Goal: Task Accomplishment & Management: Use online tool/utility

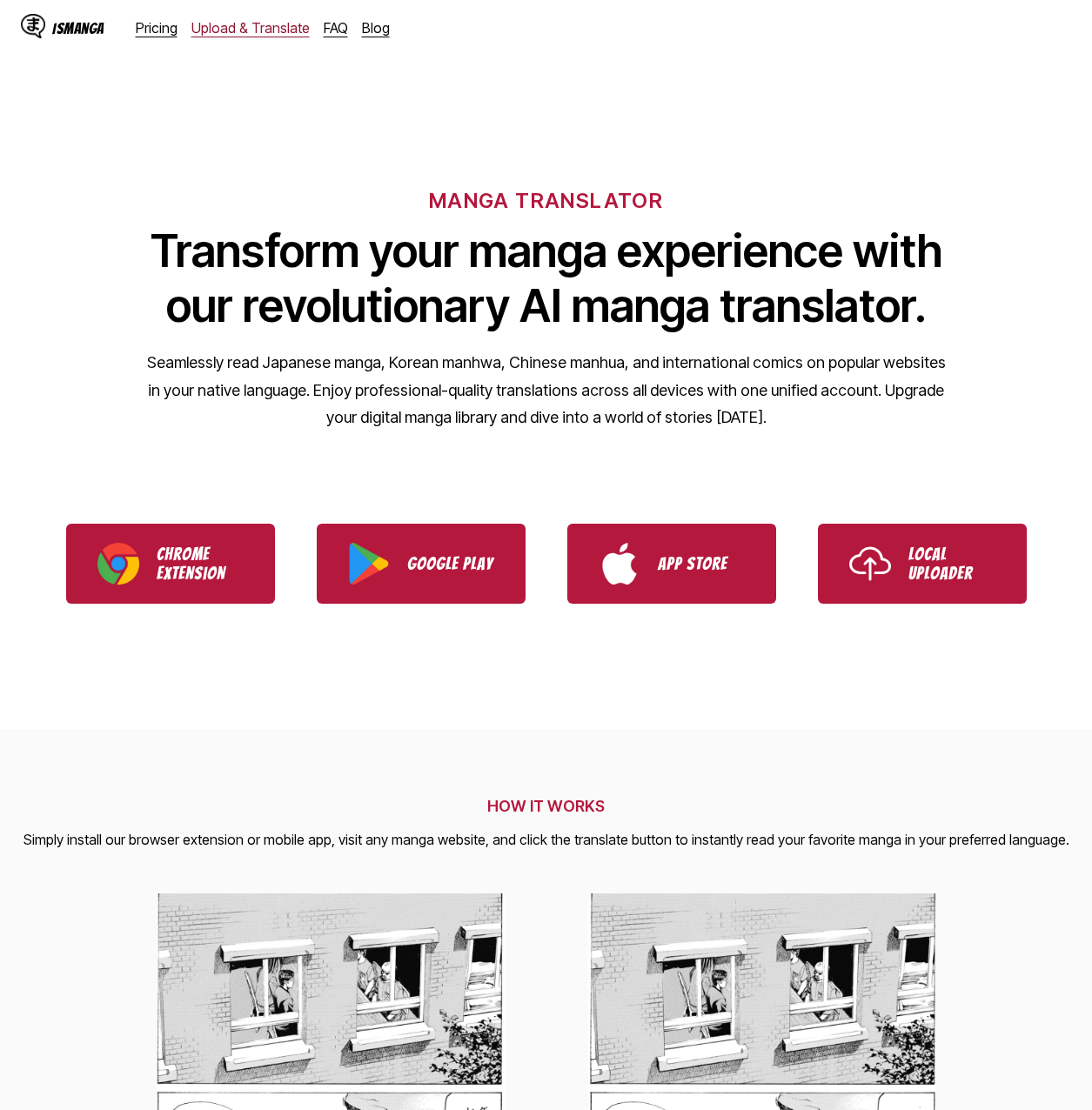
click at [251, 33] on link "Upload & Translate" at bounding box center [251, 28] width 118 height 17
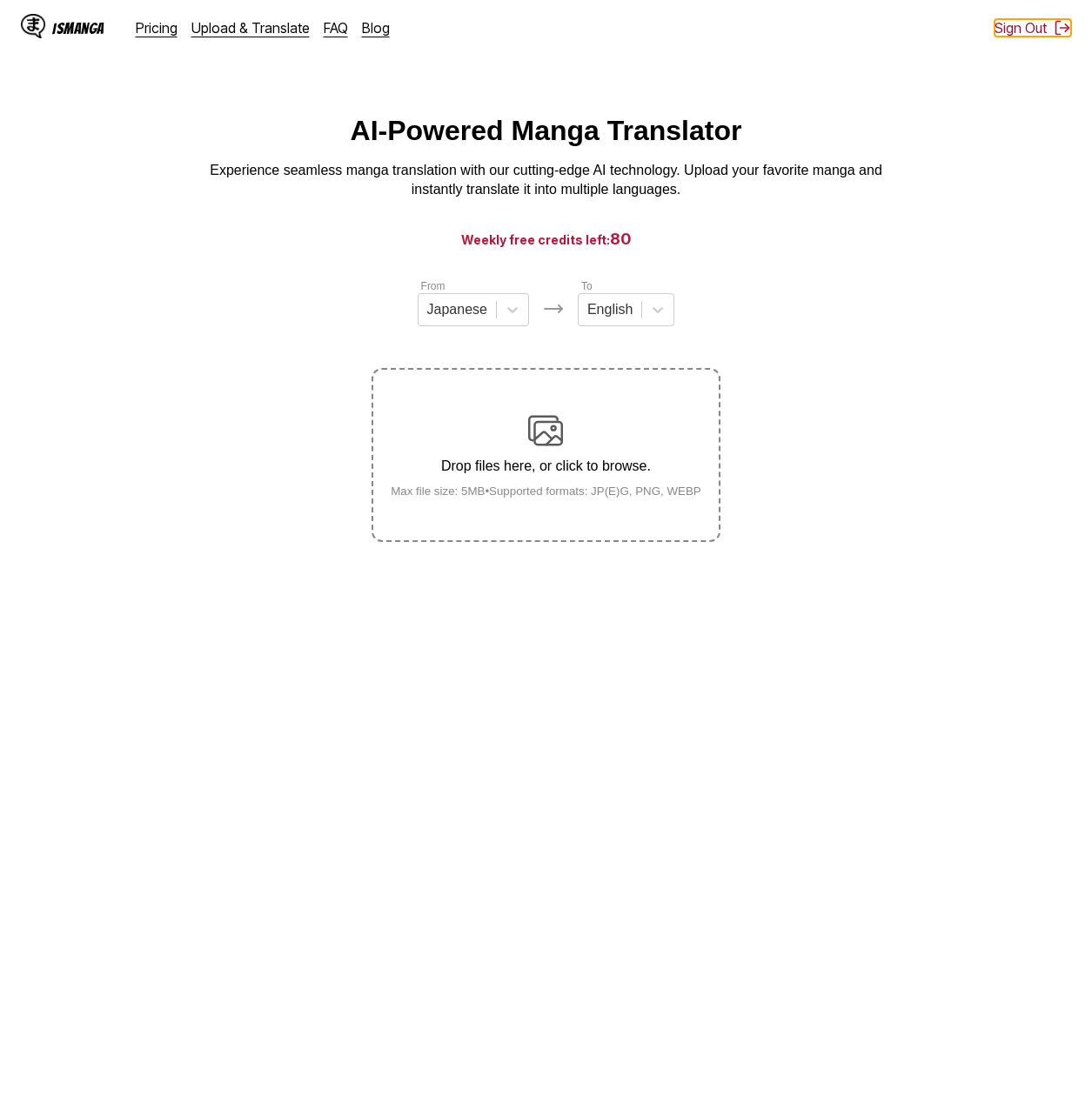
click at [1023, 30] on button "Sign Out" at bounding box center [1032, 28] width 76 height 17
click at [1043, 31] on button "Sign In" at bounding box center [1038, 28] width 65 height 17
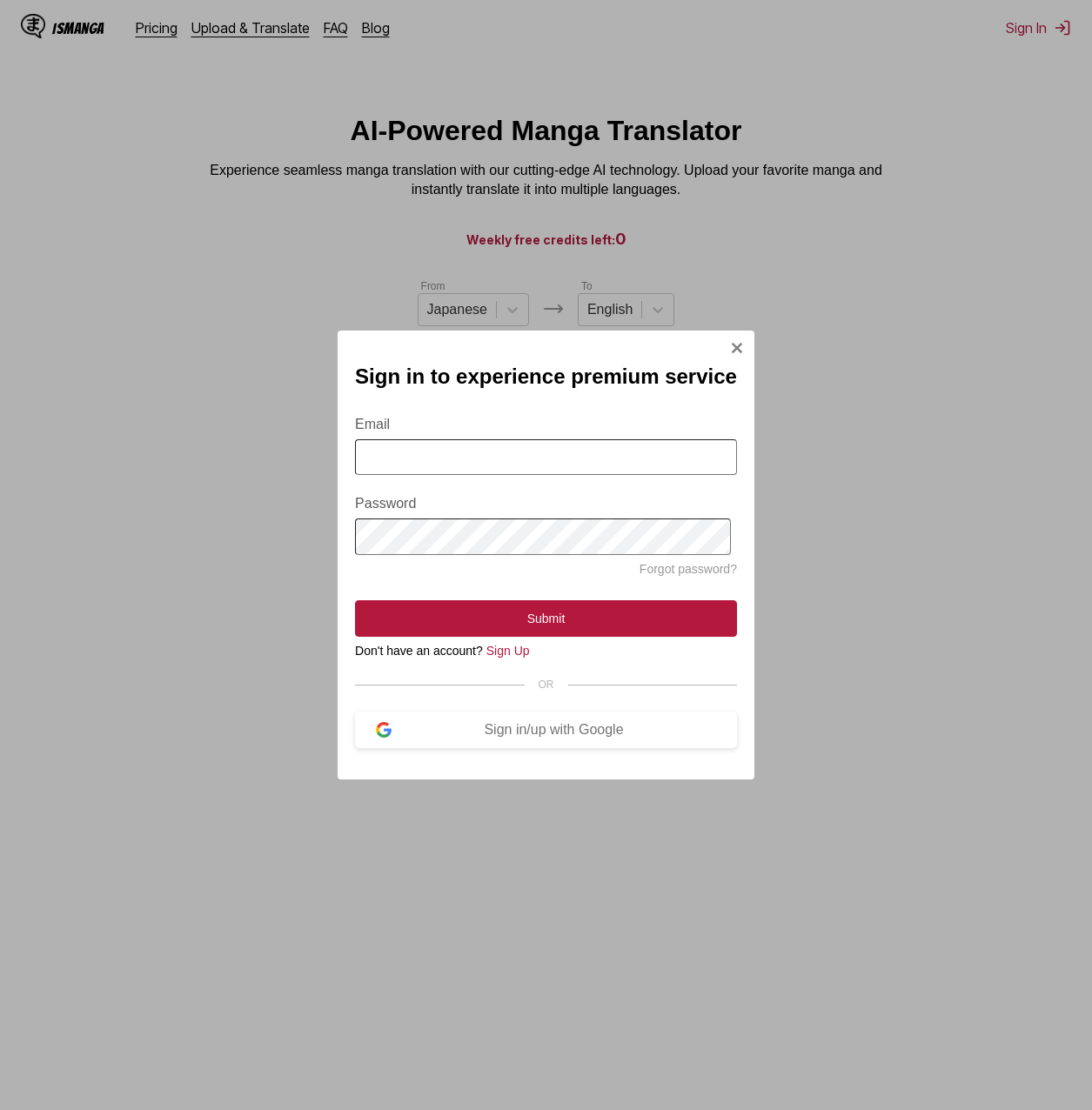
click at [522, 469] on input "Email" at bounding box center [546, 456] width 382 height 36
click at [567, 455] on input "Email" at bounding box center [546, 456] width 382 height 36
drag, startPoint x: 705, startPoint y: 666, endPoint x: 685, endPoint y: 720, distance: 57.6
click at [705, 666] on section "Email Password Forgot password? Submit Don't have an account? Sign Up OR Sign i…" at bounding box center [546, 571] width 382 height 352
click at [628, 738] on div "Sign in/up with Google" at bounding box center [553, 730] width 324 height 15
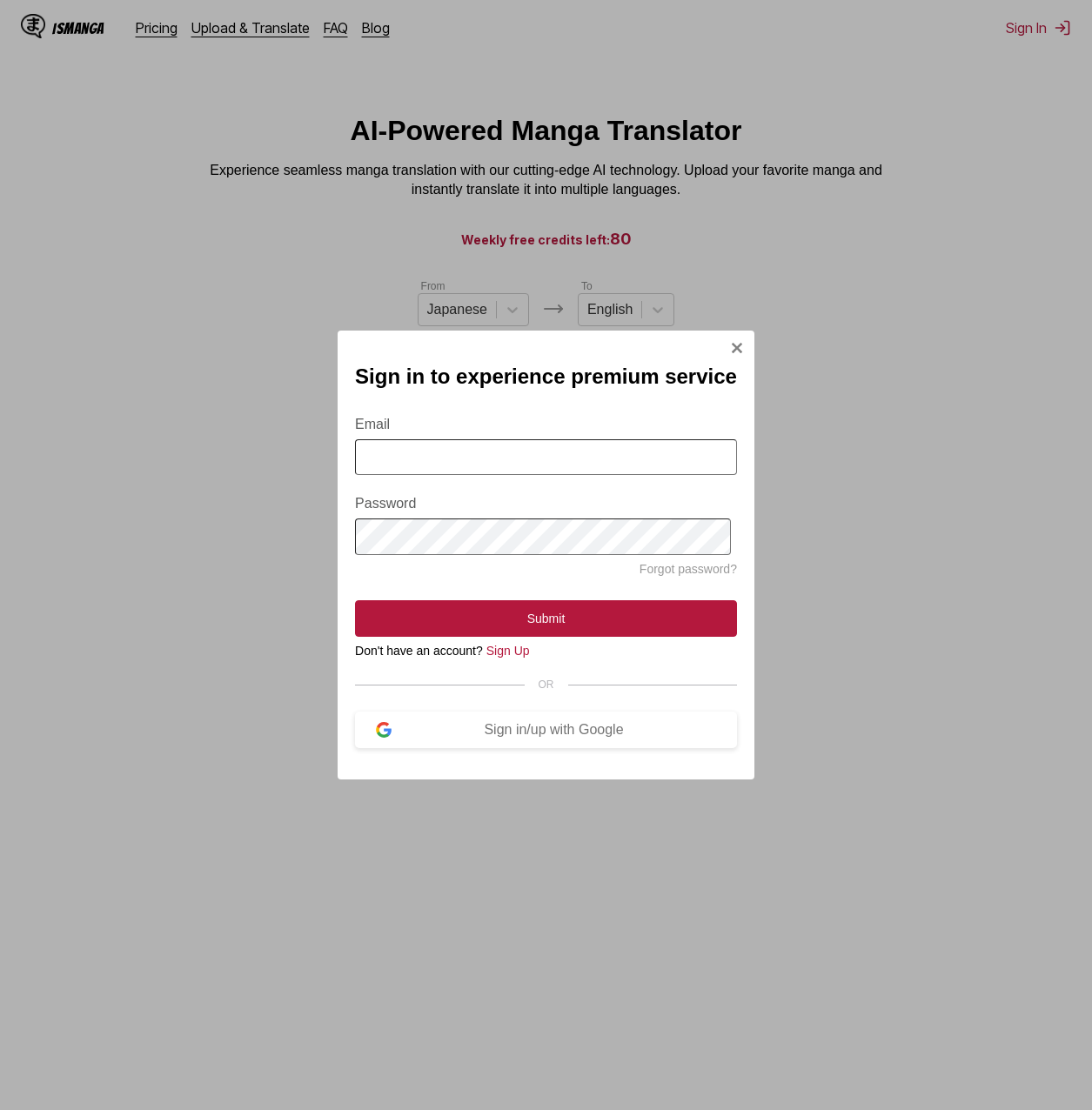
click at [644, 471] on input "Email" at bounding box center [546, 456] width 382 height 36
click at [355, 600] on button "Submit" at bounding box center [546, 619] width 382 height 37
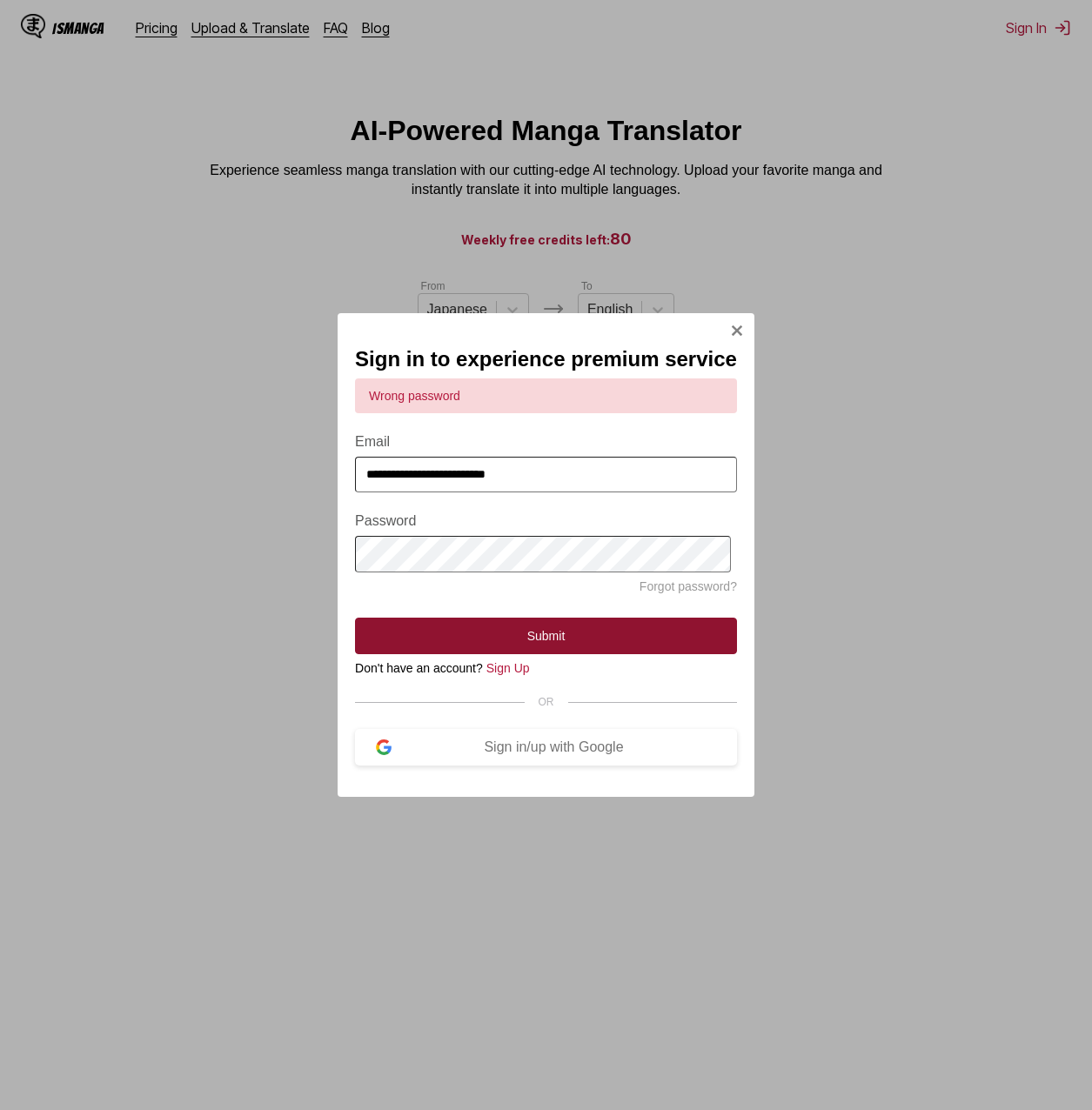
click at [610, 628] on button "Submit" at bounding box center [546, 636] width 382 height 37
drag, startPoint x: 593, startPoint y: 483, endPoint x: 250, endPoint y: 462, distance: 343.6
click at [250, 462] on div "**********" at bounding box center [546, 555] width 1092 height 1110
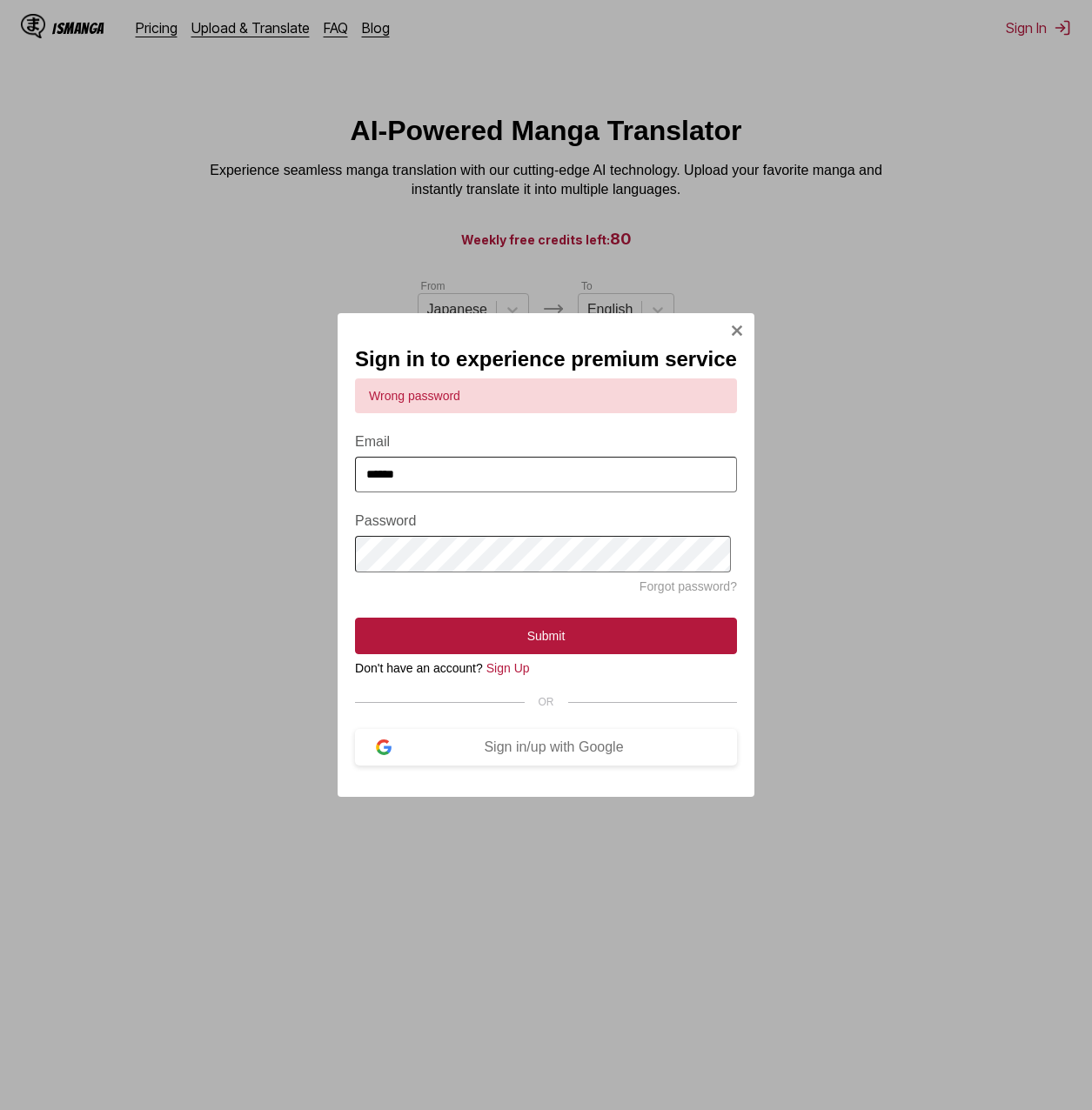
click at [355, 618] on button "Submit" at bounding box center [546, 636] width 382 height 37
click at [587, 622] on form "**********" at bounding box center [546, 515] width 382 height 276
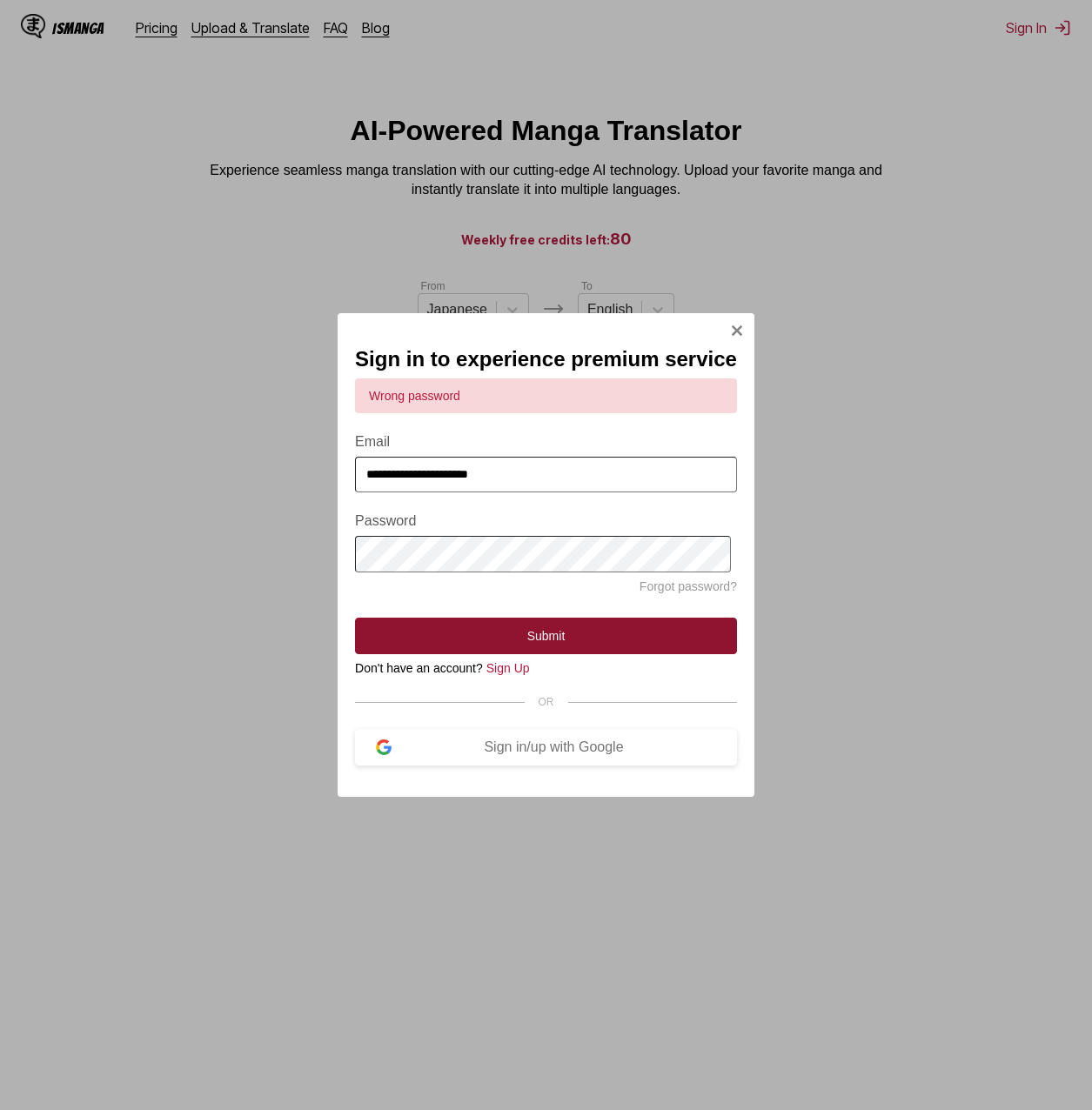
click at [587, 630] on button "Submit" at bounding box center [546, 636] width 382 height 37
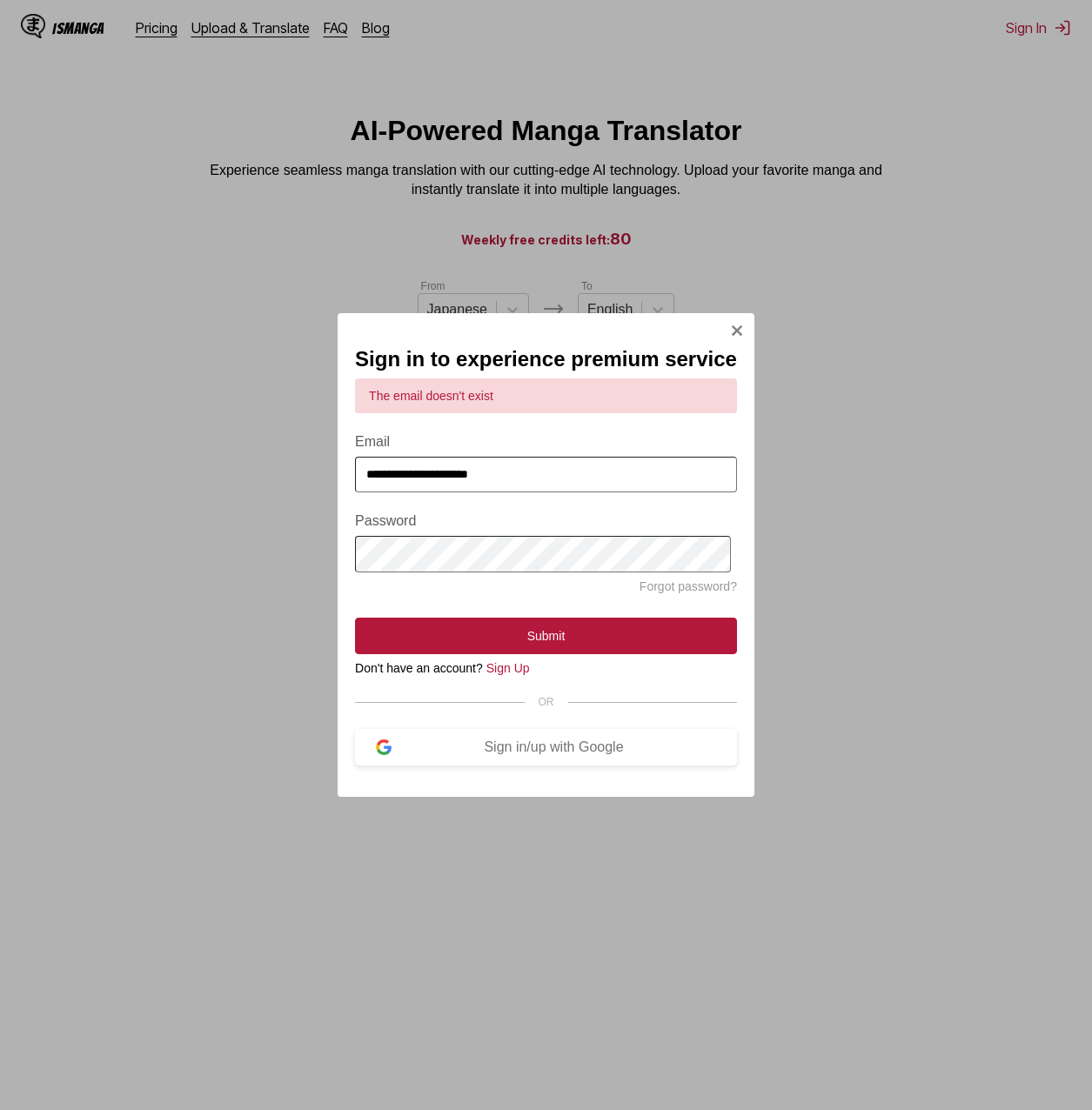
drag, startPoint x: 536, startPoint y: 482, endPoint x: 194, endPoint y: 478, distance: 342.0
click at [194, 478] on div "**********" at bounding box center [546, 555] width 1092 height 1110
type input "*"
click at [509, 499] on form "**********" at bounding box center [546, 515] width 382 height 276
drag, startPoint x: 481, startPoint y: 486, endPoint x: 271, endPoint y: 498, distance: 210.3
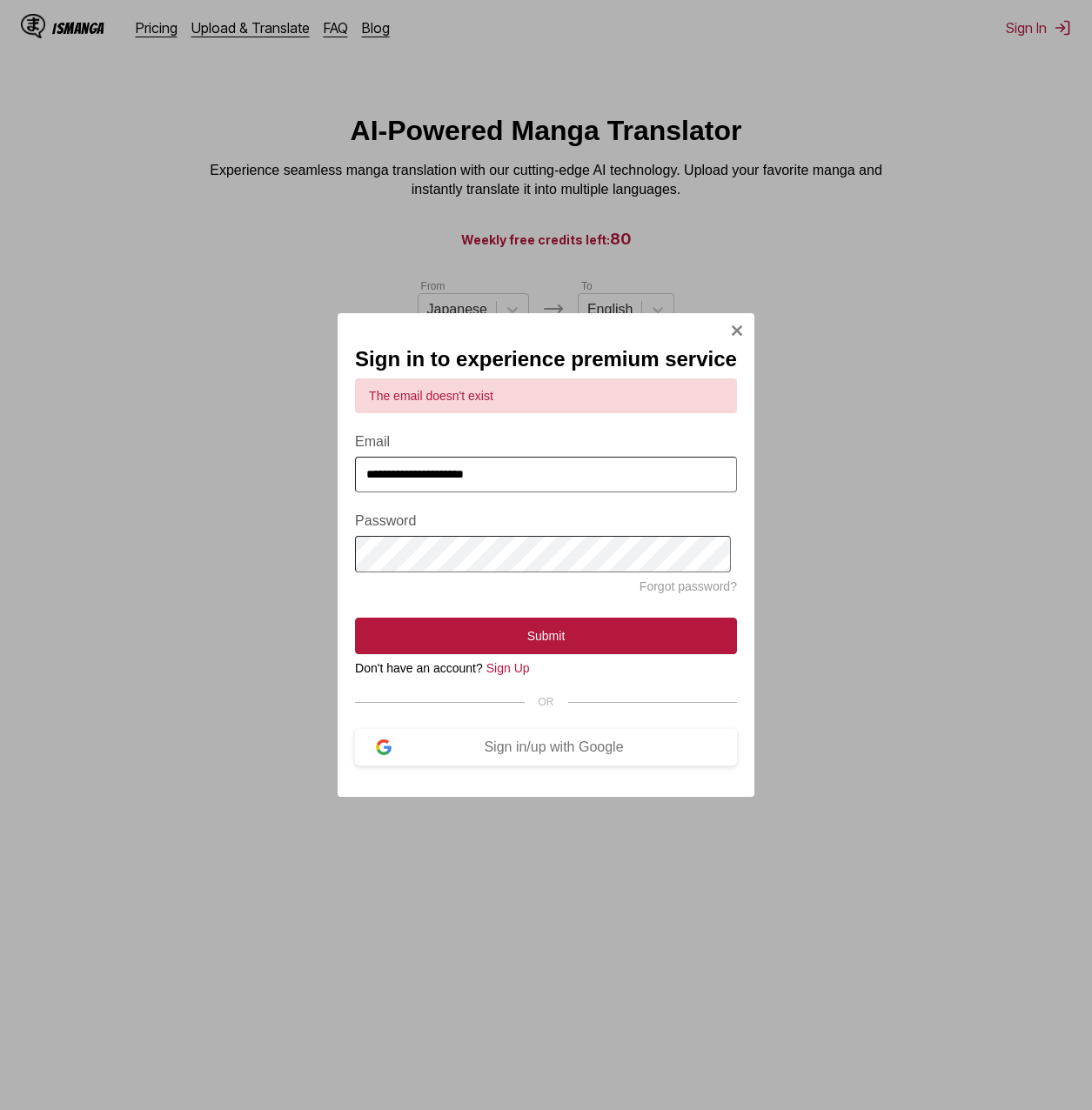
click at [271, 498] on div "**********" at bounding box center [546, 555] width 1092 height 1110
type input "*"
click at [355, 618] on button "Submit" at bounding box center [546, 636] width 382 height 37
type input "**********"
click at [186, 566] on div "**********" at bounding box center [546, 555] width 1092 height 1110
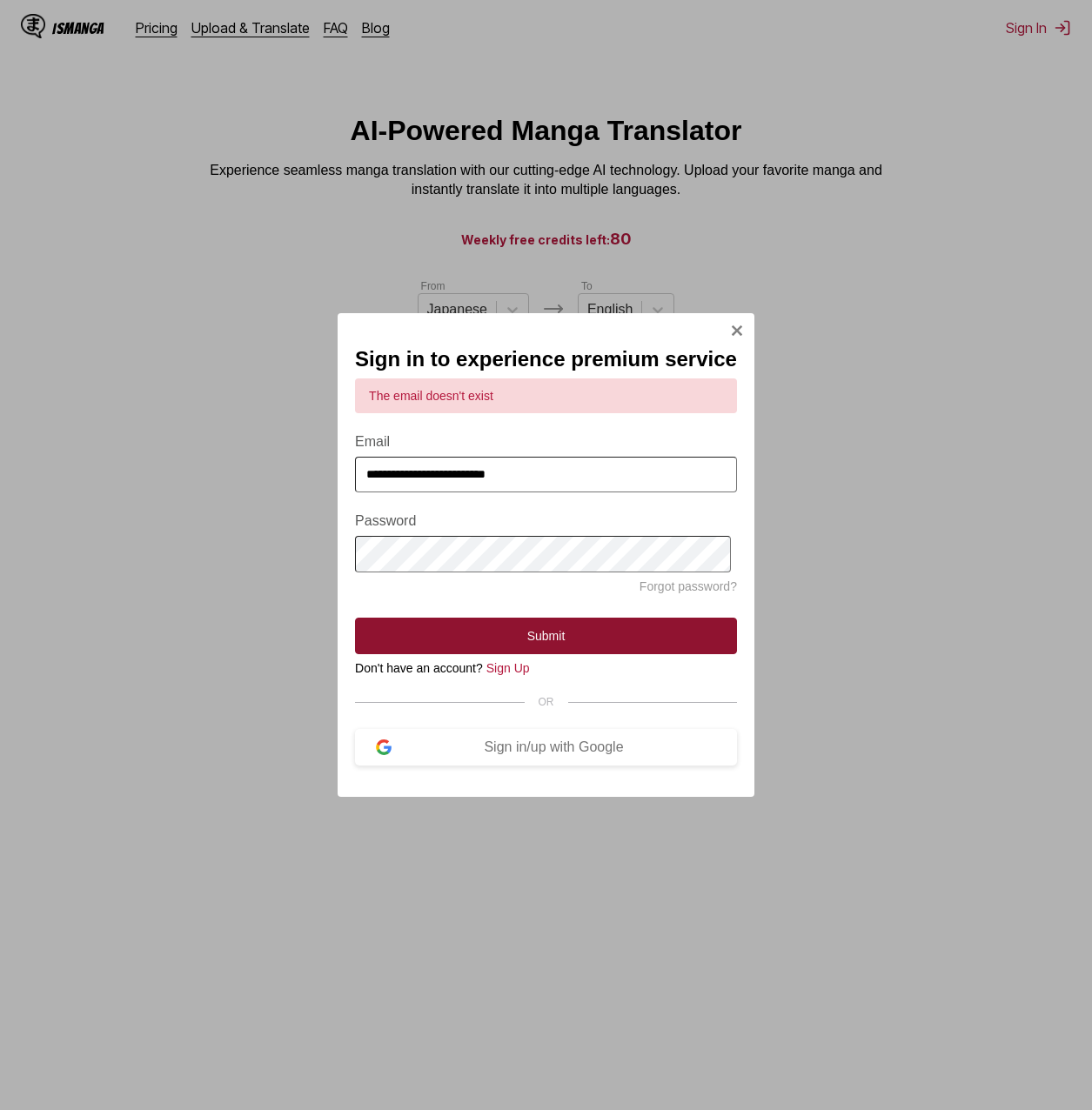
click at [563, 633] on button "Submit" at bounding box center [546, 636] width 382 height 37
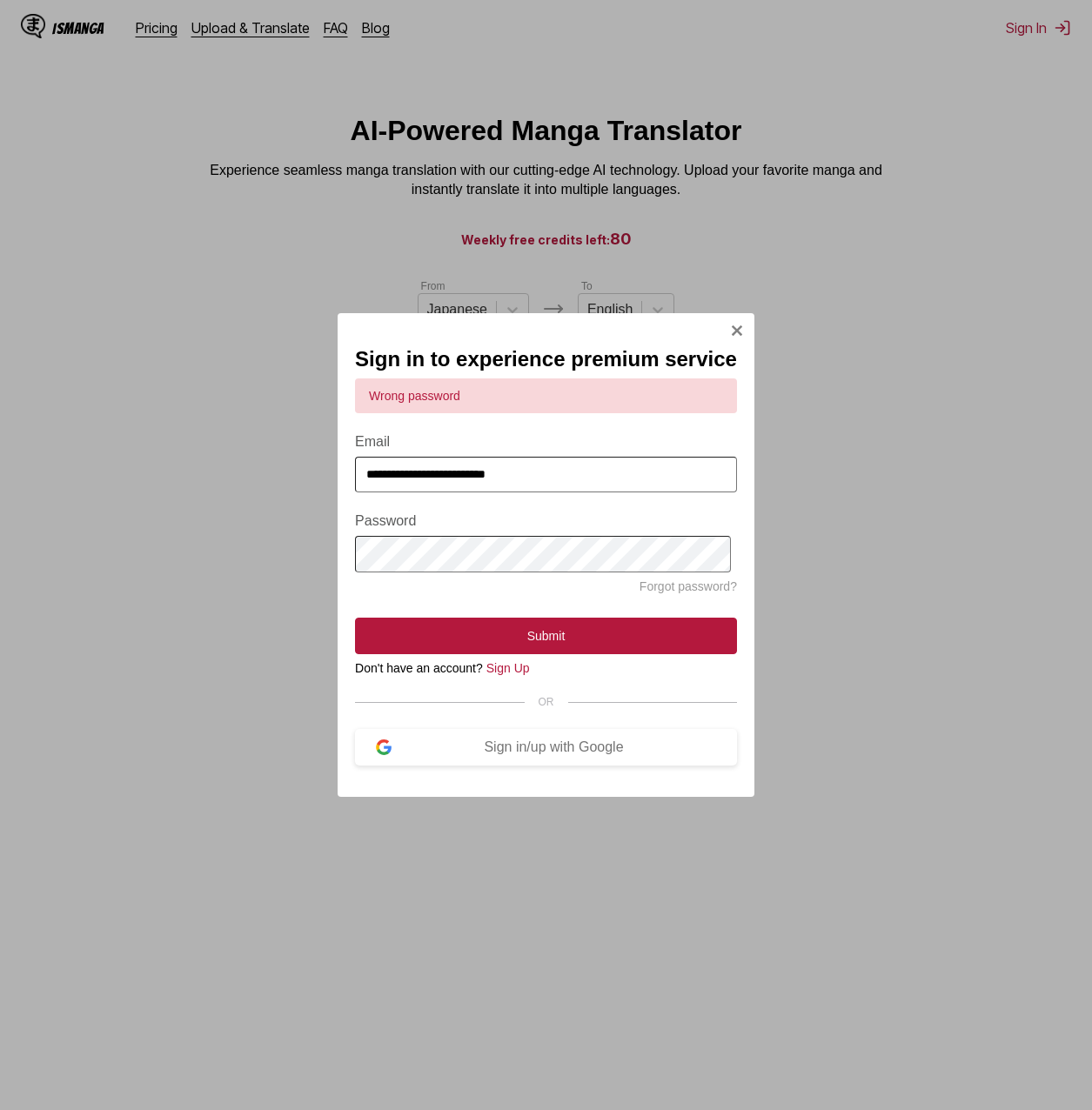
click at [664, 587] on link "Forgot password?" at bounding box center [688, 586] width 98 height 14
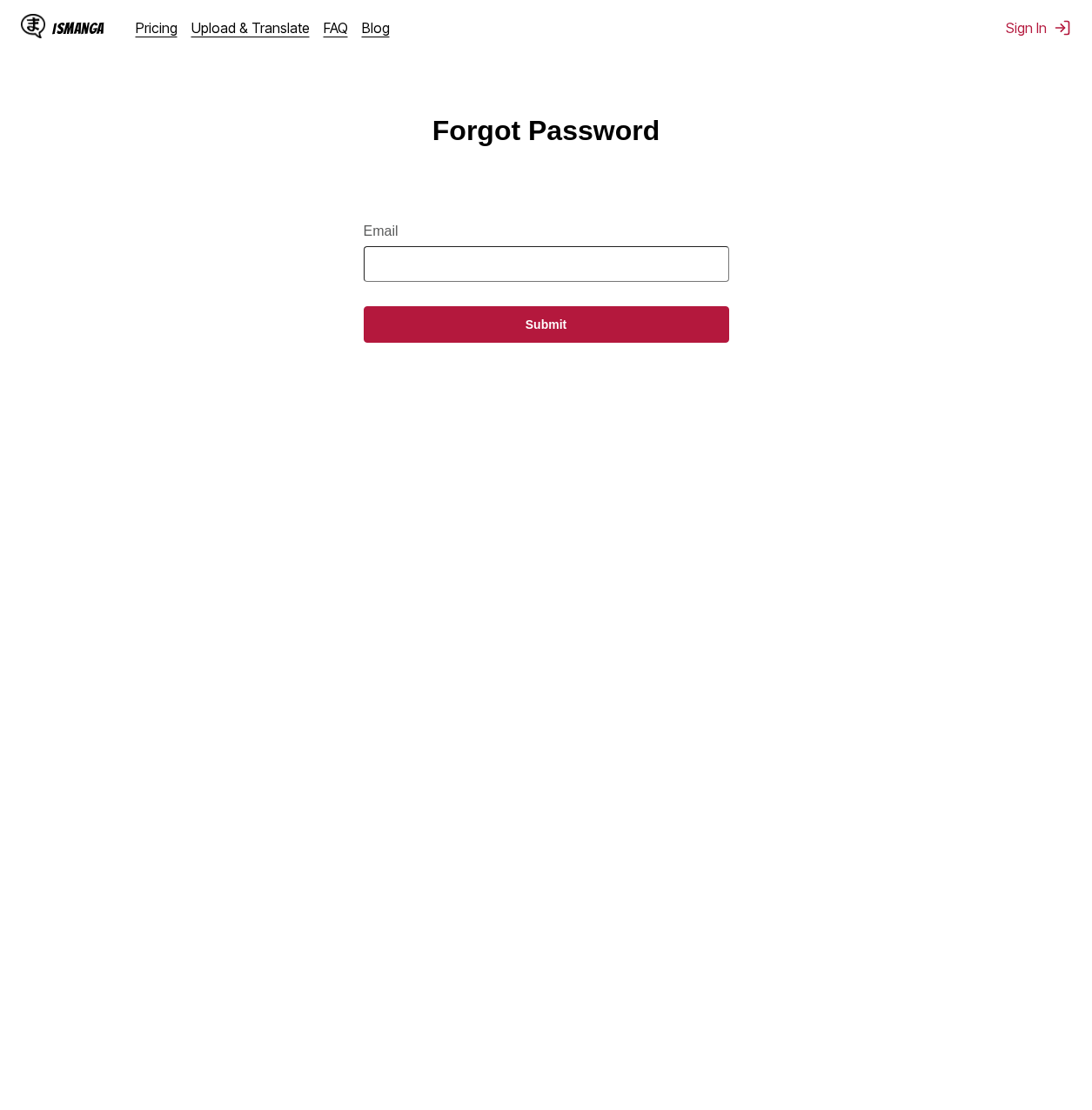
click at [429, 273] on input "Email" at bounding box center [546, 264] width 366 height 36
type input "**********"
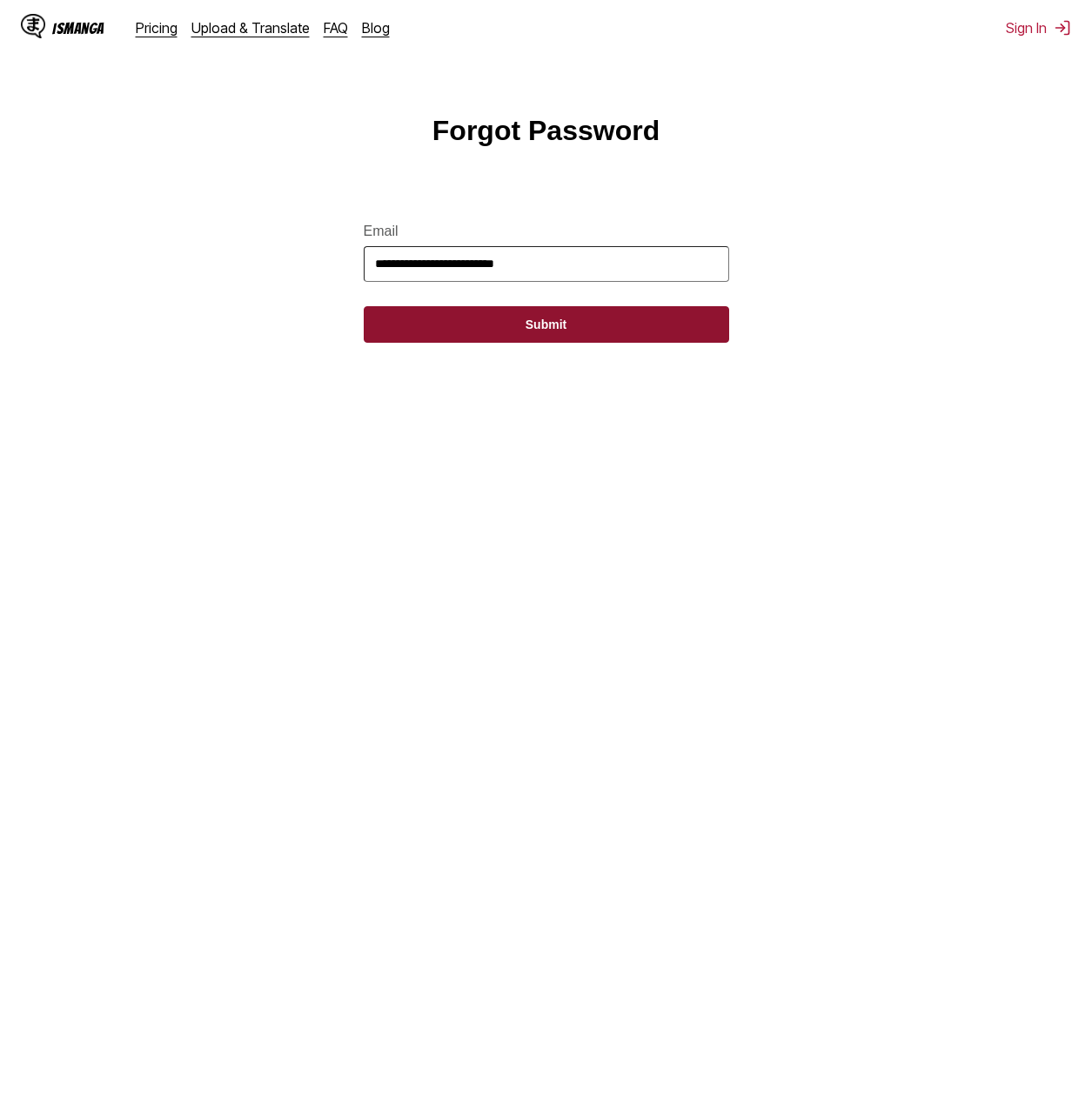
click at [466, 325] on button "Submit" at bounding box center [546, 325] width 366 height 37
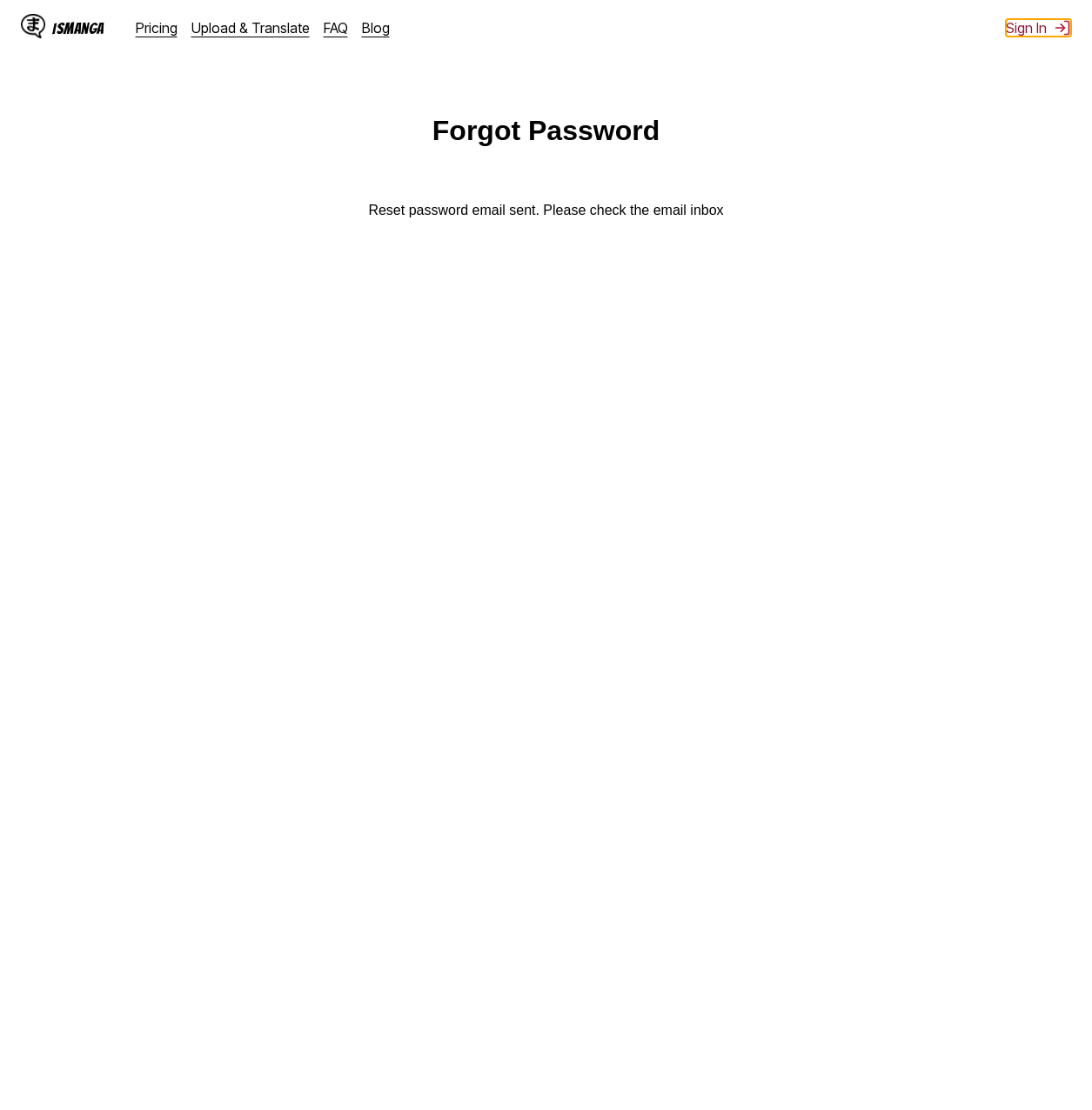
click at [1047, 34] on button "Sign In" at bounding box center [1038, 28] width 65 height 17
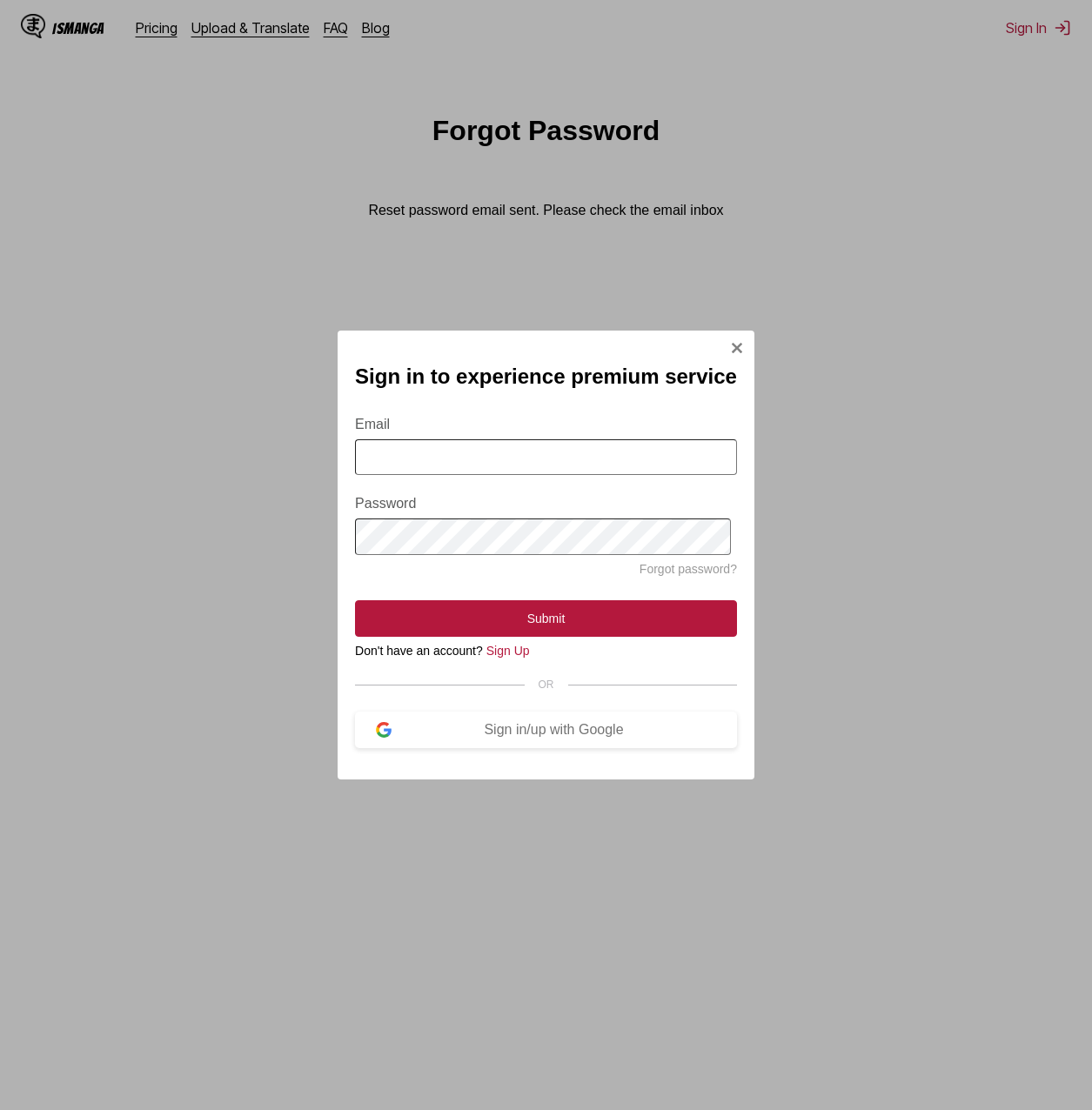
click at [457, 444] on input "Email" at bounding box center [546, 456] width 382 height 36
type input "**********"
click at [355, 600] on button "Submit" at bounding box center [546, 619] width 382 height 37
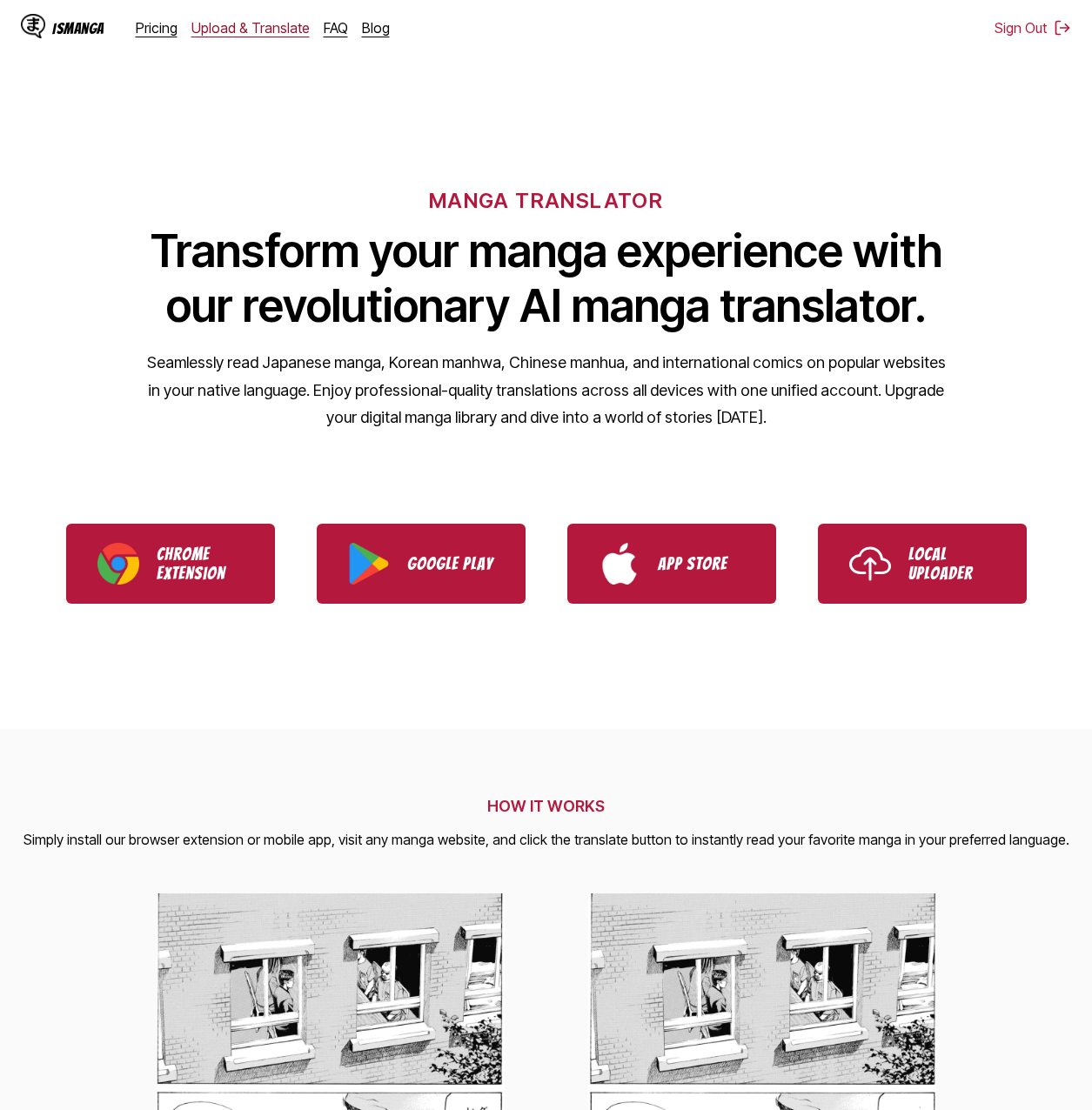
click at [286, 27] on link "Upload & Translate" at bounding box center [251, 28] width 118 height 17
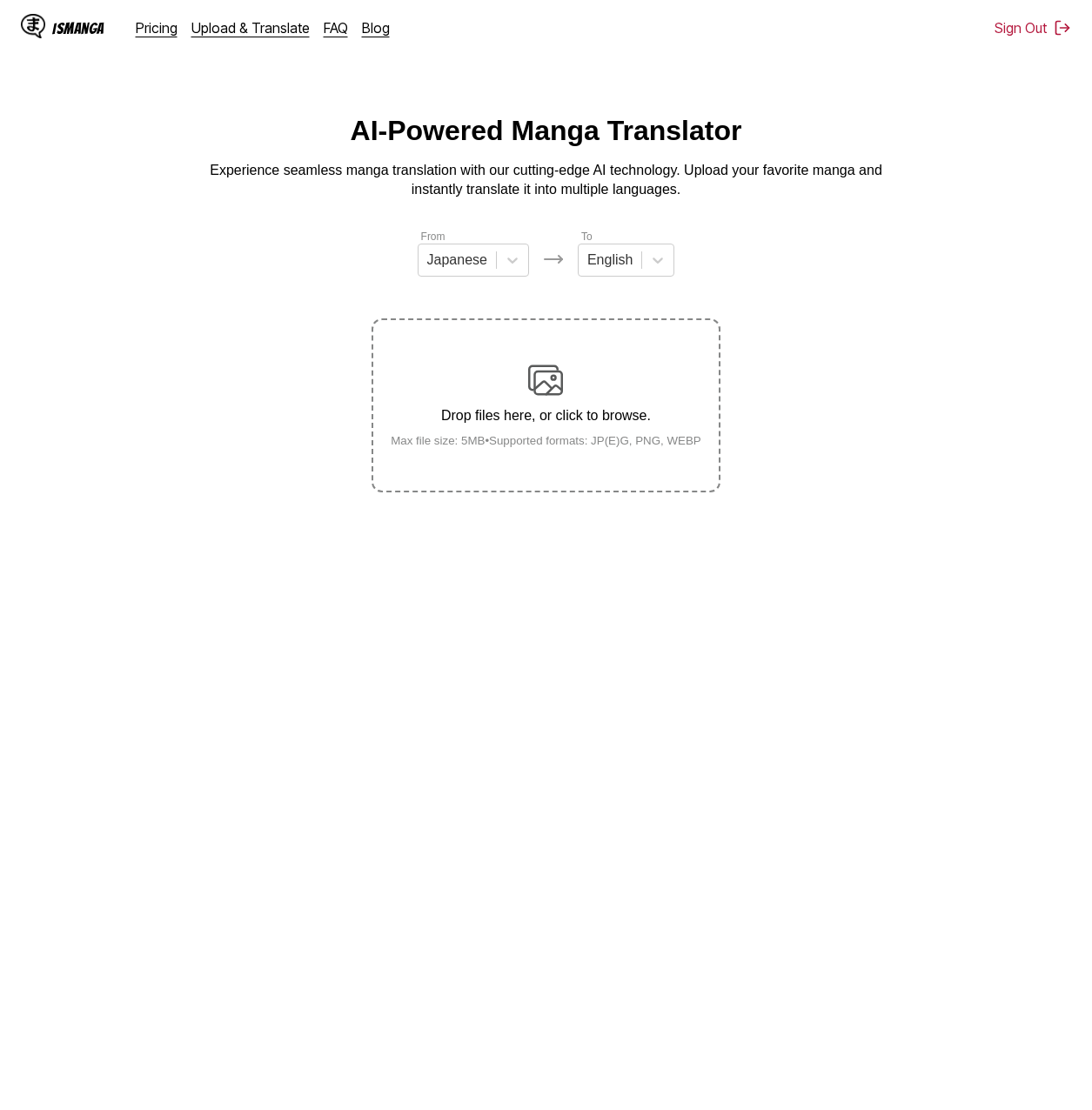
click at [558, 390] on img at bounding box center [546, 380] width 35 height 35
click at [0, 0] on input "Drop files here, or click to browse. Max file size: 5MB • Supported formats: JP…" at bounding box center [0, 0] width 0 height 0
click at [501, 276] on div at bounding box center [513, 260] width 31 height 31
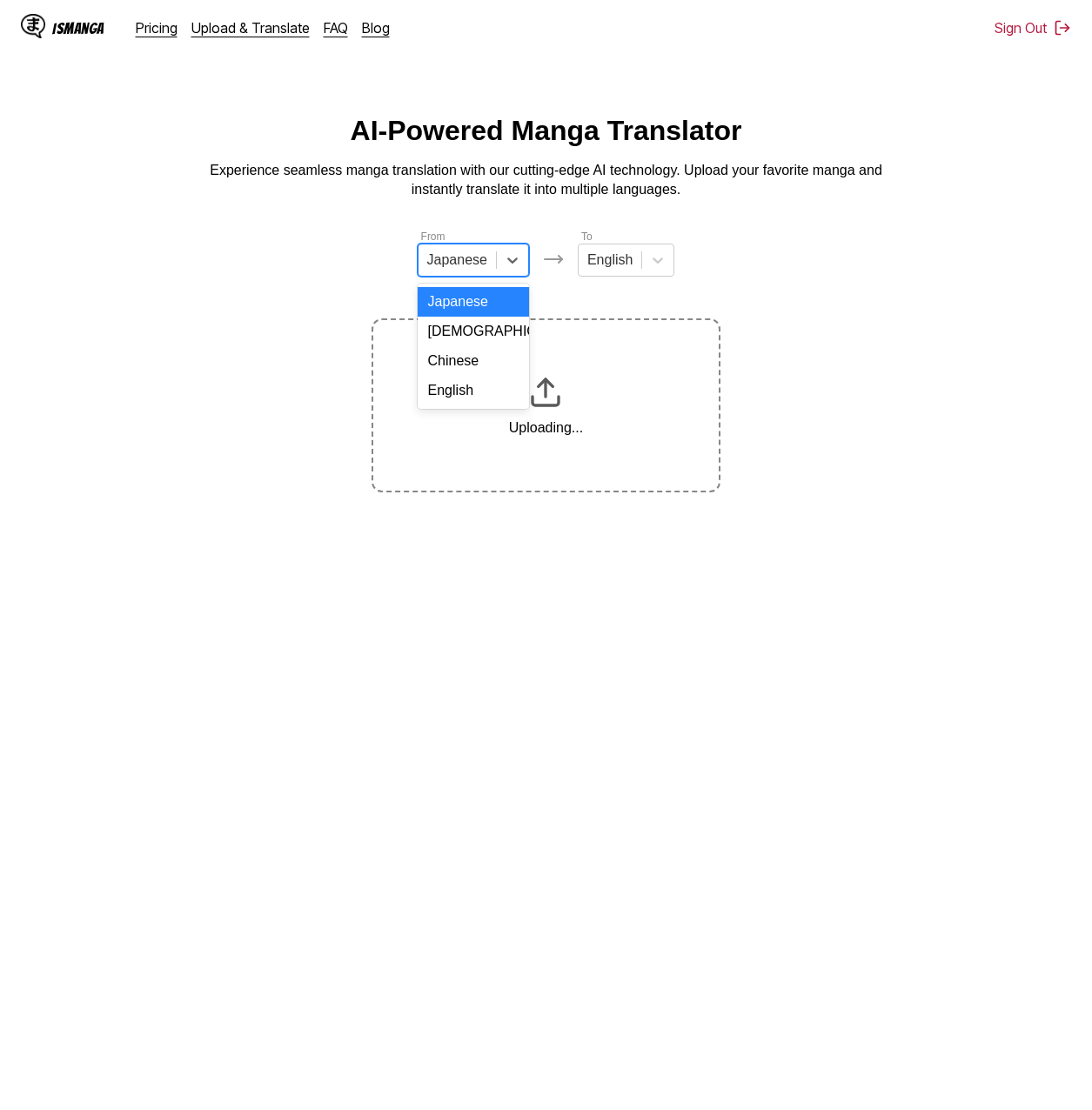
click at [478, 375] on div "Chinese" at bounding box center [473, 361] width 111 height 30
click at [833, 278] on section "From option Chinese, selected. Chinese To English Uploading..." at bounding box center [546, 360] width 1064 height 264
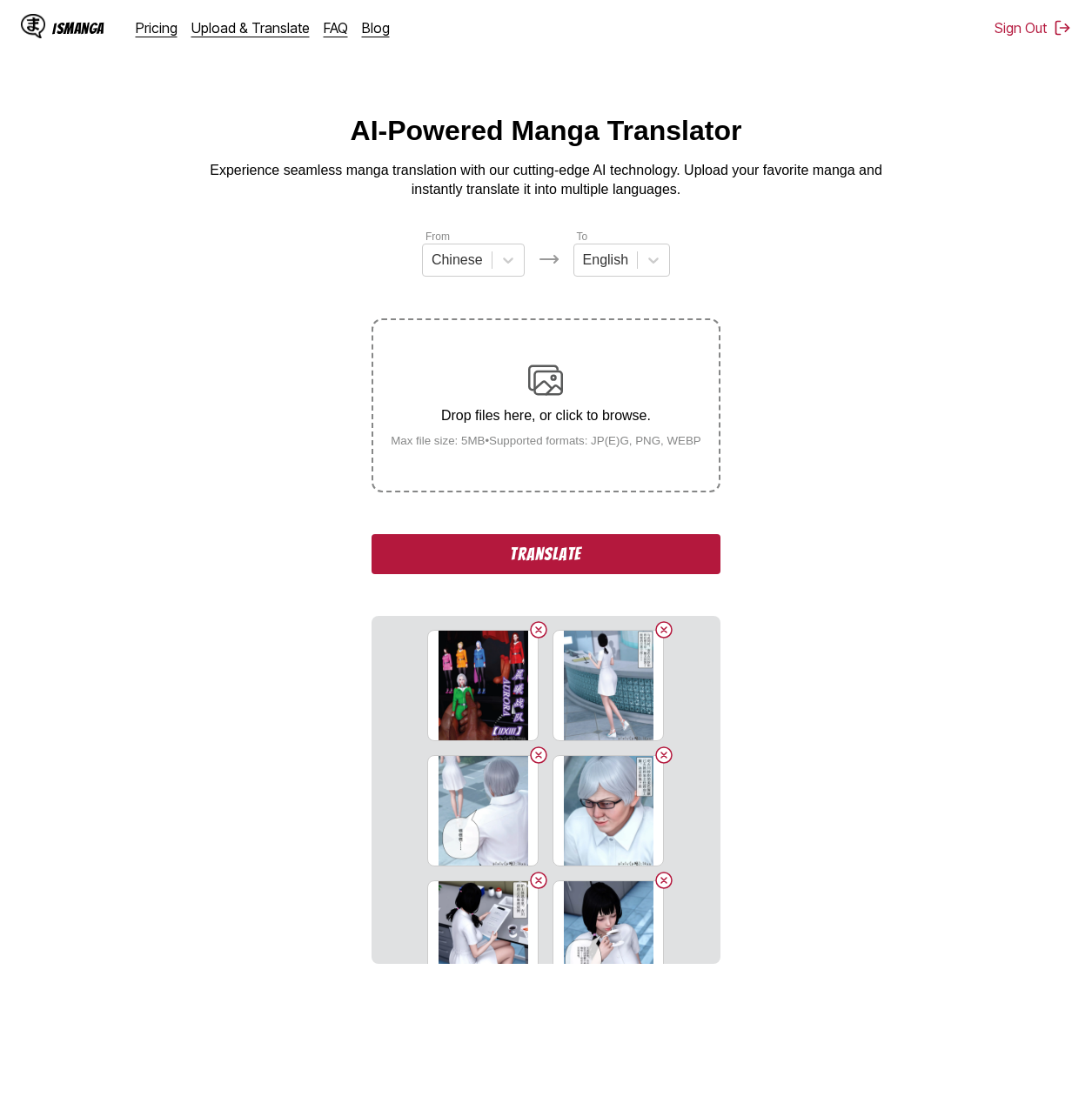
click at [644, 540] on button "Translate" at bounding box center [546, 553] width 348 height 40
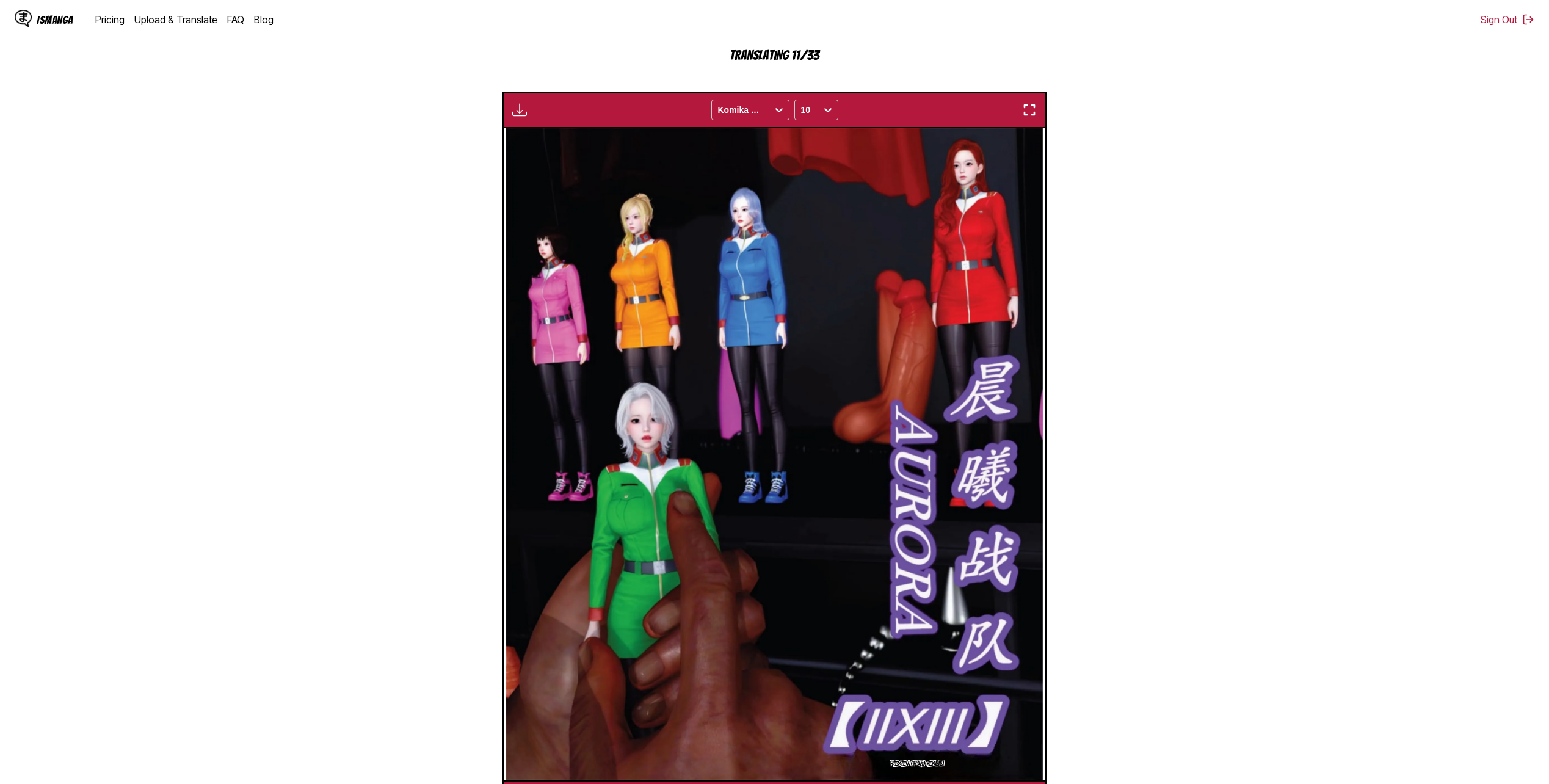
scroll to position [449, 0]
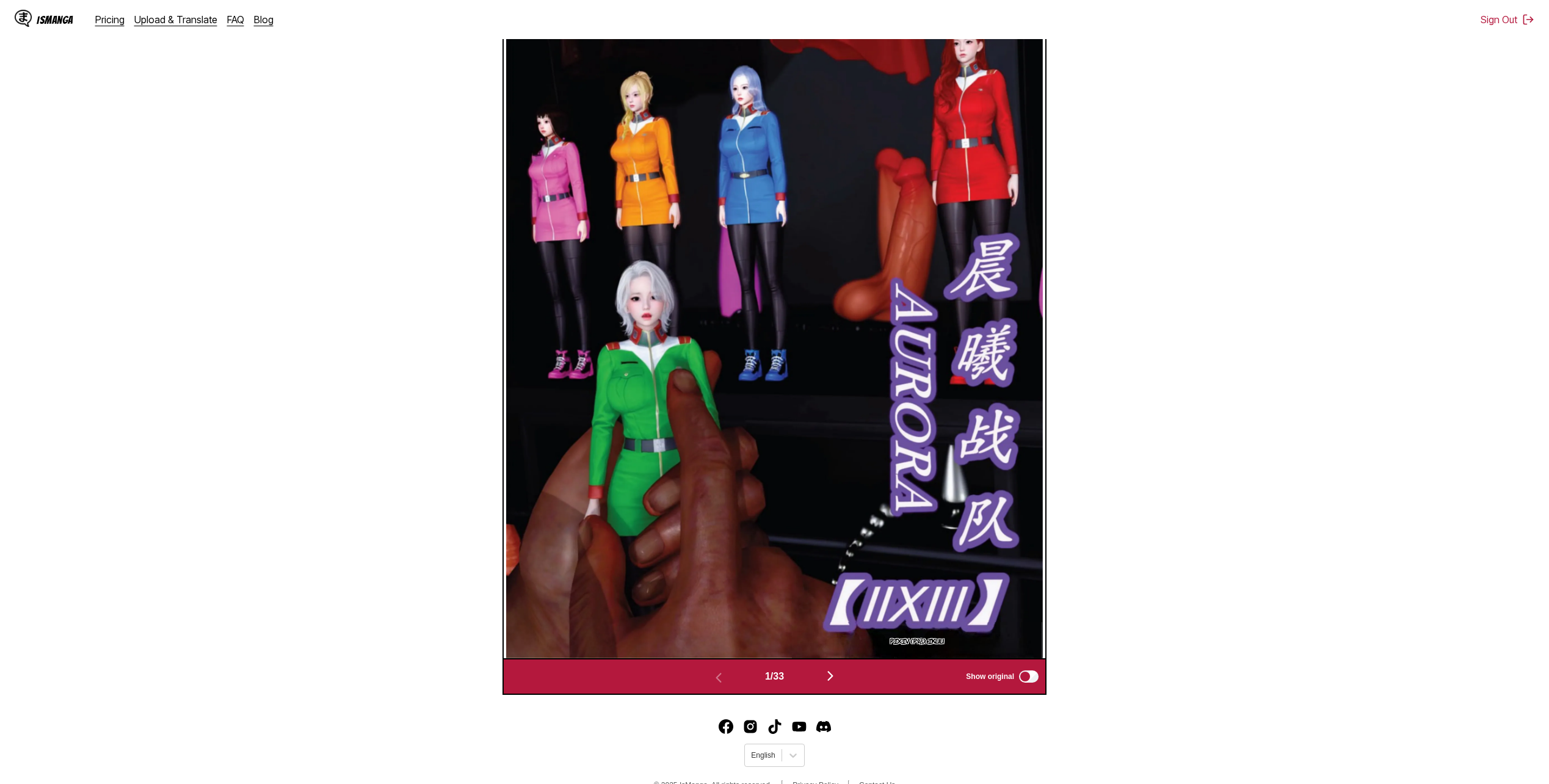
click at [766, 322] on img at bounding box center [774, 332] width 536 height 652
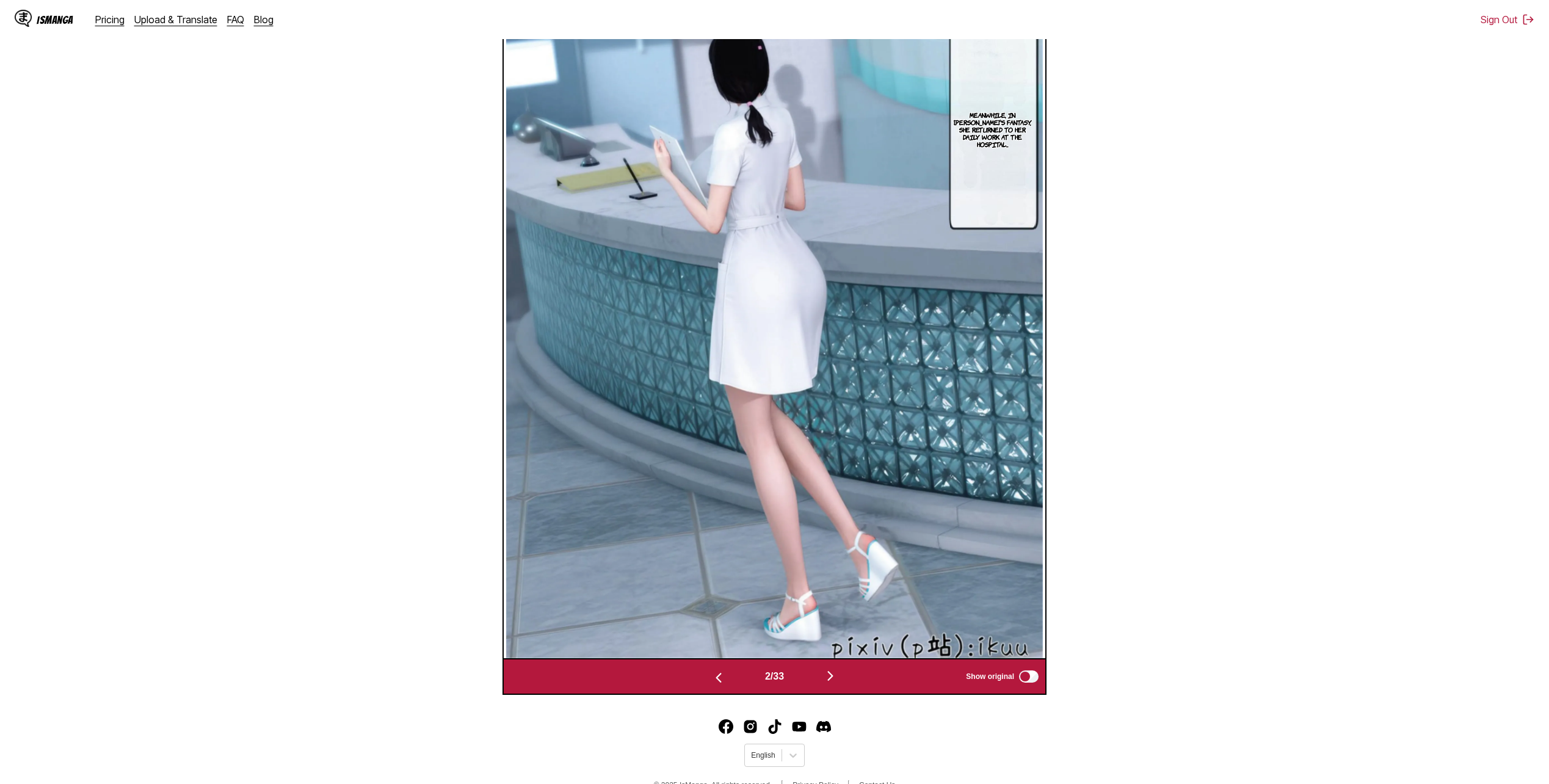
scroll to position [326, 0]
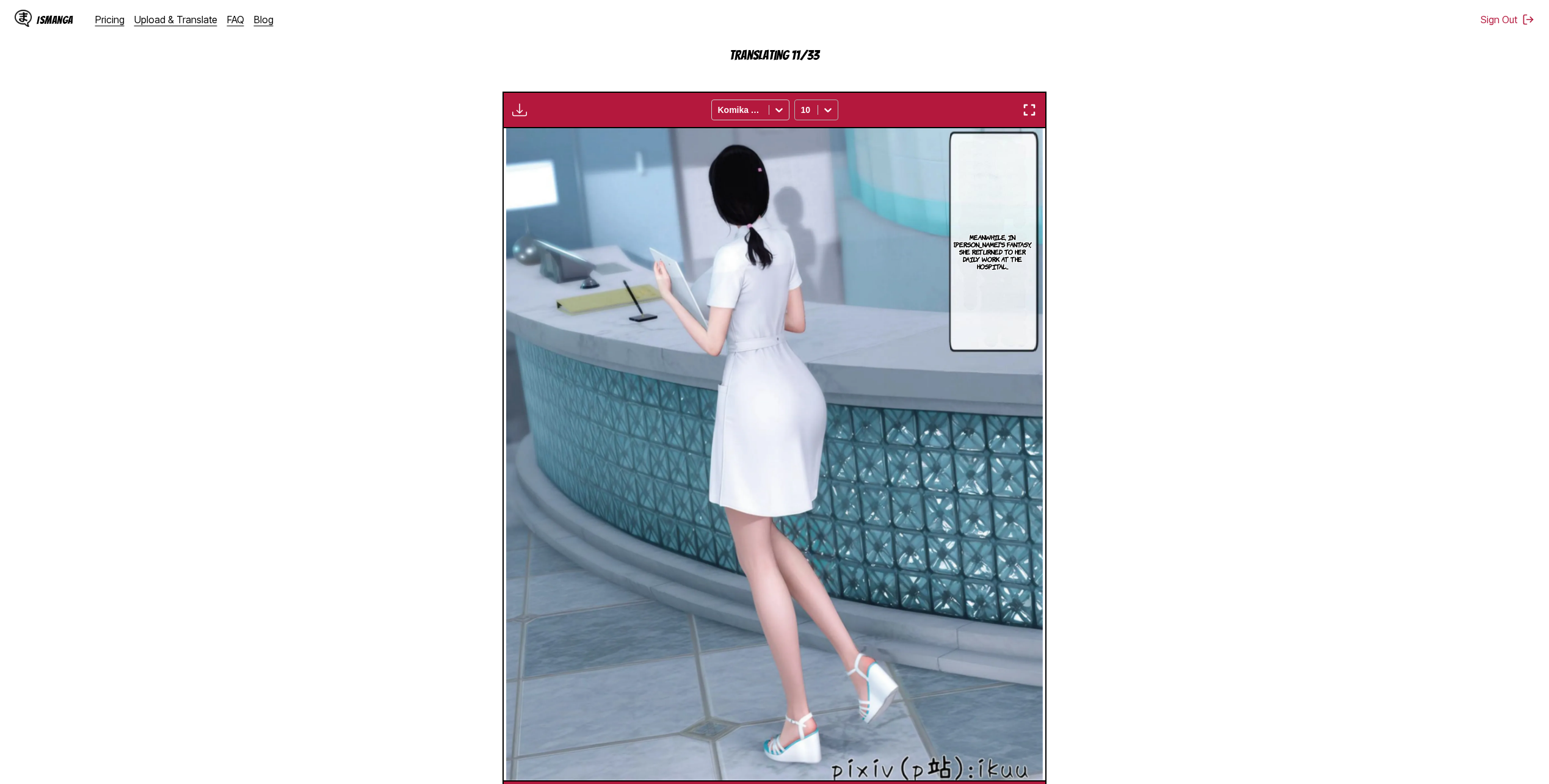
click at [766, 115] on div at bounding box center [806, 110] width 10 height 12
click at [766, 219] on div "14" at bounding box center [816, 210] width 44 height 18
click at [766, 318] on section "From Chinese To English Drop files here, or click to browse. Max file size: 5MB…" at bounding box center [774, 324] width 1529 height 984
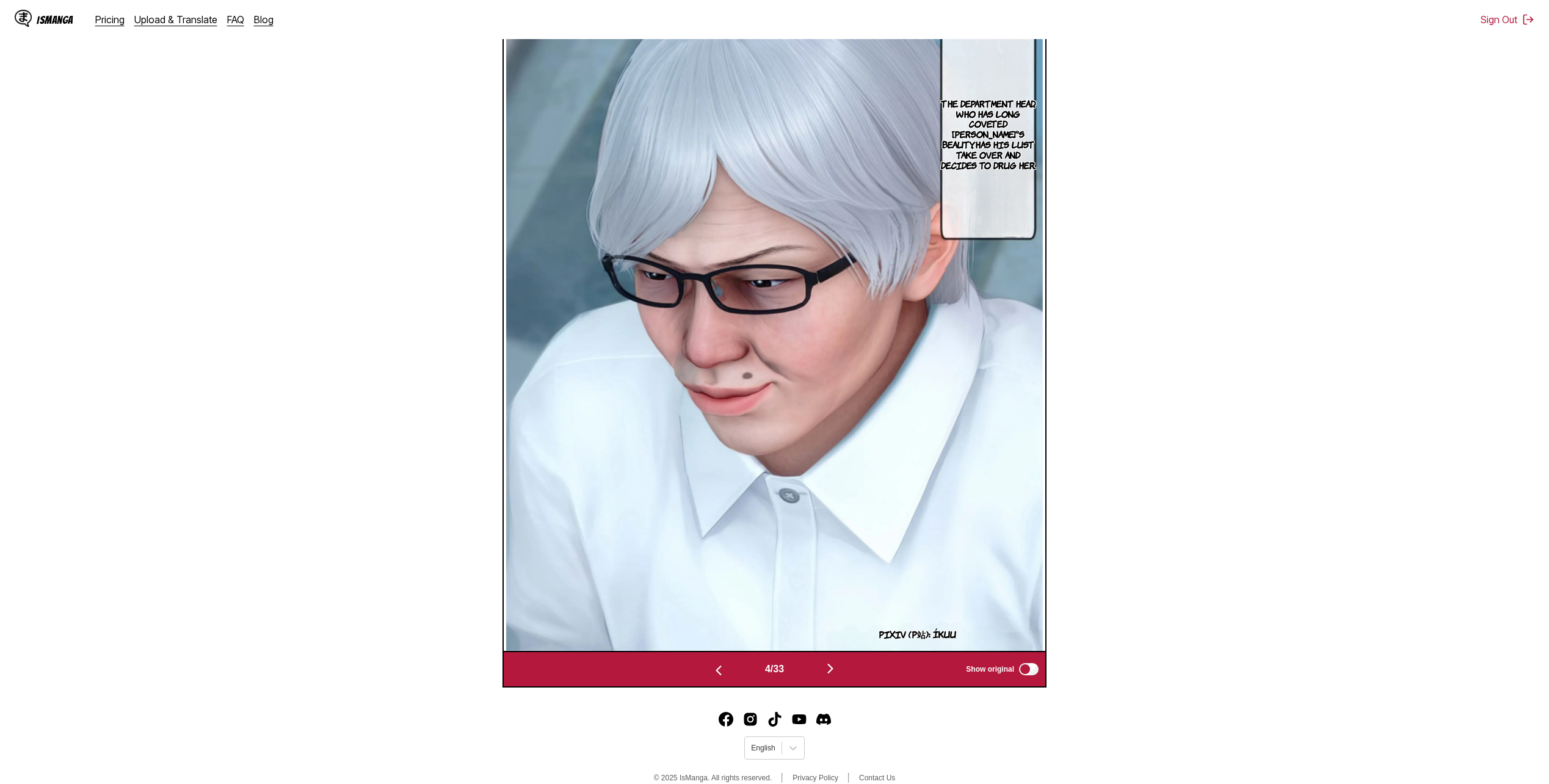
scroll to position [212, 0]
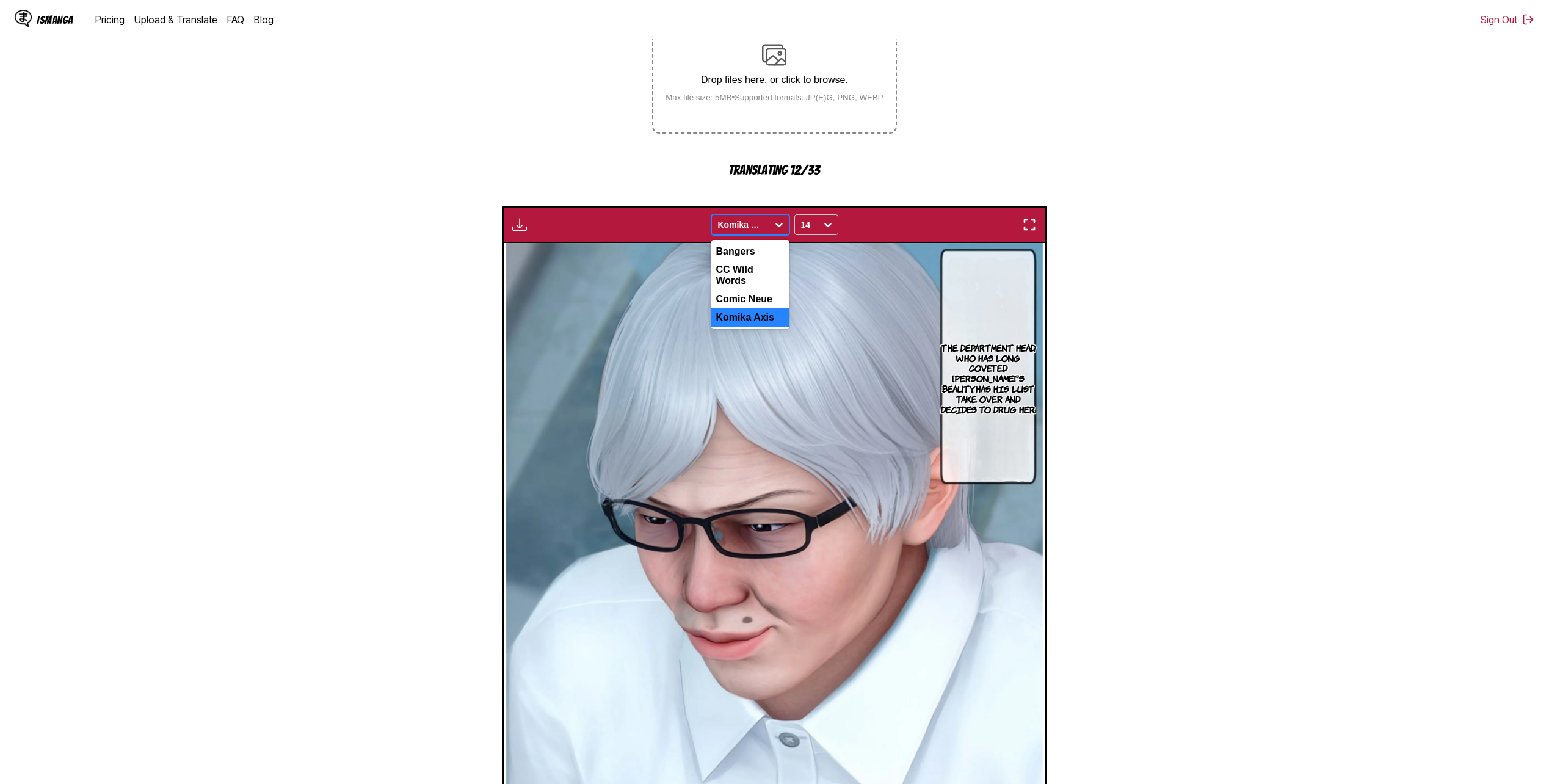
click at [758, 228] on div at bounding box center [741, 225] width 45 height 12
click at [766, 275] on div "CC Wild Words" at bounding box center [750, 275] width 78 height 29
click at [766, 237] on div "Waiting for translations to be done... option CC Wild Words, selected. CC Wild …" at bounding box center [774, 225] width 544 height 37
click at [766, 232] on div at bounding box center [779, 225] width 20 height 20
click at [766, 255] on div "Bangers" at bounding box center [750, 251] width 78 height 18
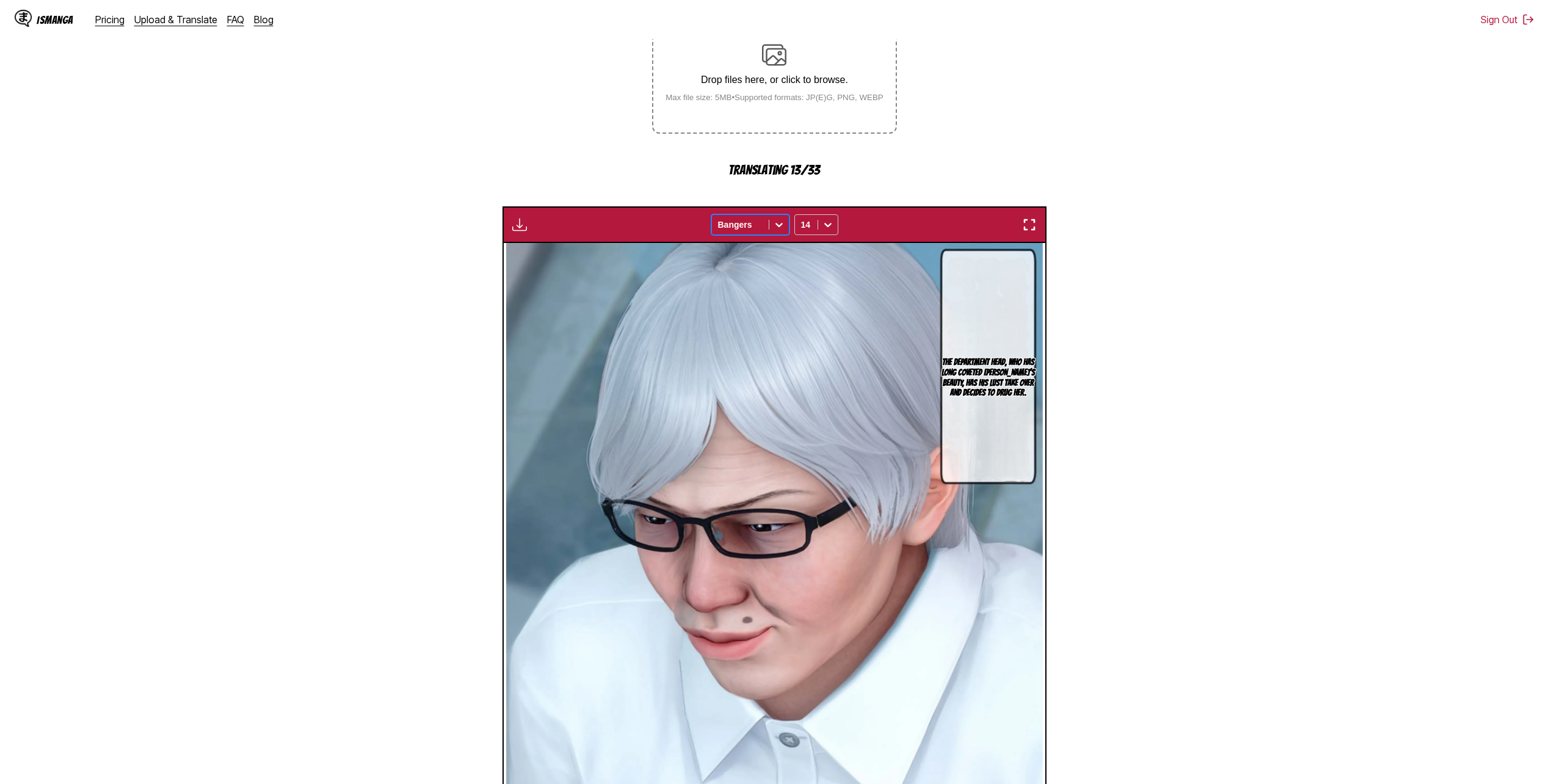
click at [766, 210] on div "Waiting for translations to be done... option Bangers, selected. Bangers 14" at bounding box center [774, 225] width 544 height 37
click at [766, 223] on icon at bounding box center [779, 225] width 12 height 12
click at [763, 292] on div "Comic Neue" at bounding box center [750, 299] width 78 height 18
click at [766, 231] on icon at bounding box center [828, 225] width 12 height 12
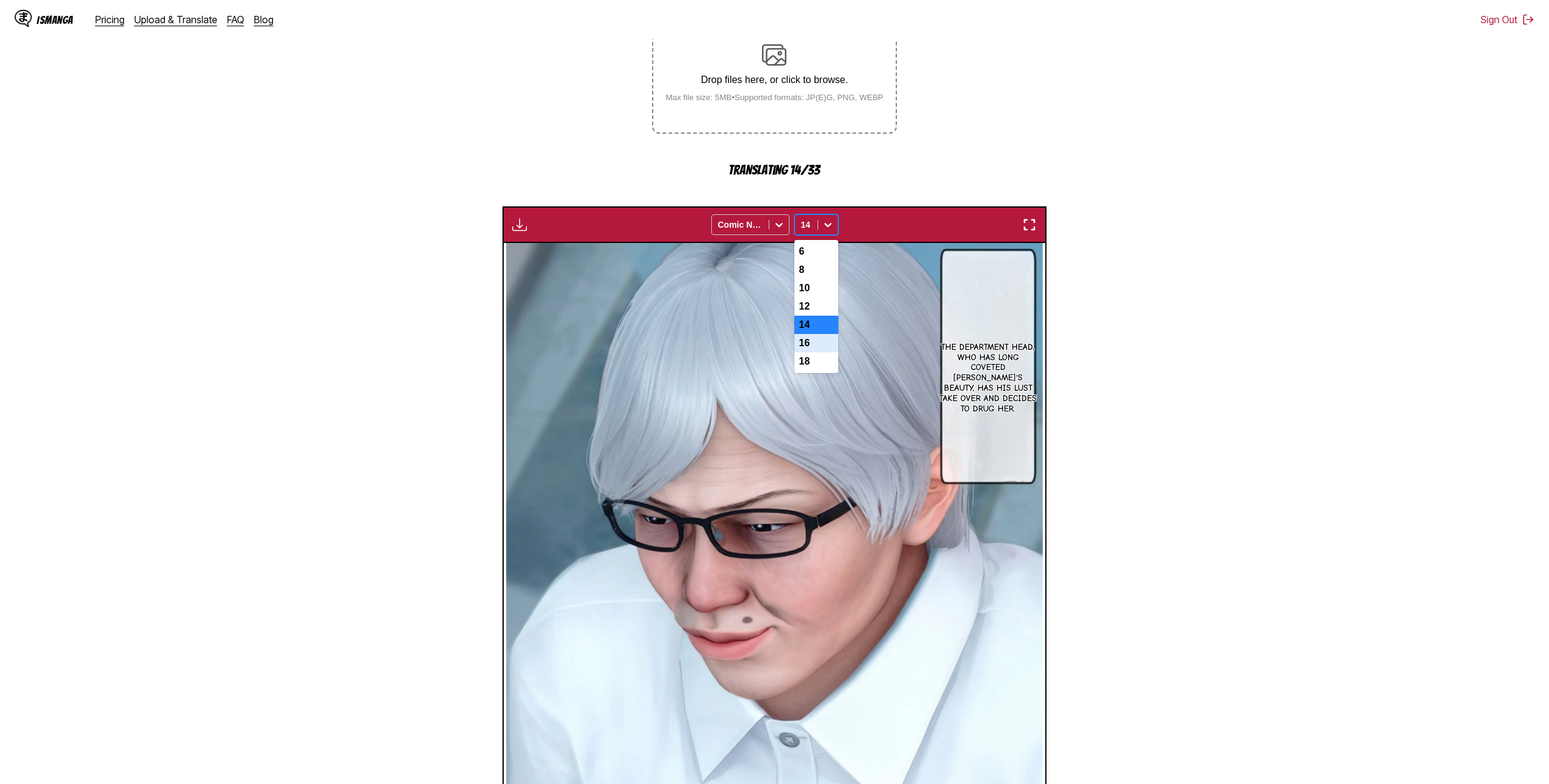
click at [766, 352] on div "16" at bounding box center [816, 343] width 44 height 18
click at [766, 373] on section "From Chinese To English Drop files here, or click to browse. Max file size: 5MB…" at bounding box center [774, 440] width 1529 height 984
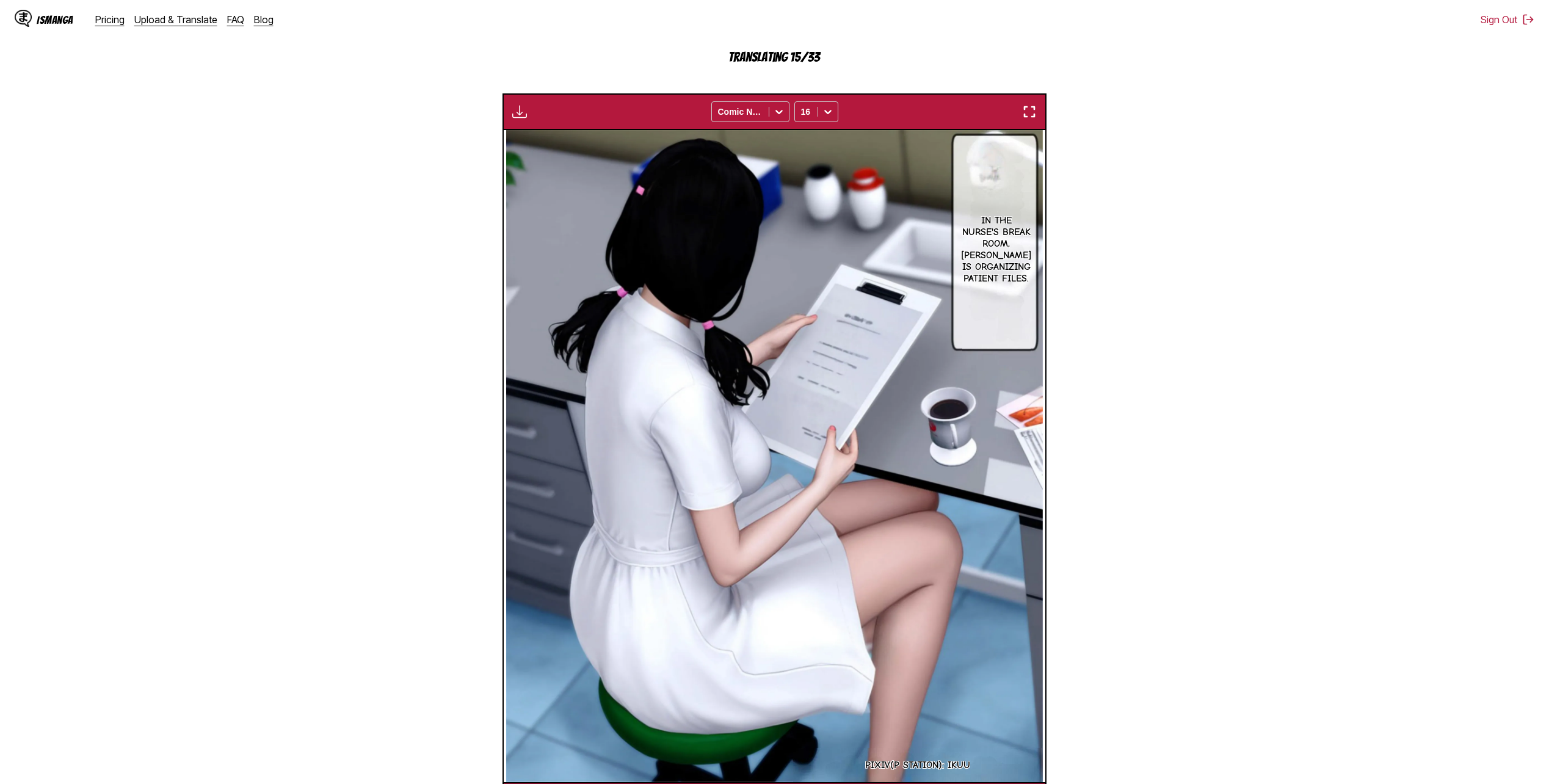
scroll to position [0, 2708]
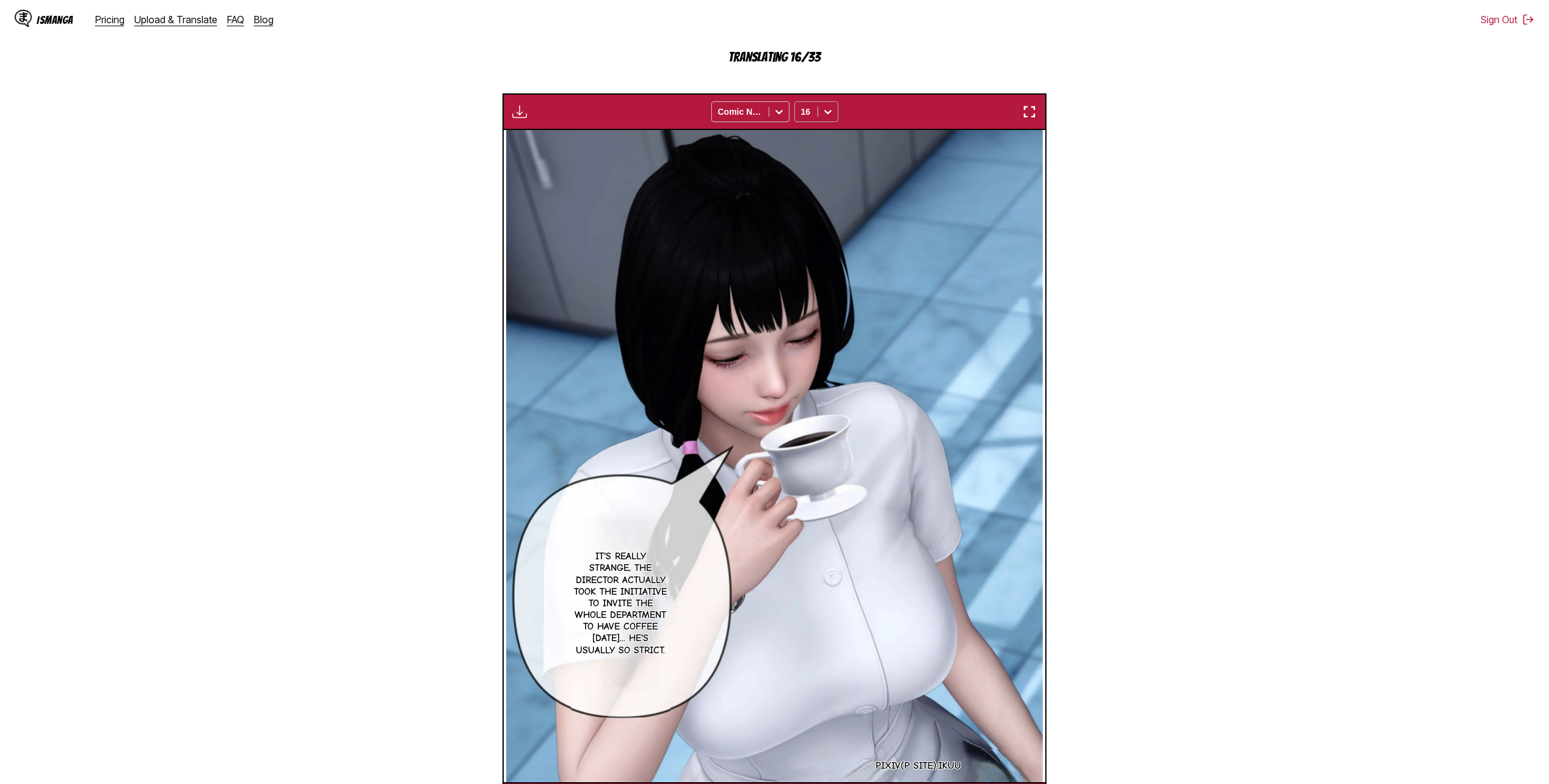
click at [766, 115] on div at bounding box center [806, 112] width 10 height 12
click at [766, 258] on div "18" at bounding box center [816, 248] width 44 height 18
click at [766, 308] on section "From Chinese To English Drop files here, or click to browse. Max file size: 5MB…" at bounding box center [774, 326] width 1529 height 984
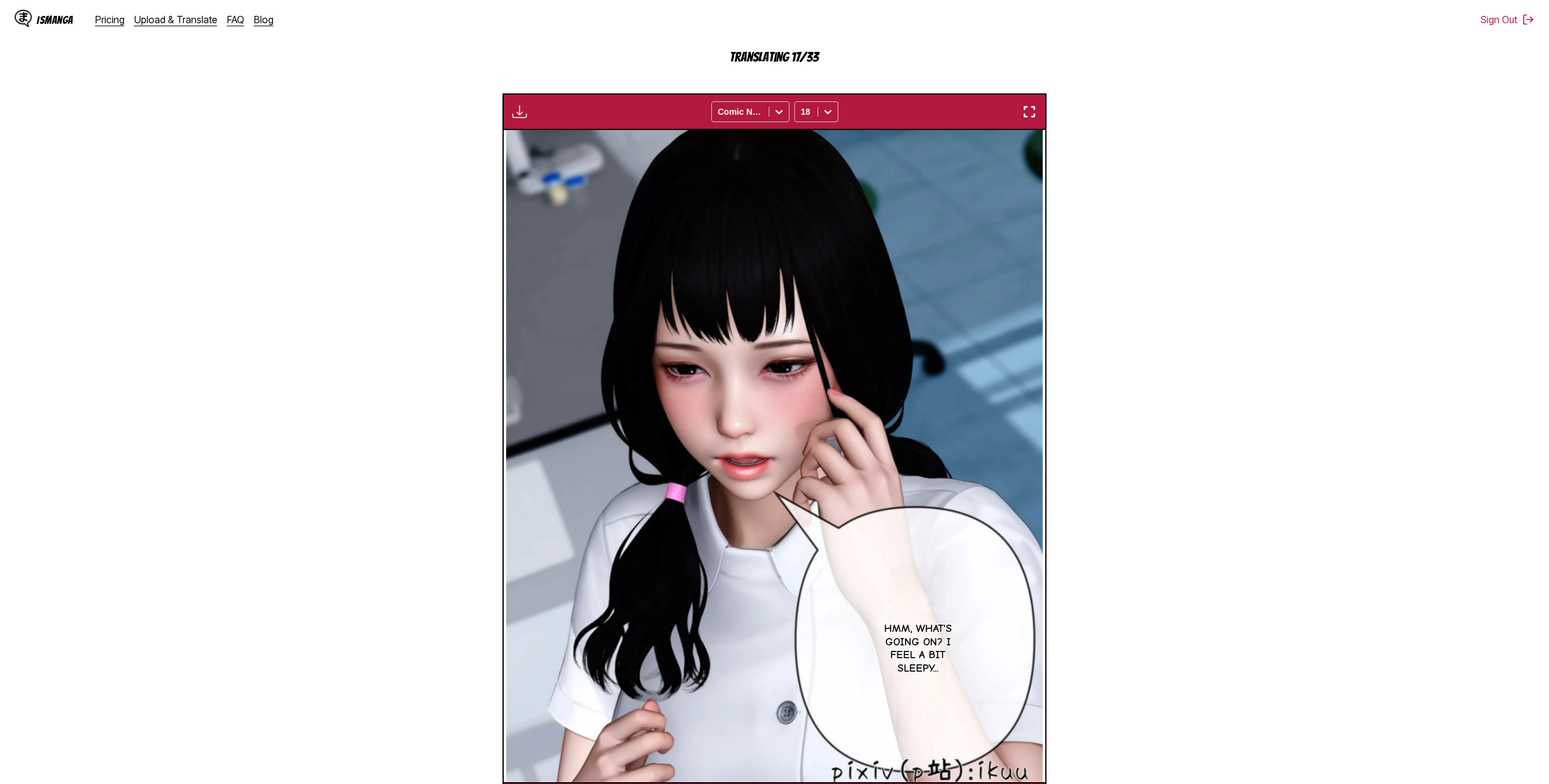
scroll to position [0, 3791]
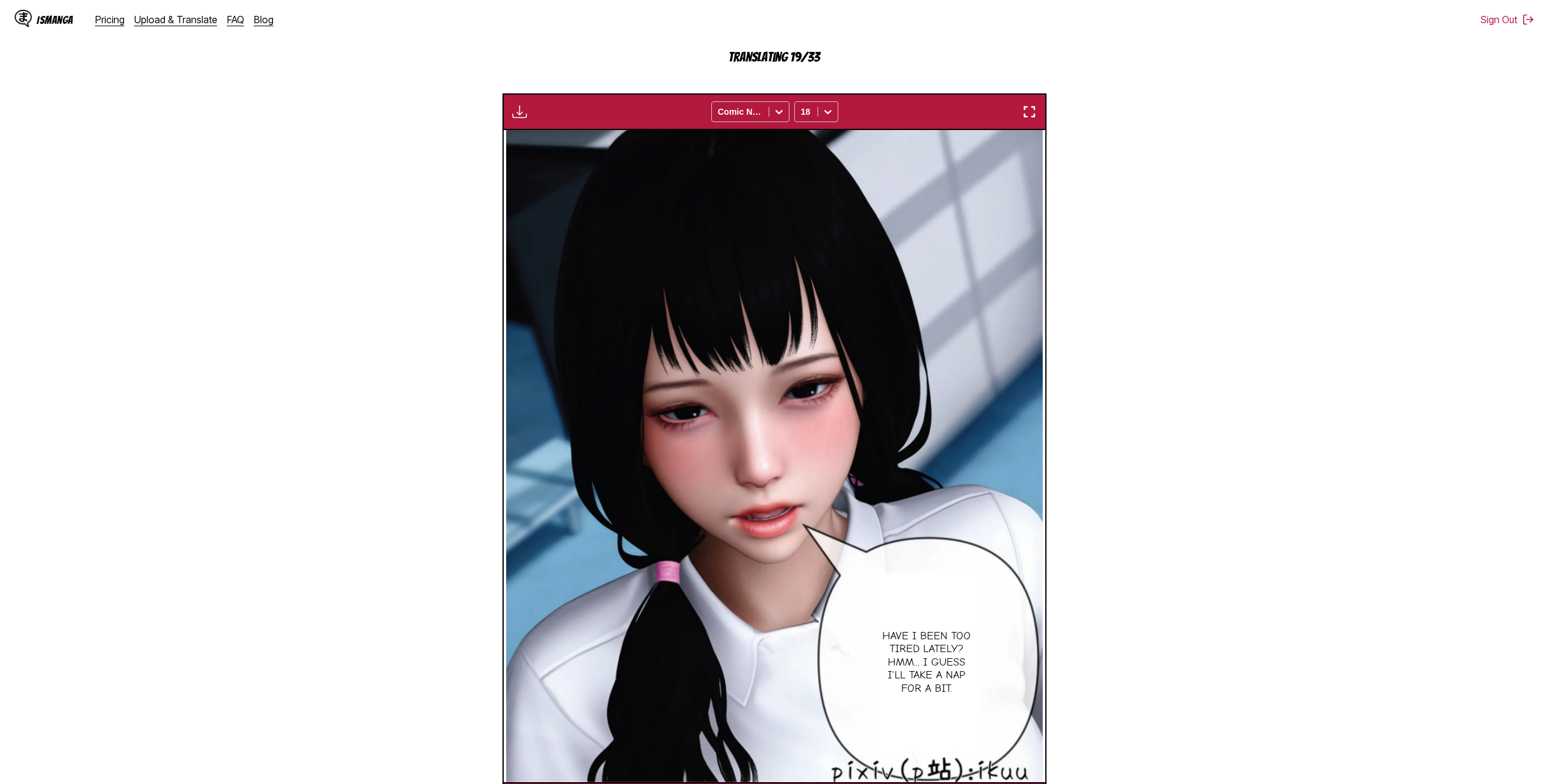
click at [766, 641] on section "From Chinese To English Drop files here, or click to browse. Max file size: 5MB…" at bounding box center [774, 326] width 1529 height 984
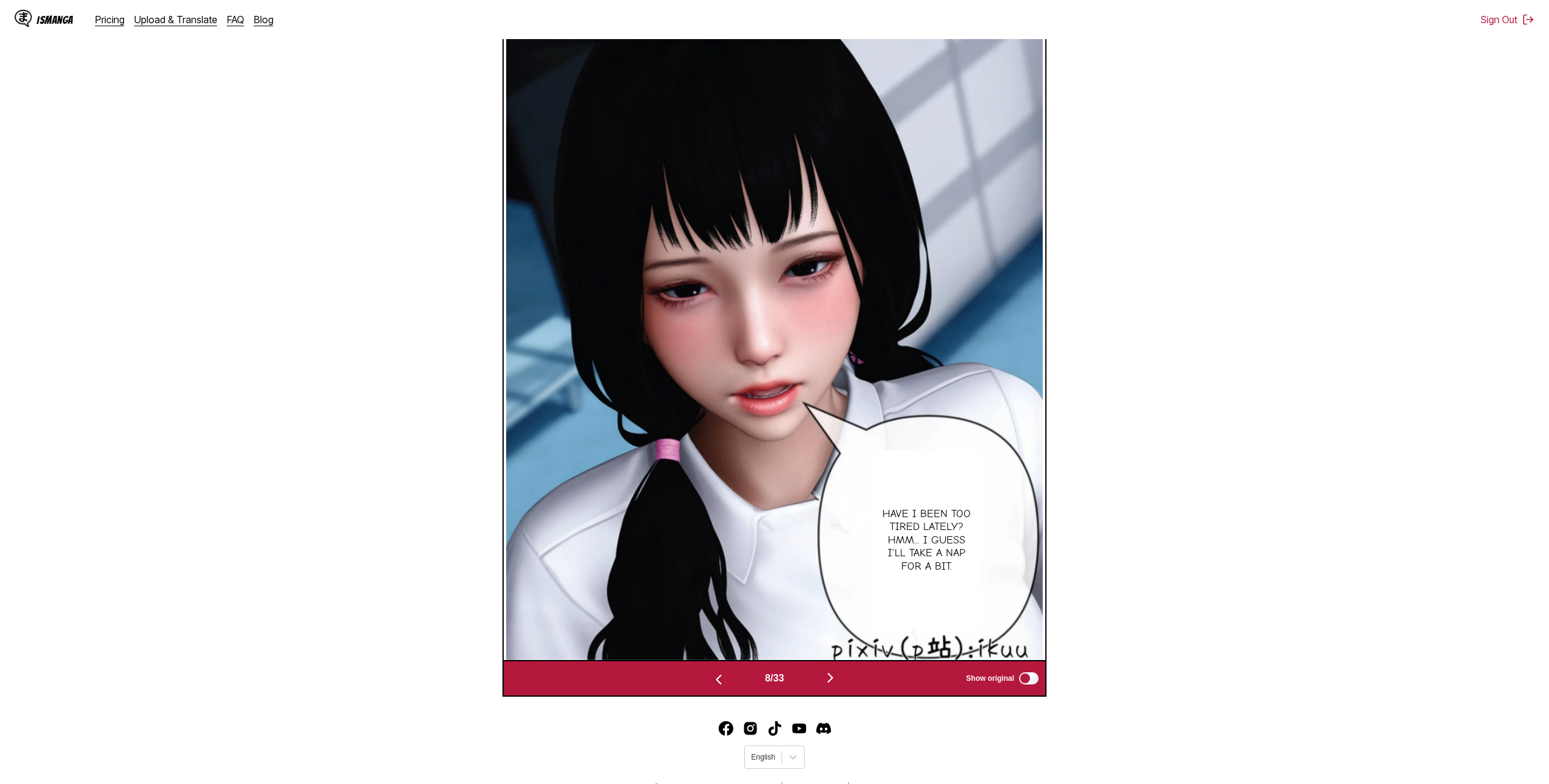
click at [766, 501] on img at bounding box center [774, 334] width 536 height 652
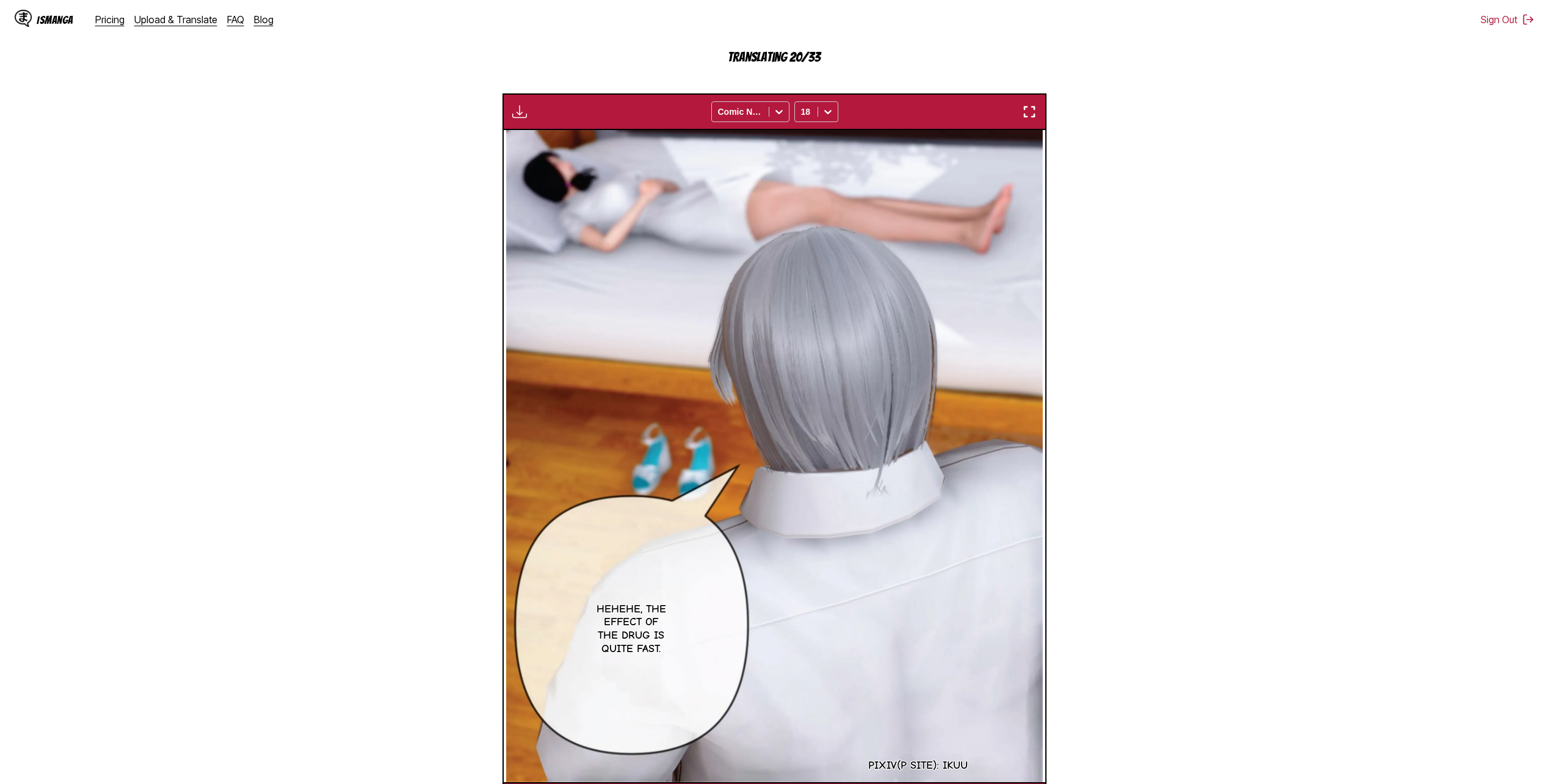
scroll to position [203, 0]
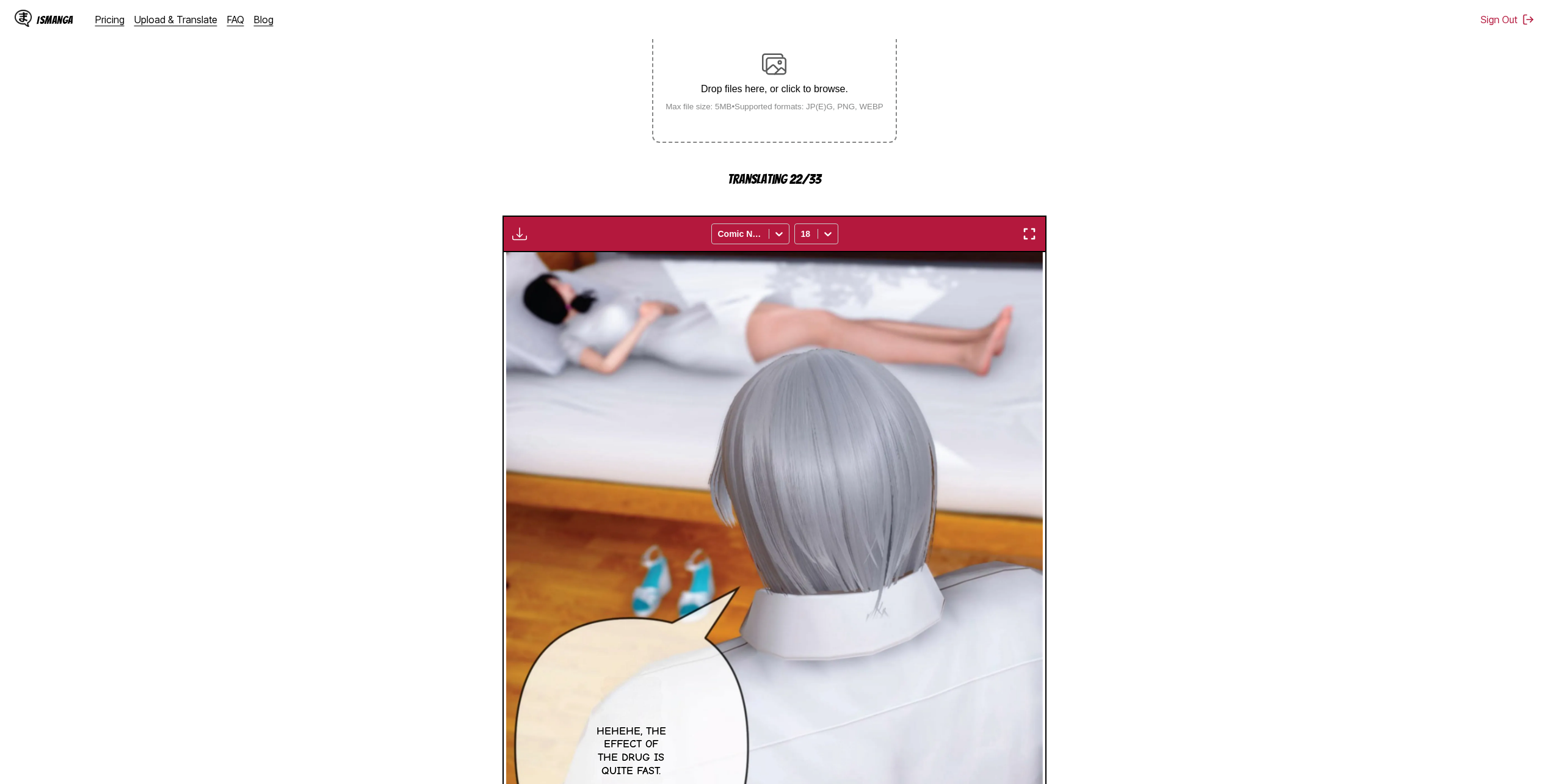
click at [766, 205] on section "From Chinese To English Drop files here, or click to browse. Max file size: 5MB…" at bounding box center [774, 449] width 1529 height 984
click at [766, 155] on section "From Chinese To English Drop files here, or click to browse. Max file size: 5MB…" at bounding box center [774, 449] width 1529 height 984
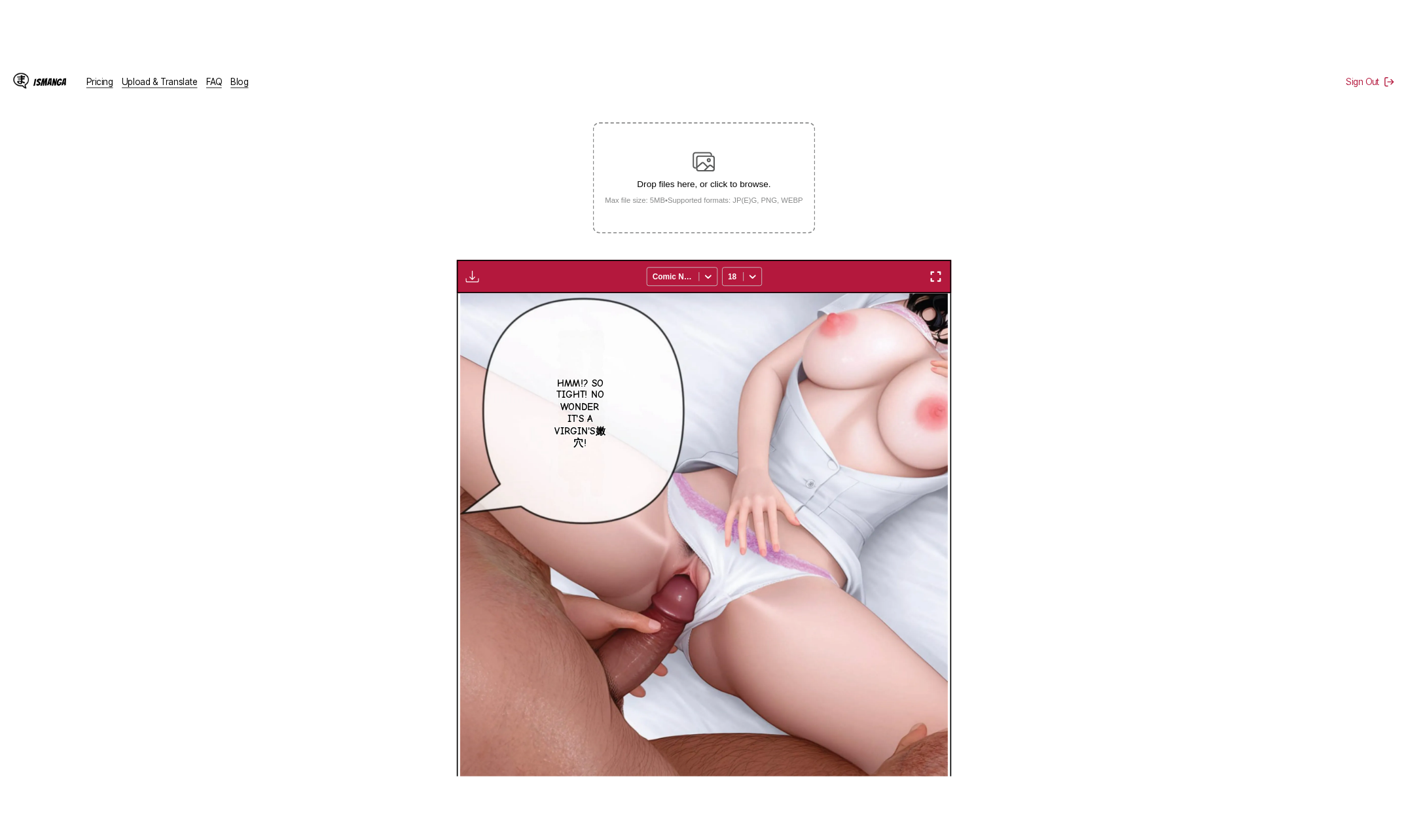
scroll to position [367, 0]
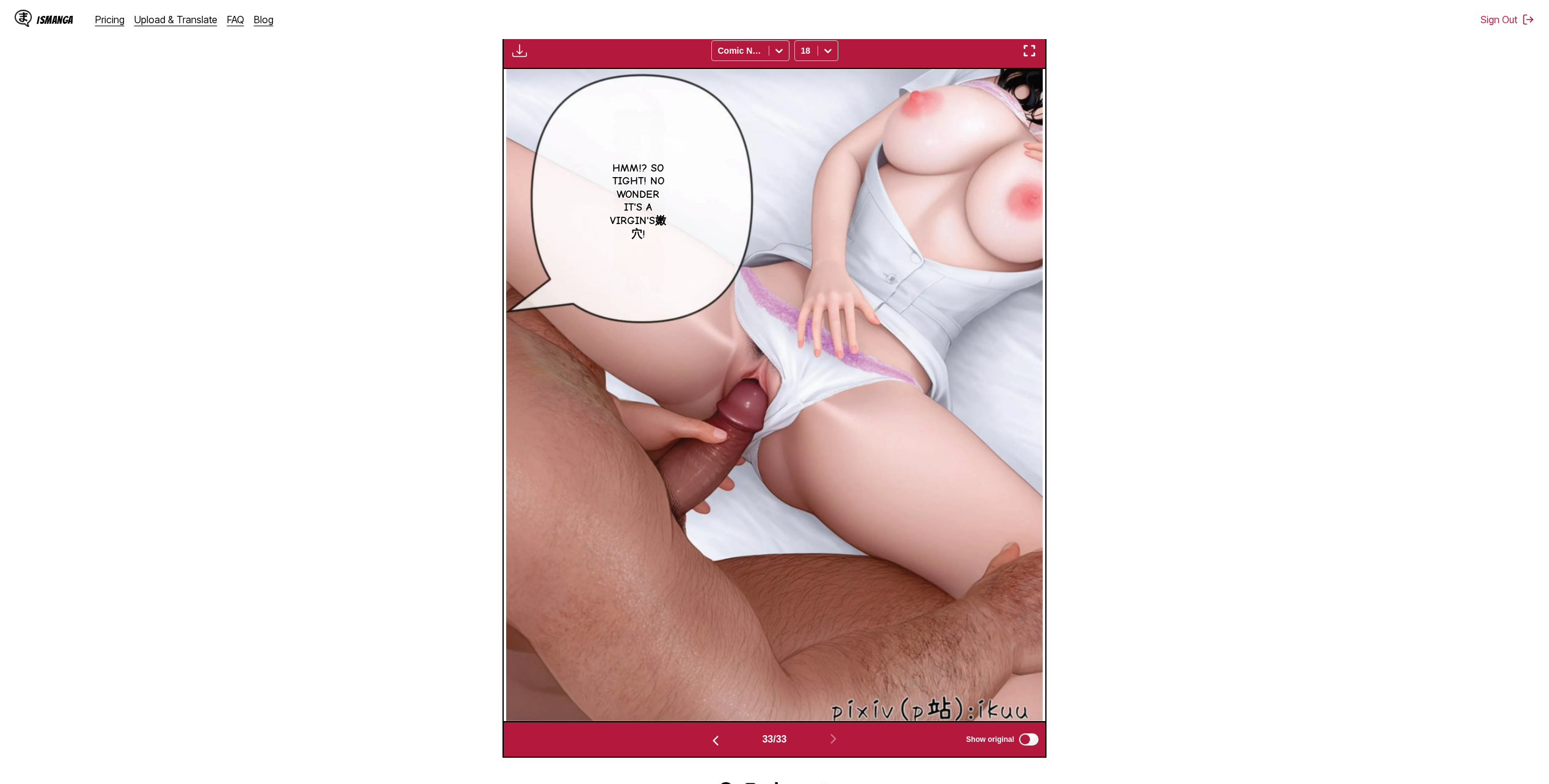
click at [514, 52] on img "button" at bounding box center [520, 51] width 15 height 15
click at [533, 87] on button "Download All" at bounding box center [552, 91] width 78 height 29
click at [386, 412] on section "From Chinese To English Drop files here, or click to browse. Max file size: 5MB…" at bounding box center [774, 287] width 1529 height 940
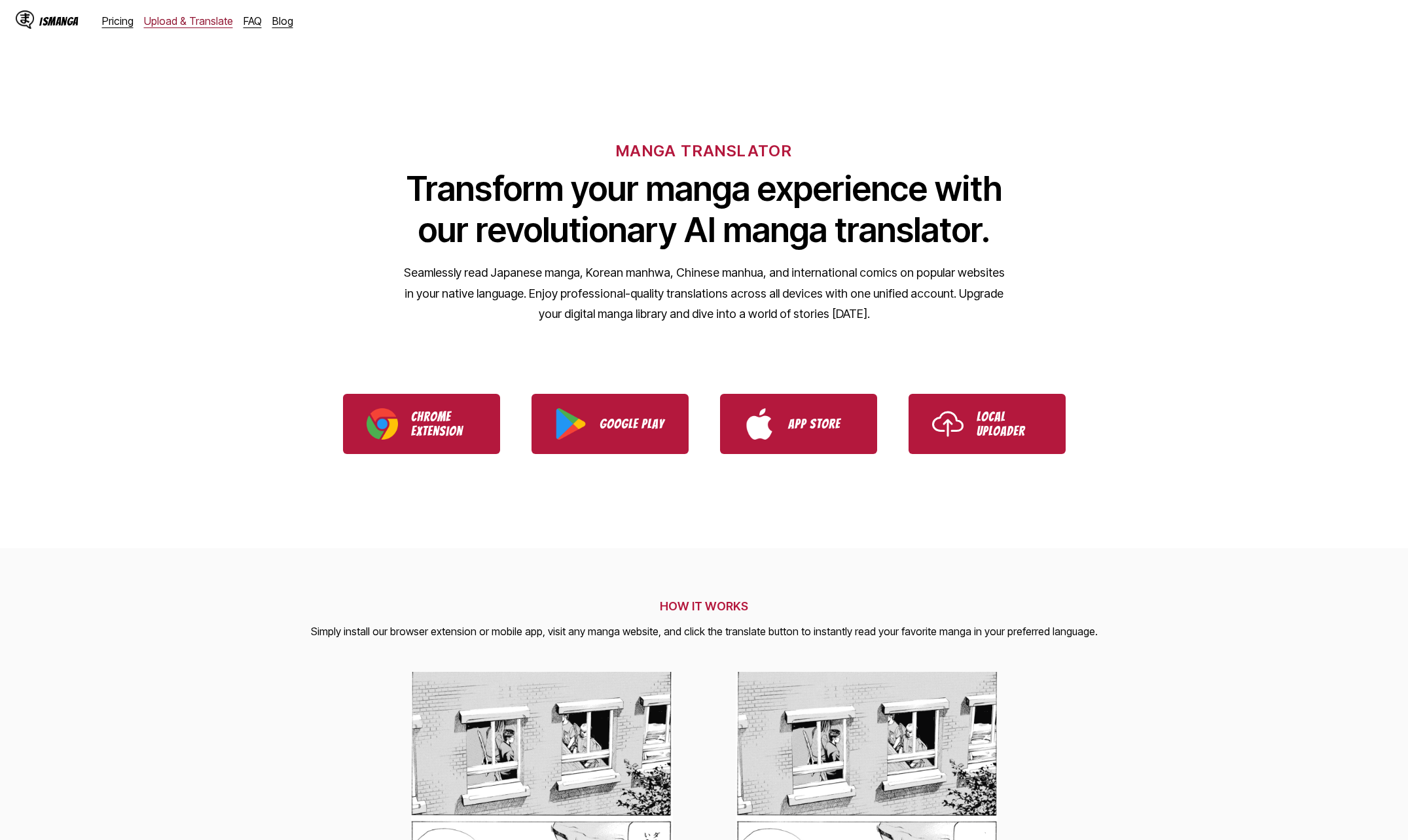
click at [172, 21] on link "Upload & Translate" at bounding box center [188, 21] width 89 height 13
click at [173, 17] on link "Upload & Translate" at bounding box center [188, 21] width 89 height 13
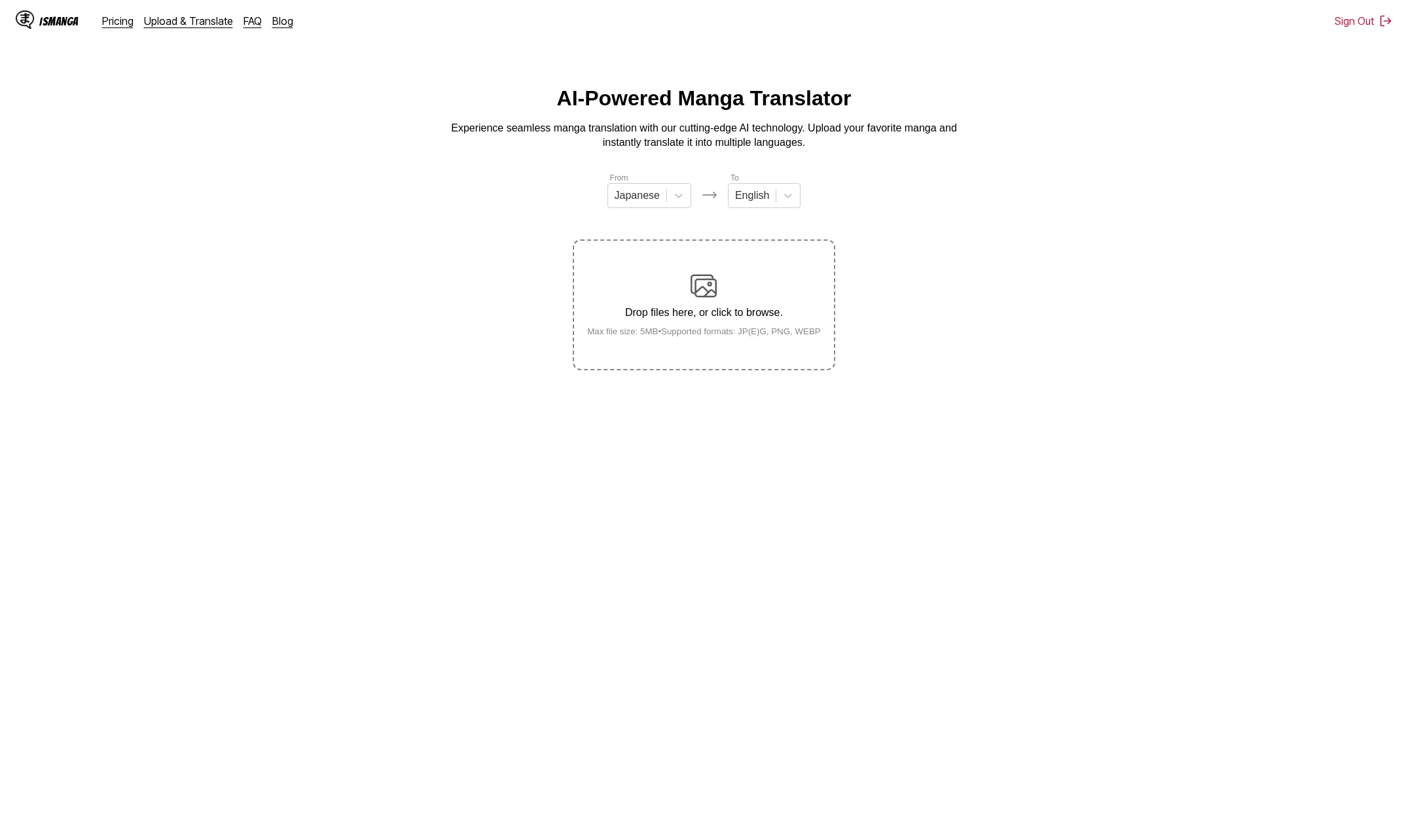
click at [771, 304] on div "Drop files here, or click to browse. Max file size: 5MB • Supported formats: JP…" at bounding box center [704, 304] width 255 height 63
click at [0, 0] on input "Drop files here, or click to browse. Max file size: 5MB • Supported formats: JP…" at bounding box center [0, 0] width 0 height 0
click at [647, 203] on div at bounding box center [637, 196] width 45 height 15
click at [654, 283] on div "Chinese" at bounding box center [649, 271] width 84 height 23
click at [699, 324] on div "Drop files here, or click to browse. Max file size: 5MB • Supported formats: JP…" at bounding box center [704, 304] width 255 height 63
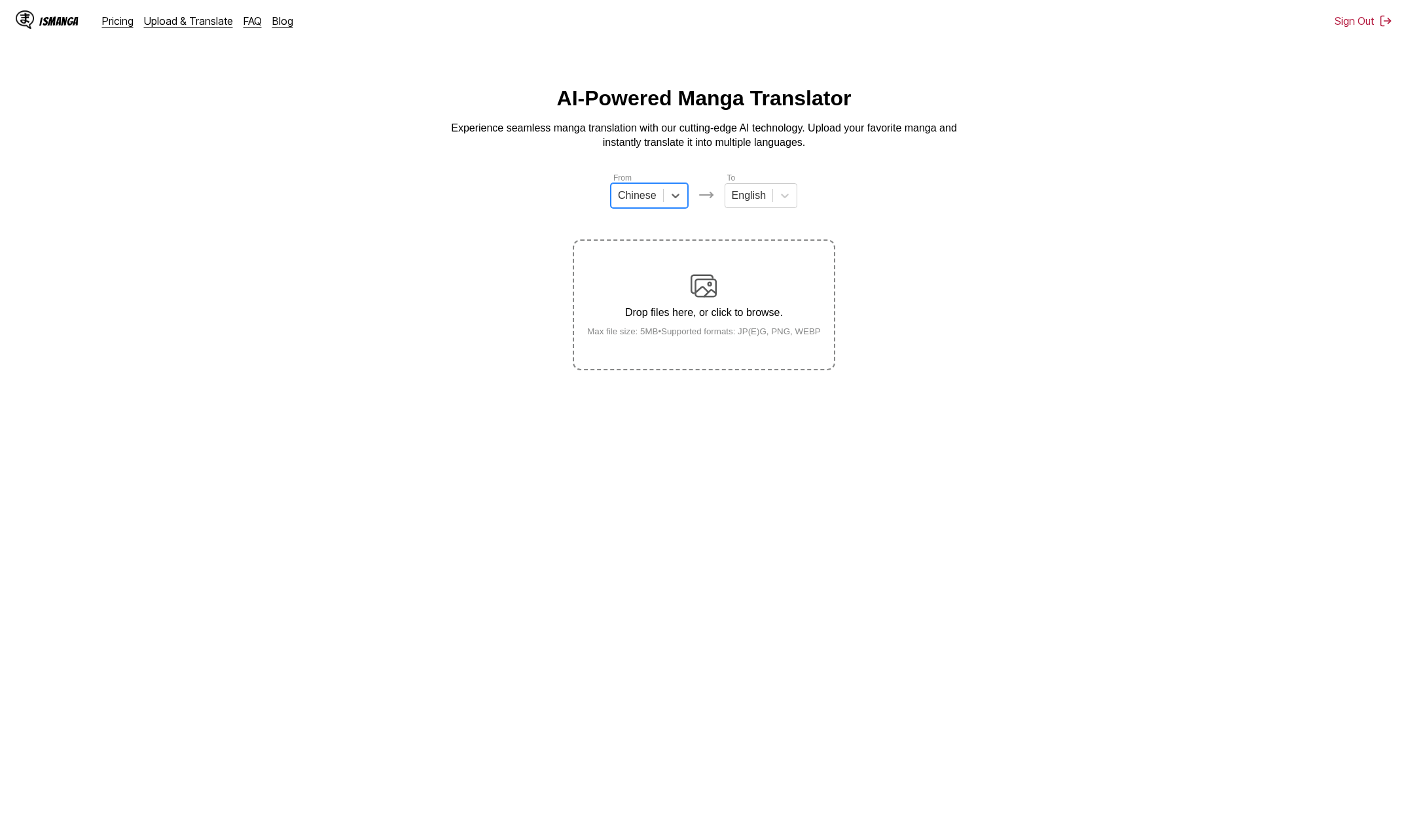
click at [0, 0] on input "Drop files here, or click to browse. Max file size: 5MB • Supported formats: JP…" at bounding box center [0, 0] width 0 height 0
click at [512, 591] on main "AI-Powered Manga Translator Experience seamless manga translation with our cutt…" at bounding box center [704, 465] width 1408 height 756
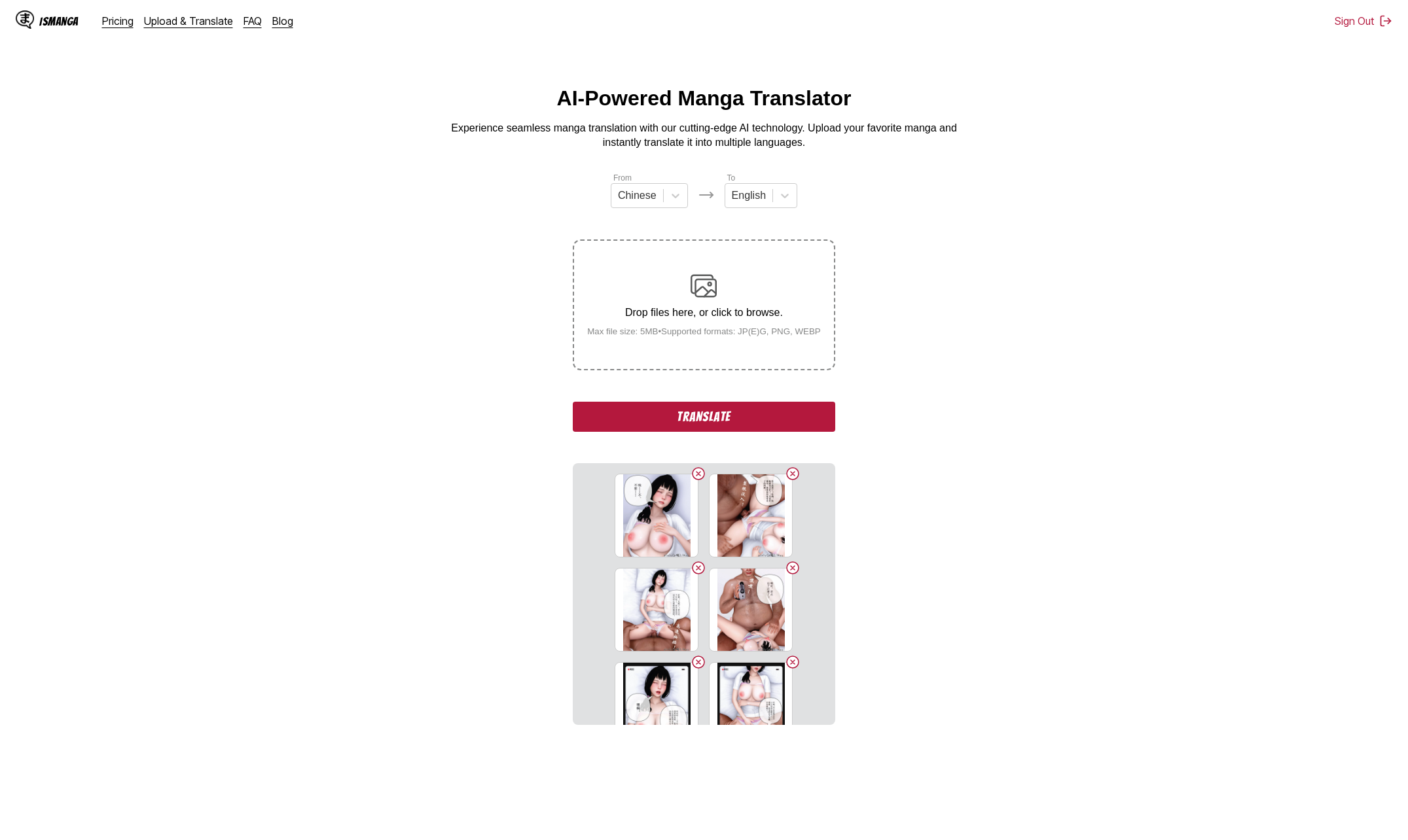
click at [731, 415] on button "Translate" at bounding box center [704, 416] width 262 height 30
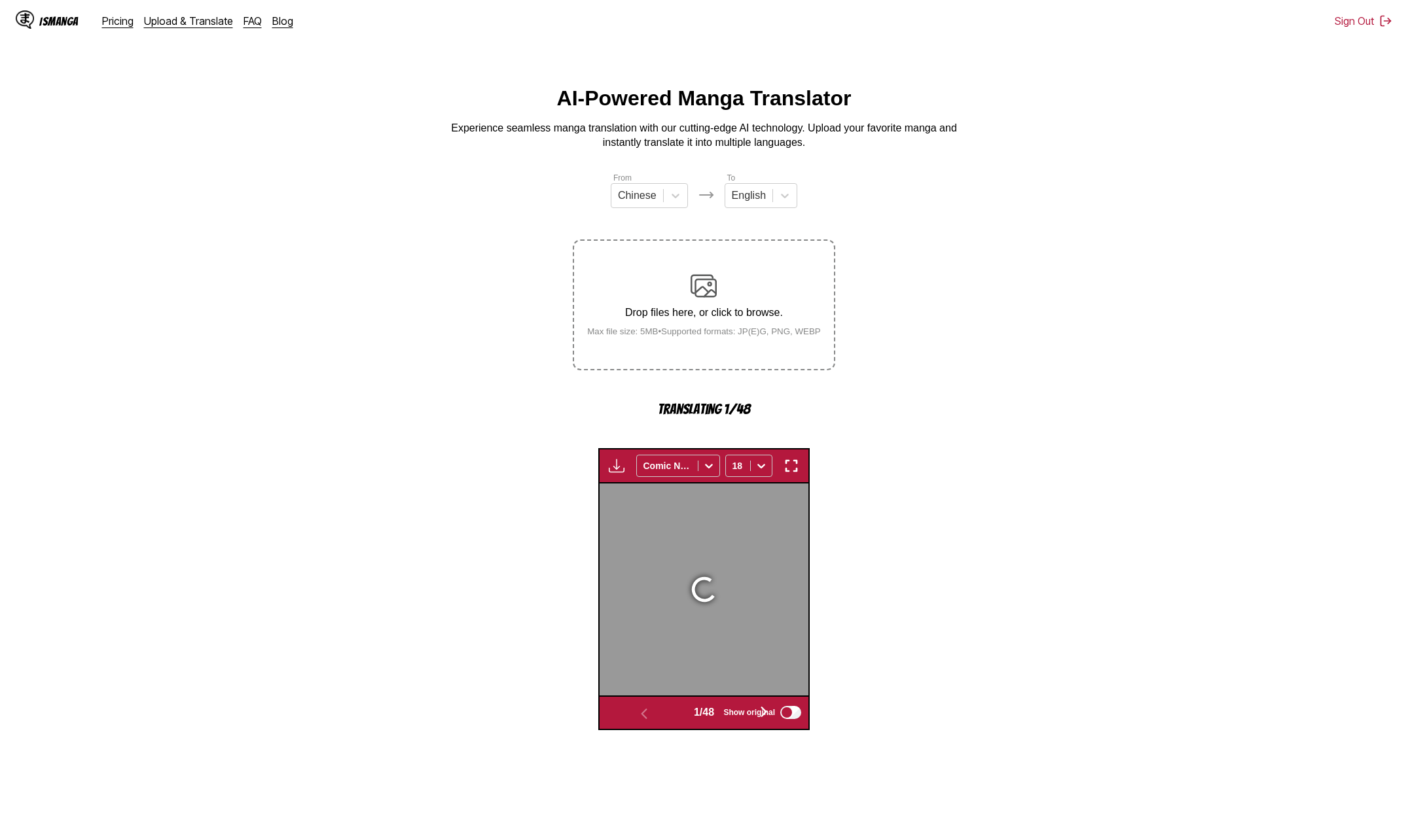
scroll to position [348, 0]
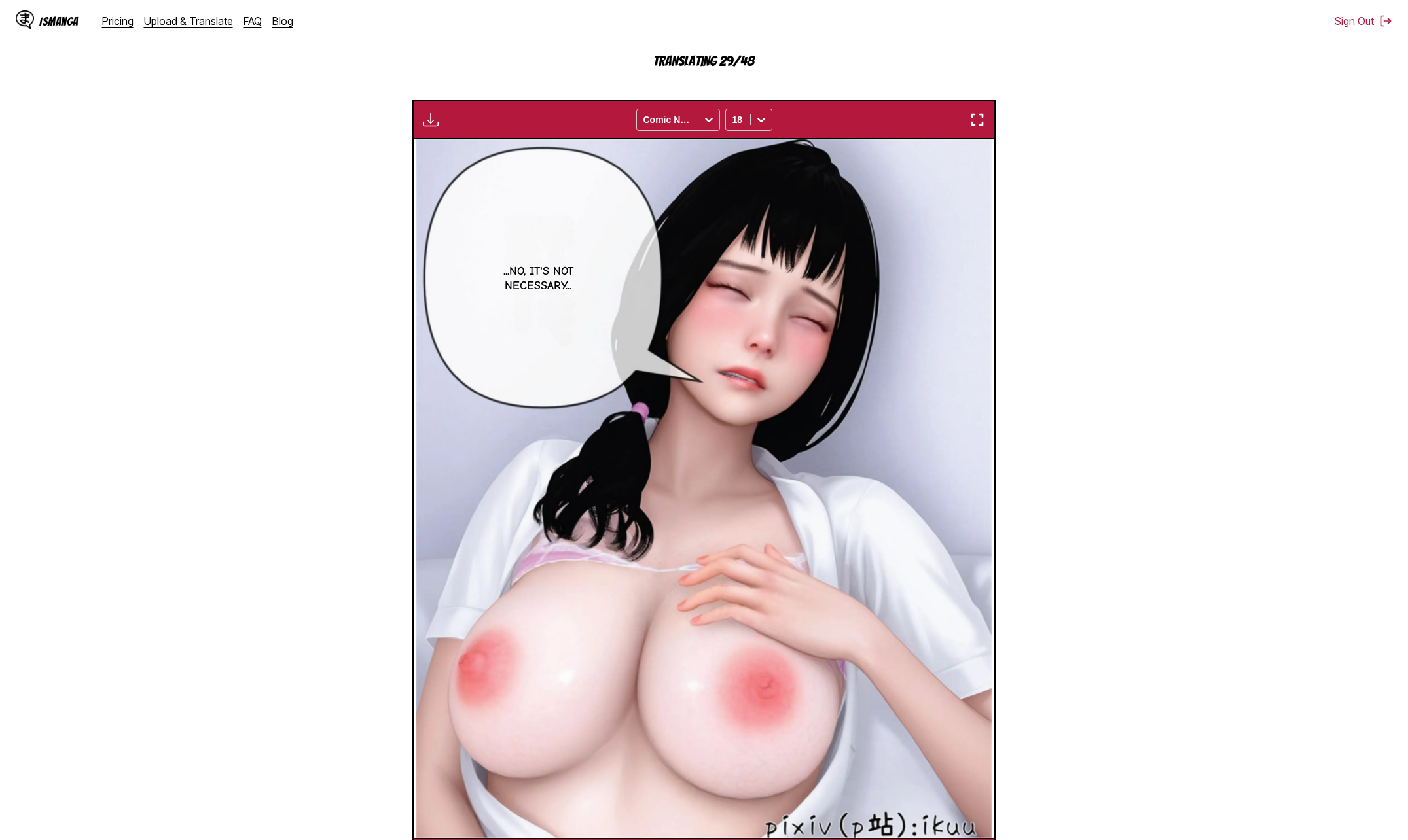
click at [1062, 460] on section "From Chinese To English Drop files here, or click to browse. Max file size: 5MB…" at bounding box center [704, 350] width 1387 height 1054
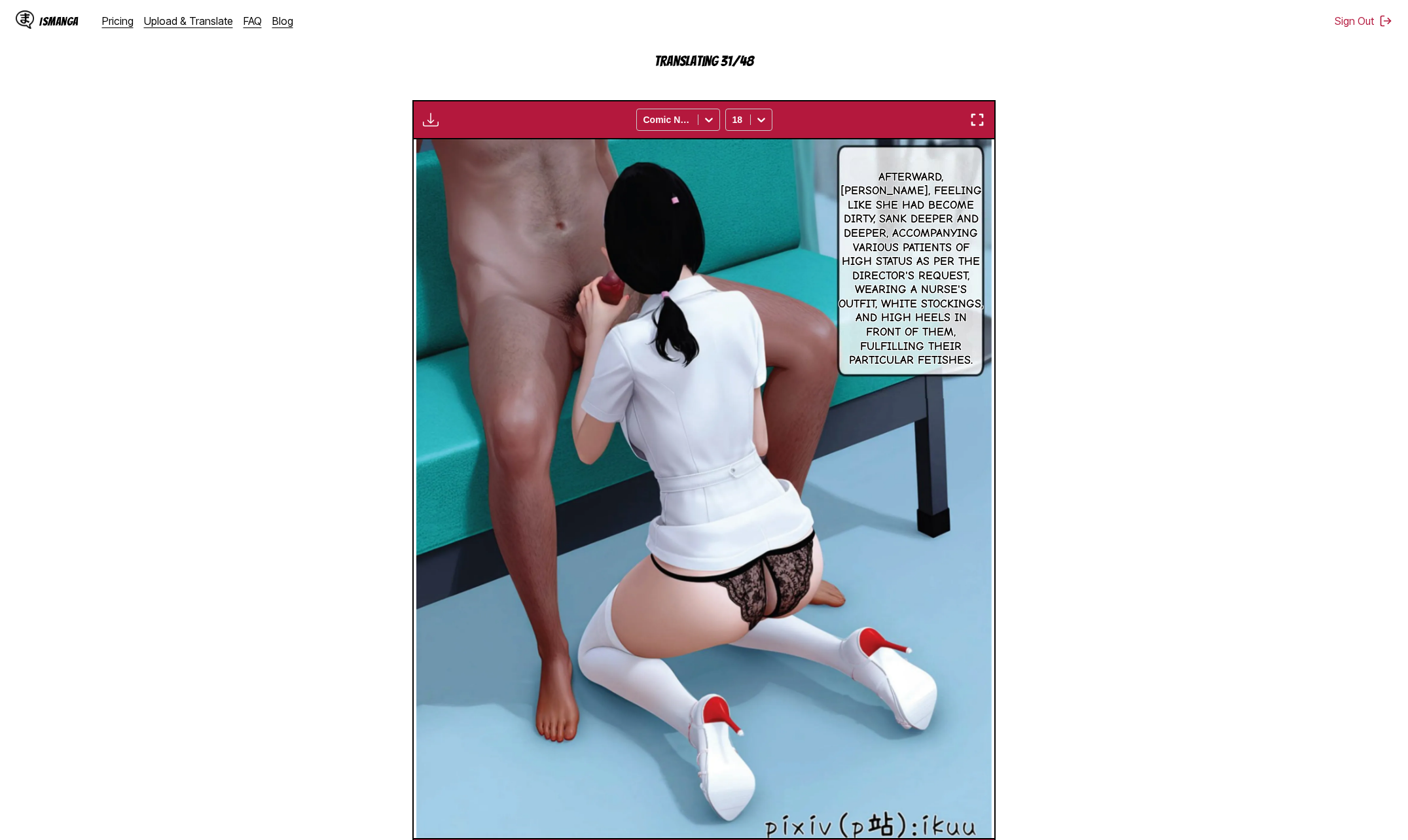
scroll to position [0, 15094]
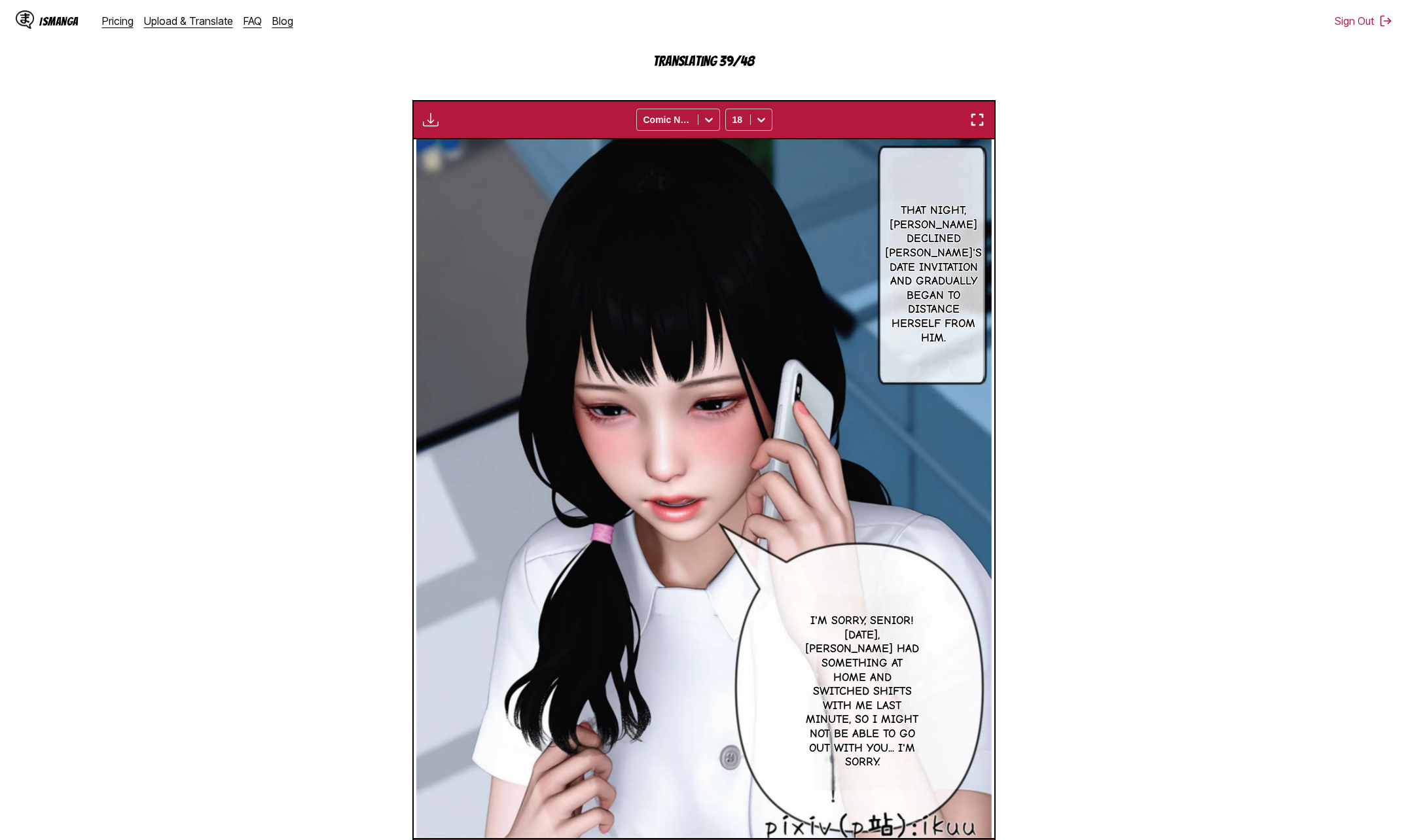
click at [1116, 433] on section "From Chinese To English Drop files here, or click to browse. Max file size: 5MB…" at bounding box center [704, 350] width 1387 height 1054
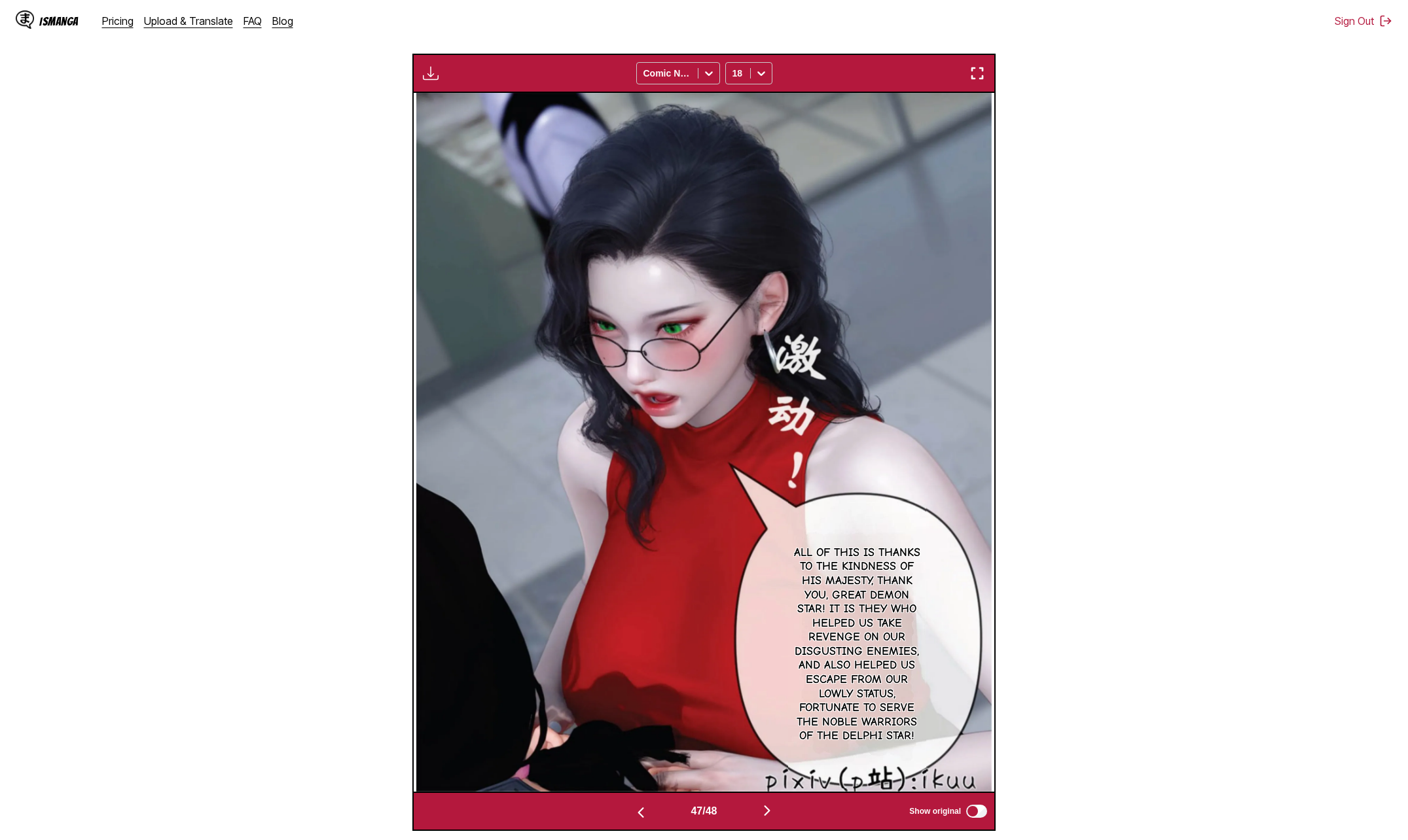
scroll to position [283, 0]
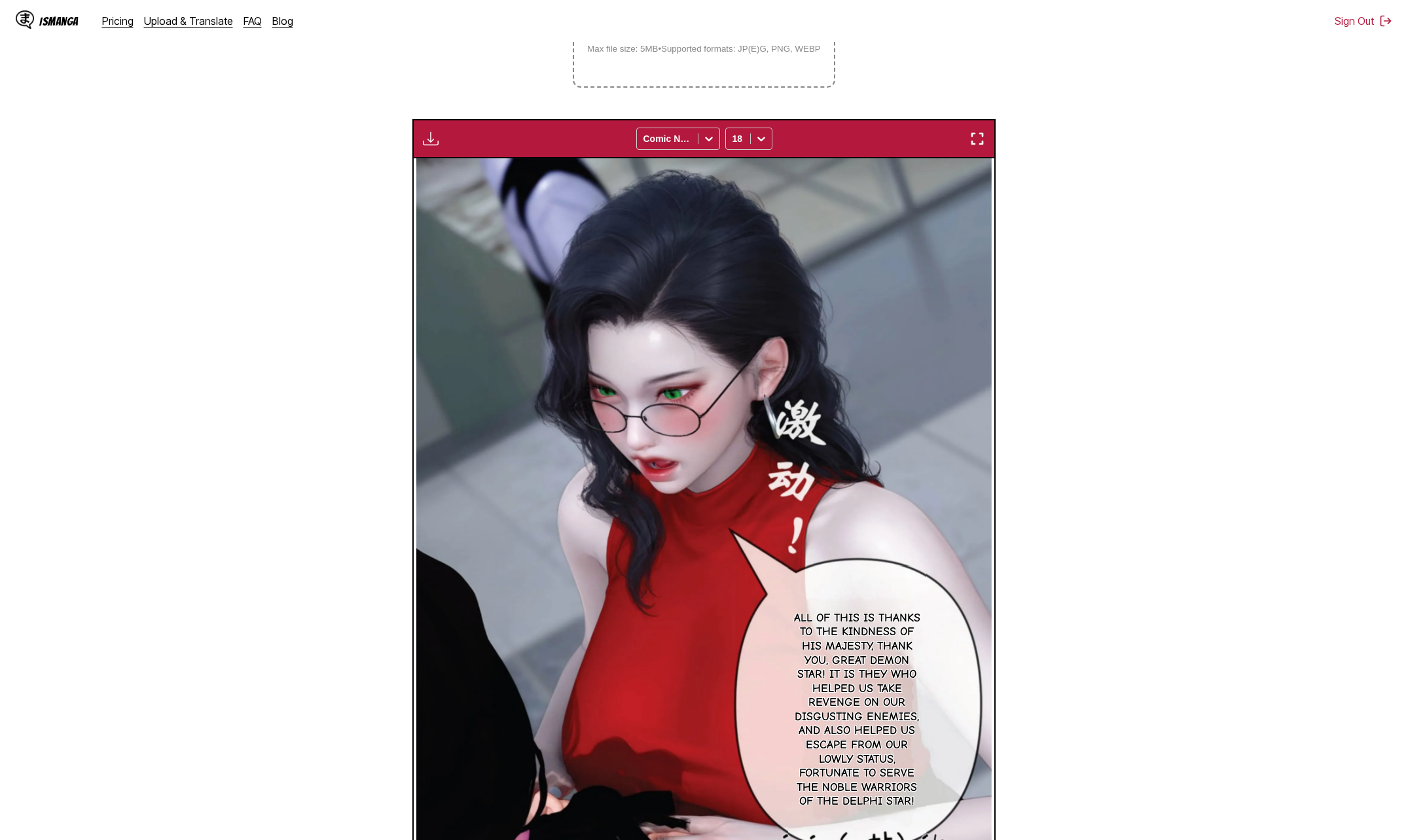
click at [441, 153] on div "Download Panel Download All Comic Neue 18" at bounding box center [704, 139] width 583 height 39
click at [433, 143] on img "button" at bounding box center [431, 139] width 16 height 16
click at [488, 183] on button "Download All" at bounding box center [466, 182] width 84 height 31
click at [1078, 428] on section "From Chinese To English Drop files here, or click to browse. Max file size: 5MB…" at bounding box center [704, 392] width 1387 height 1007
click at [1078, 429] on section "From Chinese To English Drop files here, or click to browse. Max file size: 5MB…" at bounding box center [704, 392] width 1387 height 1007
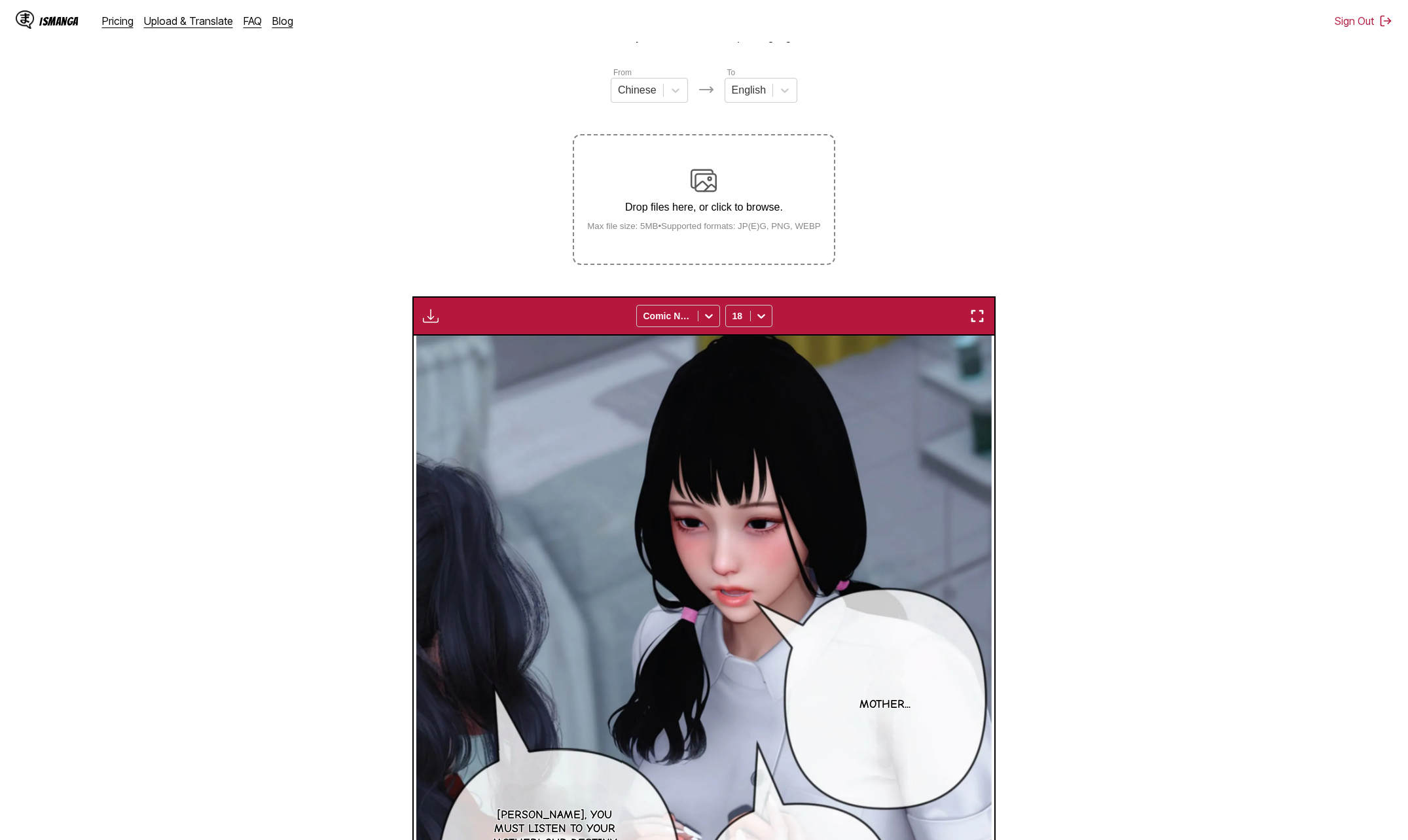
scroll to position [40, 0]
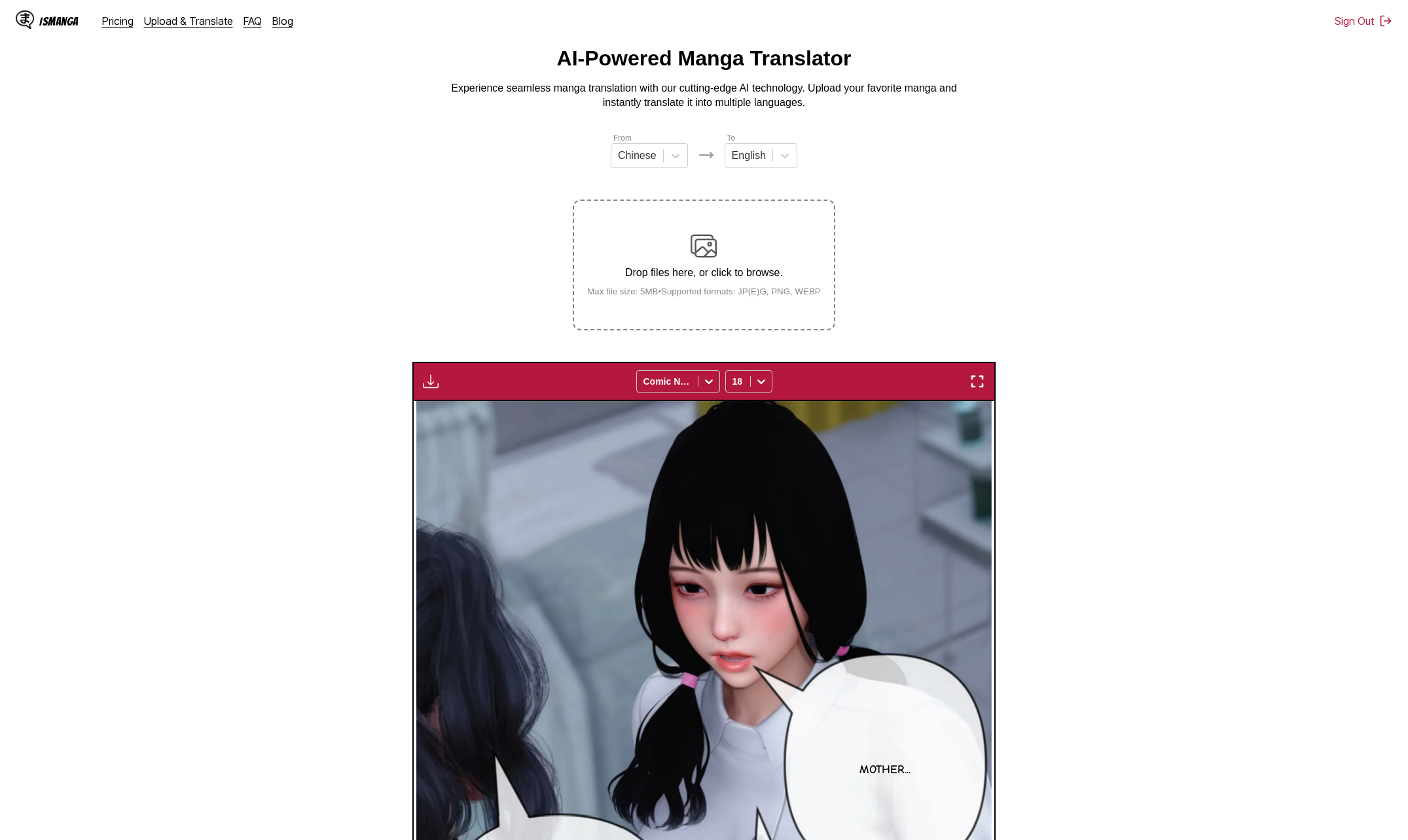
click at [438, 382] on img "button" at bounding box center [431, 382] width 16 height 16
click at [1094, 291] on section "From Chinese To English Drop files here, or click to browse. Max file size: 5MB…" at bounding box center [704, 635] width 1387 height 1007
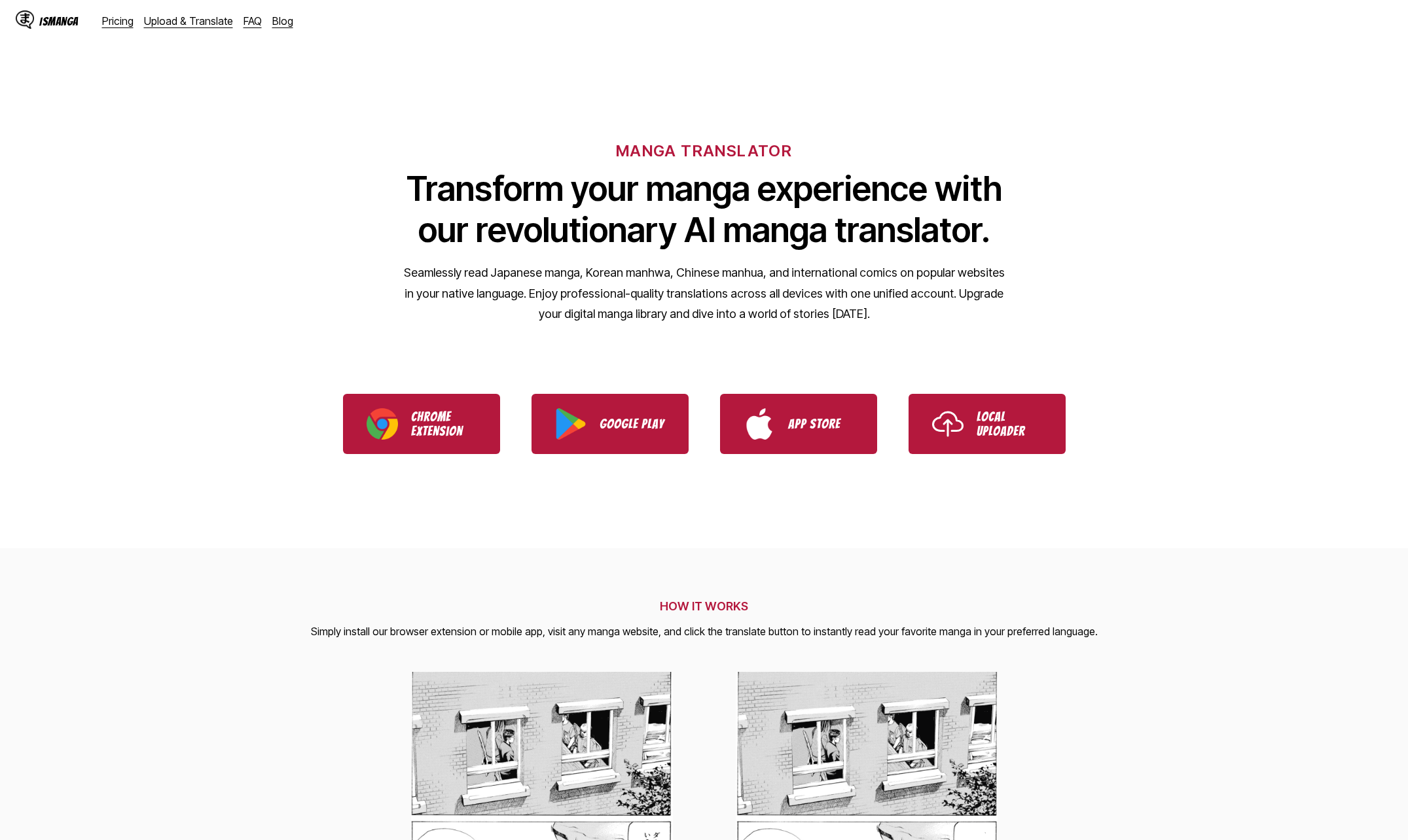
click at [215, 31] on div "IsManga Pricing Upload & Translate FAQ Blog" at bounding box center [160, 21] width 288 height 42
click at [209, 24] on link "Upload & Translate" at bounding box center [188, 21] width 89 height 13
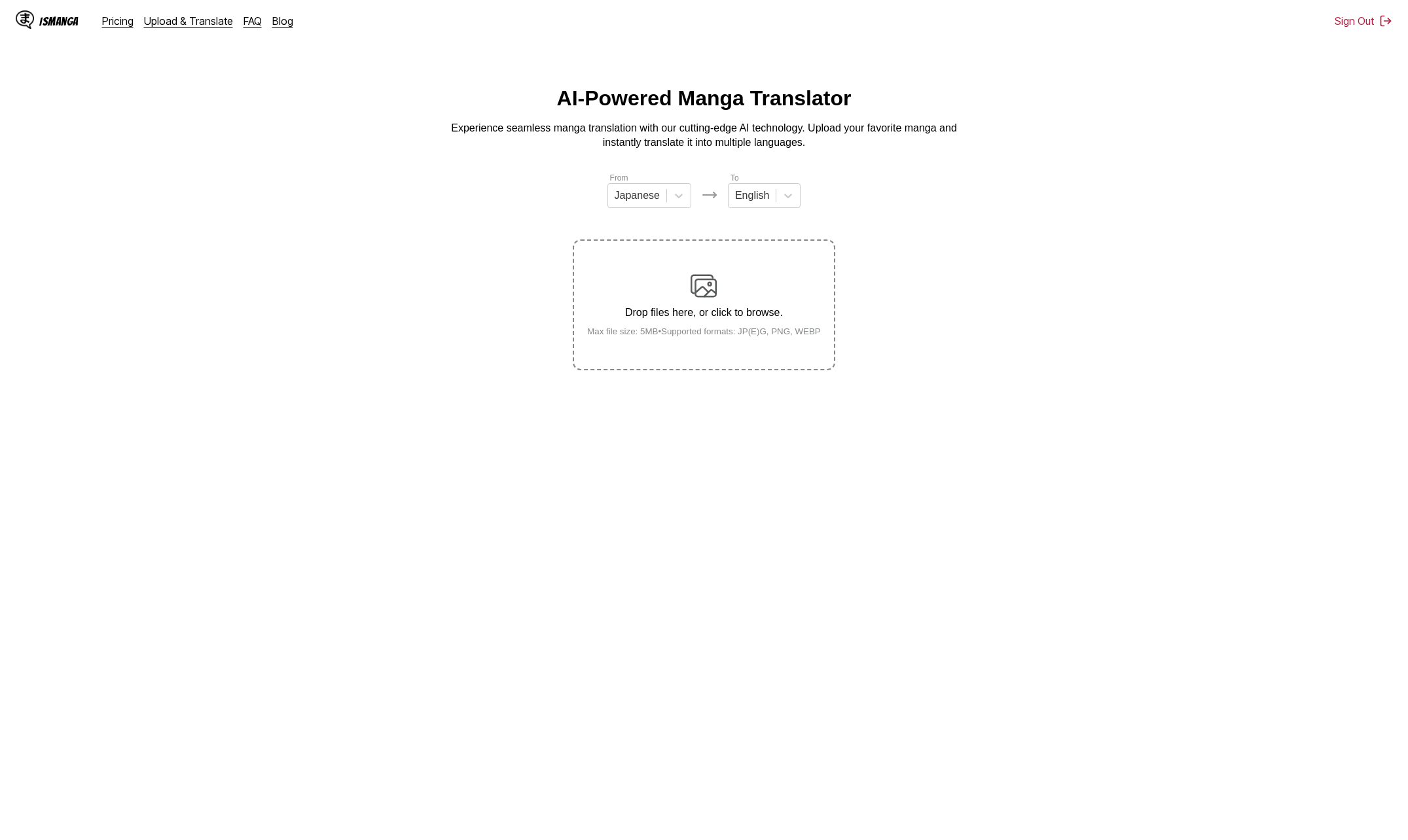
click at [763, 307] on div "Drop files here, or click to browse. Max file size: 5MB • Supported formats: JP…" at bounding box center [704, 304] width 255 height 63
click at [0, 0] on input "Drop files here, or click to browse. Max file size: 5MB • Supported formats: JP…" at bounding box center [0, 0] width 0 height 0
click at [688, 196] on div at bounding box center [679, 196] width 23 height 23
click at [645, 282] on div "Chinese" at bounding box center [649, 271] width 84 height 23
click at [683, 309] on p "Drop files here, or click to browse." at bounding box center [704, 313] width 255 height 12
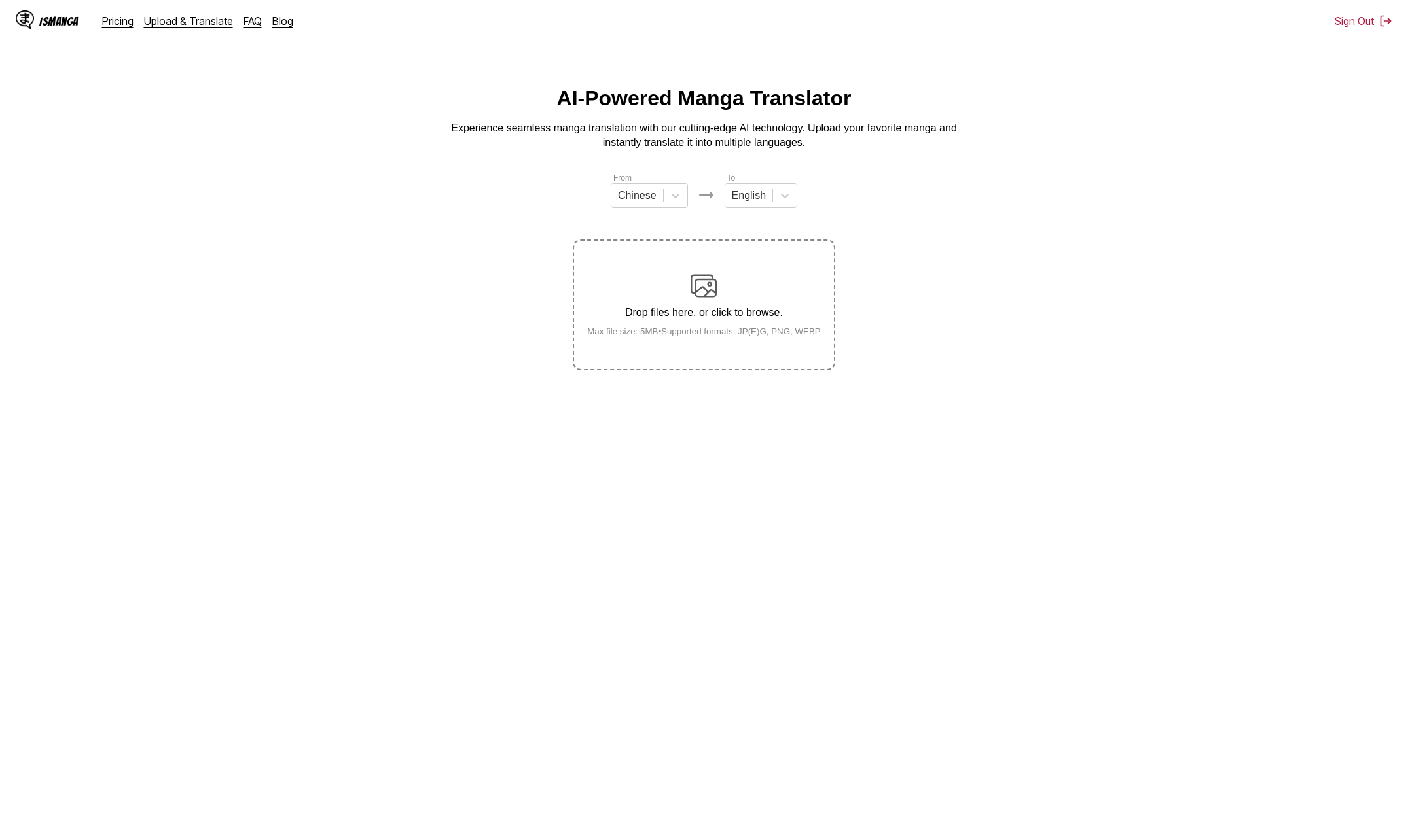
click at [0, 0] on input "Drop files here, or click to browse. Max file size: 5MB • Supported formats: JP…" at bounding box center [0, 0] width 0 height 0
click at [854, 501] on main "AI-Powered Manga Translator Experience seamless manga translation with our cutt…" at bounding box center [704, 465] width 1408 height 756
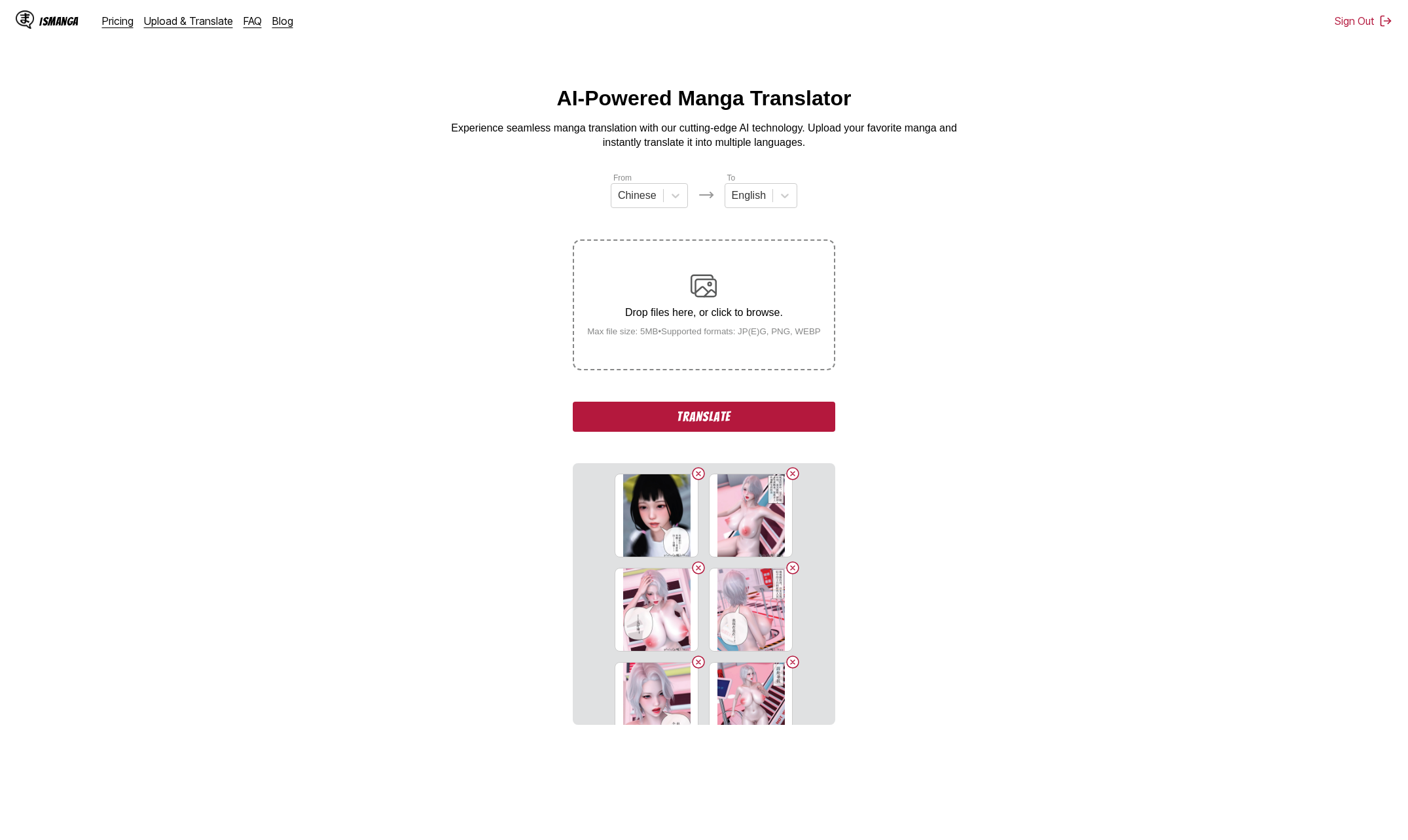
drag, startPoint x: 786, startPoint y: 409, endPoint x: 849, endPoint y: 409, distance: 63.0
click at [787, 409] on button "Translate" at bounding box center [704, 416] width 262 height 30
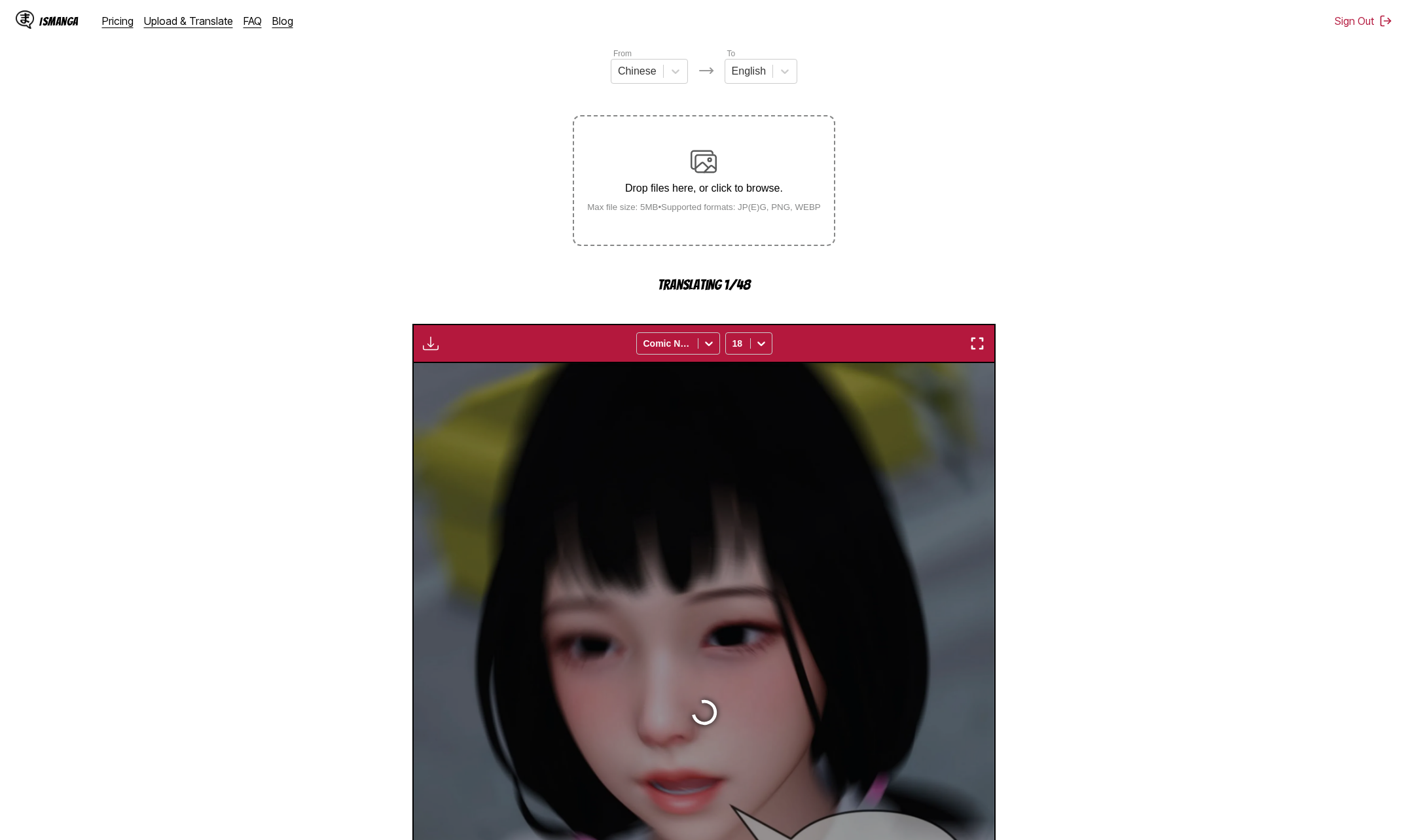
scroll to position [348, 0]
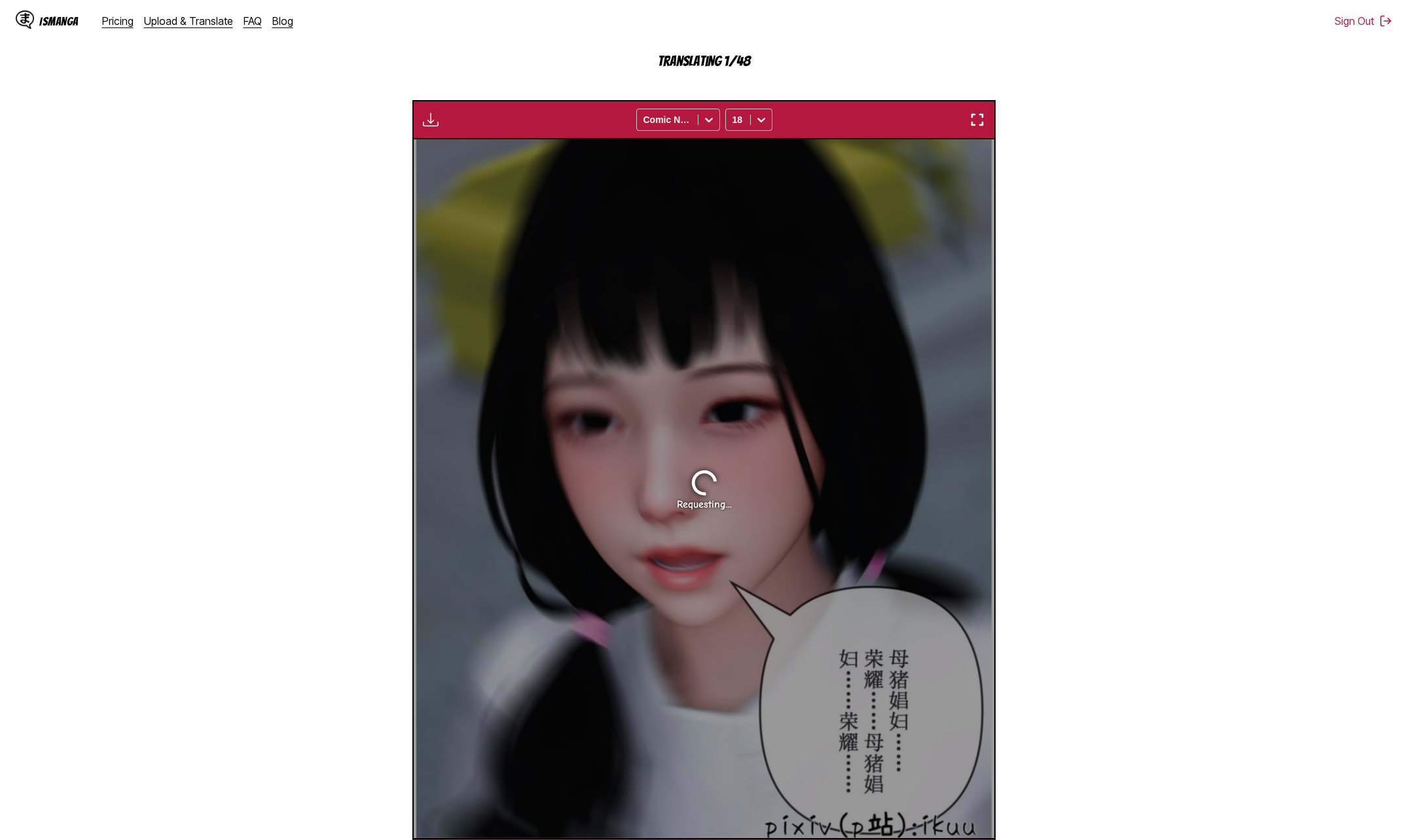
click at [1122, 383] on section "From Chinese To English Drop files here, or click to browse. Max file size: 5MB…" at bounding box center [704, 350] width 1387 height 1054
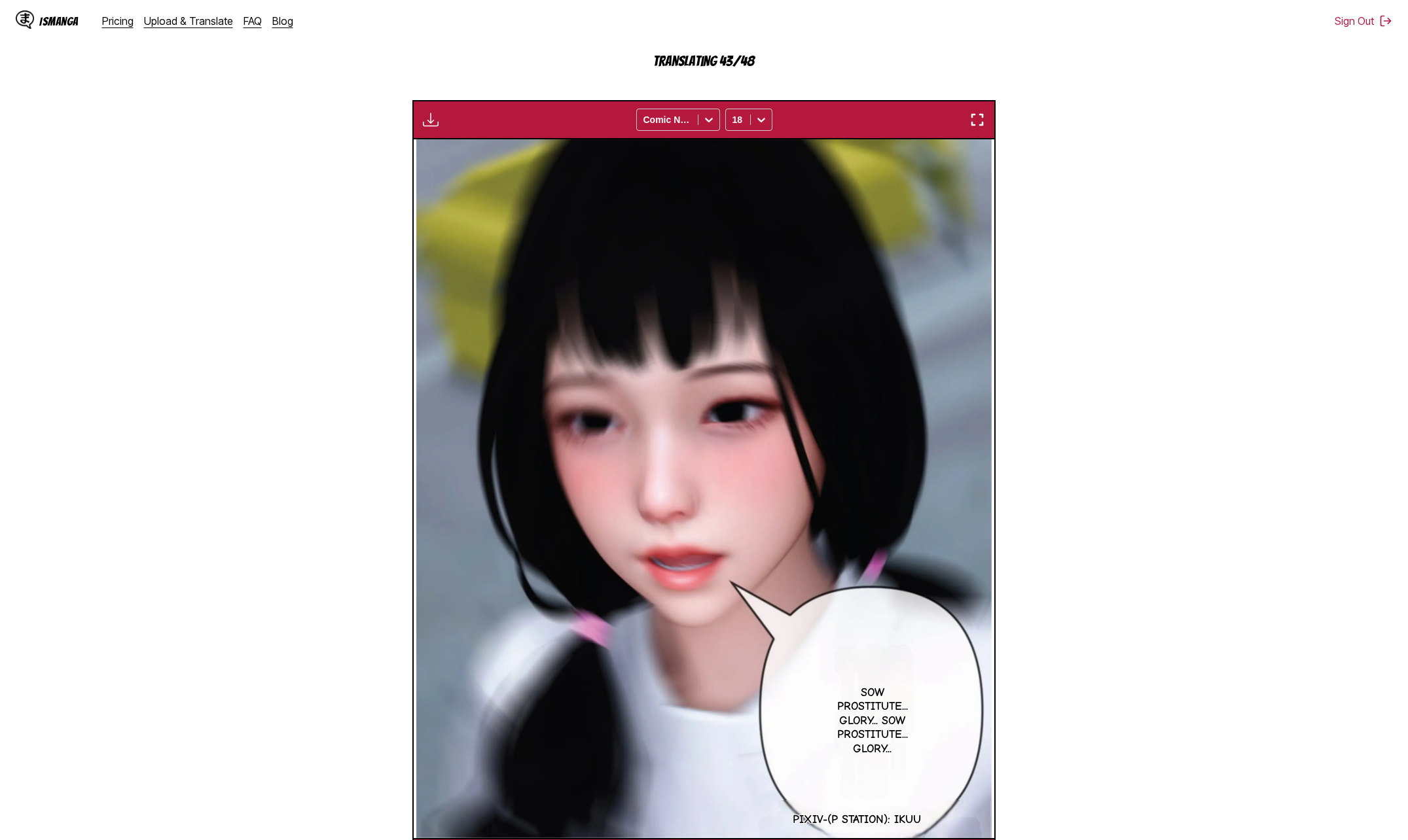
click at [1077, 380] on section "From Chinese To English Drop files here, or click to browse. Max file size: 5MB…" at bounding box center [704, 350] width 1387 height 1054
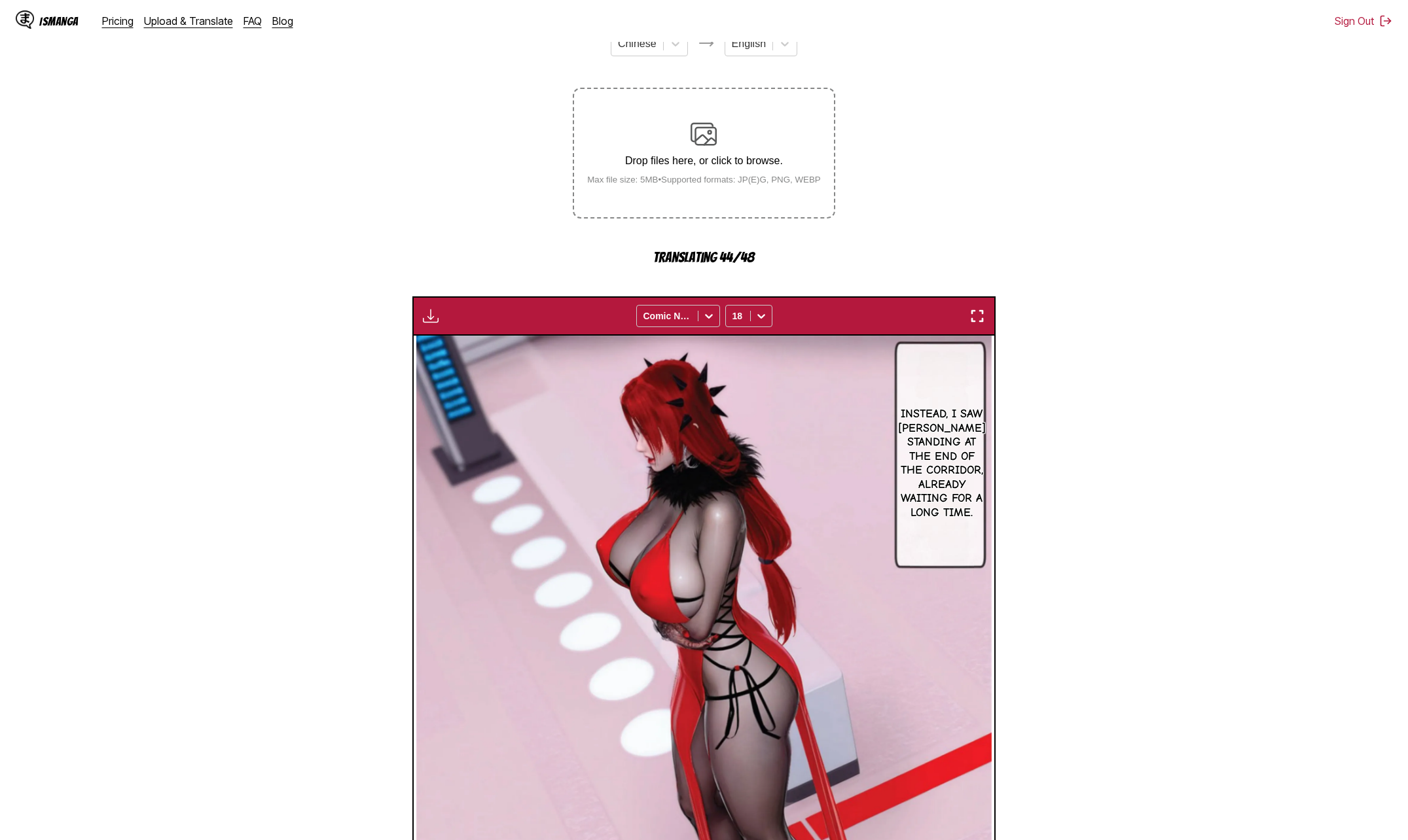
scroll to position [21, 0]
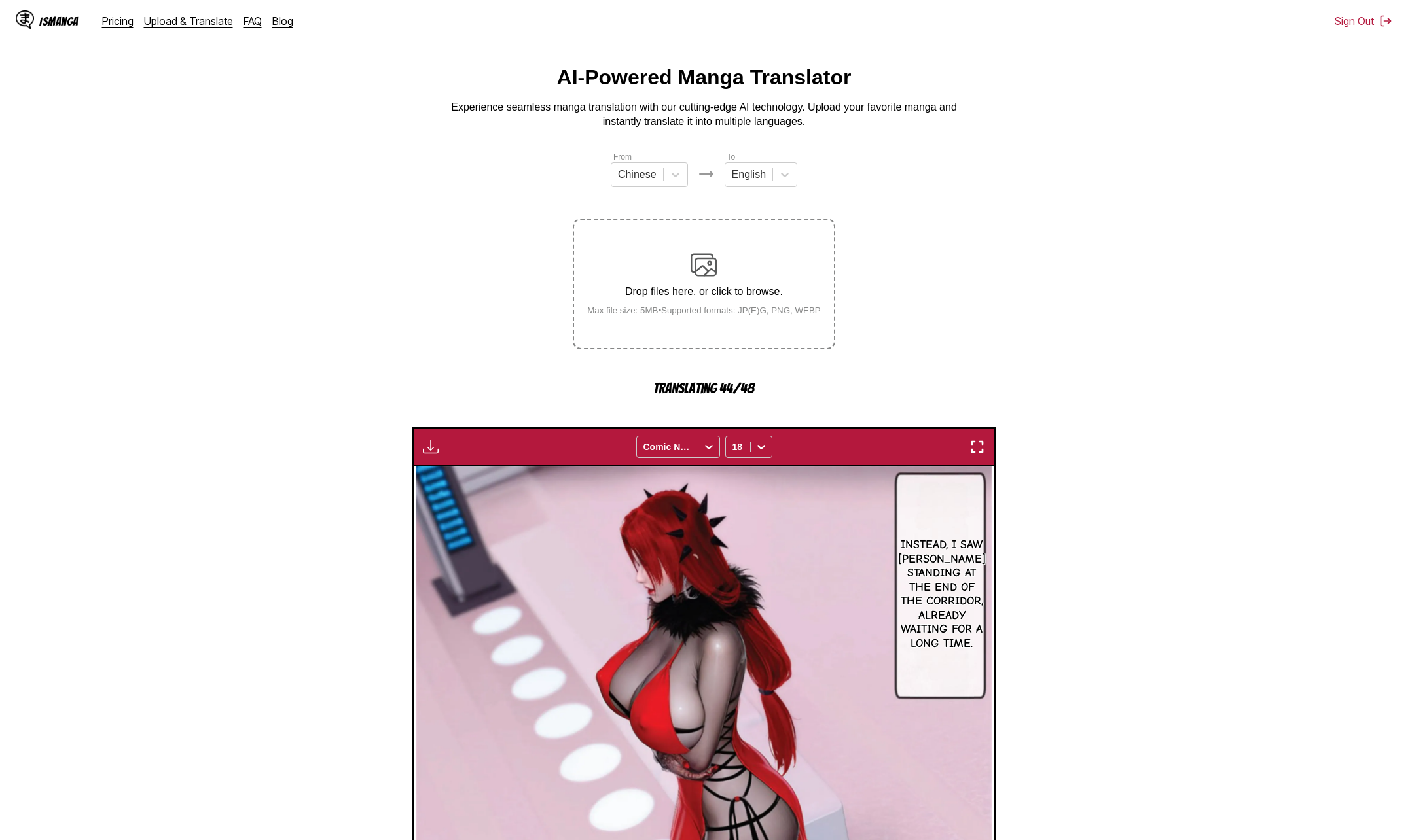
click at [1106, 360] on section "From Chinese To English Drop files here, or click to browse. Max file size: 5MB…" at bounding box center [704, 677] width 1387 height 1054
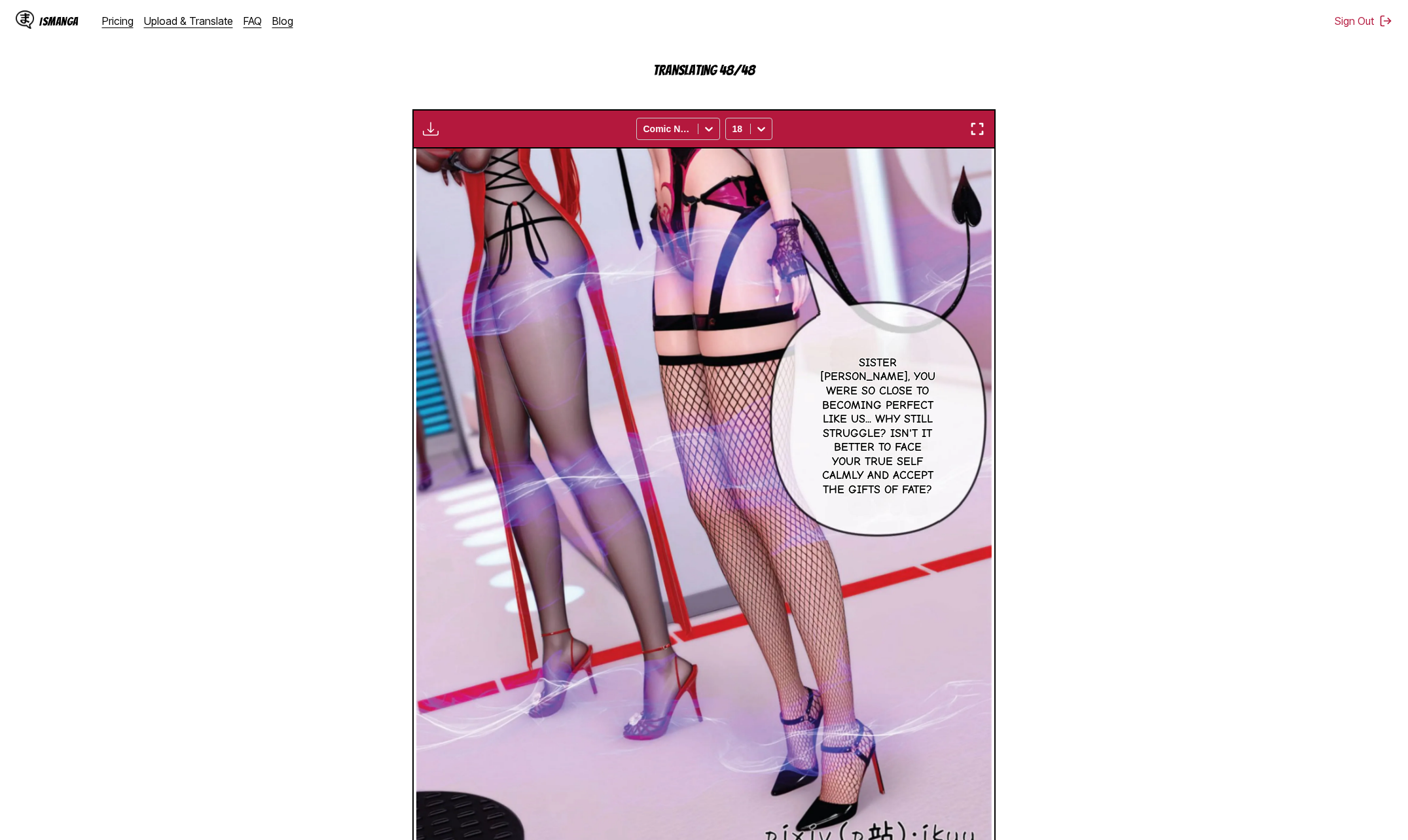
scroll to position [273, 0]
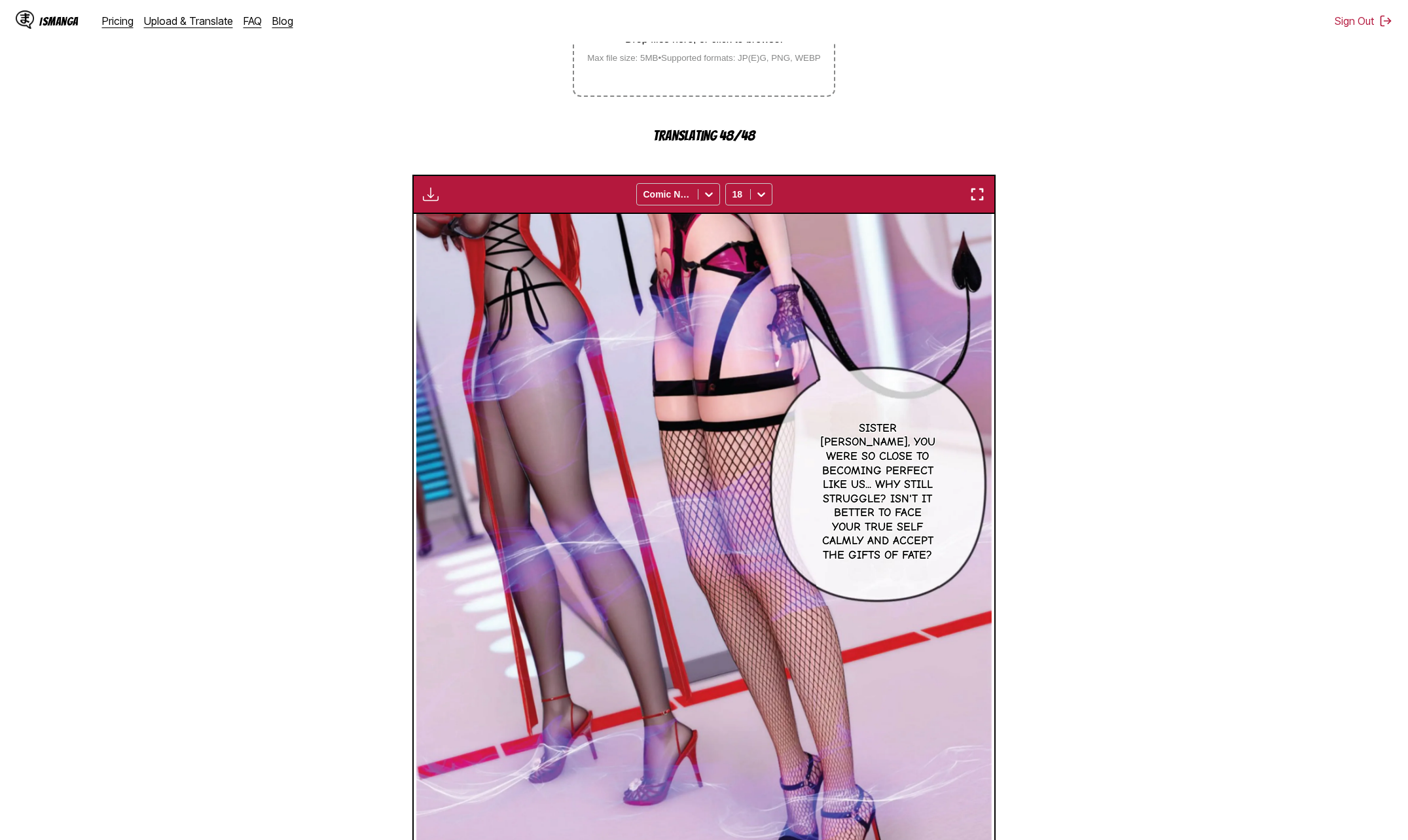
click at [425, 202] on img "button" at bounding box center [431, 194] width 16 height 16
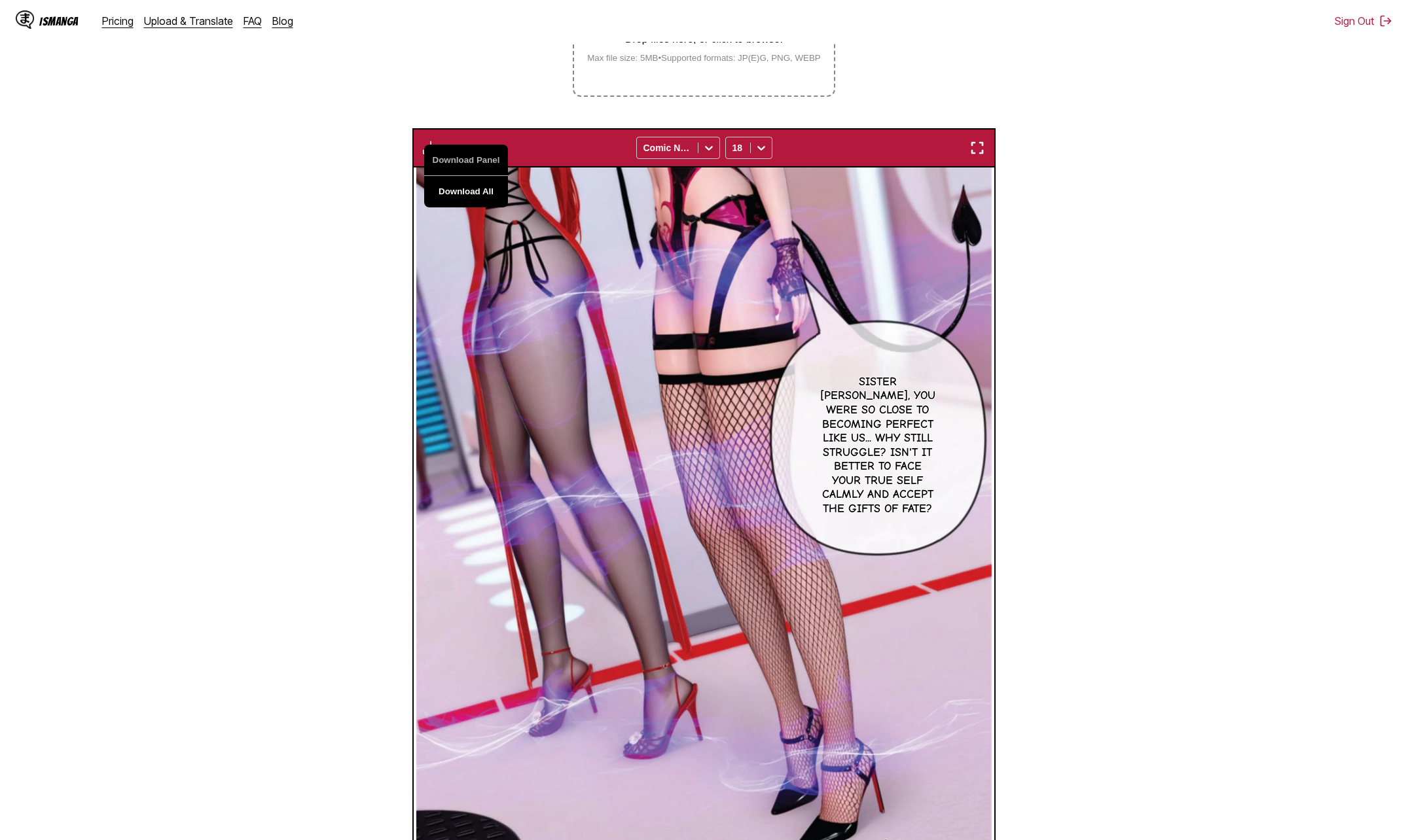
click at [482, 198] on button "Download All" at bounding box center [466, 191] width 84 height 31
click at [1135, 335] on section "From Chinese To English Drop files here, or click to browse. Max file size: 5MB…" at bounding box center [704, 401] width 1387 height 1007
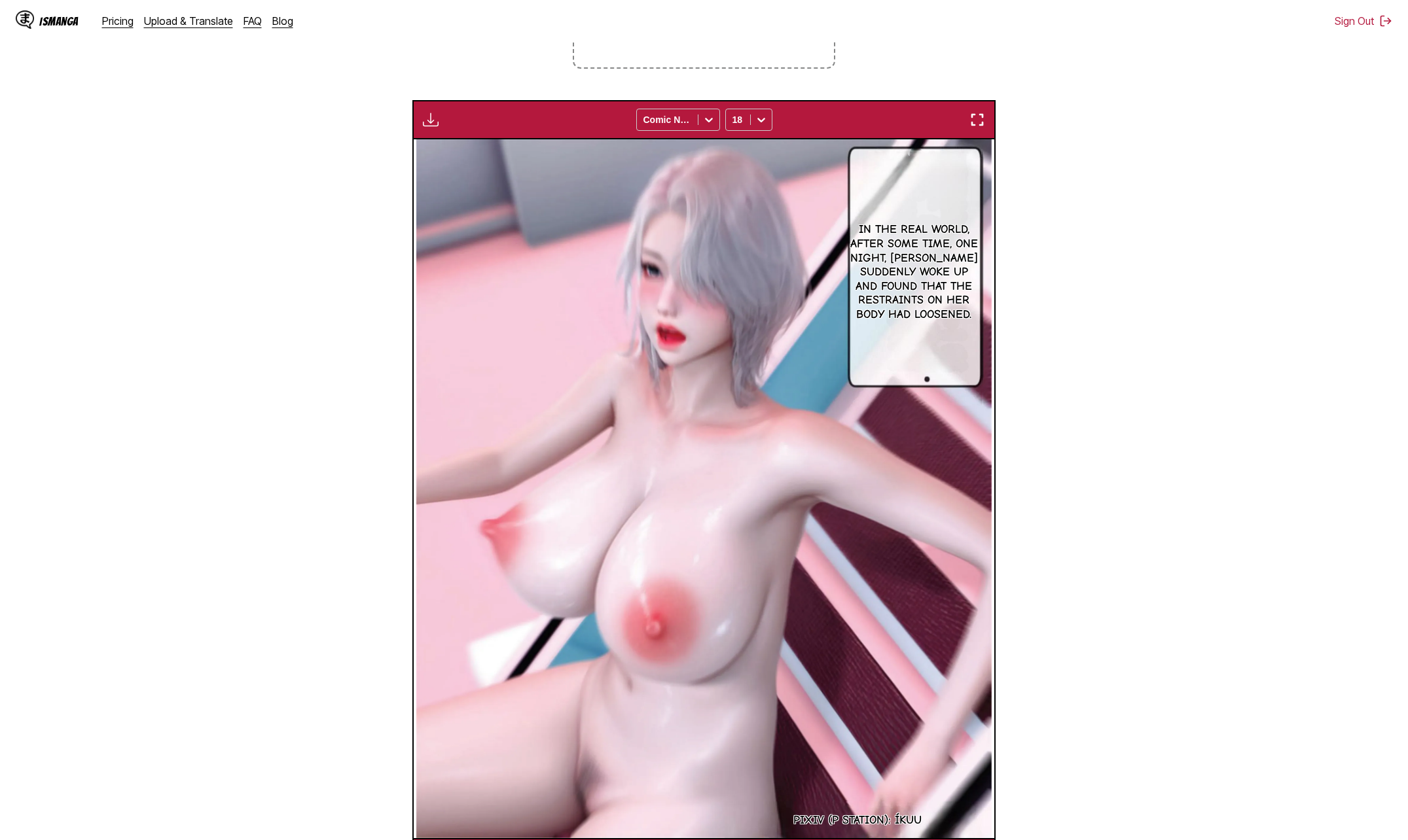
scroll to position [0, 1161]
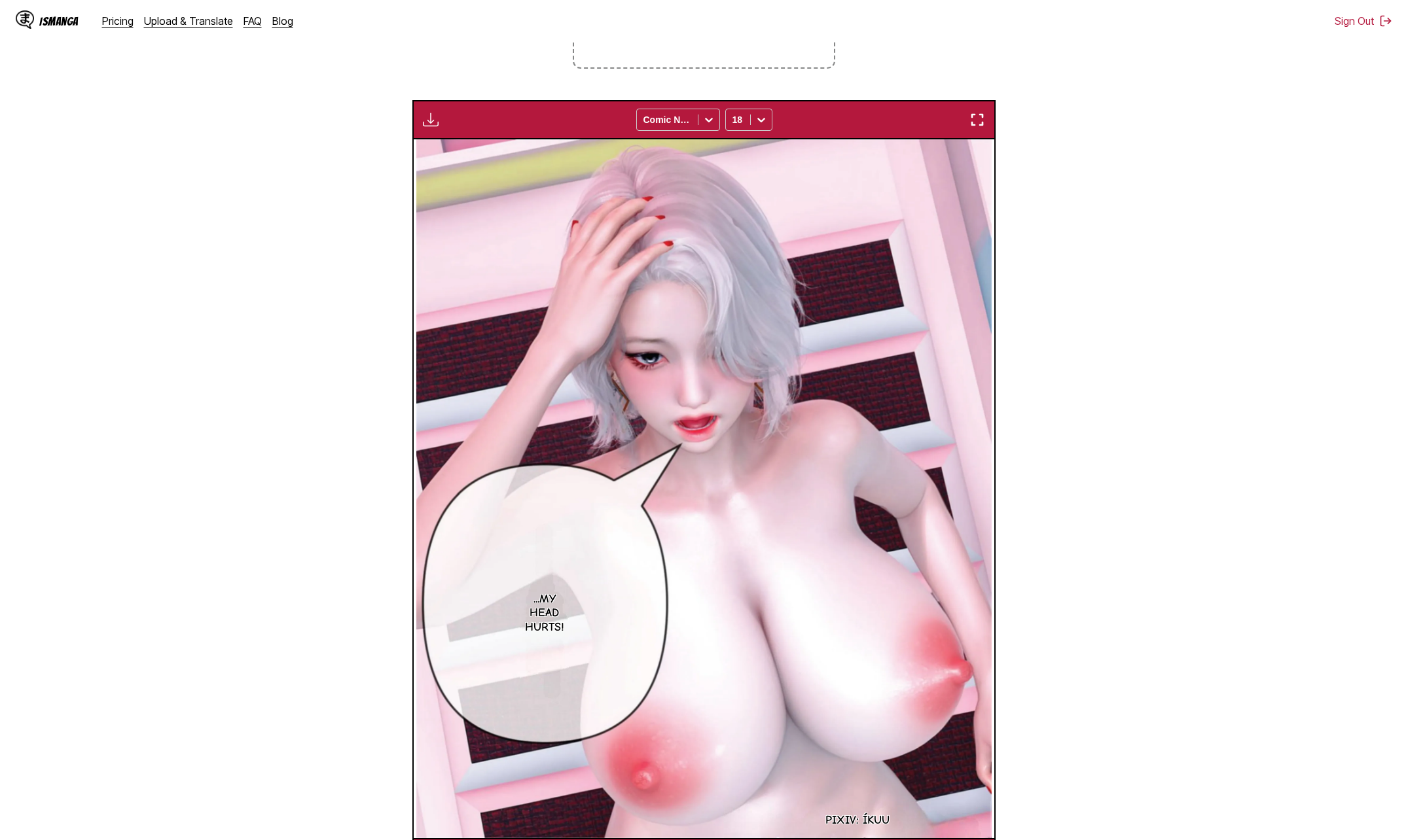
click at [438, 119] on img "button" at bounding box center [431, 120] width 16 height 16
click at [1201, 214] on section "From Chinese To English Drop files here, or click to browse. Max file size: 5MB…" at bounding box center [704, 373] width 1387 height 1007
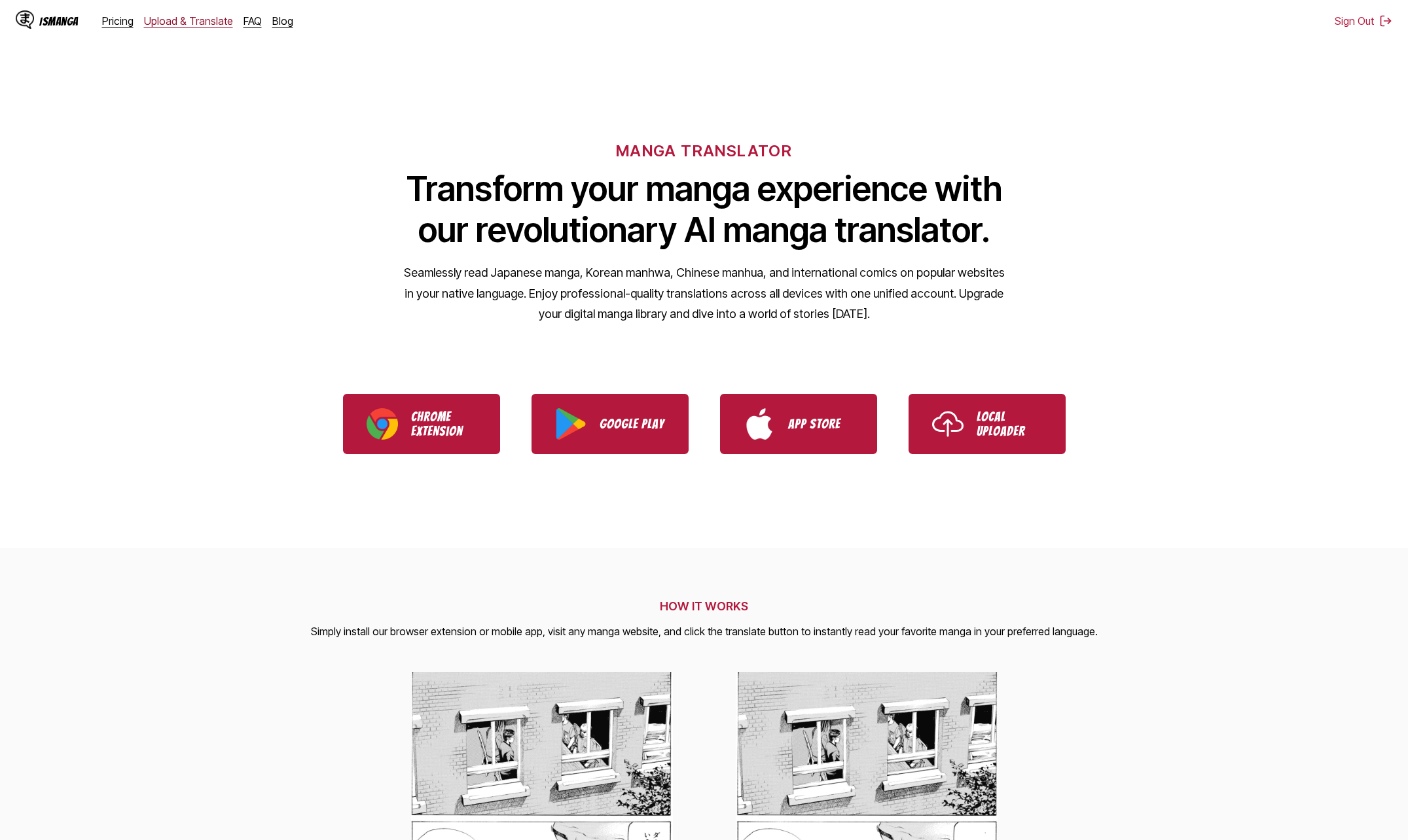
click at [181, 25] on link "Upload & Translate" at bounding box center [188, 21] width 89 height 13
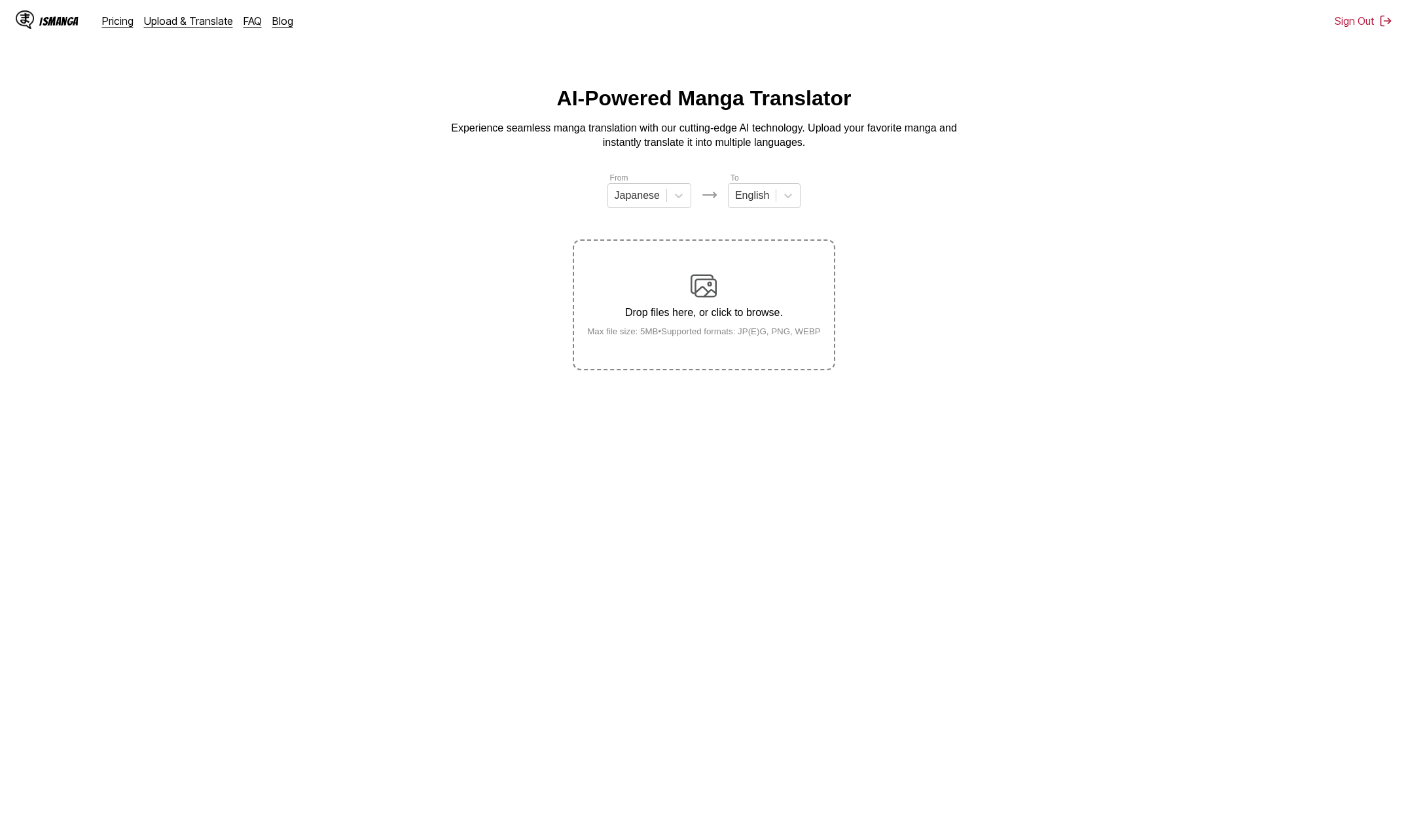
click at [638, 288] on div "Drop files here, or click to browse. Max file size: 5MB • Supported formats: JP…" at bounding box center [704, 304] width 255 height 63
click at [0, 0] on input "Drop files here, or click to browse. Max file size: 5MB • Supported formats: JP…" at bounding box center [0, 0] width 0 height 0
click at [667, 199] on div at bounding box center [679, 196] width 23 height 23
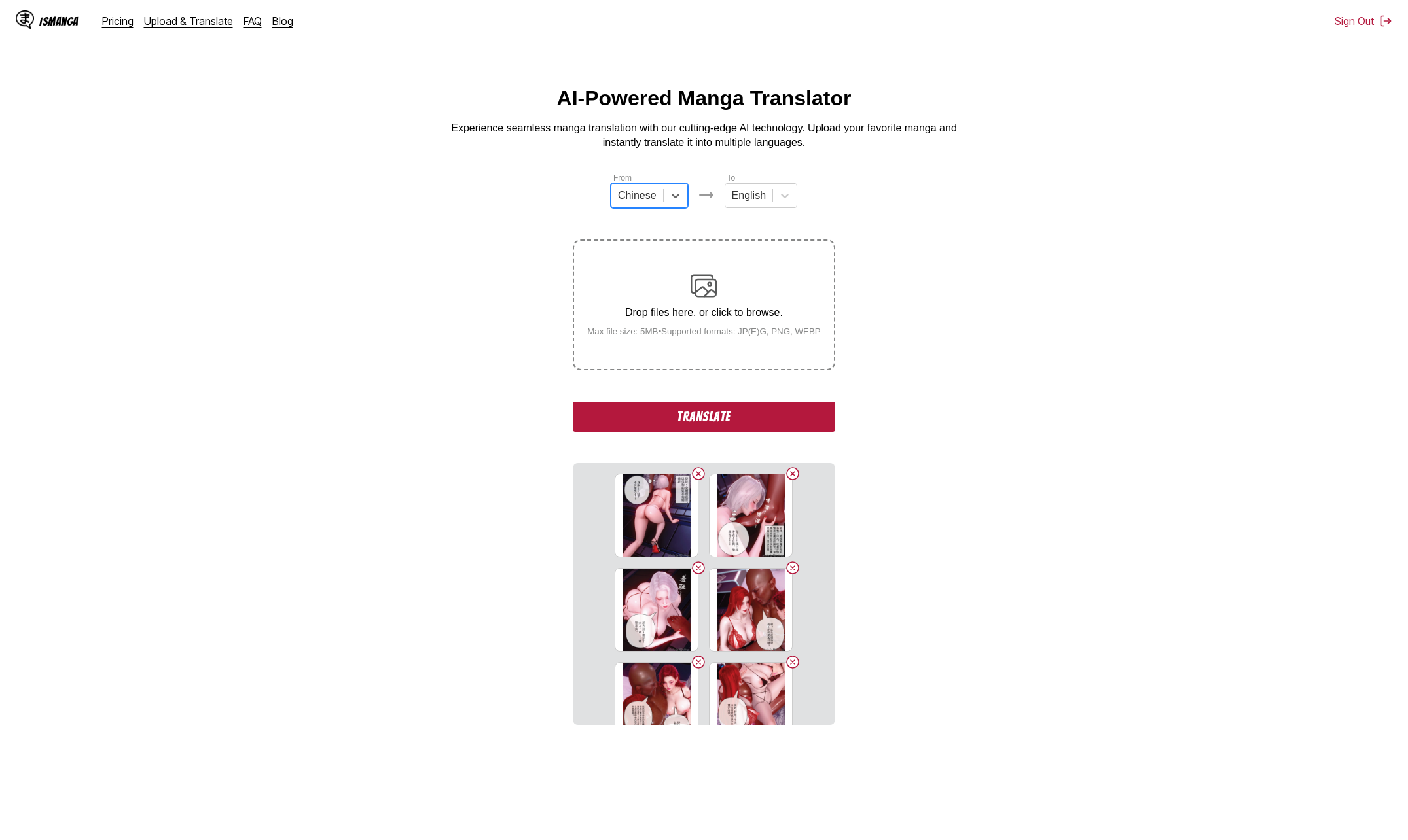
drag, startPoint x: 796, startPoint y: 425, endPoint x: 849, endPoint y: 428, distance: 53.1
click at [796, 425] on button "Translate" at bounding box center [704, 416] width 262 height 30
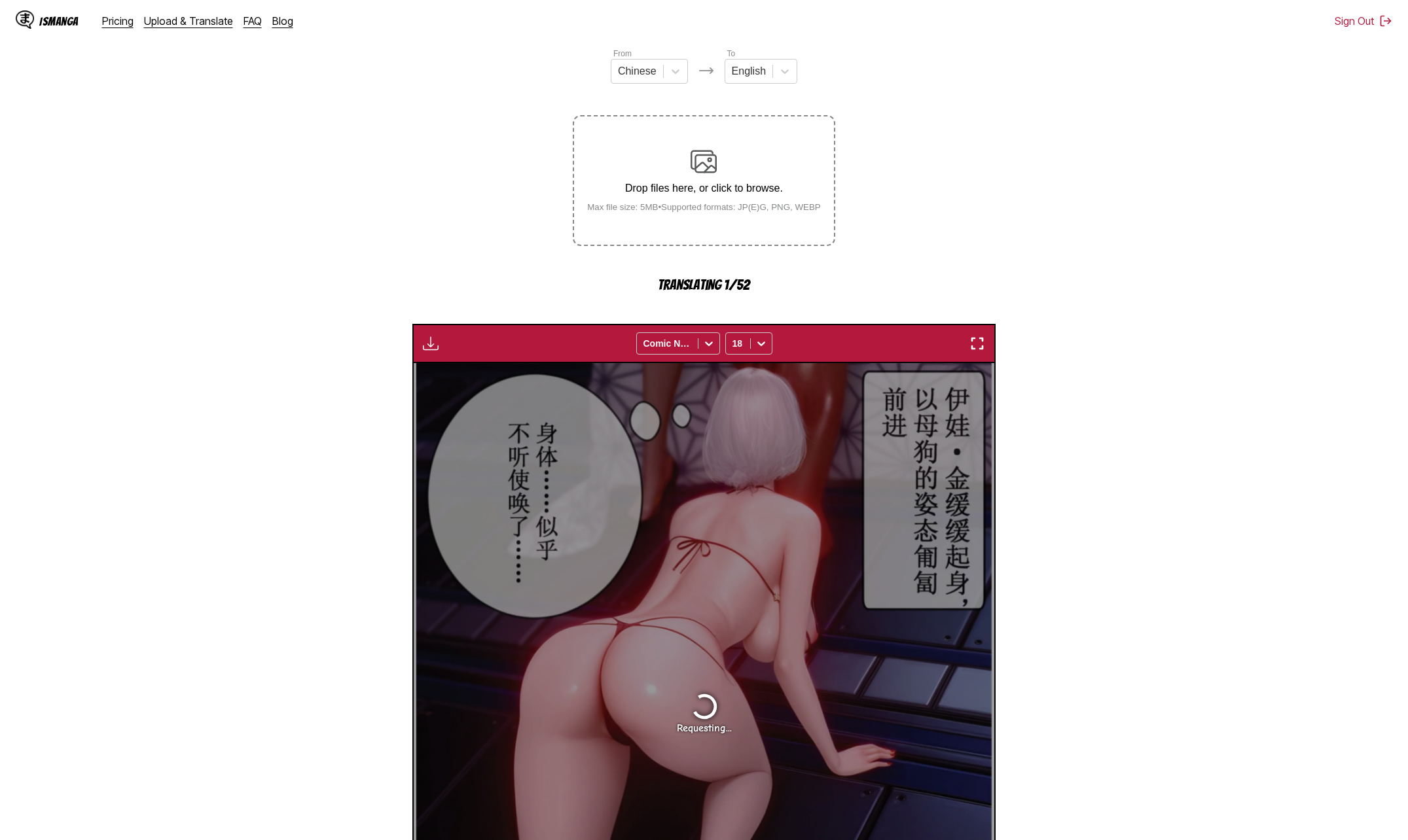
scroll to position [348, 0]
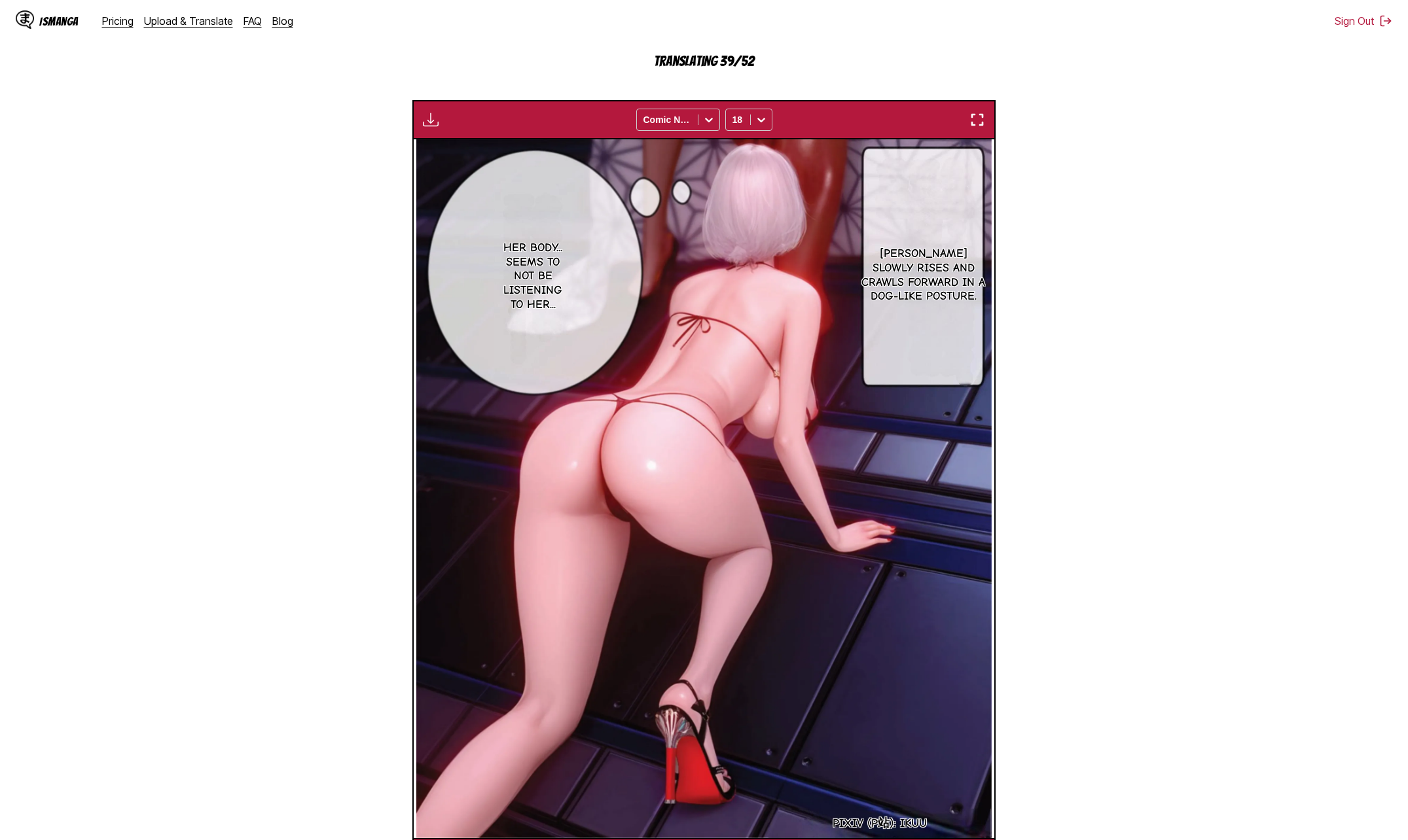
click at [1142, 572] on section "From Chinese To English Drop files here, or click to browse. Max file size: 5MB…" at bounding box center [704, 350] width 1387 height 1054
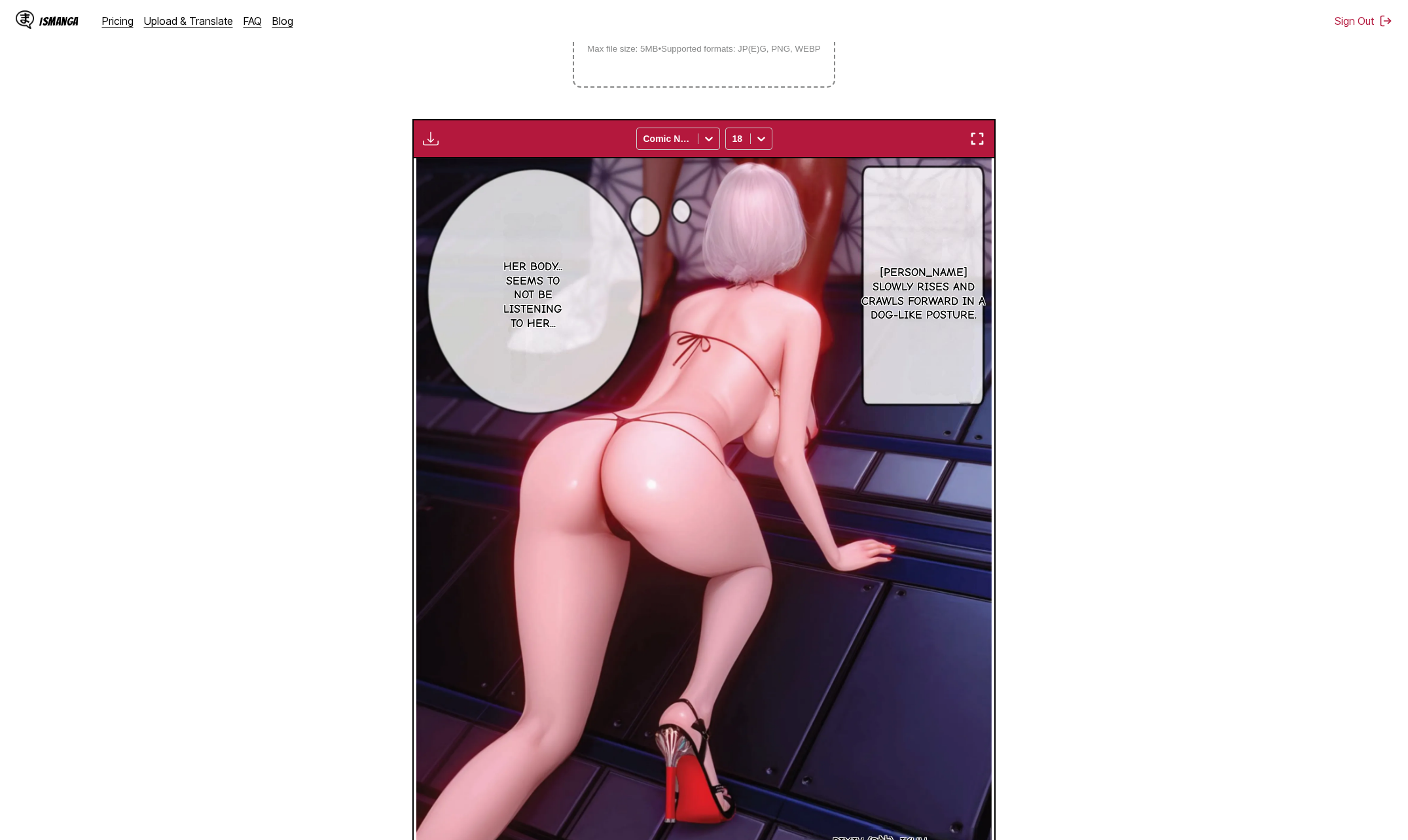
scroll to position [87, 0]
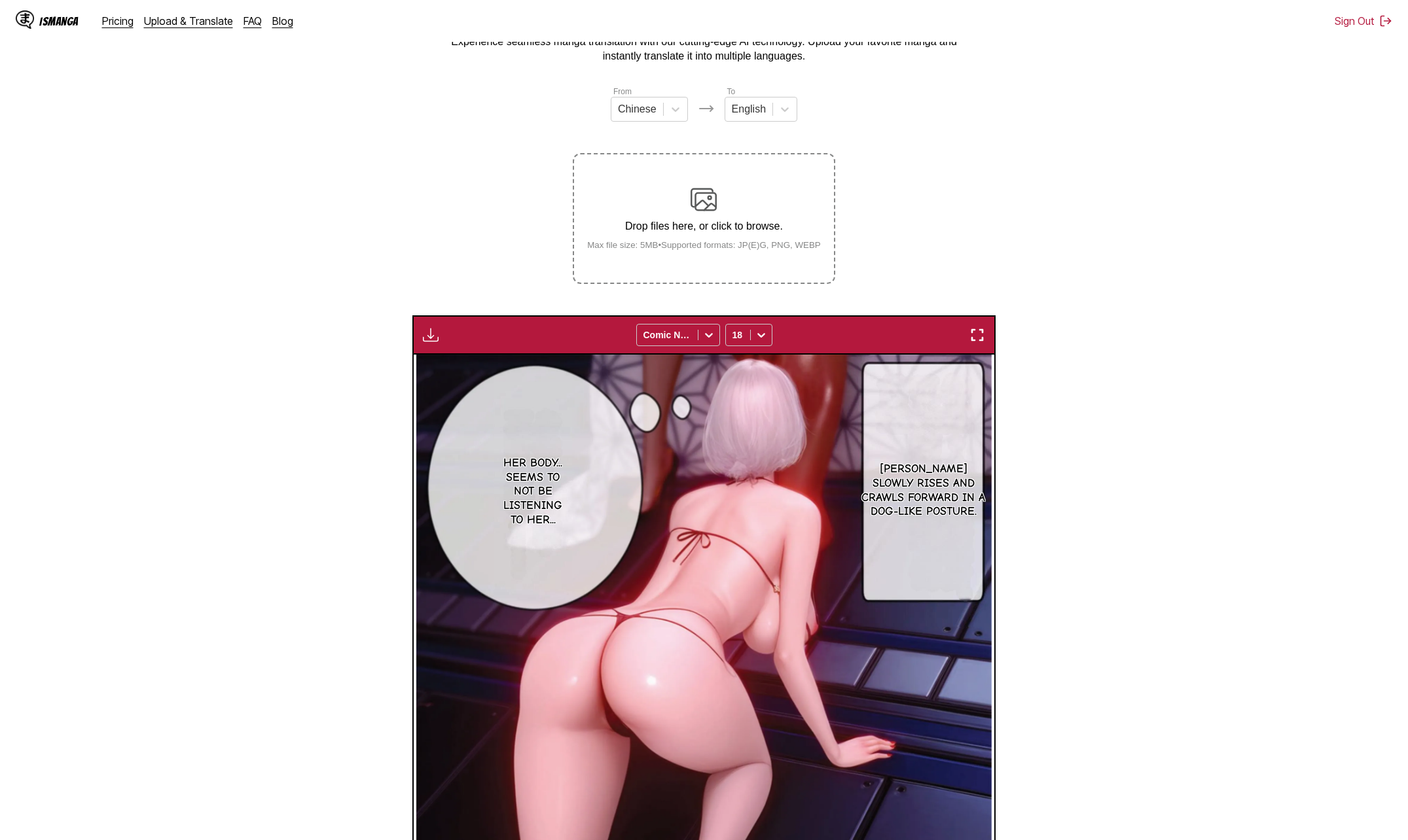
click at [433, 335] on img "button" at bounding box center [431, 335] width 16 height 16
click at [485, 380] on button "Download All" at bounding box center [466, 378] width 84 height 31
click at [1084, 212] on section "From Chinese To English Drop files here, or click to browse. Max file size: 5MB…" at bounding box center [704, 588] width 1387 height 1007
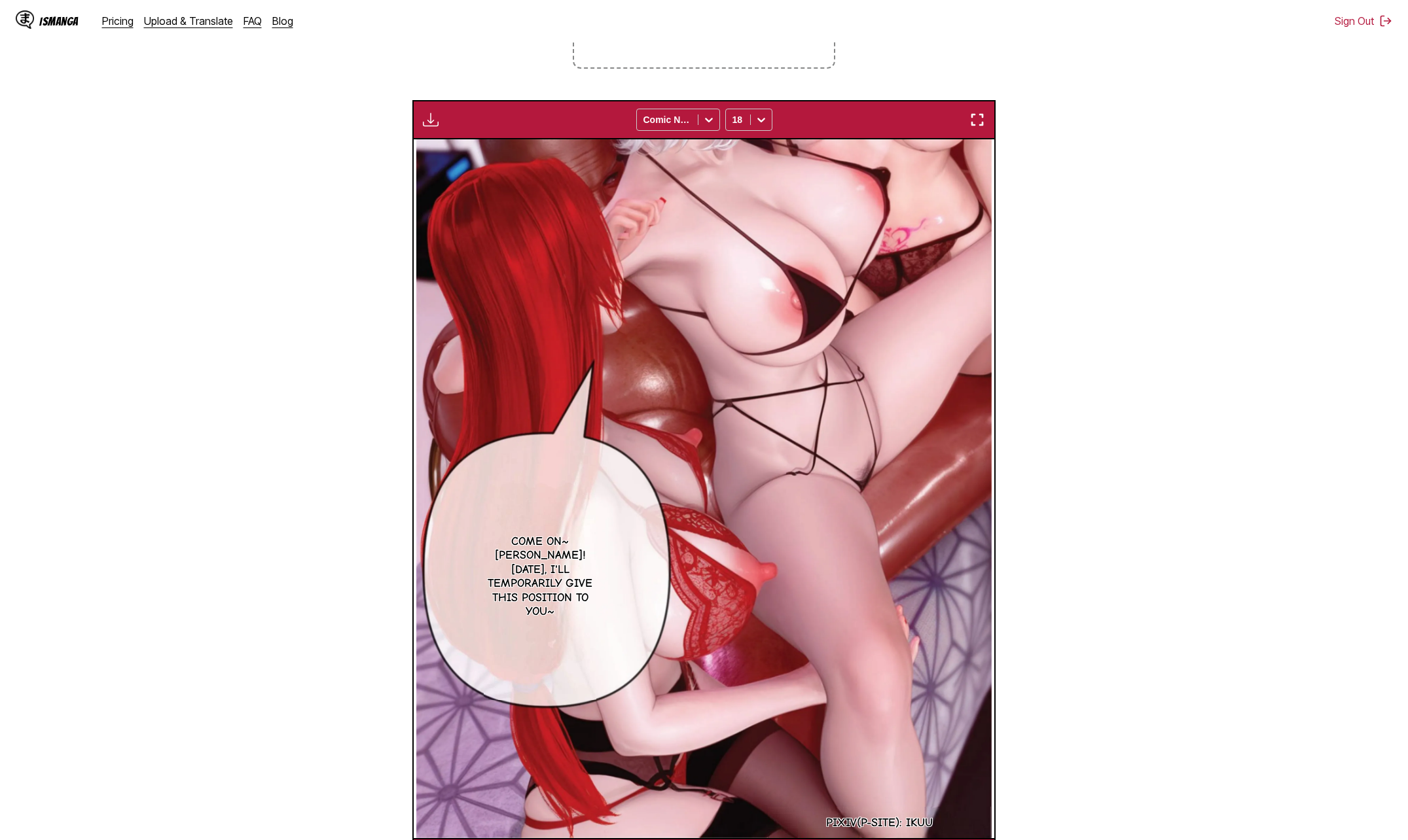
scroll to position [0, 0]
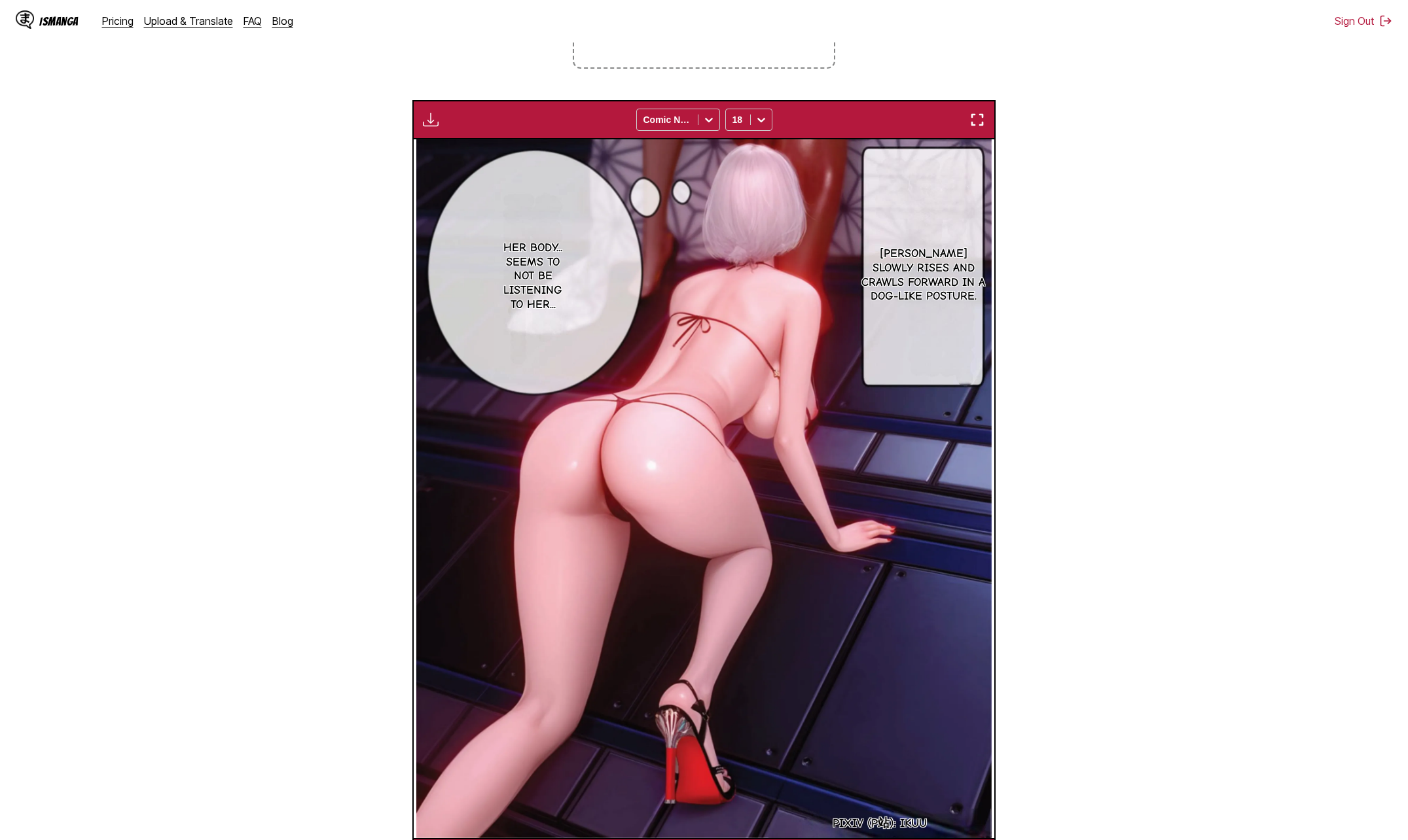
click at [1305, 108] on section "From Chinese To English Drop files here, or click to browse. Max file size: 5MB…" at bounding box center [704, 373] width 1387 height 1007
click at [437, 120] on img "button" at bounding box center [431, 120] width 16 height 16
click at [1148, 156] on section "From Chinese To English Drop files here, or click to browse. Max file size: 5MB…" at bounding box center [704, 373] width 1387 height 1007
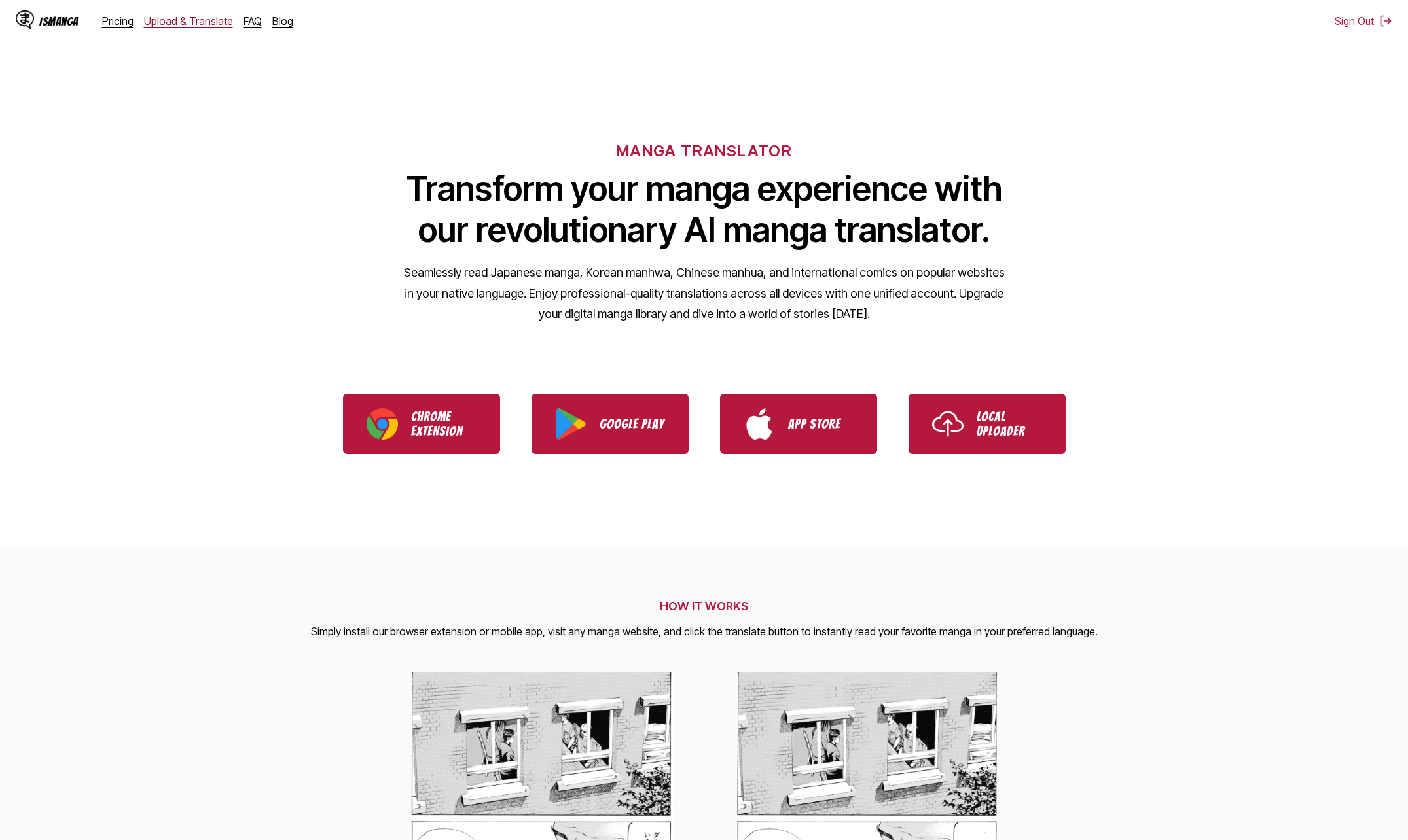
click at [191, 16] on link "Upload & Translate" at bounding box center [188, 21] width 89 height 13
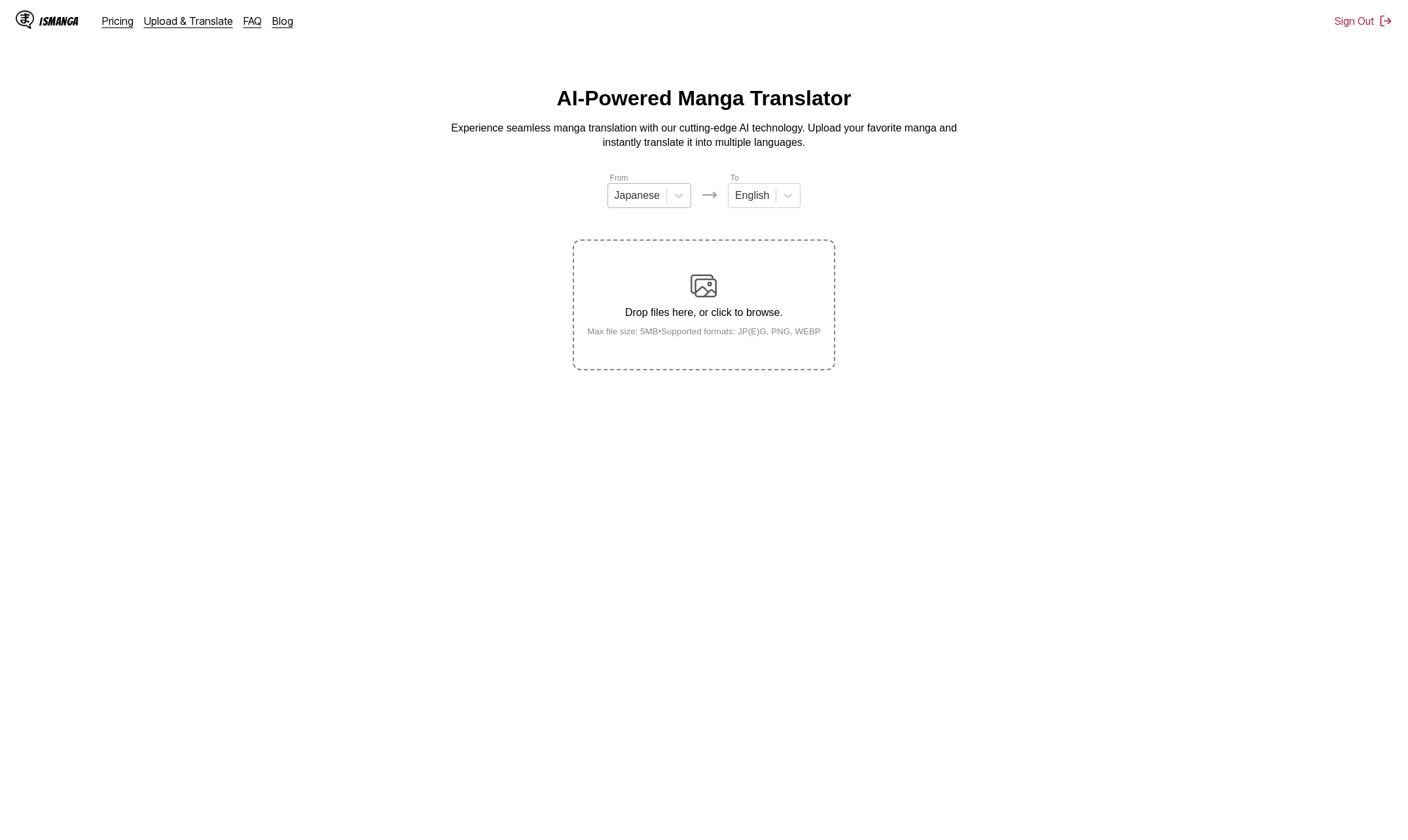
click at [657, 203] on div at bounding box center [637, 196] width 45 height 15
click at [661, 273] on div "Chinese" at bounding box center [649, 271] width 84 height 23
click at [704, 299] on img at bounding box center [704, 286] width 26 height 26
click at [0, 0] on input "Drop files here, or click to browse. Max file size: 5MB • Supported formats: JP…" at bounding box center [0, 0] width 0 height 0
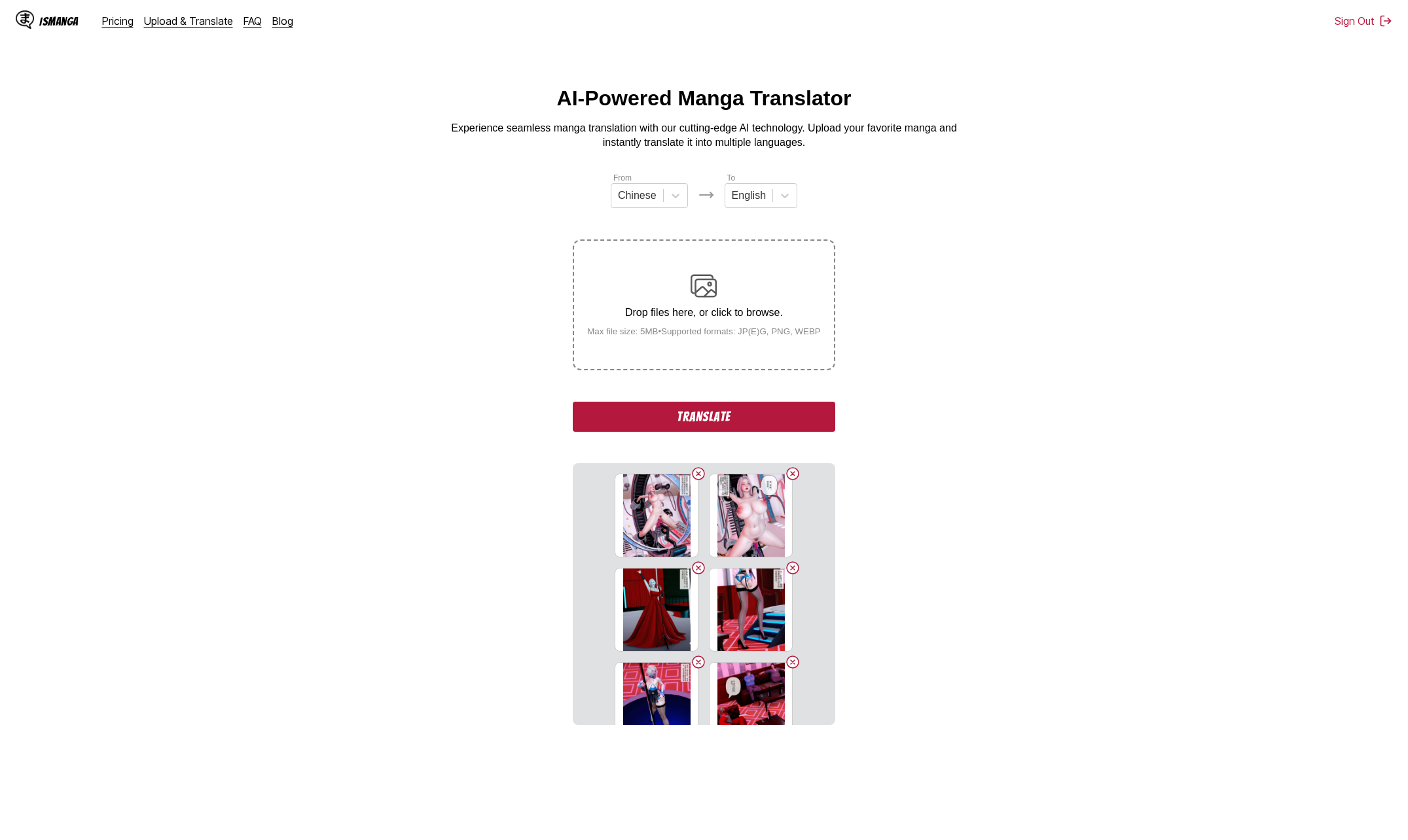
click at [784, 415] on button "Translate" at bounding box center [704, 416] width 262 height 30
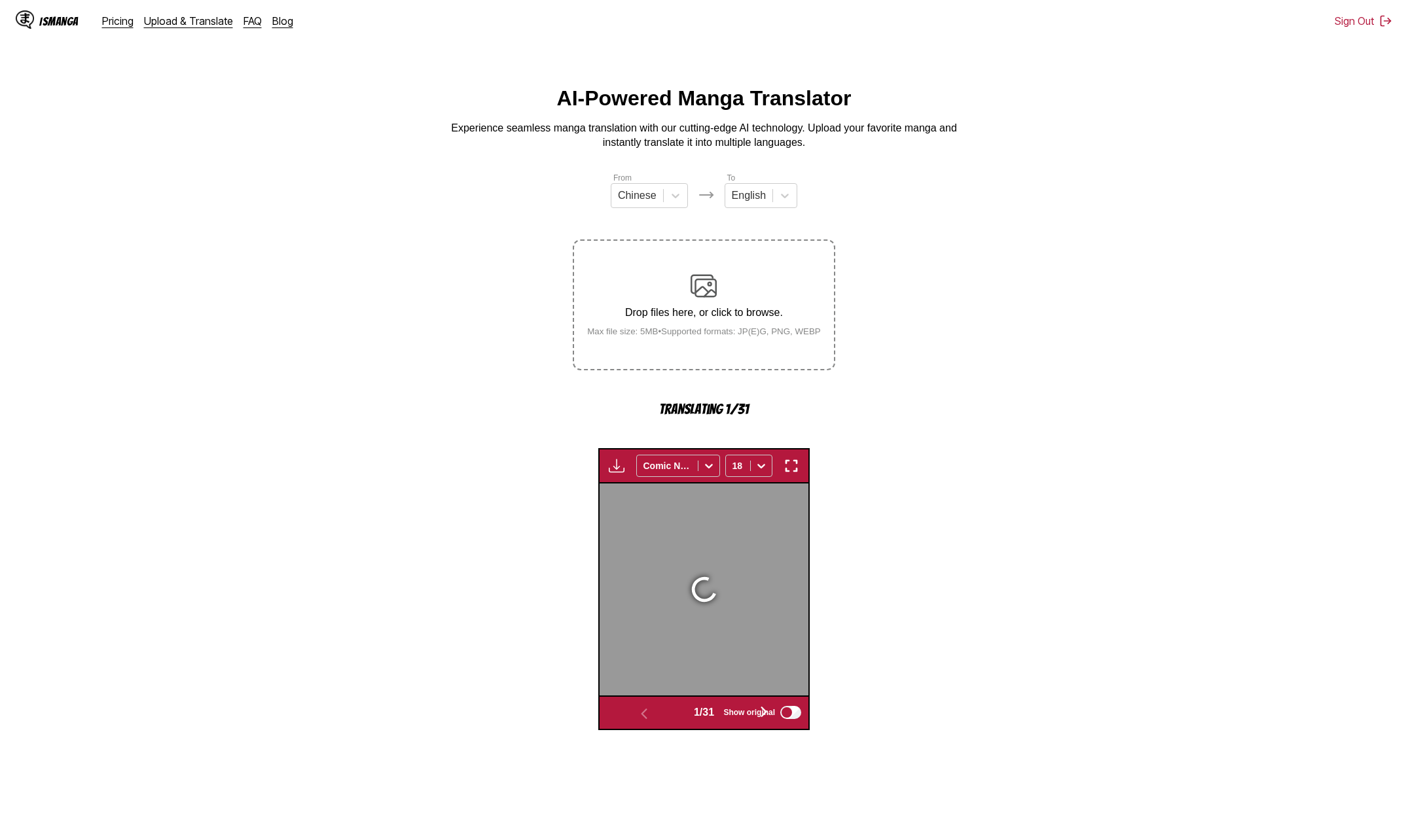
scroll to position [348, 0]
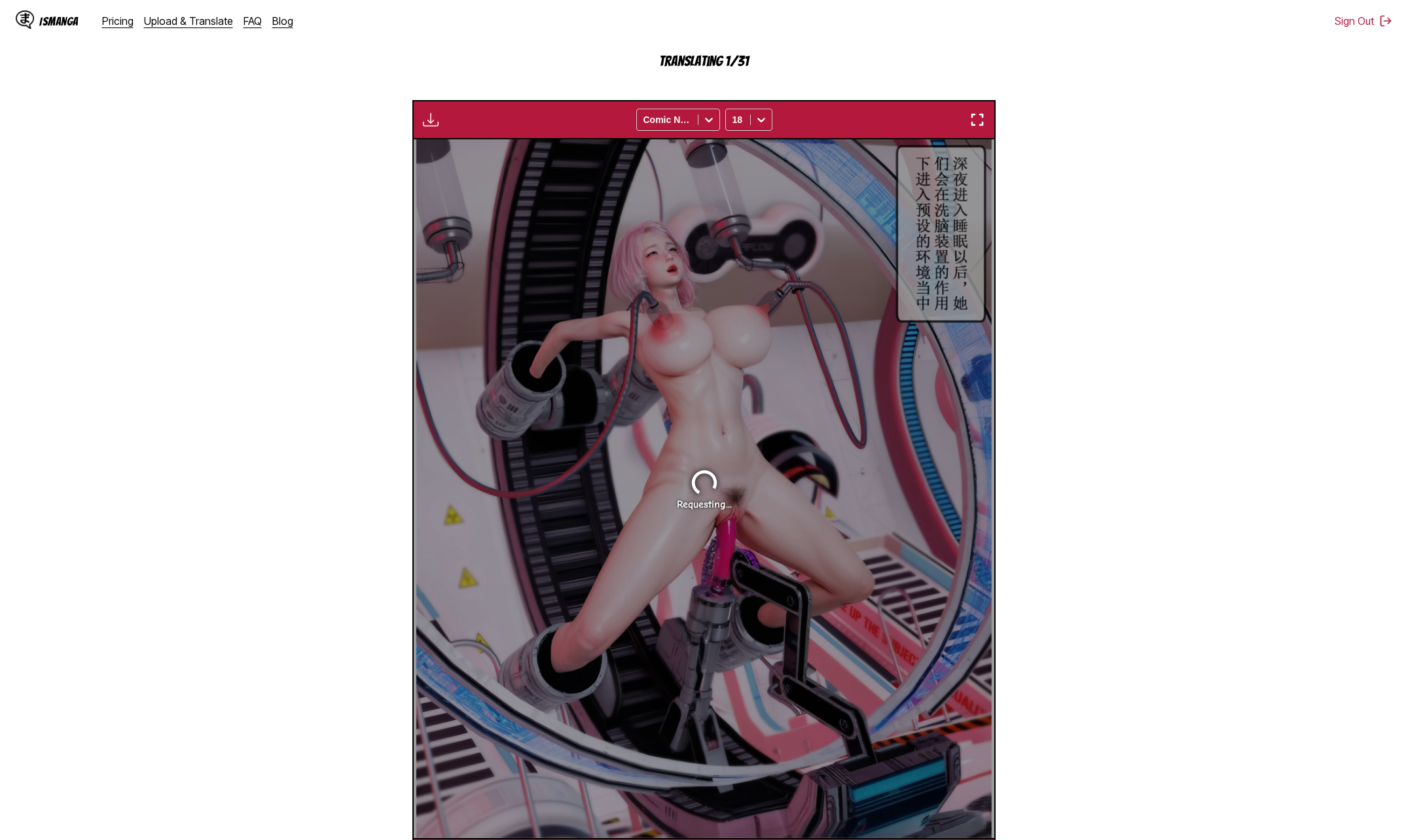
click at [1172, 417] on section "From Chinese To English Drop files here, or click to browse. Max file size: 5MB…" at bounding box center [704, 350] width 1387 height 1054
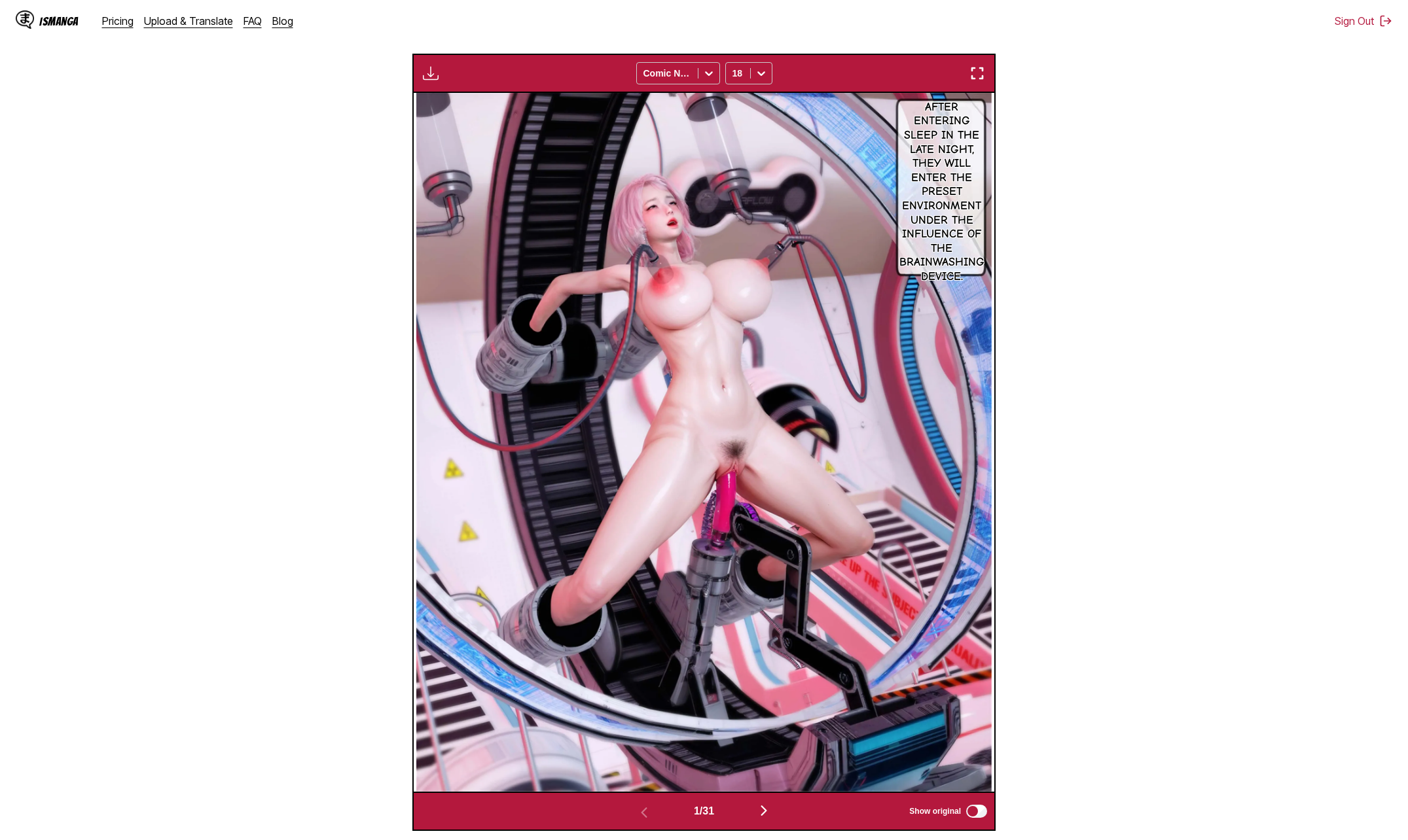
scroll to position [217, 0]
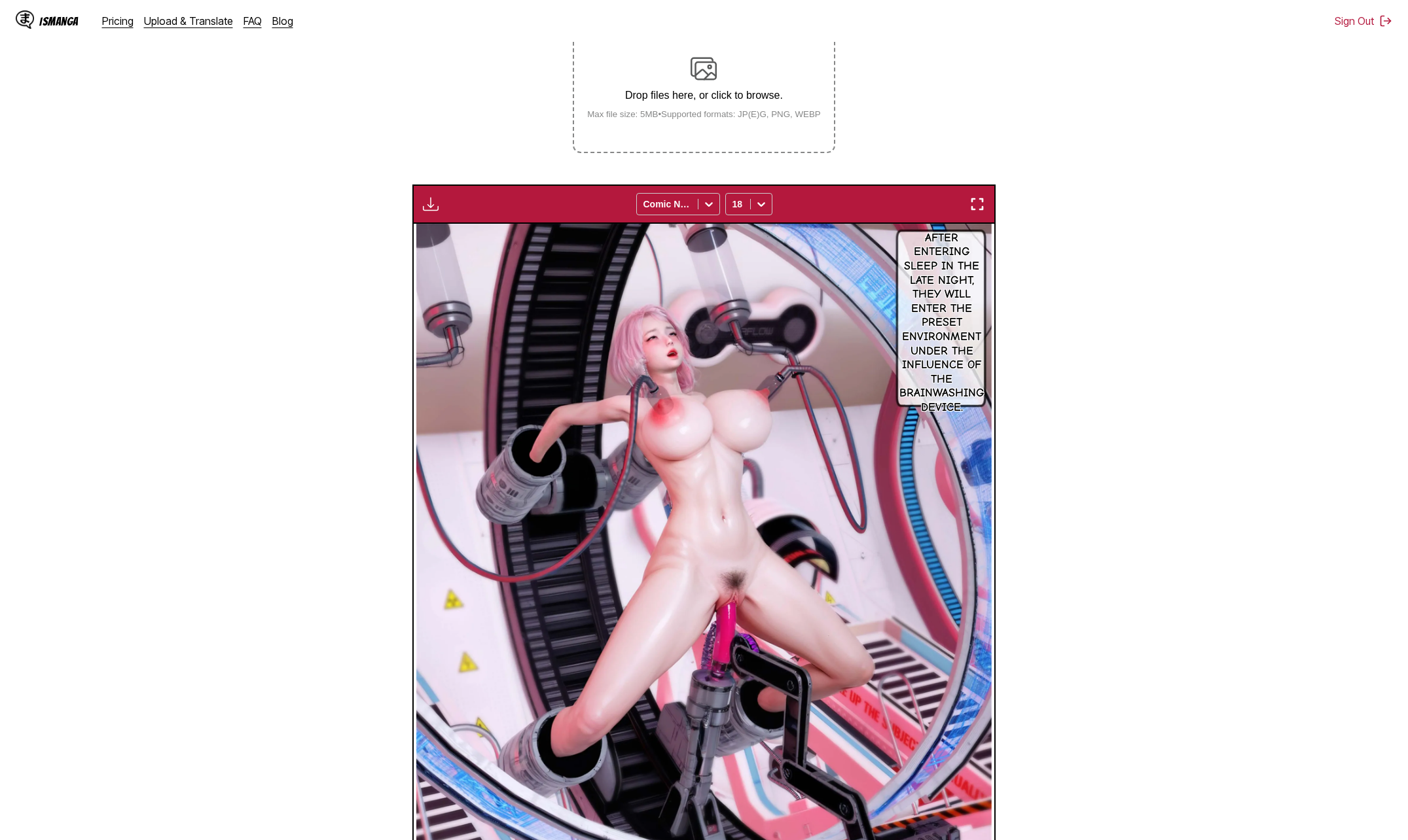
click at [433, 212] on img "button" at bounding box center [431, 204] width 16 height 16
click at [485, 246] on button "Download All" at bounding box center [466, 247] width 84 height 31
click at [1180, 482] on section "From Chinese To English Drop files here, or click to browse. Max file size: 5MB…" at bounding box center [704, 457] width 1387 height 1007
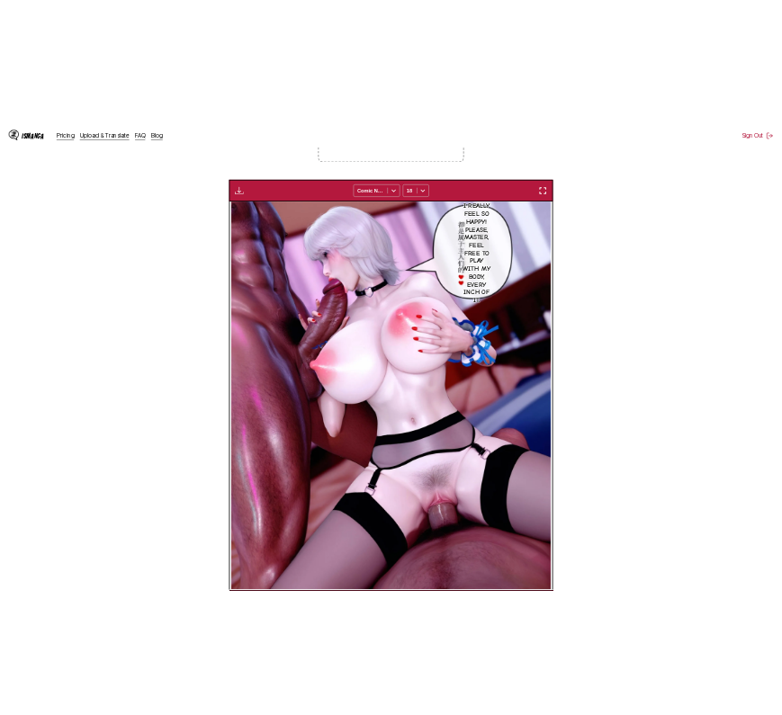
scroll to position [0, 14038]
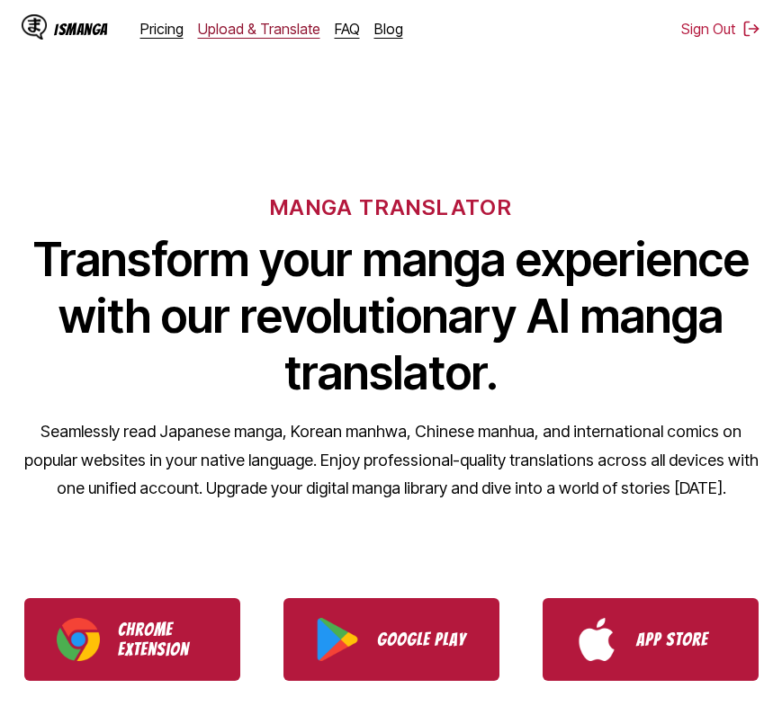
click at [225, 25] on link "Upload & Translate" at bounding box center [259, 29] width 122 height 18
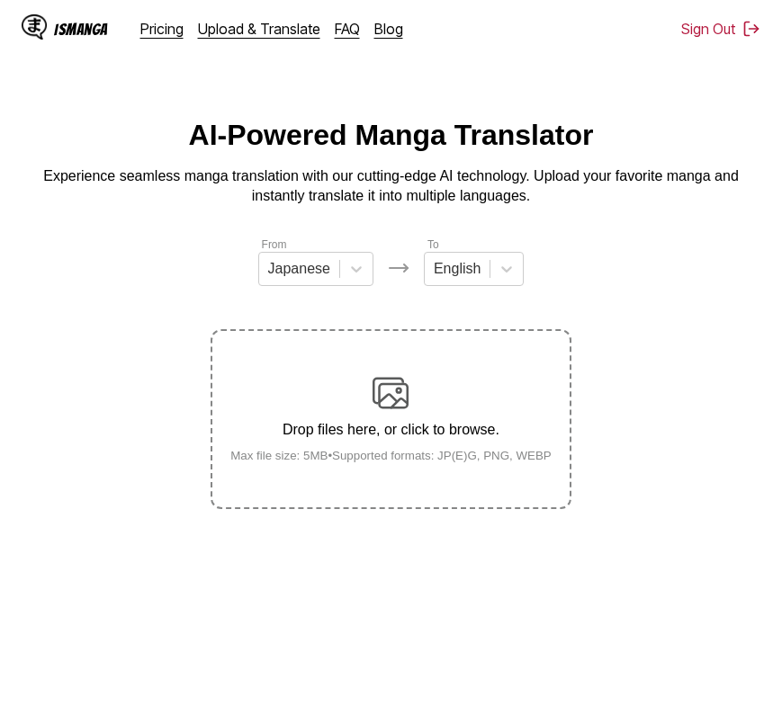
click at [371, 383] on div "Drop files here, or click to browse. Max file size: 5MB • Supported formats: JP…" at bounding box center [391, 418] width 350 height 87
click at [0, 0] on input "Drop files here, or click to browse. Max file size: 5MB • Supported formats: JP…" at bounding box center [0, 0] width 0 height 0
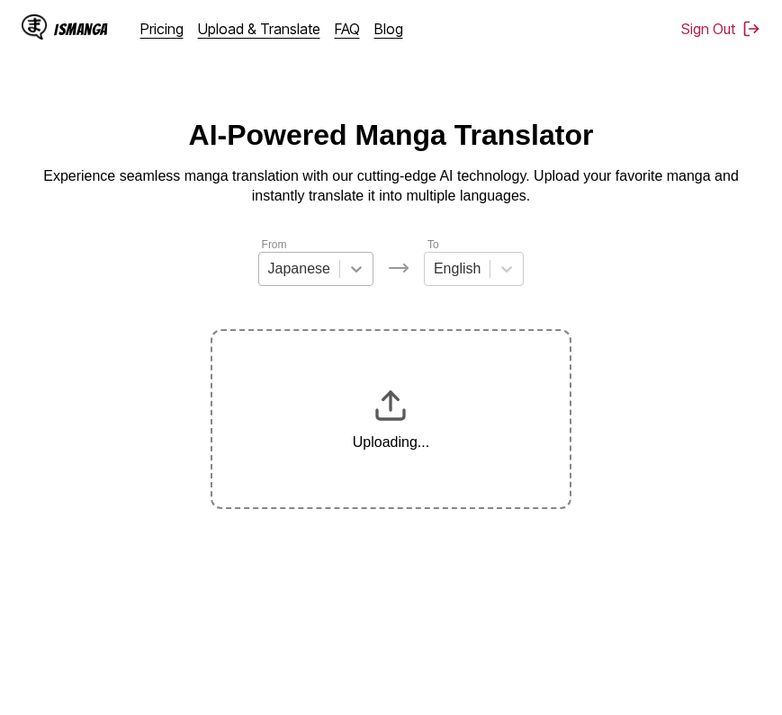
click at [365, 264] on div at bounding box center [356, 269] width 32 height 32
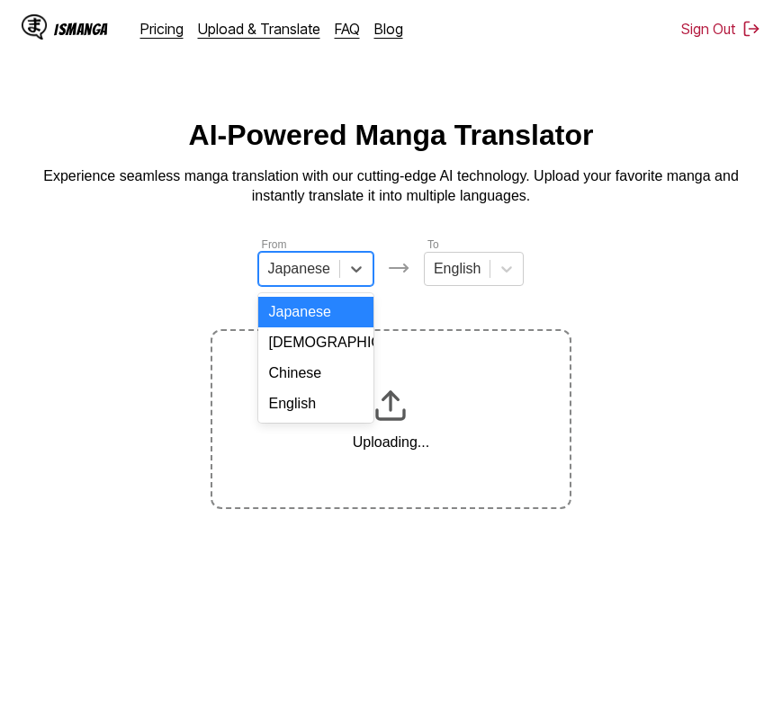
click at [326, 389] on div "Chinese" at bounding box center [315, 373] width 115 height 31
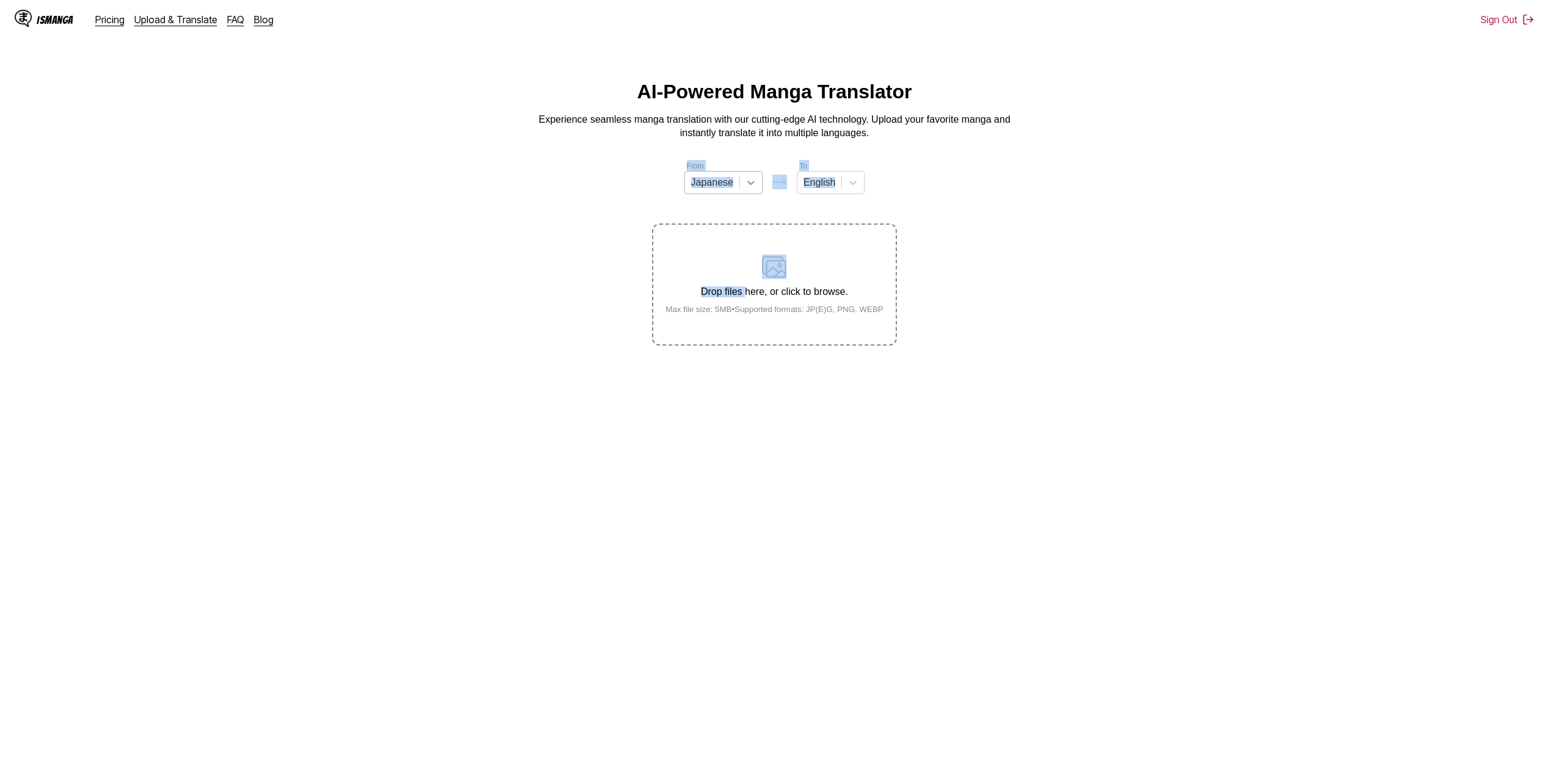
drag, startPoint x: 748, startPoint y: 299, endPoint x: 761, endPoint y: 186, distance: 113.7
click at [761, 186] on div "From Japanese To English Drop files here, or click to browse. Max file size: 5M…" at bounding box center [774, 253] width 244 height 185
click at [761, 186] on div at bounding box center [751, 183] width 22 height 22
click at [745, 257] on div "Chinese" at bounding box center [723, 253] width 78 height 21
click at [790, 280] on div "Drop files here, or click to browse. Max file size: 5MB • Supported formats: JP…" at bounding box center [774, 284] width 238 height 59
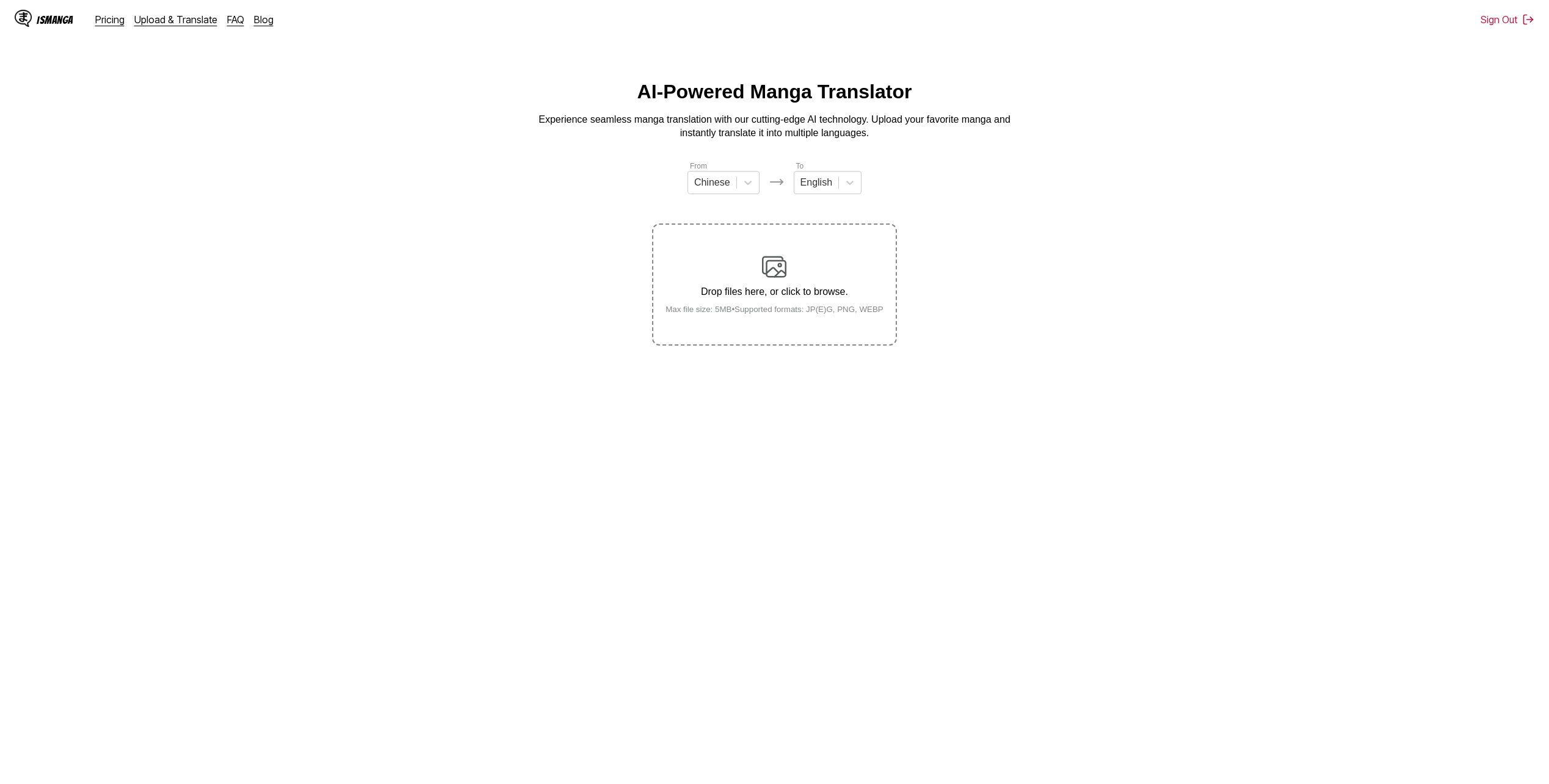
click at [0, 0] on input "Drop files here, or click to browse. Max file size: 5MB • Supported formats: JP…" at bounding box center [0, 0] width 0 height 0
click at [728, 191] on div "Japanese" at bounding box center [712, 182] width 54 height 18
click at [735, 255] on div "Chinese" at bounding box center [723, 253] width 78 height 21
click at [823, 288] on p "Drop files here, or click to browse." at bounding box center [774, 292] width 238 height 11
click at [0, 0] on input "Drop files here, or click to browse. Max file size: 5MB • Supported formats: JP…" at bounding box center [0, 0] width 0 height 0
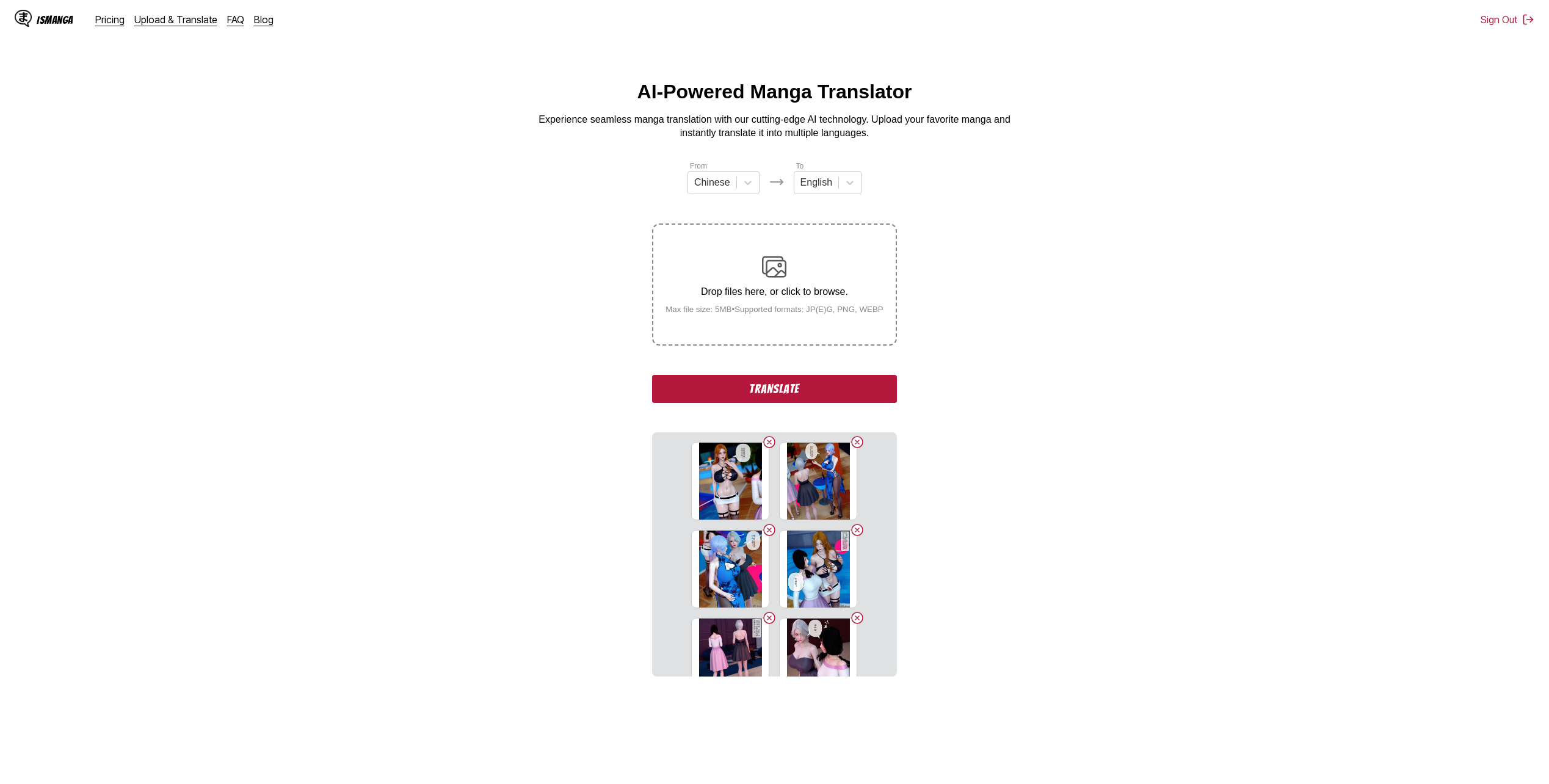
click at [873, 383] on button "Translate" at bounding box center [774, 388] width 244 height 28
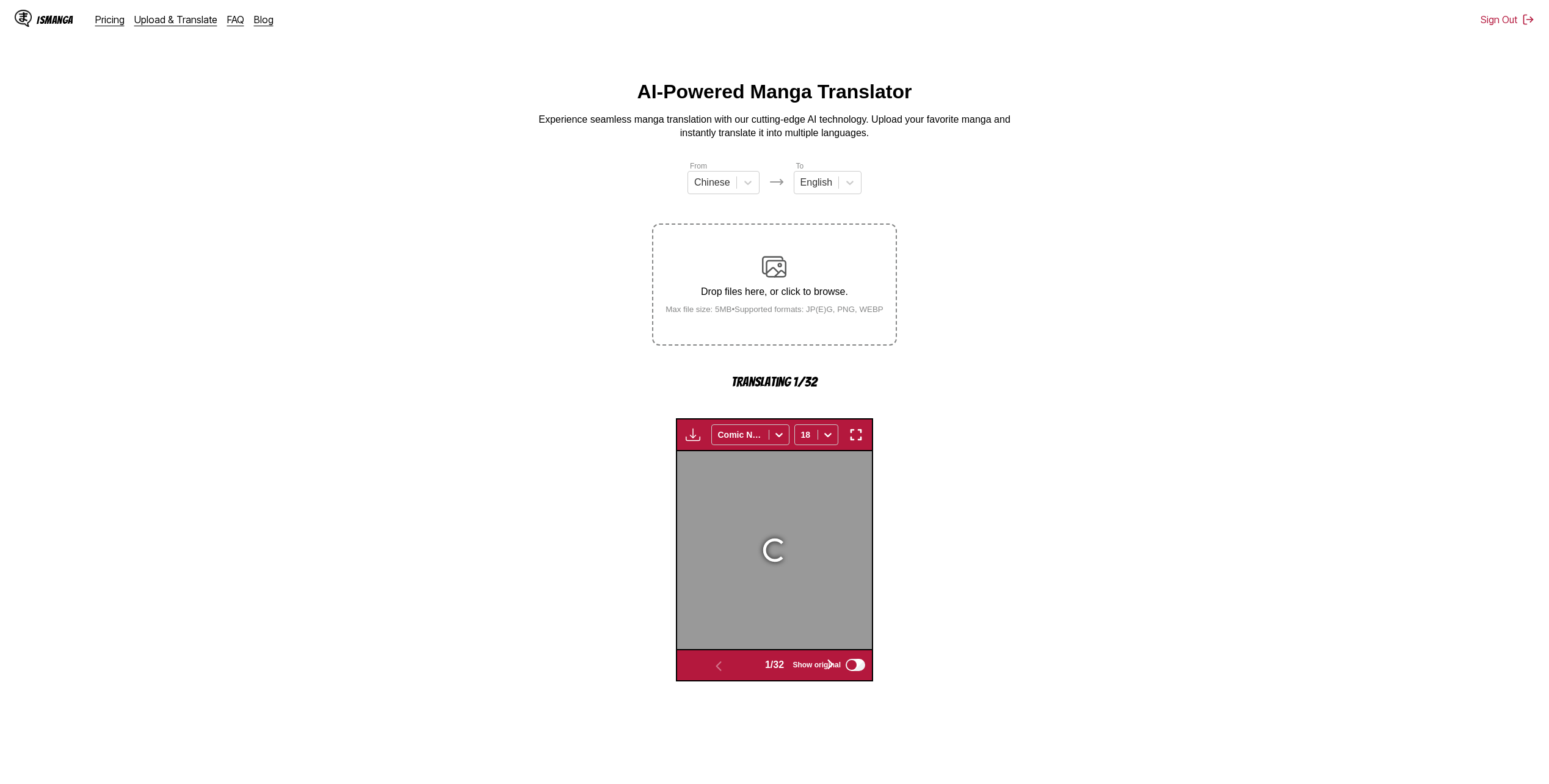
scroll to position [324, 0]
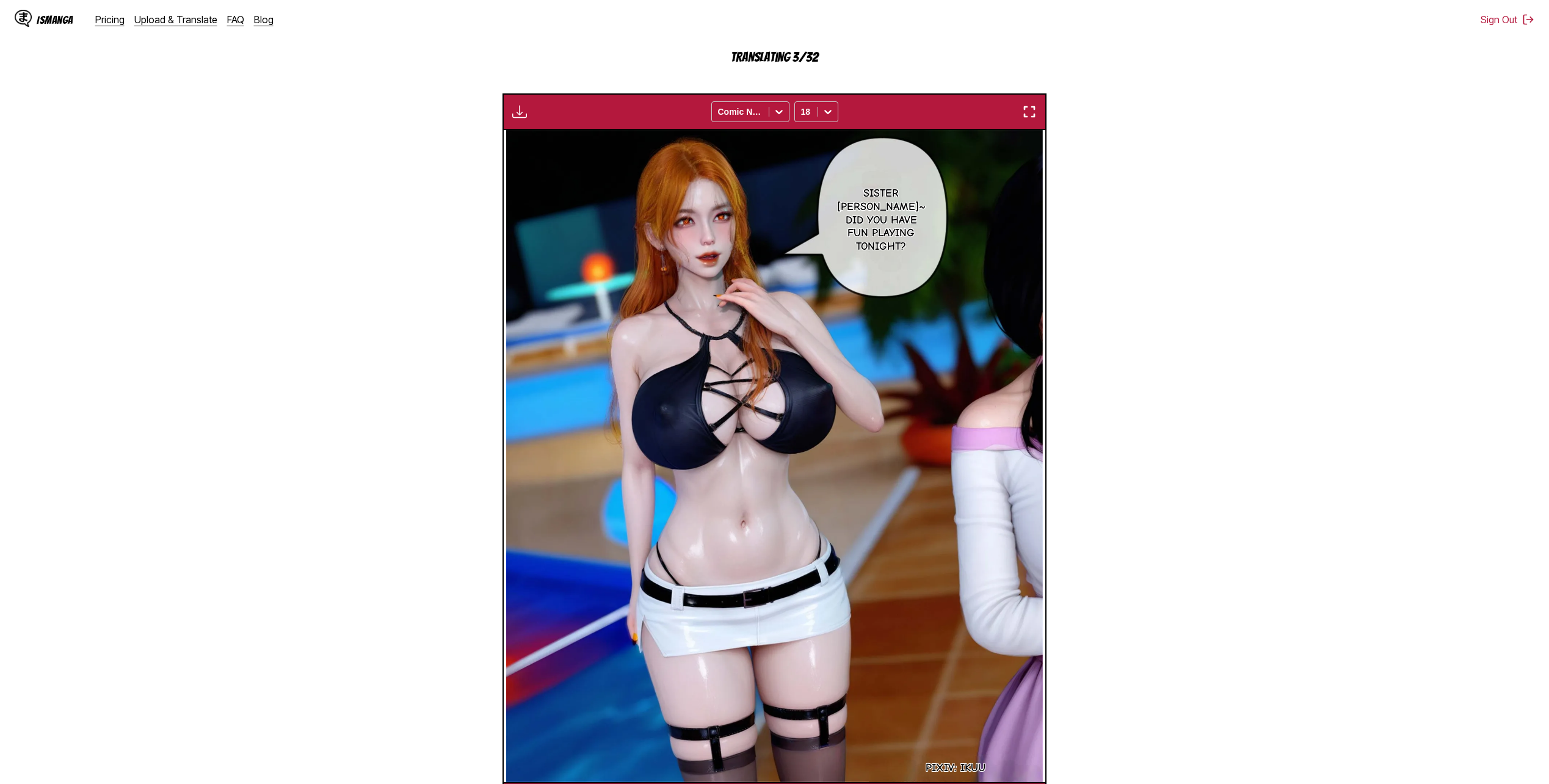
click at [1088, 295] on section "From Chinese To English Drop files here, or click to browse. Max file size: 5MB…" at bounding box center [774, 326] width 1529 height 984
click at [1142, 154] on section "From Chinese To English Drop files here, or click to browse. Max file size: 5MB…" at bounding box center [774, 326] width 1529 height 984
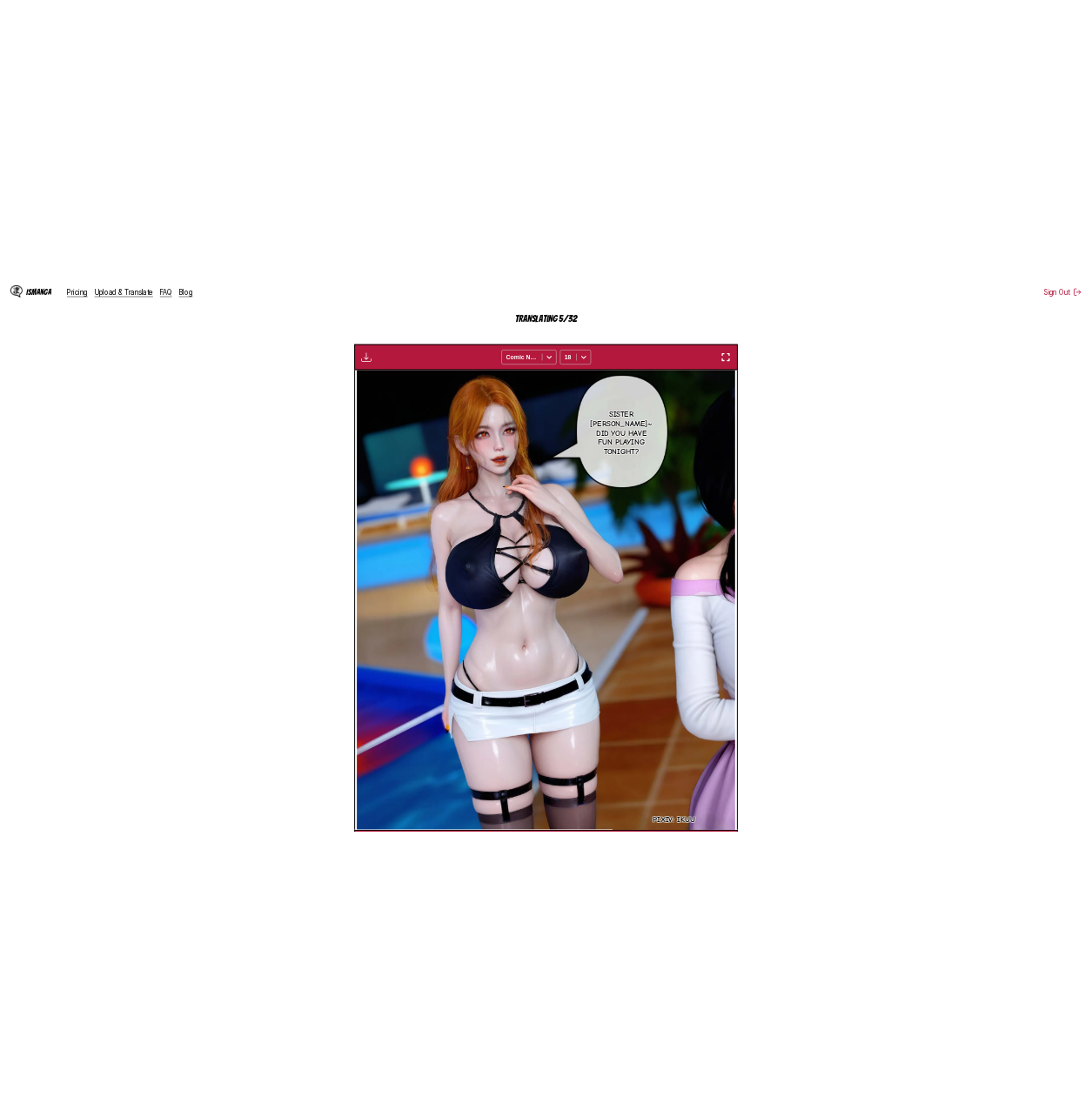
scroll to position [465, 0]
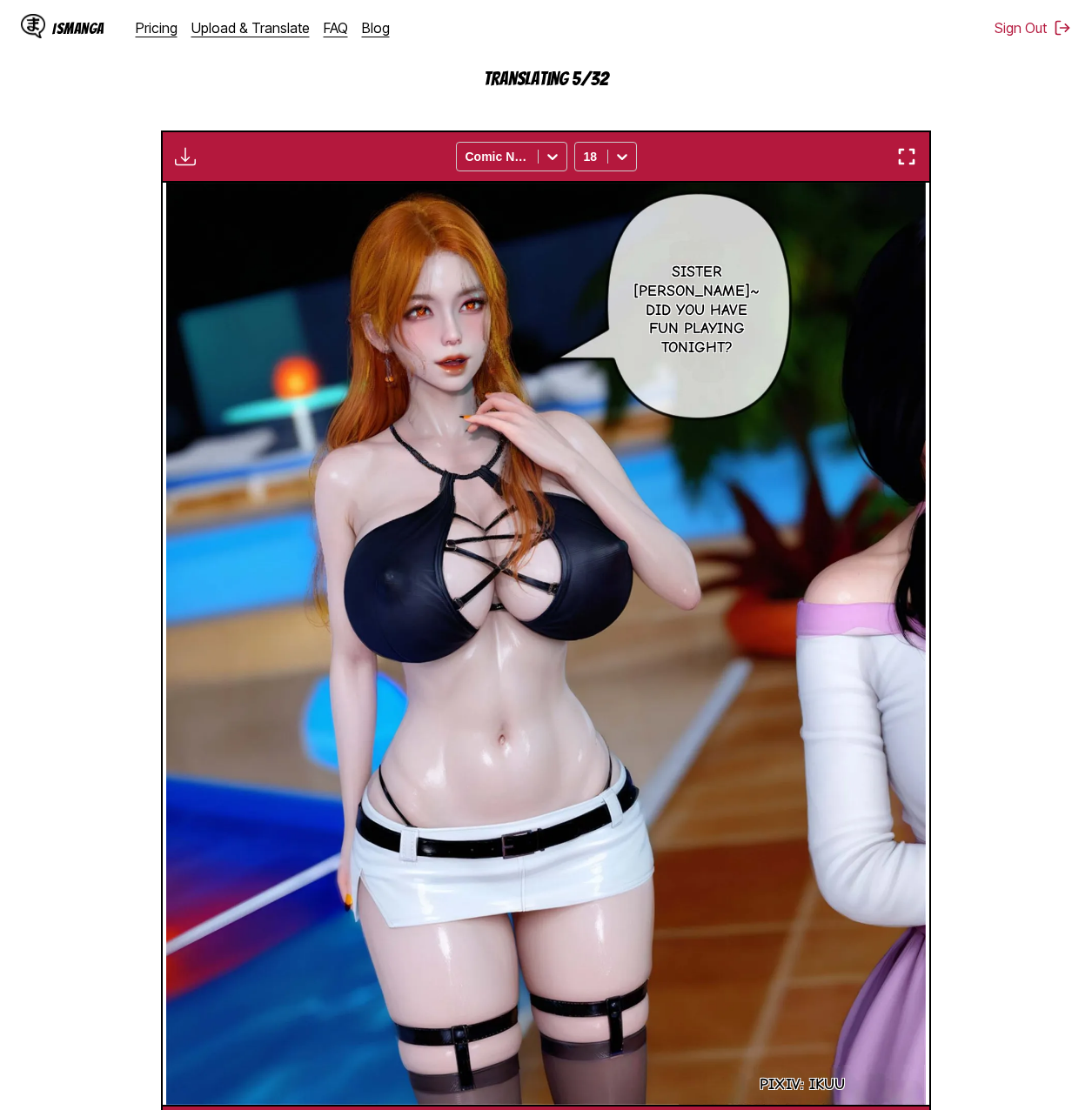
click at [1017, 383] on section "From Chinese To English Drop files here, or click to browse. Max file size: 5MB…" at bounding box center [546, 459] width 1064 height 1394
click at [986, 413] on section "From Chinese To English Drop files here, or click to browse. Max file size: 5MB…" at bounding box center [546, 459] width 1064 height 1394
click at [1014, 341] on section "From Chinese To English Drop files here, or click to browse. Max file size: 5MB…" at bounding box center [546, 459] width 1064 height 1394
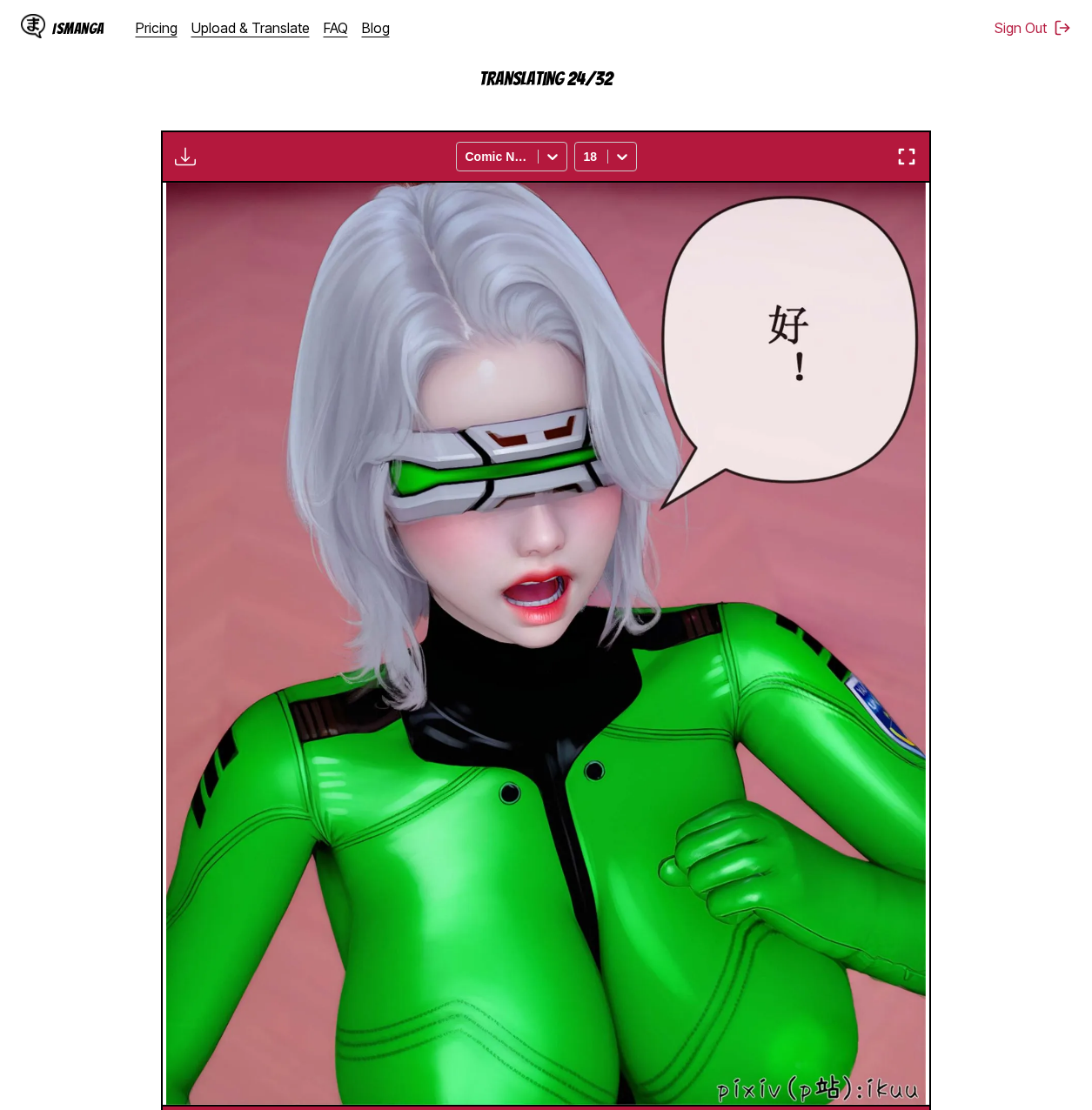
scroll to position [0, 16862]
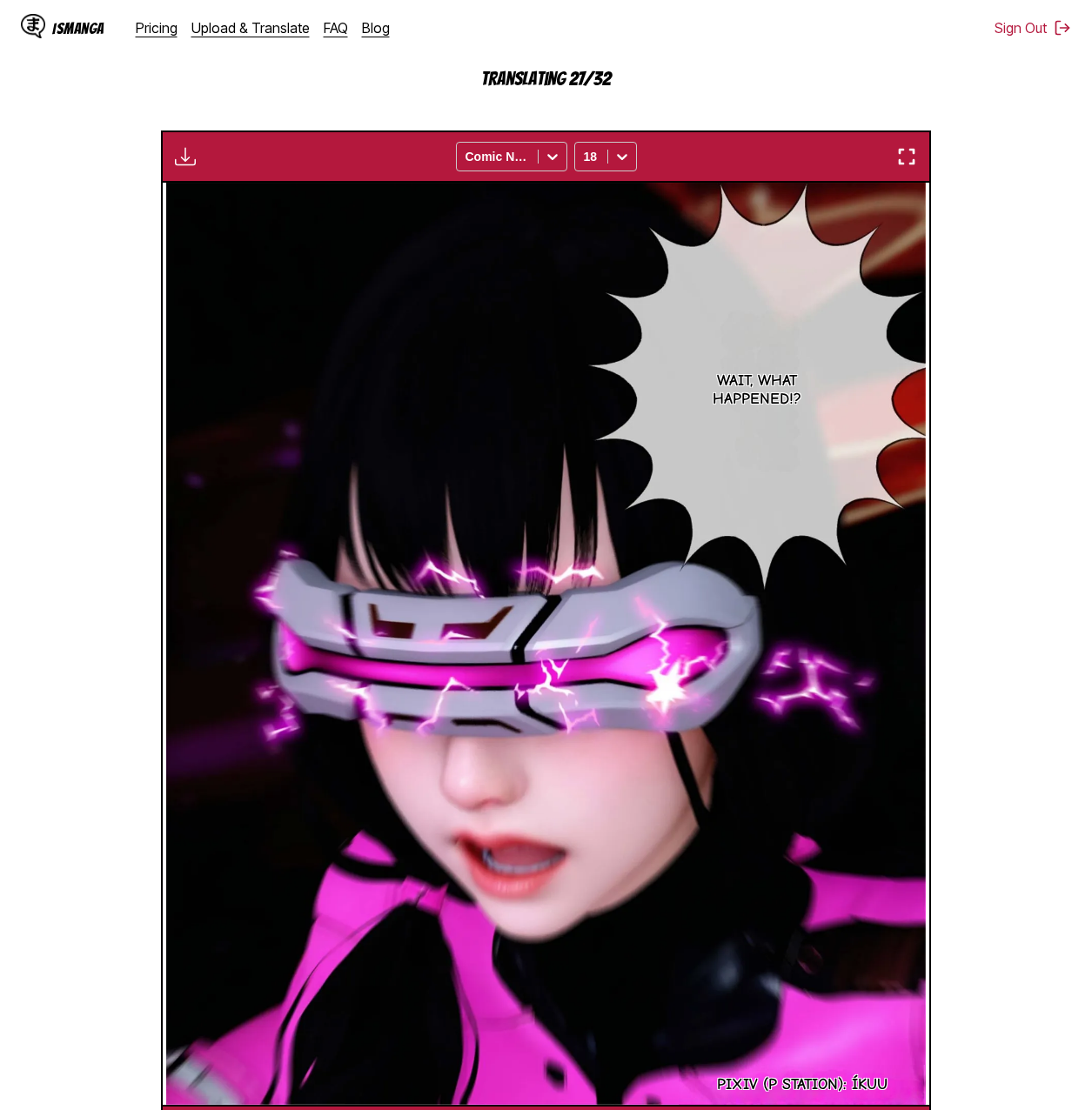
click at [1040, 587] on section "From Chinese To English Drop files here, or click to browse. Max file size: 5MB…" at bounding box center [546, 459] width 1064 height 1394
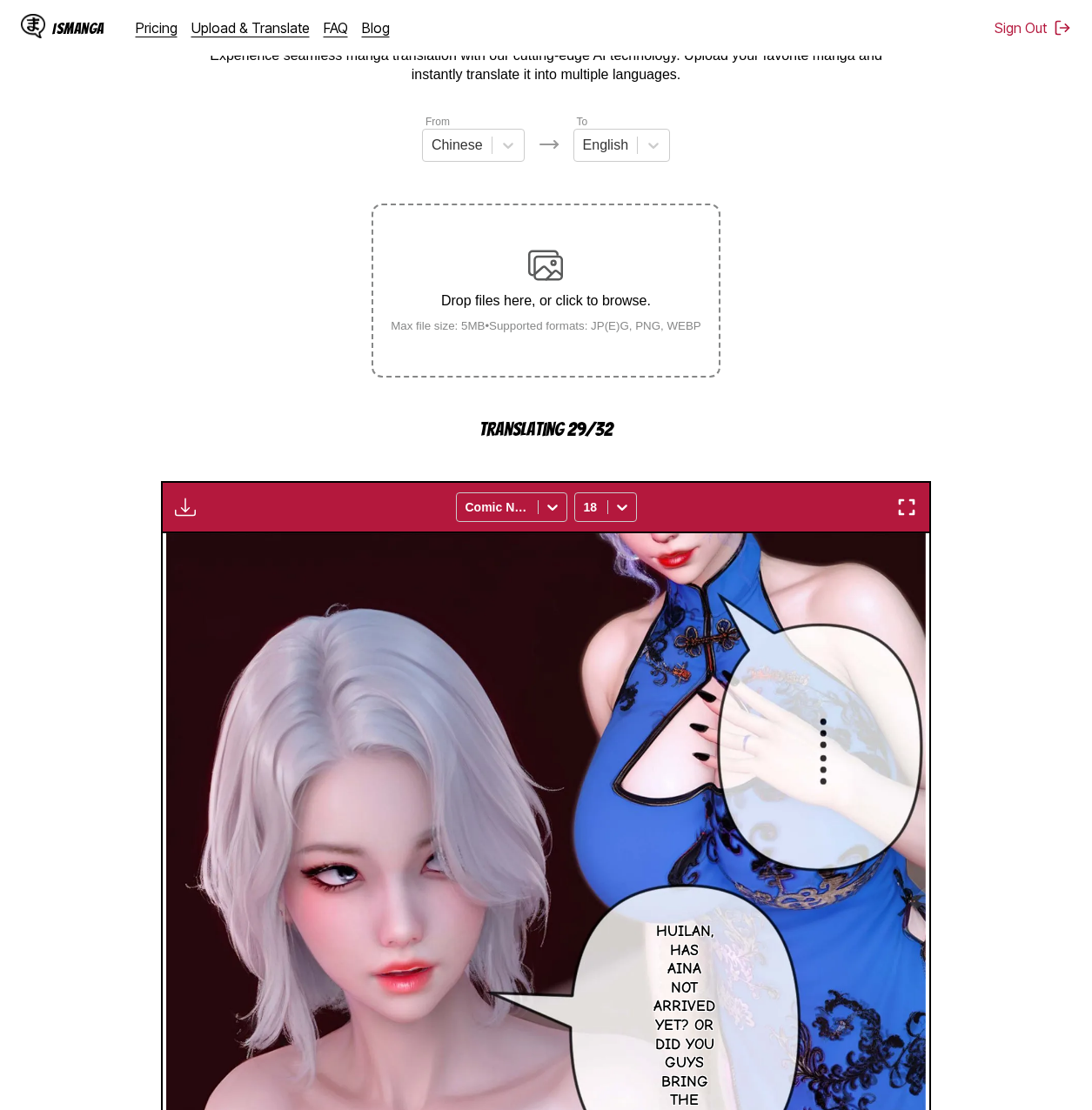
scroll to position [28, 0]
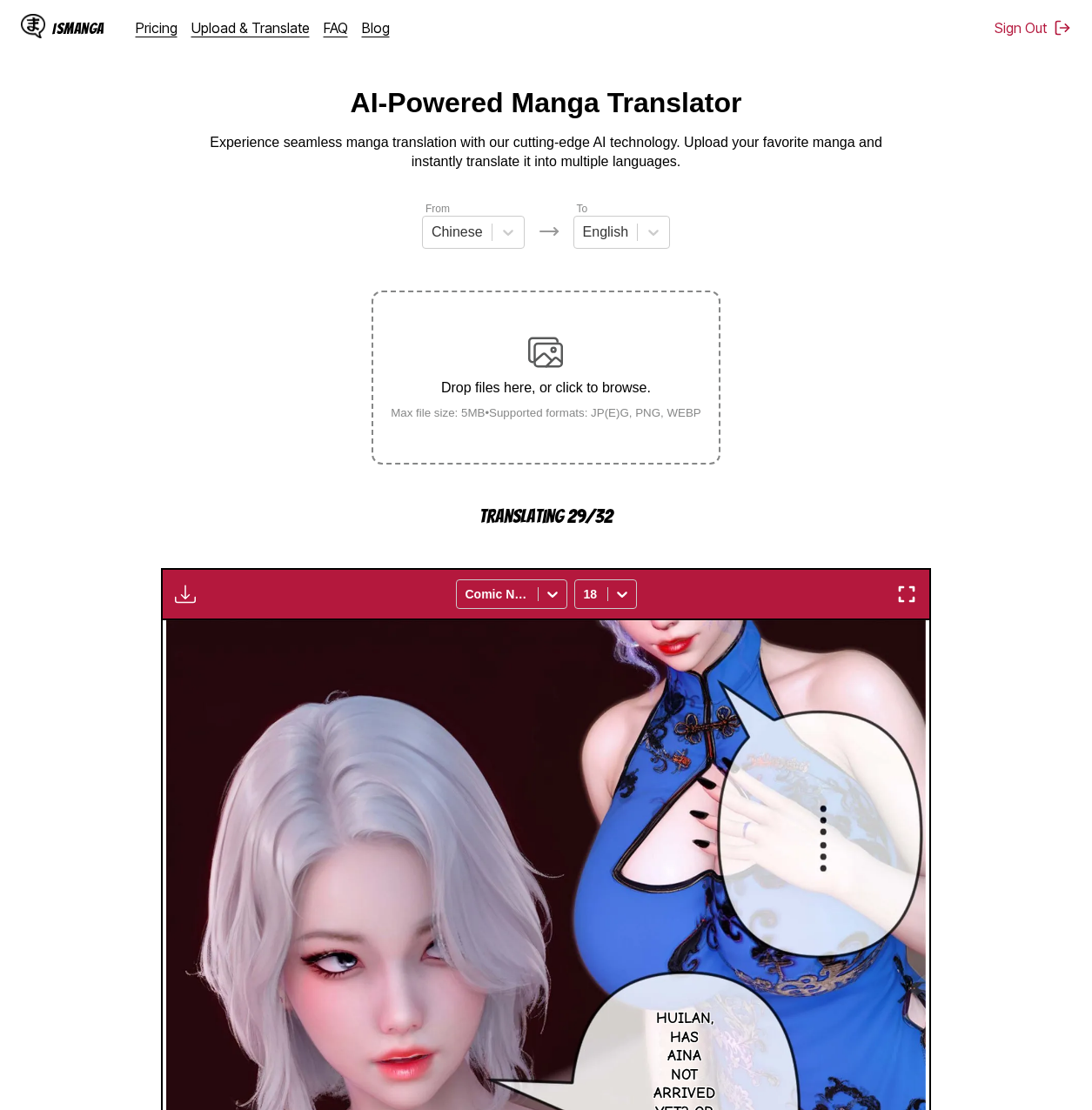
drag, startPoint x: 959, startPoint y: 508, endPoint x: 893, endPoint y: 364, distance: 158.4
click at [893, 364] on section "From Chinese To English Drop files here, or click to browse. Max file size: 5MB…" at bounding box center [546, 897] width 1064 height 1394
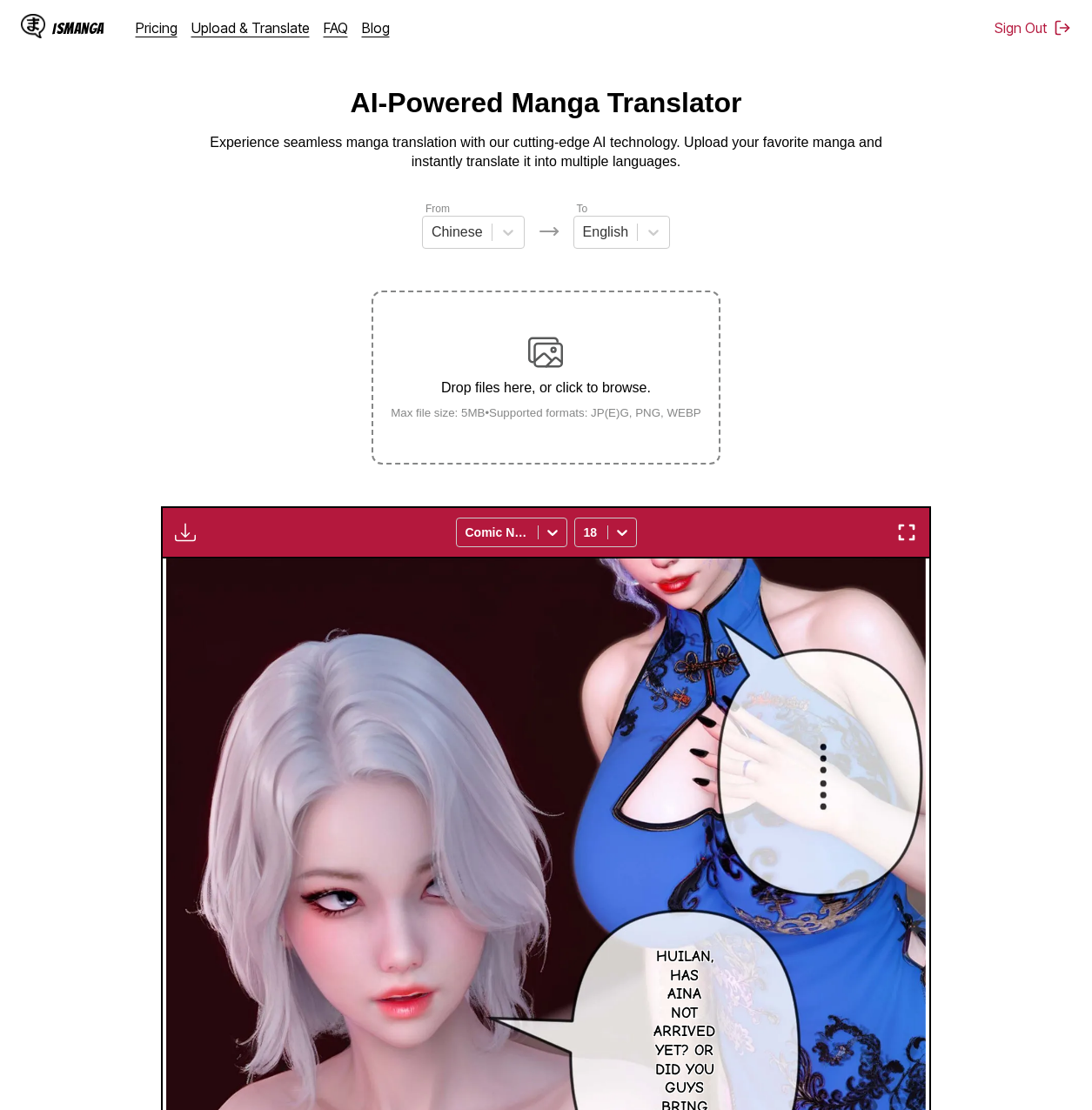
scroll to position [462, 0]
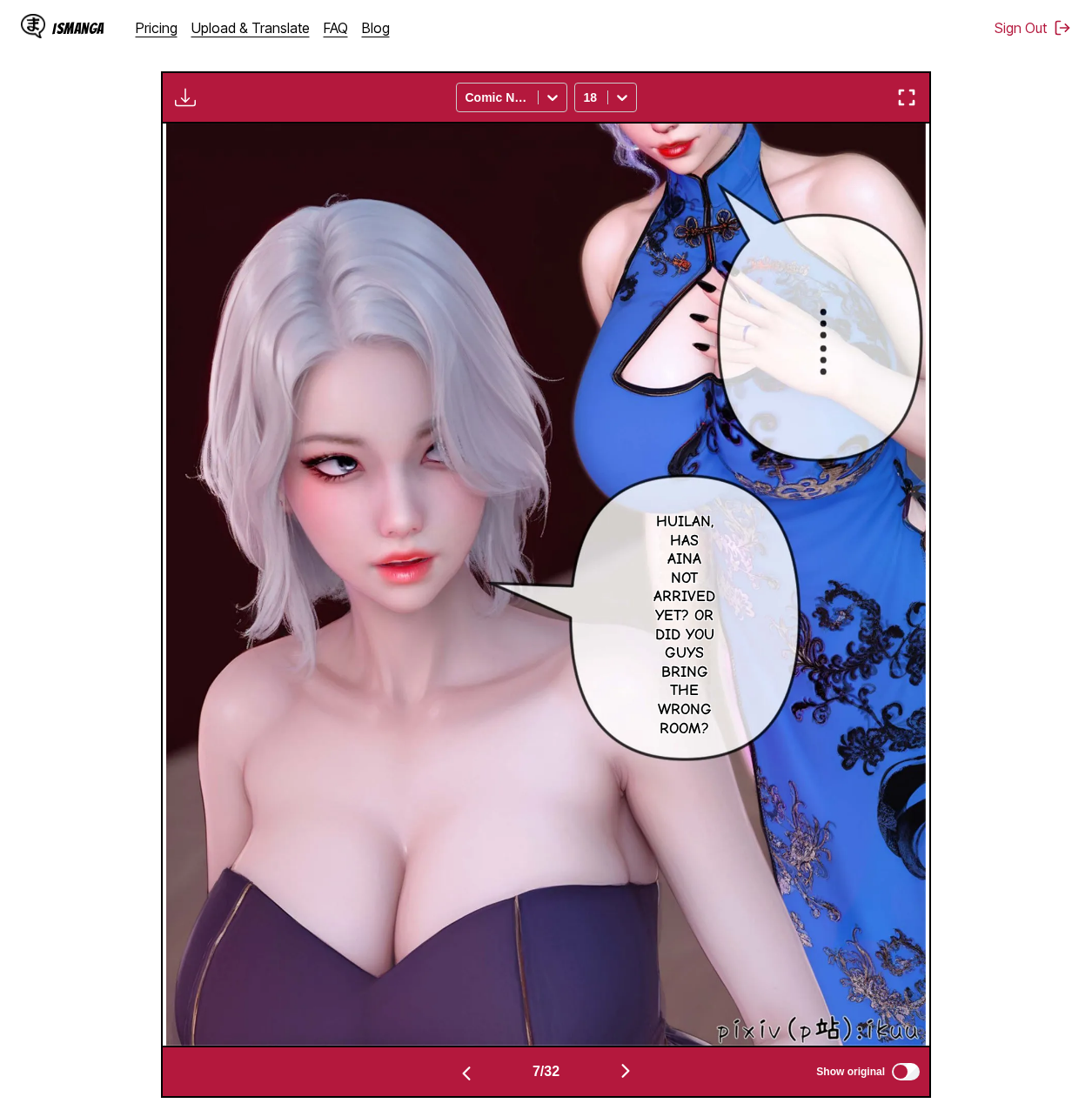
drag, startPoint x: 935, startPoint y: 303, endPoint x: 1017, endPoint y: 249, distance: 98.2
click at [1017, 249] on section "From Chinese To English Drop files here, or click to browse. Max file size: 5MB…" at bounding box center [546, 431] width 1064 height 1332
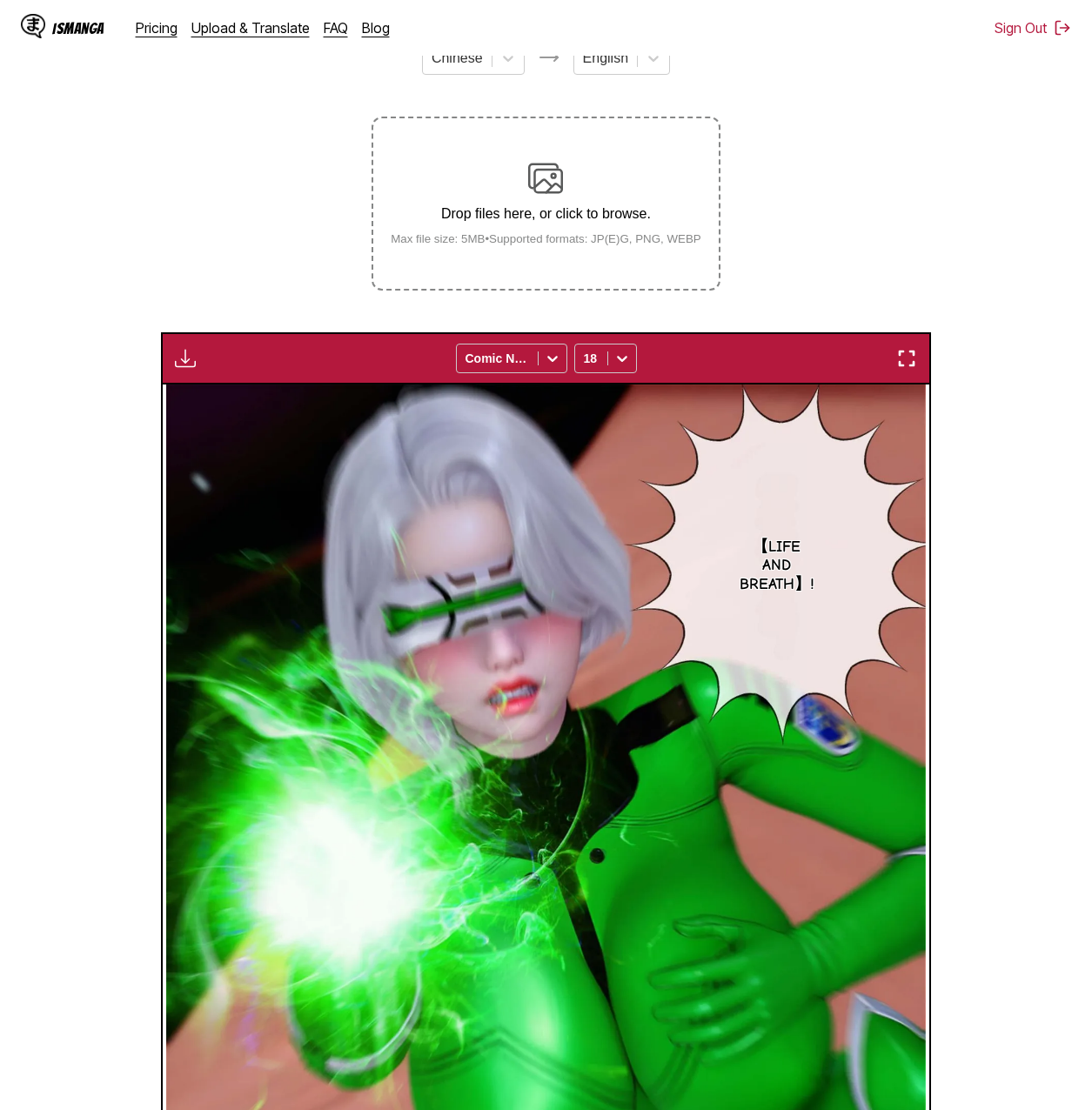
scroll to position [0, 0]
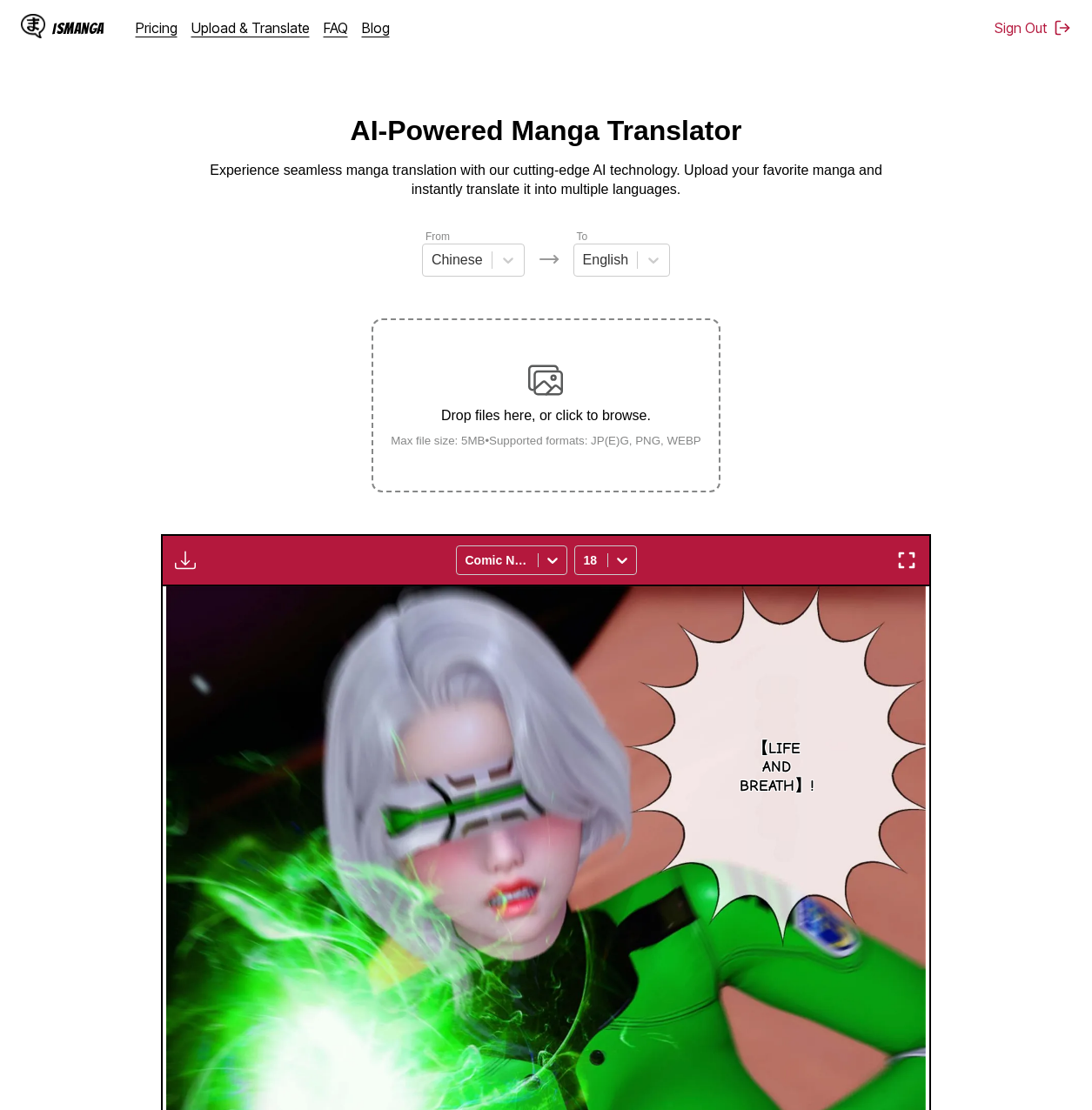
click at [186, 557] on img "button" at bounding box center [186, 560] width 21 height 21
click at [238, 619] on button "Download All" at bounding box center [232, 618] width 111 height 42
drag, startPoint x: 177, startPoint y: 414, endPoint x: 158, endPoint y: 313, distance: 102.8
click at [158, 313] on section "From Chinese To English Drop files here, or click to browse. Max file size: 5MB…" at bounding box center [546, 894] width 1064 height 1332
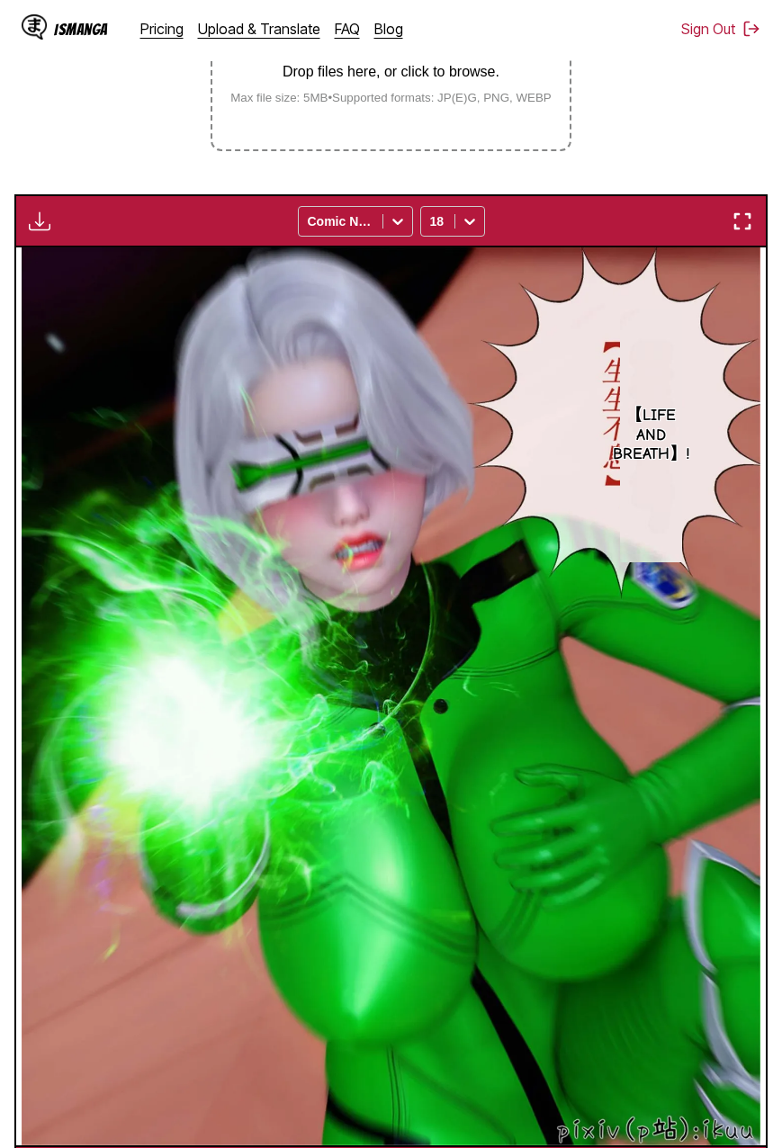
scroll to position [0, 23226]
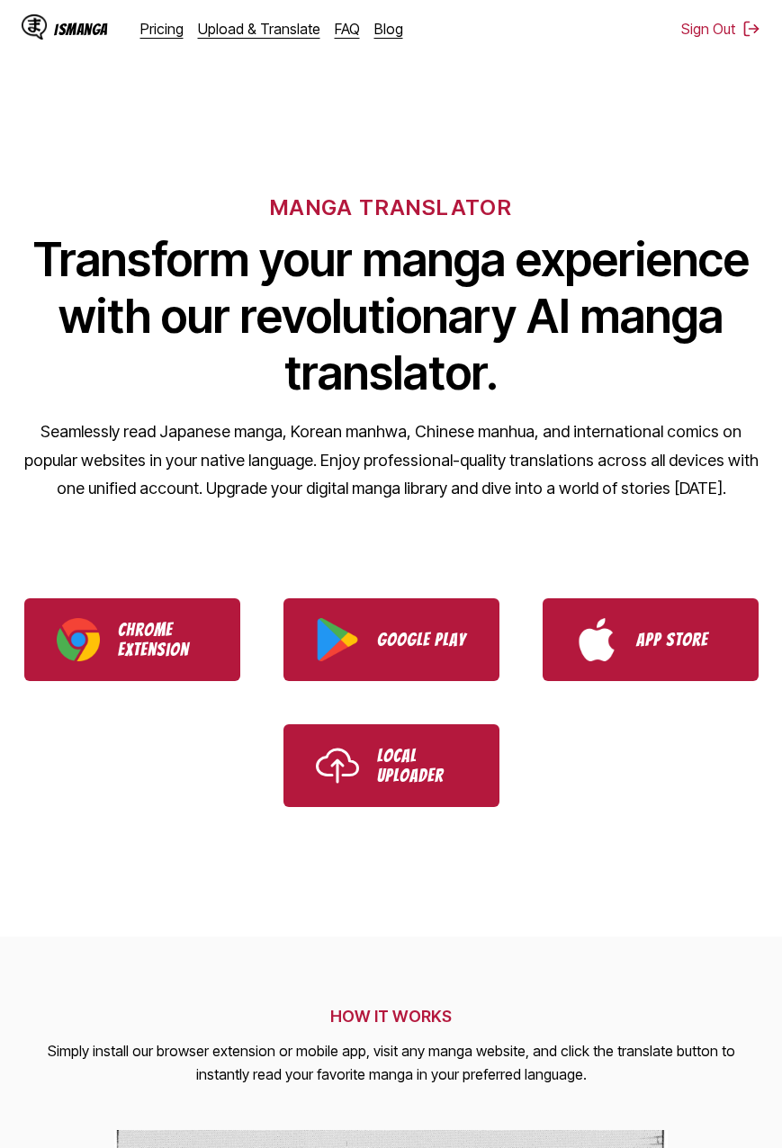
click at [214, 42] on div "IsManga Pricing Upload & Translate FAQ Blog" at bounding box center [220, 29] width 396 height 58
click at [214, 40] on div "IsManga Pricing Upload & Translate FAQ Blog" at bounding box center [220, 29] width 396 height 58
click at [216, 36] on link "Upload & Translate" at bounding box center [259, 29] width 122 height 18
click at [209, 27] on link "Upload & Translate" at bounding box center [259, 29] width 122 height 18
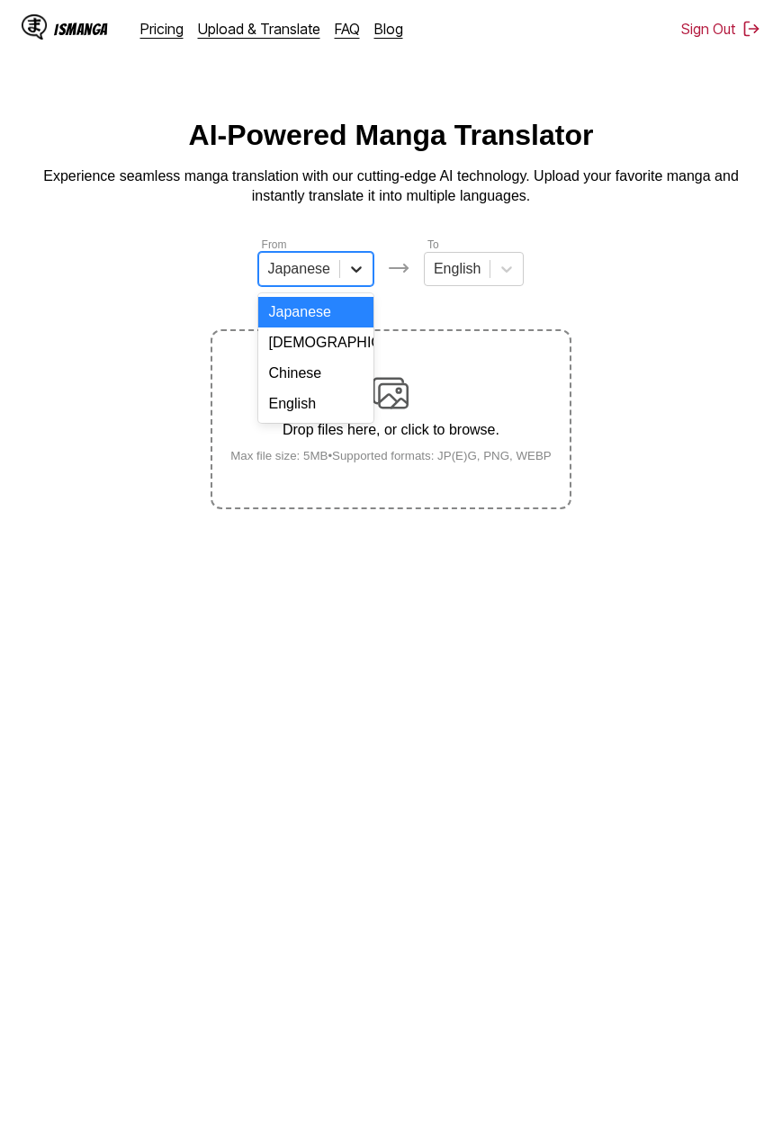
click at [343, 276] on div at bounding box center [356, 269] width 32 height 32
click at [328, 380] on div "Chinese" at bounding box center [315, 373] width 115 height 31
click at [367, 404] on div "Drop files here, or click to browse. Max file size: 5MB • Supported formats: JP…" at bounding box center [391, 418] width 350 height 87
click at [0, 0] on input "Drop files here, or click to browse. Max file size: 5MB • Supported formats: JP…" at bounding box center [0, 0] width 0 height 0
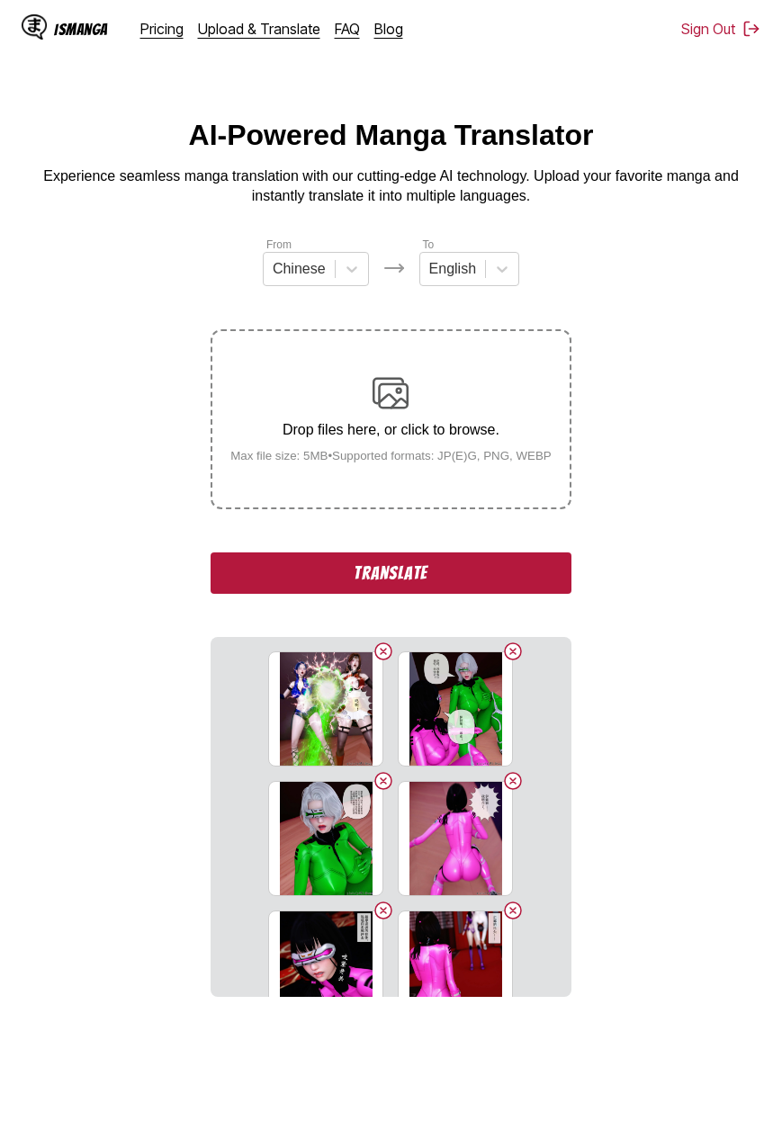
click at [419, 583] on button "Translate" at bounding box center [390, 572] width 360 height 41
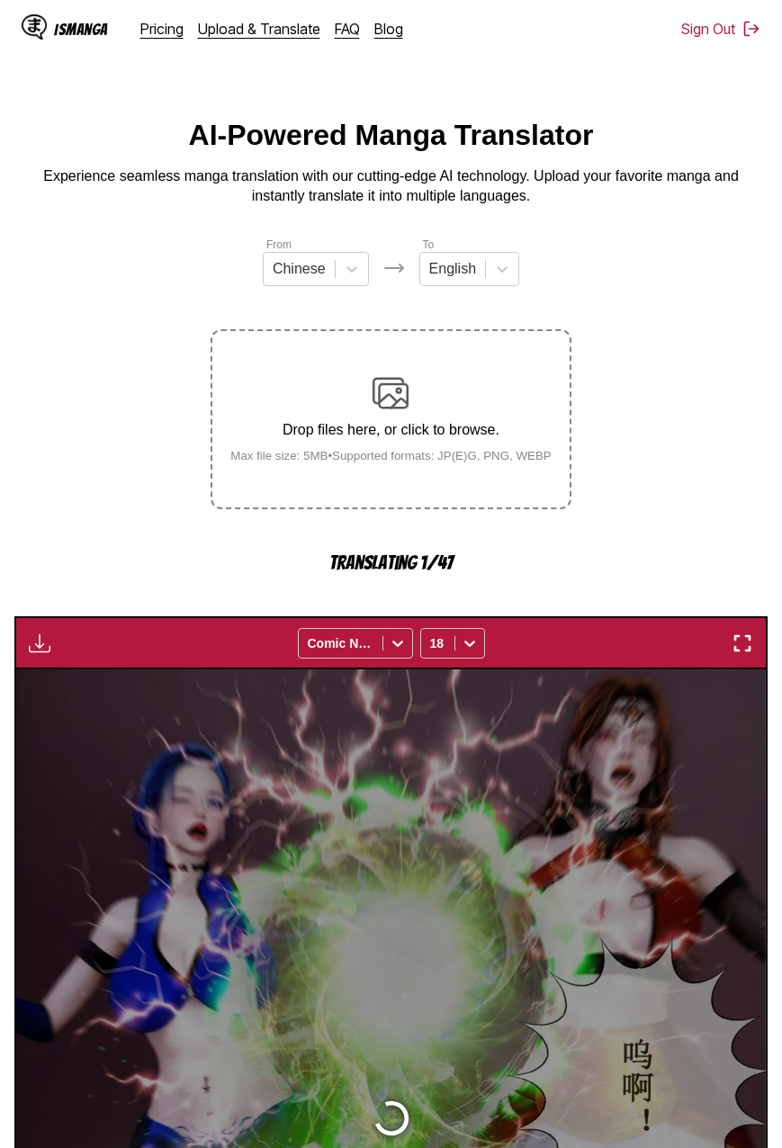
scroll to position [422, 0]
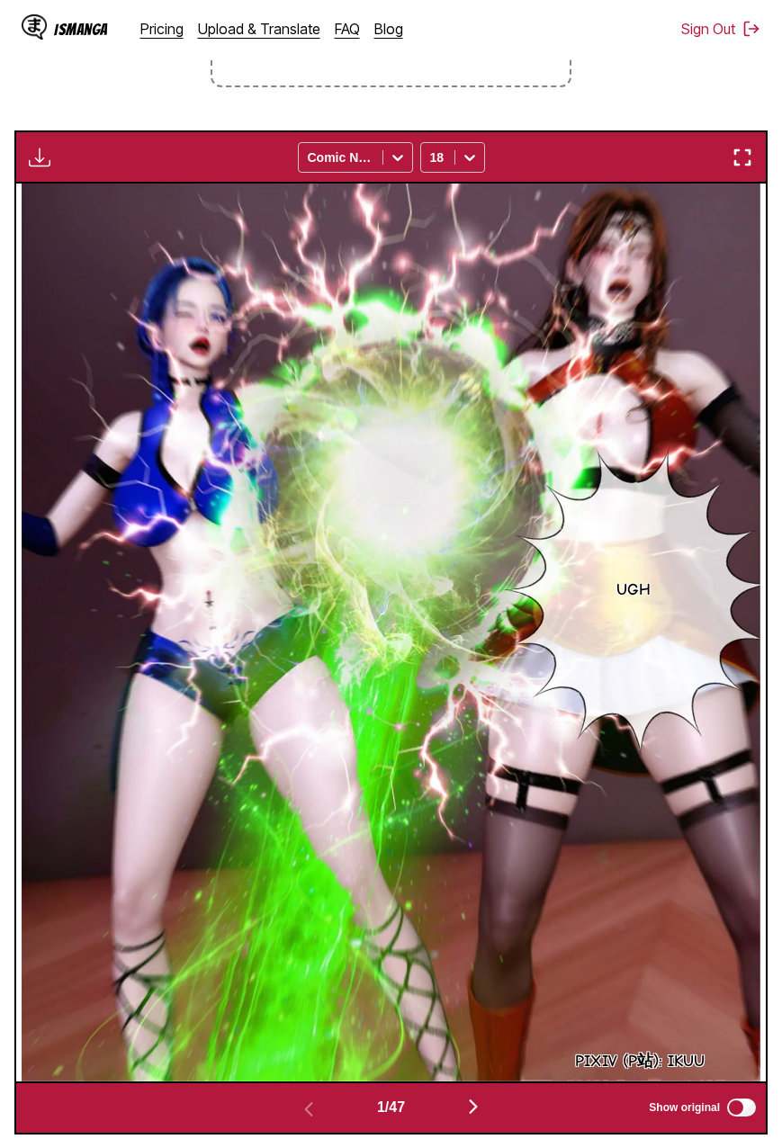
click at [43, 142] on div "Download Panel Download All Comic Neue 18" at bounding box center [390, 156] width 753 height 53
click at [32, 155] on img "button" at bounding box center [40, 158] width 22 height 22
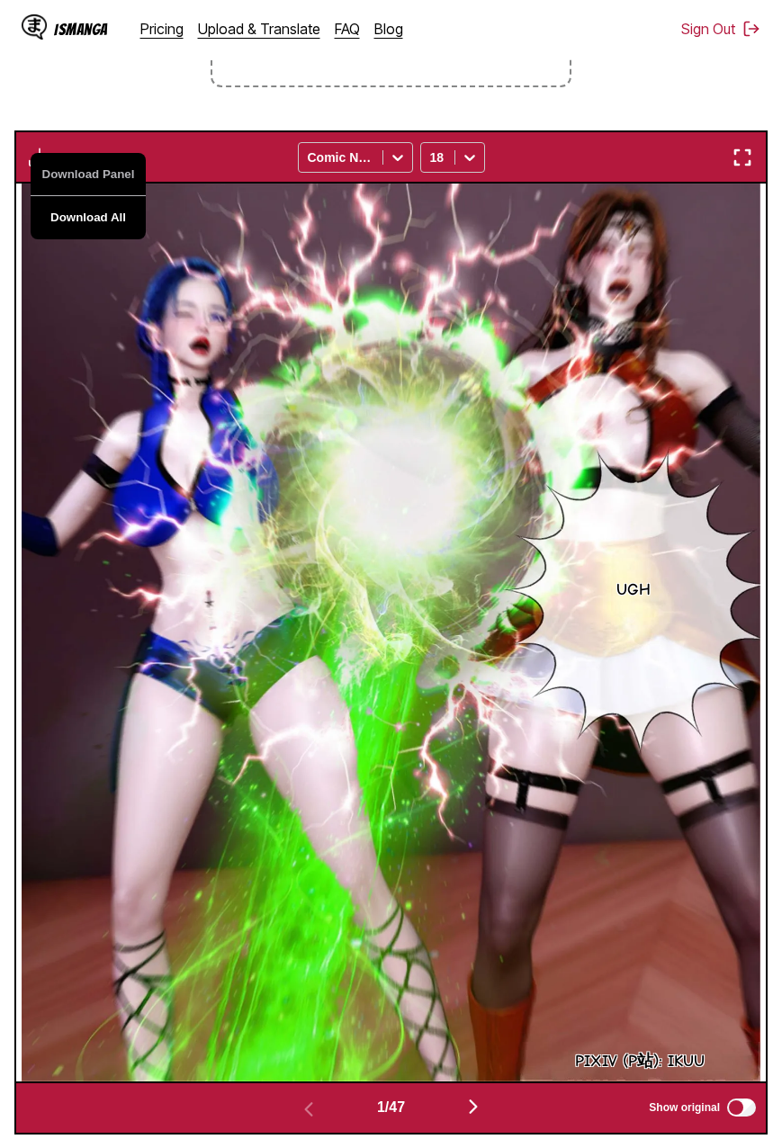
click at [64, 217] on button "Download All" at bounding box center [88, 217] width 115 height 43
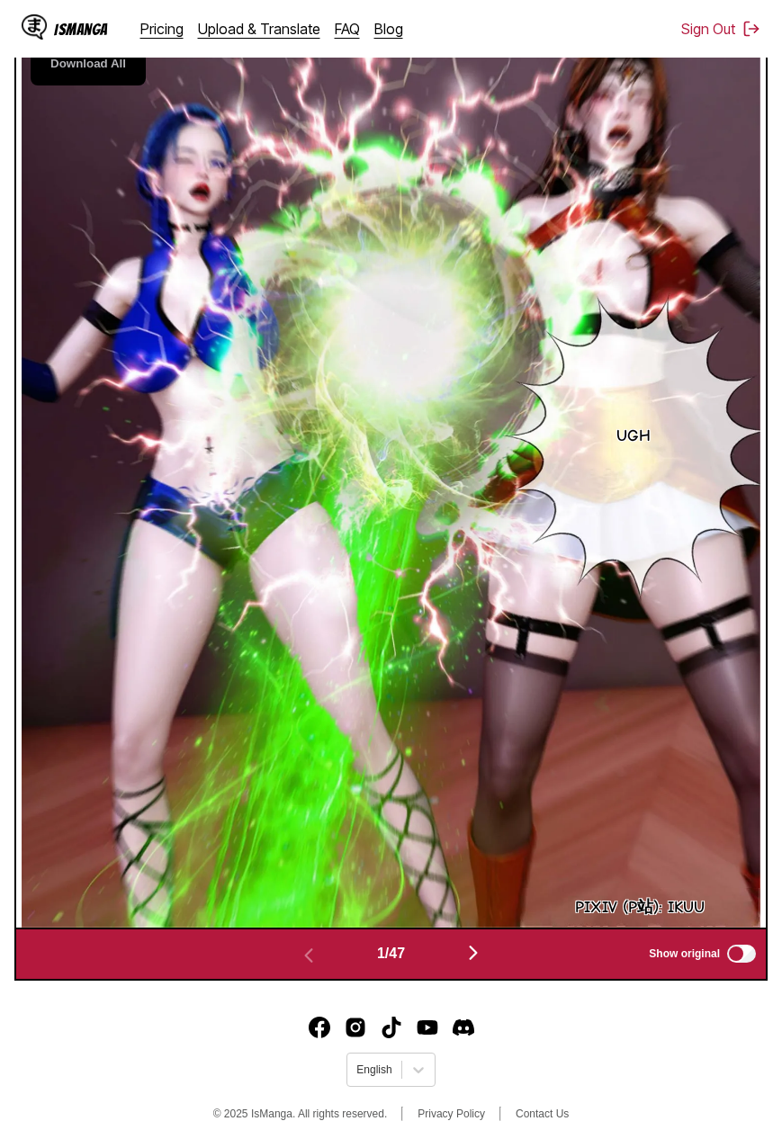
click at [678, 1055] on footer "English © 2025 IsManga. All rights reserved. Privacy Policy Contact Us" at bounding box center [391, 1071] width 782 height 153
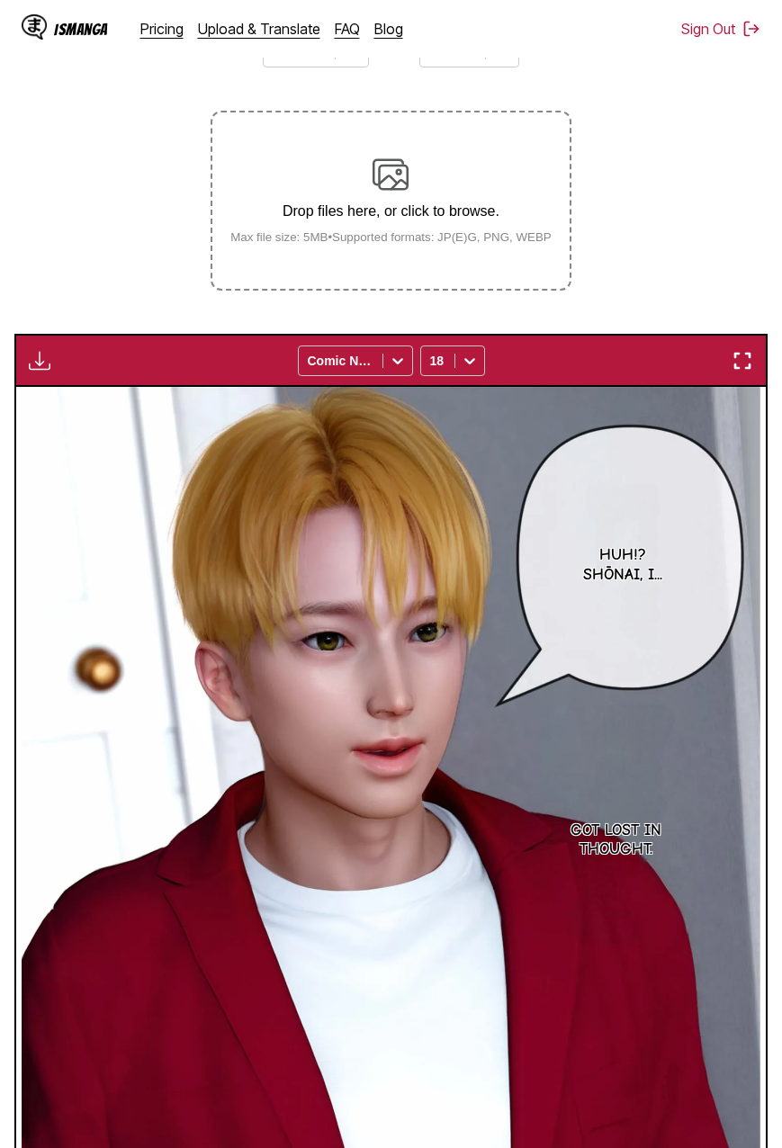
scroll to position [0, 0]
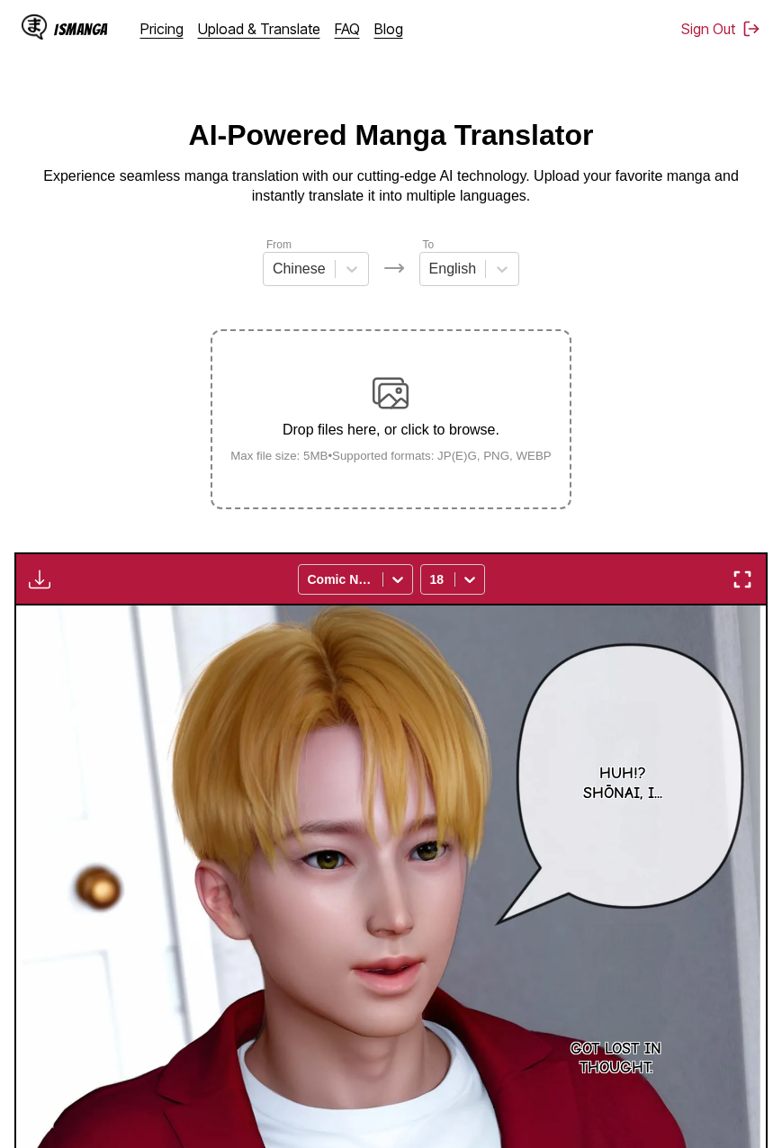
click at [21, 595] on div "Download Panel Download All Comic Neue 18" at bounding box center [390, 578] width 753 height 53
click at [43, 586] on img "button" at bounding box center [40, 579] width 22 height 22
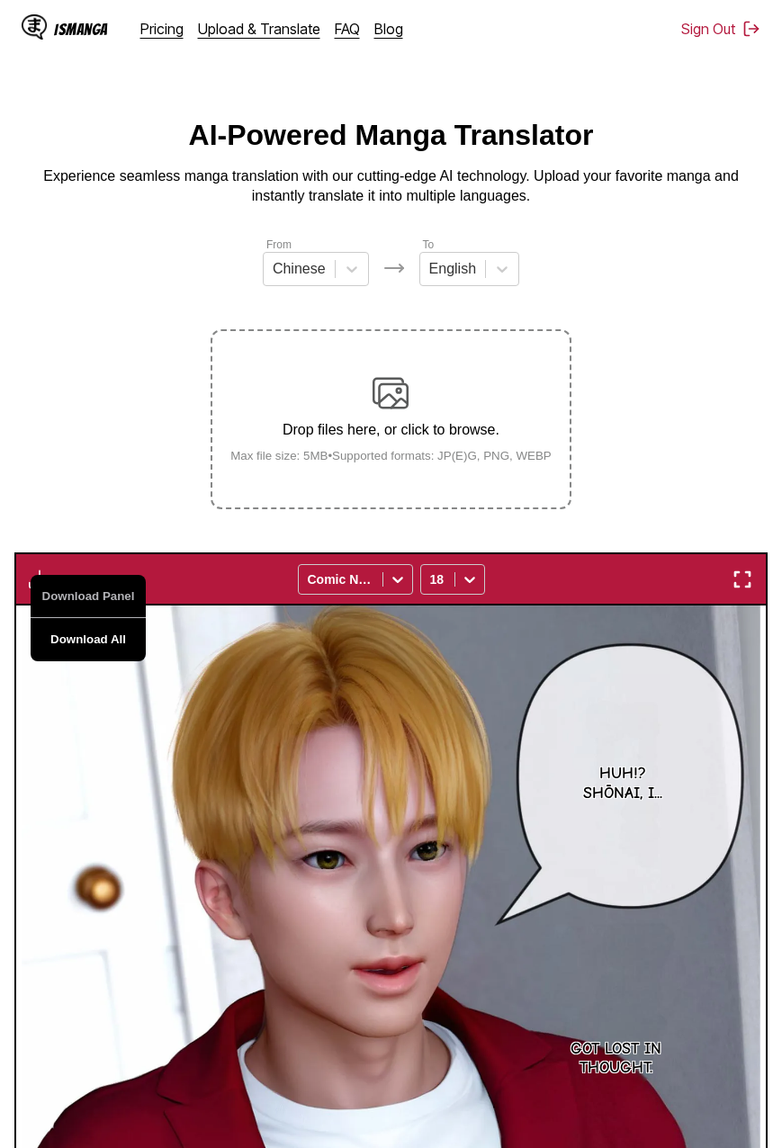
click at [70, 637] on button "Download All" at bounding box center [88, 639] width 115 height 43
click at [632, 447] on section "From Chinese To English Drop files here, or click to browse. Max file size: 5MB…" at bounding box center [390, 896] width 753 height 1320
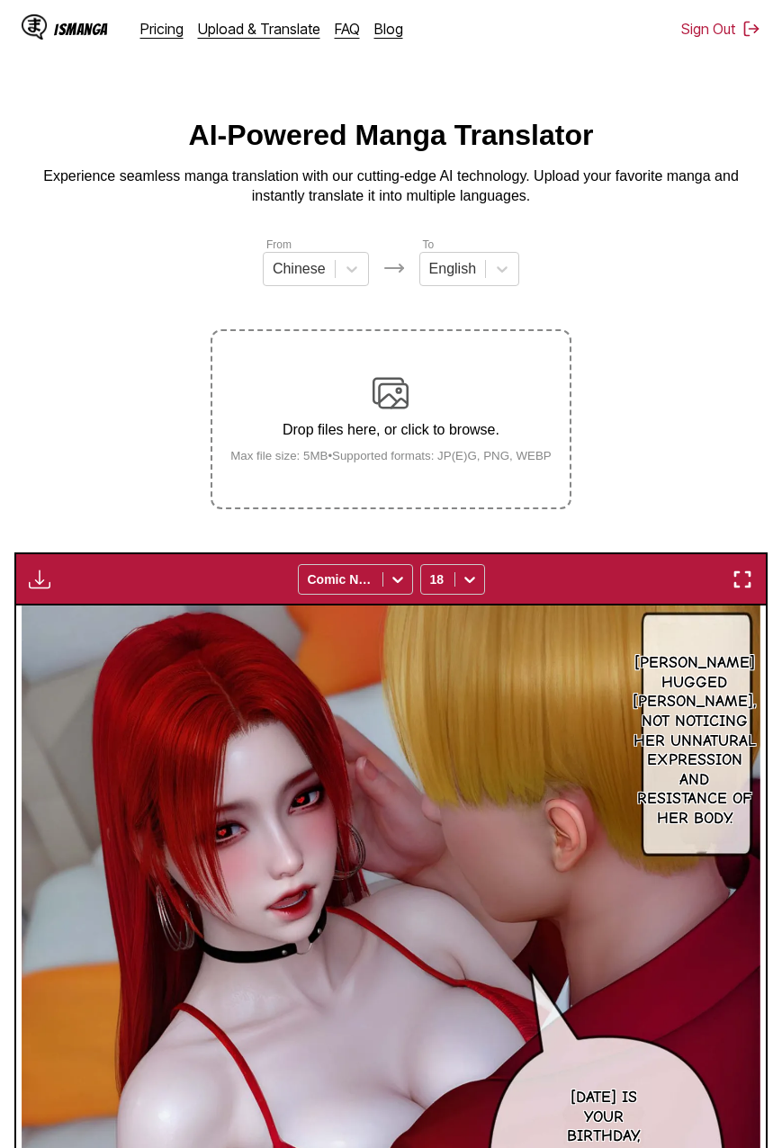
click at [644, 390] on section "From Chinese To English Drop files here, or click to browse. Max file size: 5MB…" at bounding box center [390, 896] width 753 height 1320
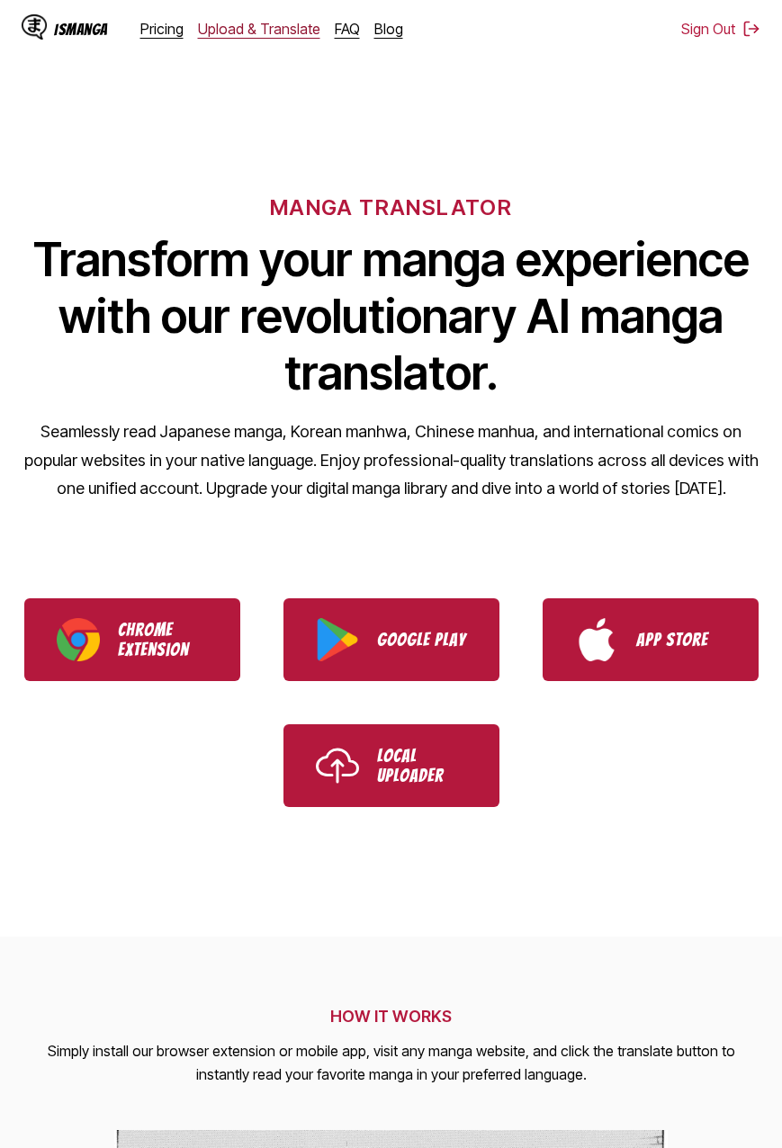
click at [253, 21] on link "Upload & Translate" at bounding box center [259, 29] width 122 height 18
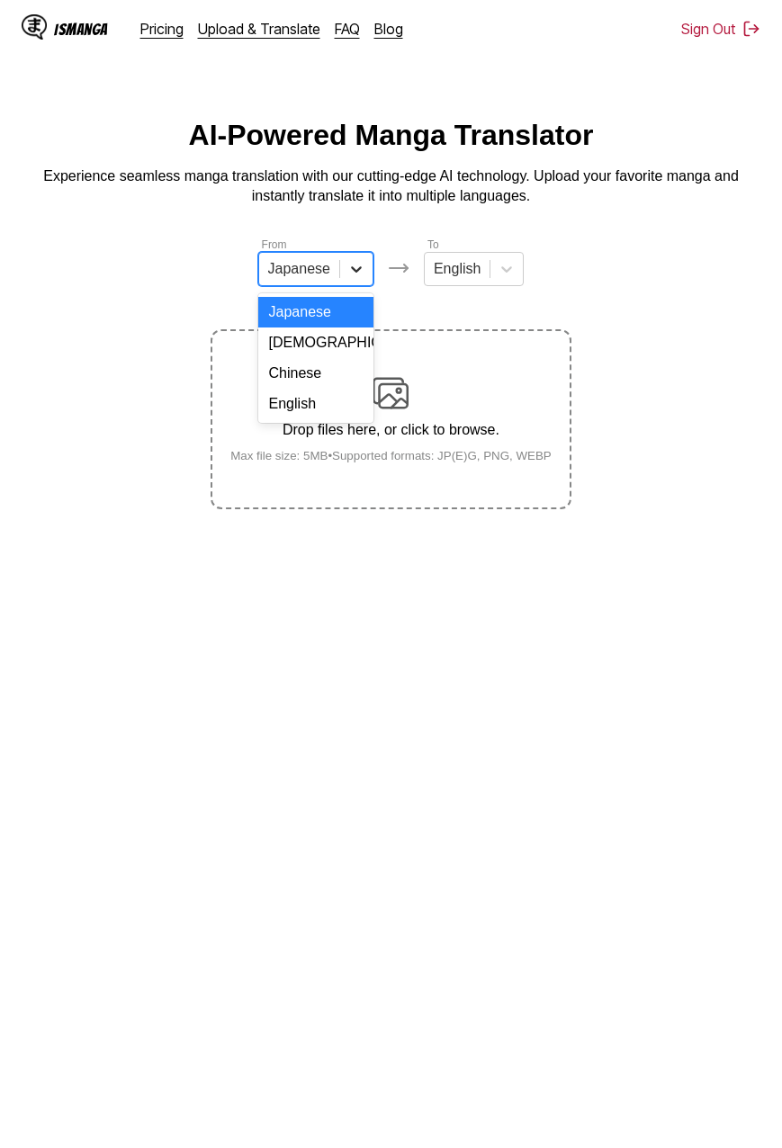
click at [341, 285] on div at bounding box center [356, 269] width 32 height 32
click at [344, 389] on div "Chinese" at bounding box center [315, 373] width 115 height 31
click at [410, 416] on div "Drop files here, or click to browse. Max file size: 5MB • Supported formats: JP…" at bounding box center [391, 418] width 350 height 87
click at [0, 0] on input "Drop files here, or click to browse. Max file size: 5MB • Supported formats: JP…" at bounding box center [0, 0] width 0 height 0
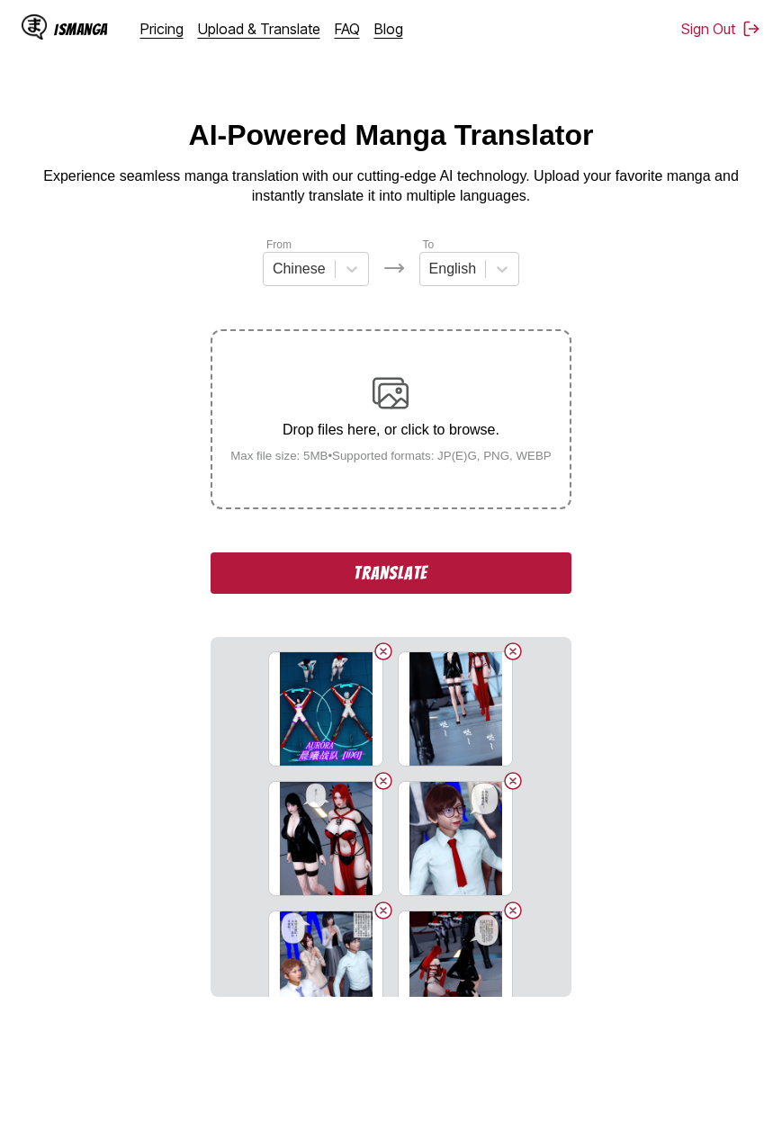
click at [475, 577] on button "Translate" at bounding box center [390, 572] width 360 height 41
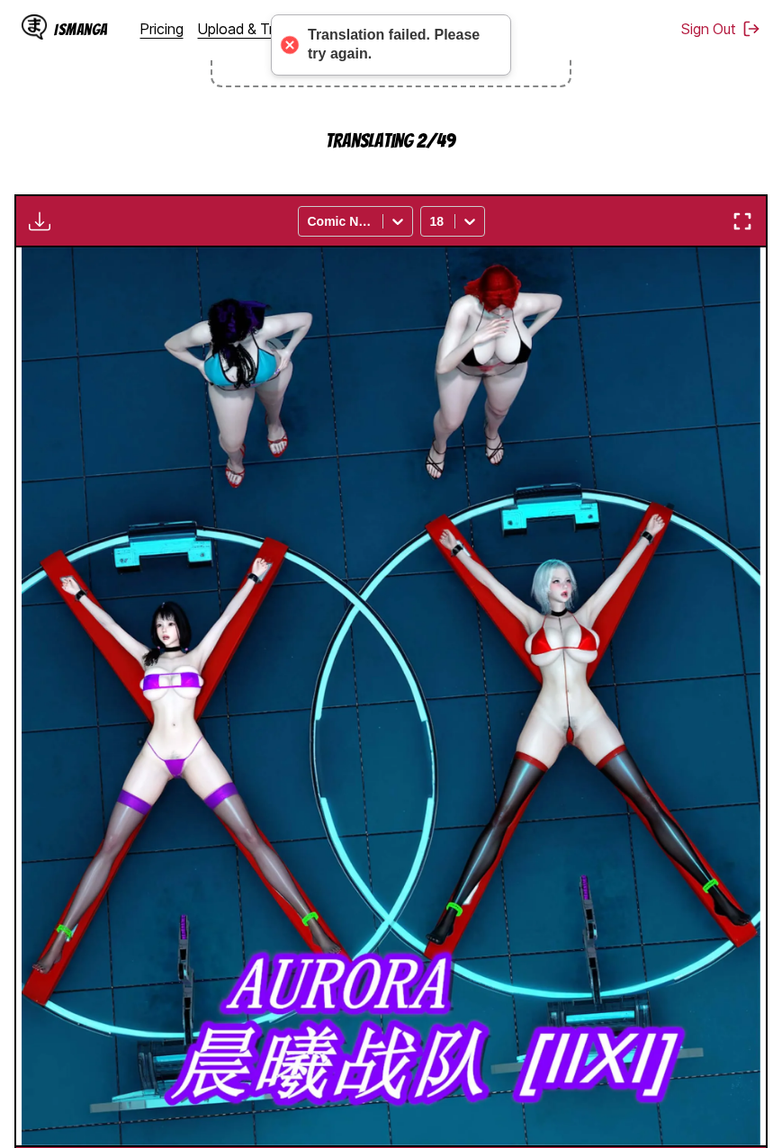
click at [734, 155] on section "From Chinese To English Drop files here, or click to browse. Max file size: 5MB…" at bounding box center [390, 506] width 753 height 1384
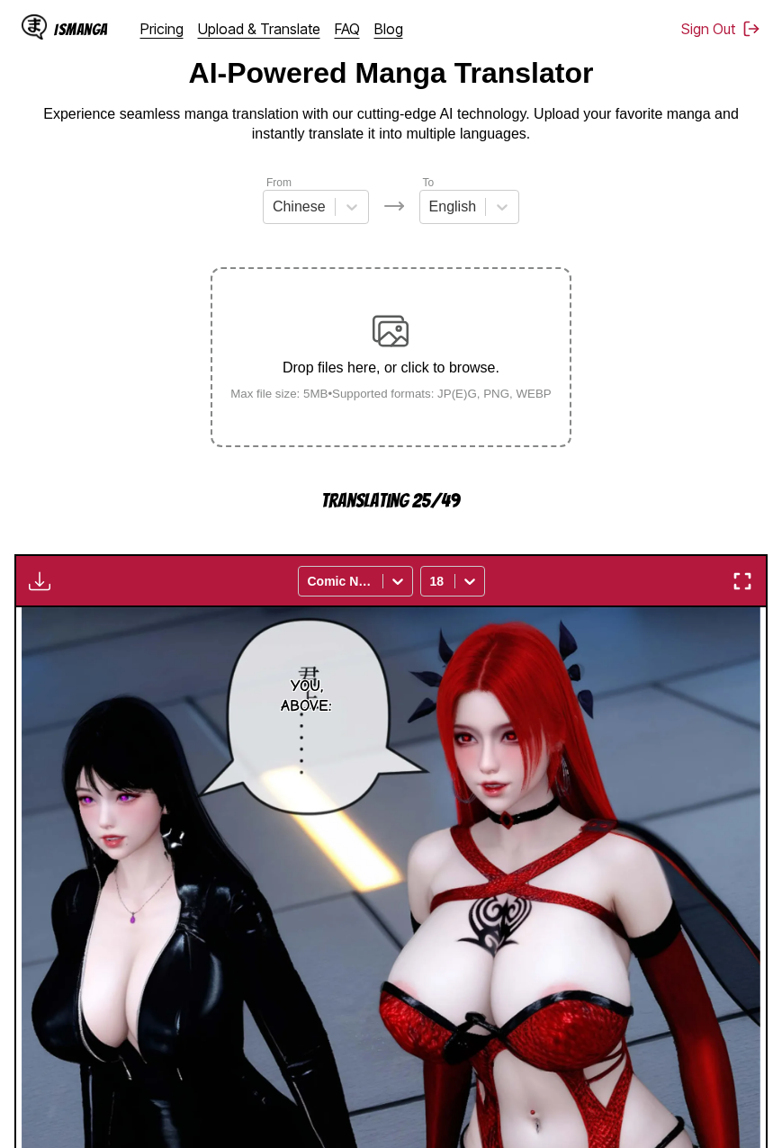
scroll to position [242, 0]
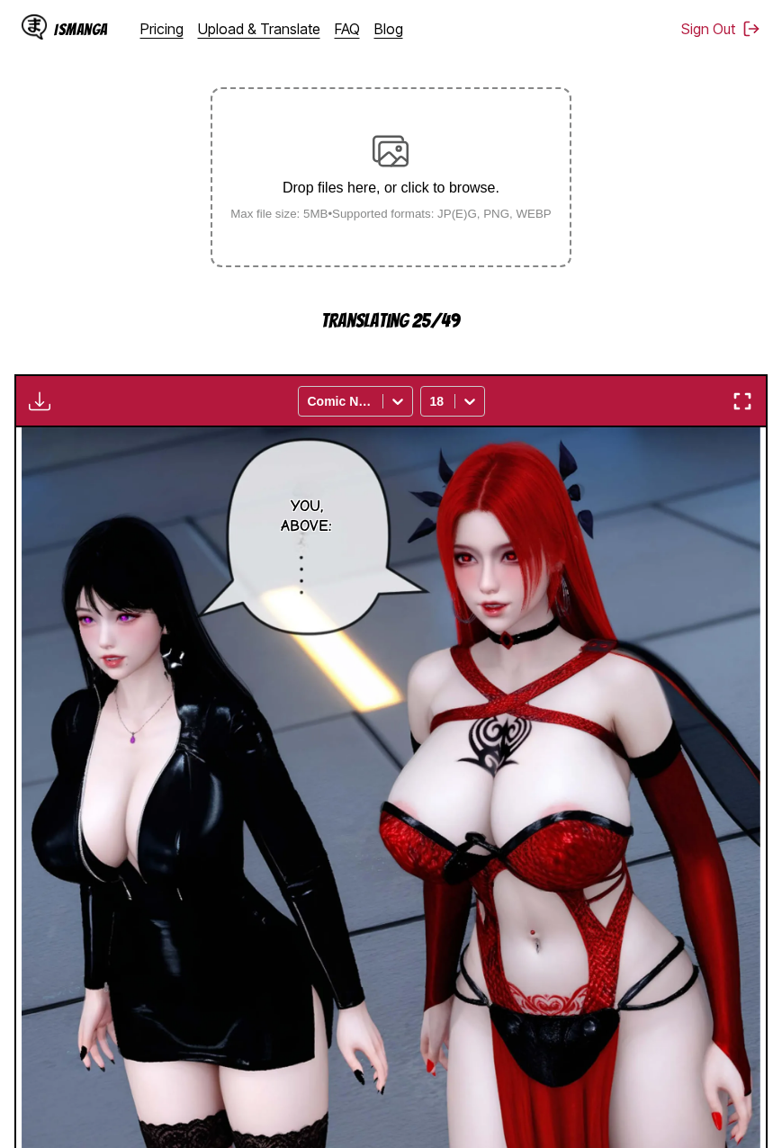
click at [694, 278] on section "From Chinese To English Drop files here, or click to browse. Max file size: 5MB…" at bounding box center [390, 686] width 753 height 1384
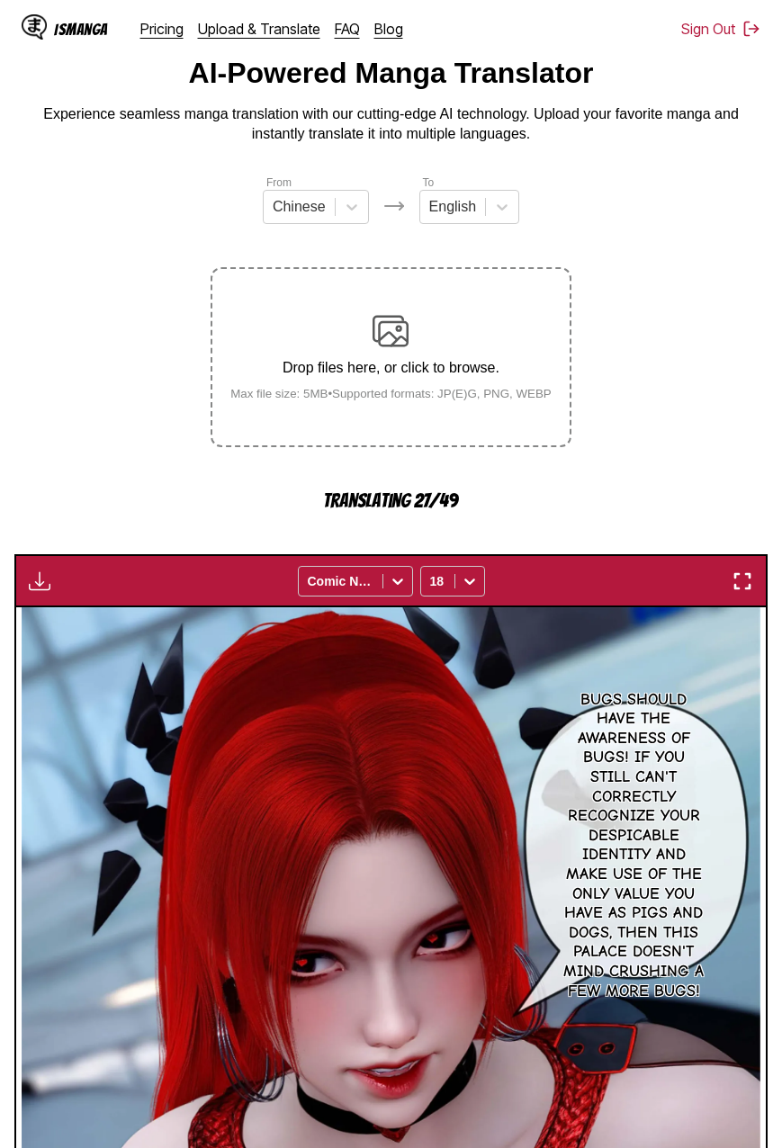
scroll to position [0, 0]
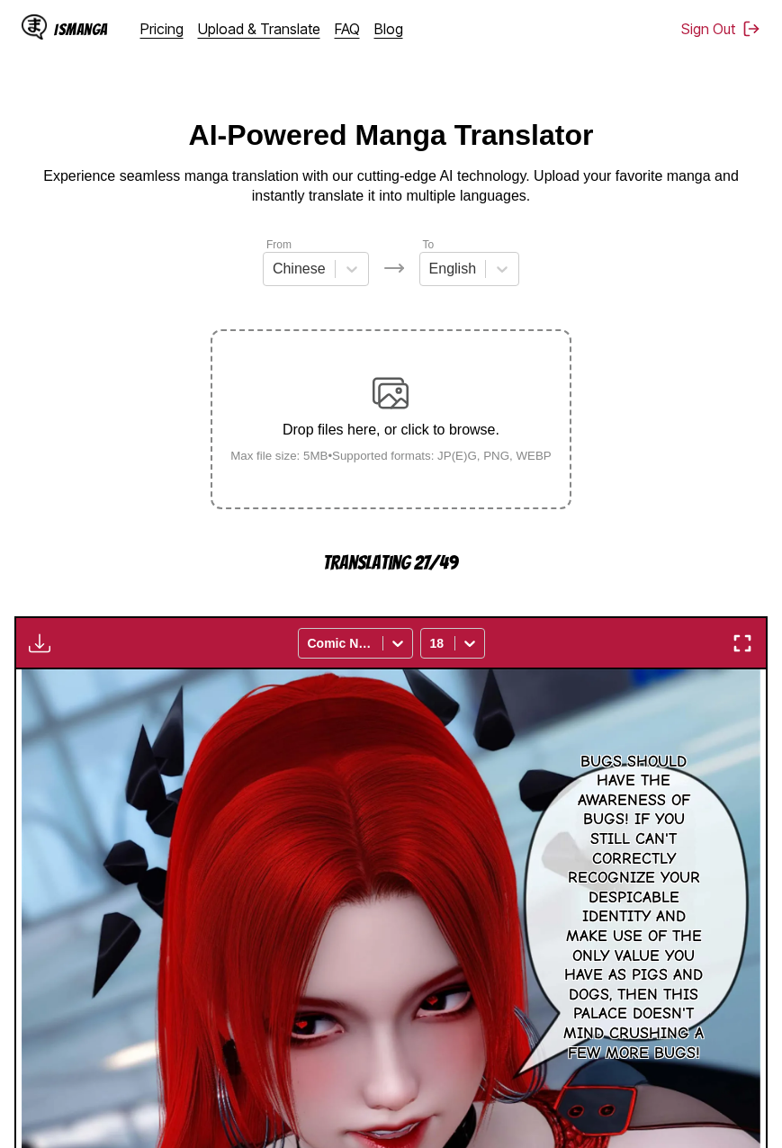
drag, startPoint x: 700, startPoint y: 276, endPoint x: 648, endPoint y: 250, distance: 58.3
click at [646, 250] on section "From Chinese To English Drop files here, or click to browse. Max file size: 5MB…" at bounding box center [390, 928] width 753 height 1384
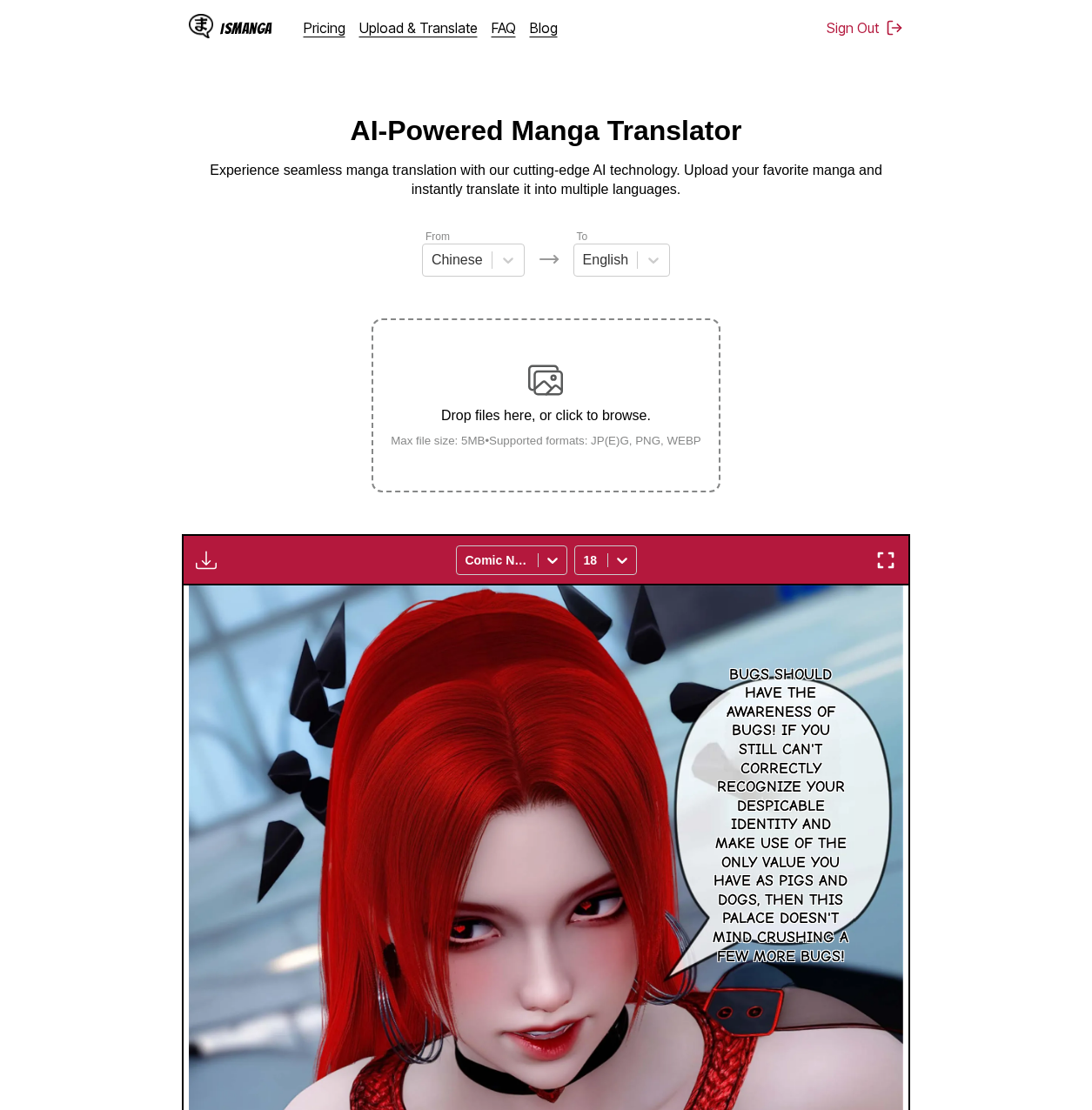
scroll to position [0, 9963]
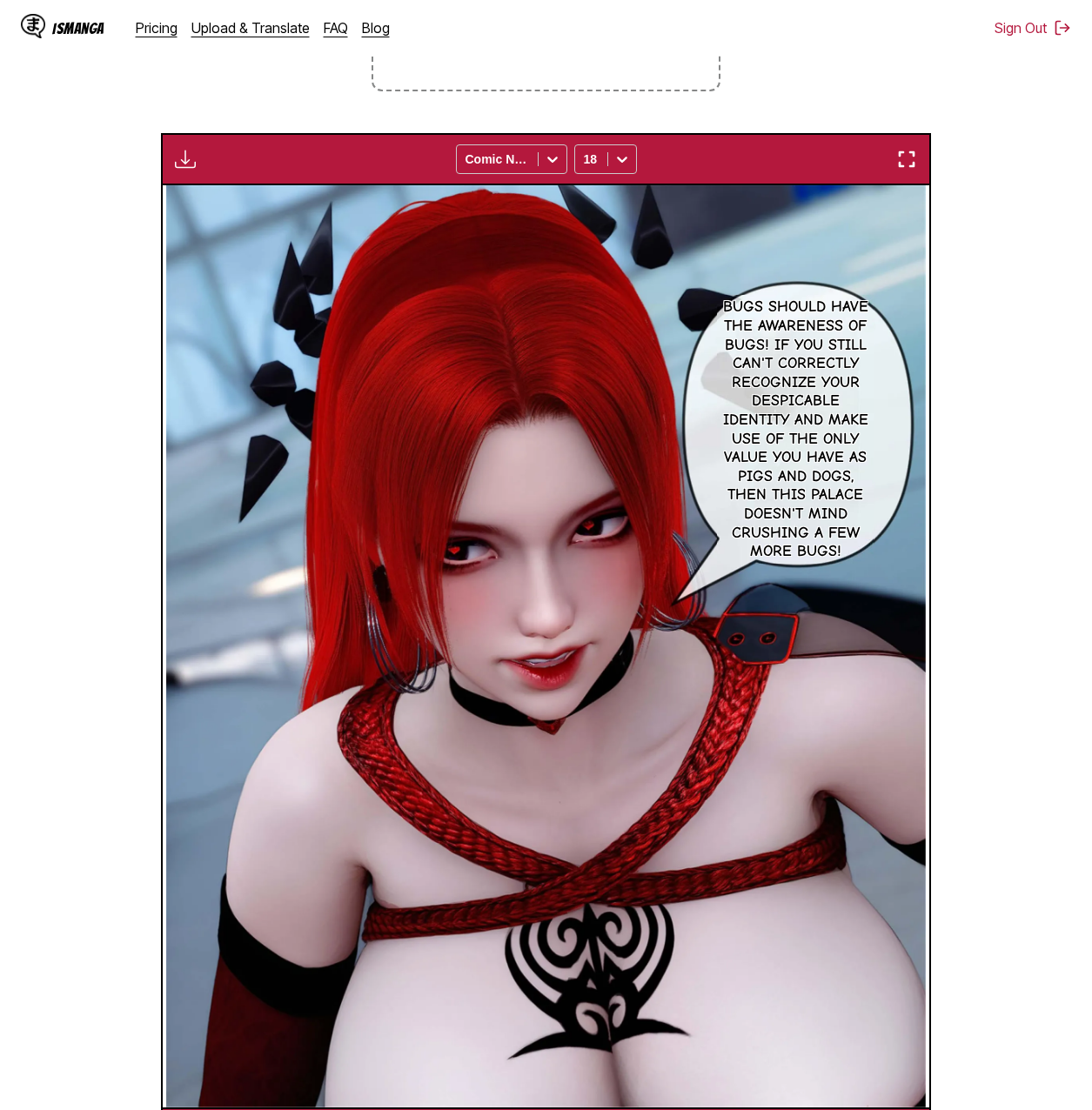
drag, startPoint x: 982, startPoint y: 117, endPoint x: 952, endPoint y: 74, distance: 52.4
click at [755, 74] on section "From Chinese To English Drop files here, or click to browse. Max file size: 5MB…" at bounding box center [546, 493] width 1064 height 1332
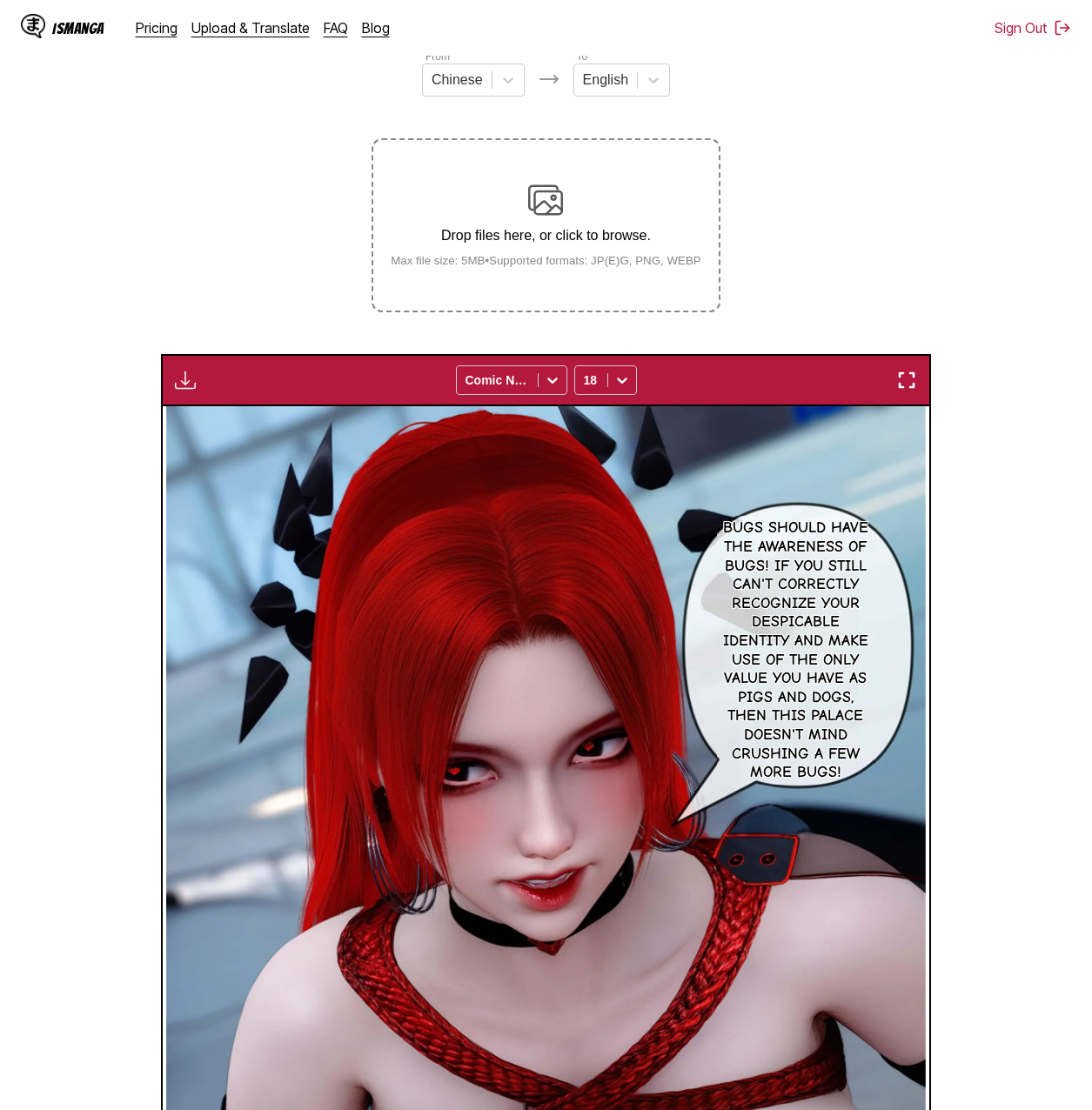
scroll to position [0, 0]
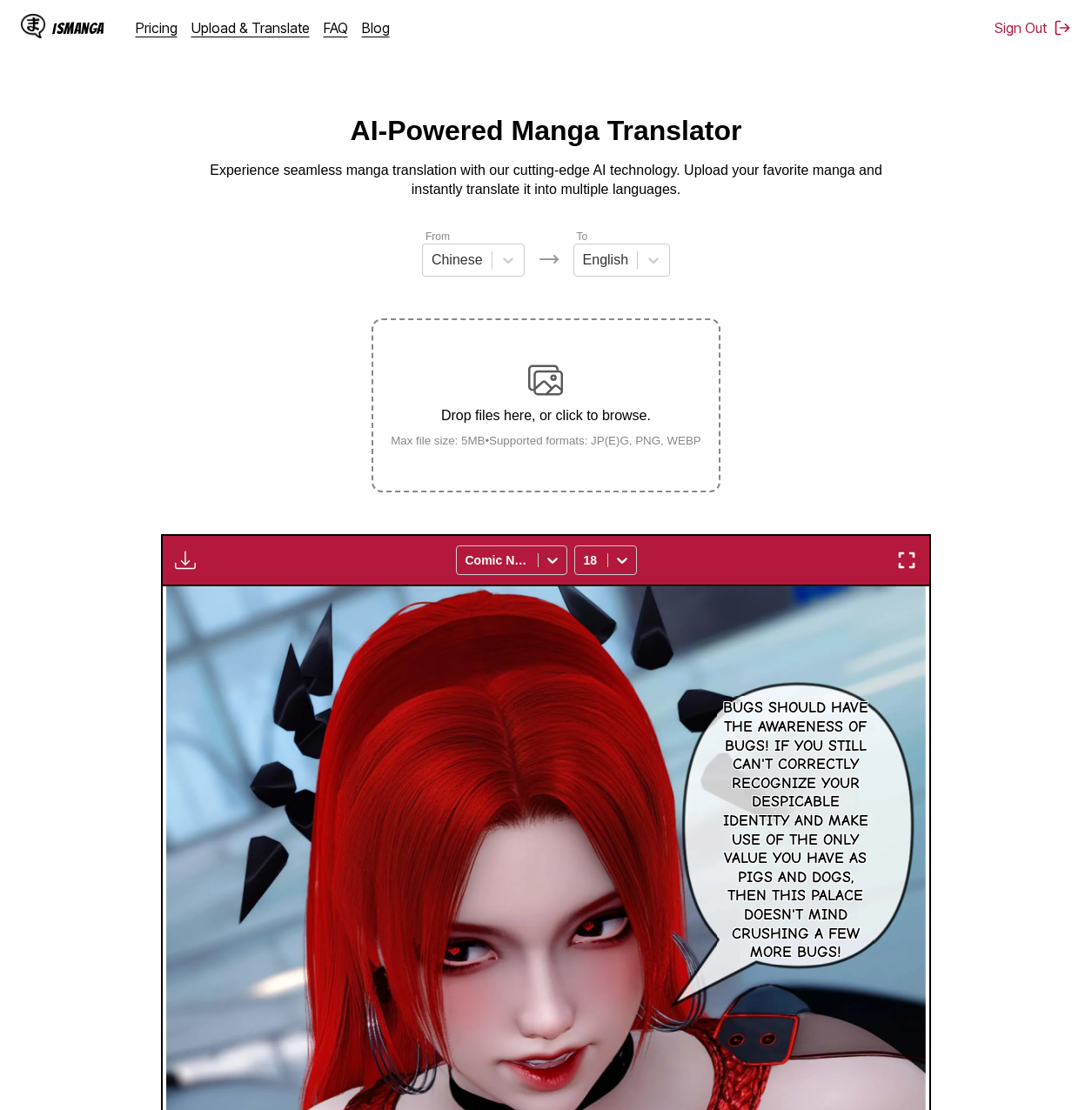
click at [755, 359] on section "From Chinese To English Drop files here, or click to browse. Max file size: 5MB…" at bounding box center [546, 894] width 1064 height 1332
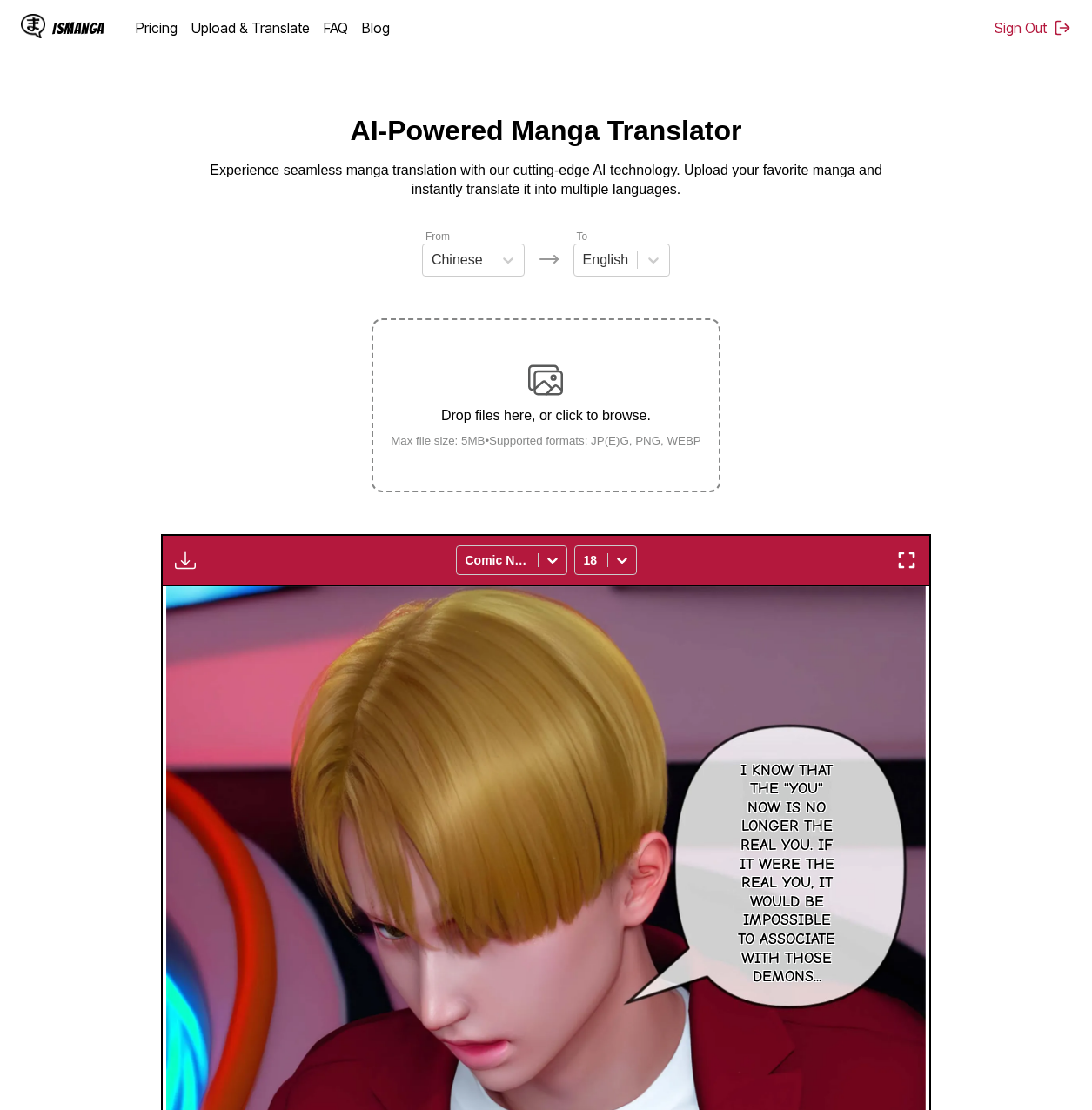
click at [179, 556] on img "button" at bounding box center [186, 560] width 21 height 21
click at [205, 611] on button "Download All" at bounding box center [232, 618] width 111 height 42
drag, startPoint x: 100, startPoint y: 313, endPoint x: 100, endPoint y: 249, distance: 64.0
click at [100, 249] on section "From Chinese To English Drop files here, or click to browse. Max file size: 5MB…" at bounding box center [546, 894] width 1064 height 1332
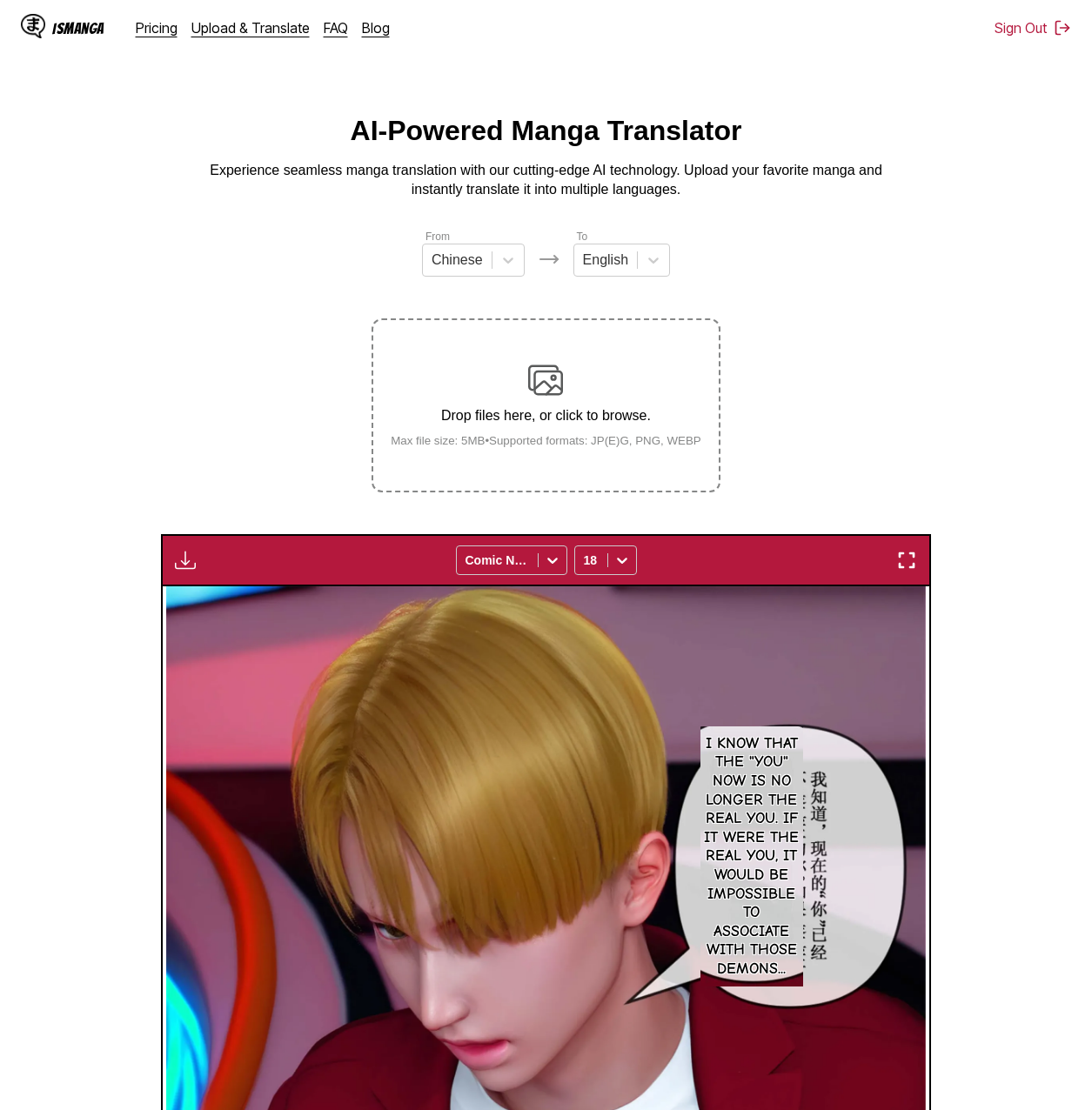
scroll to position [0, 34784]
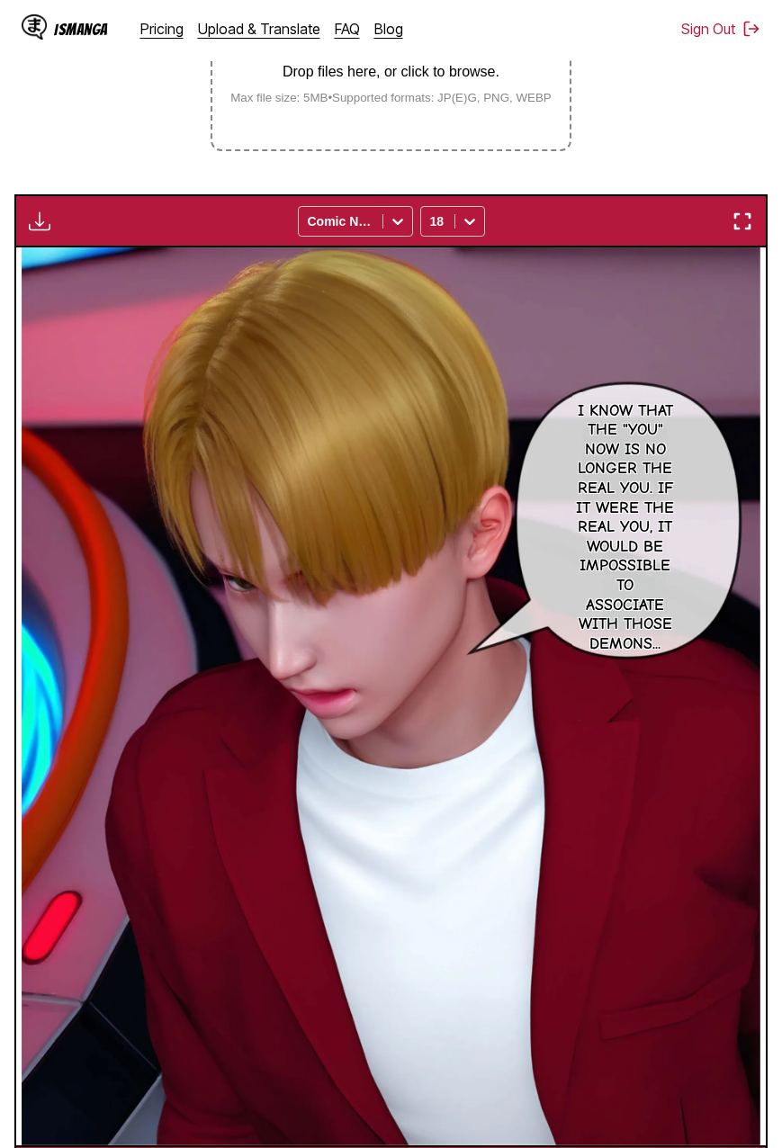
click at [710, 113] on section "From Chinese To English Drop files here, or click to browse. Max file size: 5MB…" at bounding box center [390, 538] width 753 height 1320
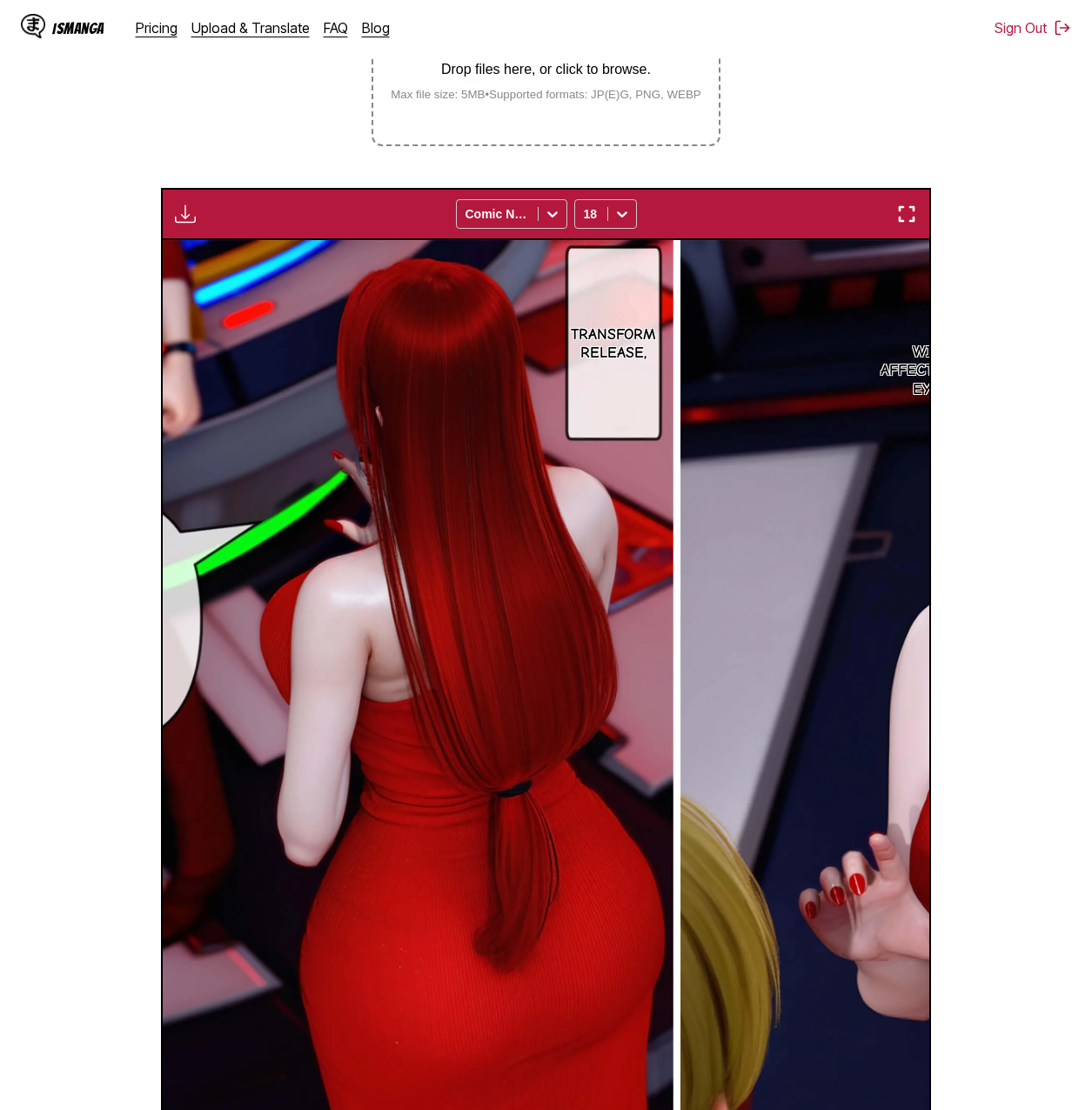
scroll to position [0, 36789]
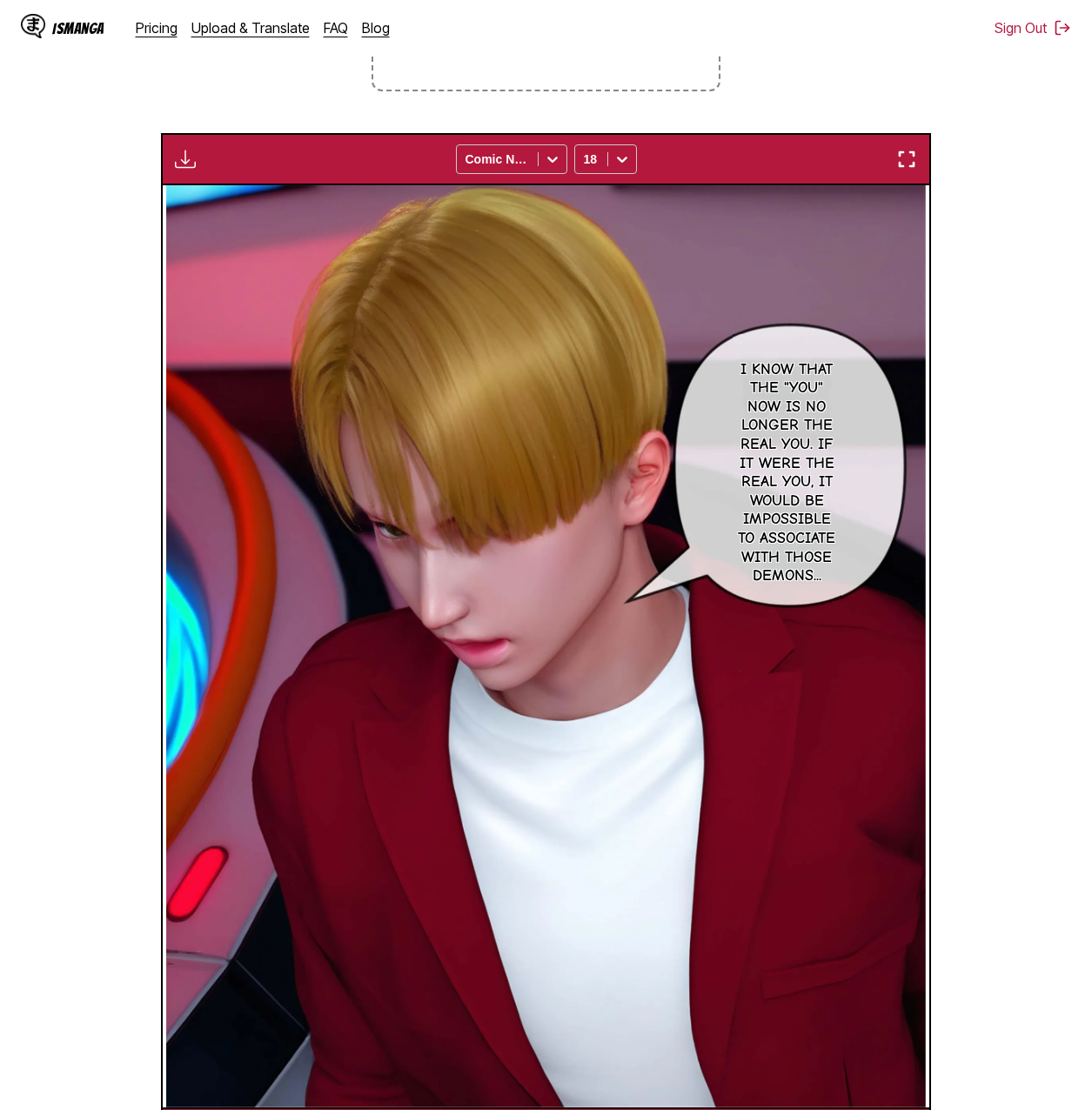
click at [755, 264] on section "From Chinese To English Drop files here, or click to browse. Max file size: 5MB…" at bounding box center [546, 493] width 1064 height 1332
click at [755, 102] on section "From Chinese To English Drop files here, or click to browse. Max file size: 5MB…" at bounding box center [546, 493] width 1064 height 1332
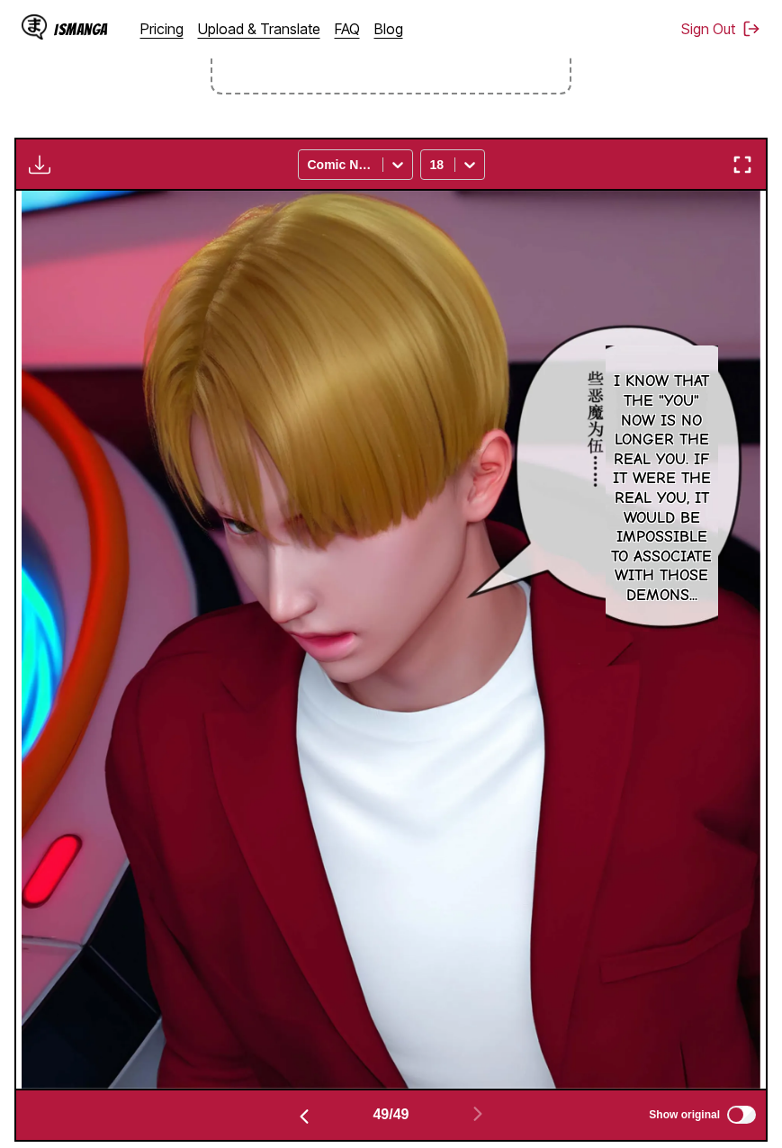
scroll to position [0, 35963]
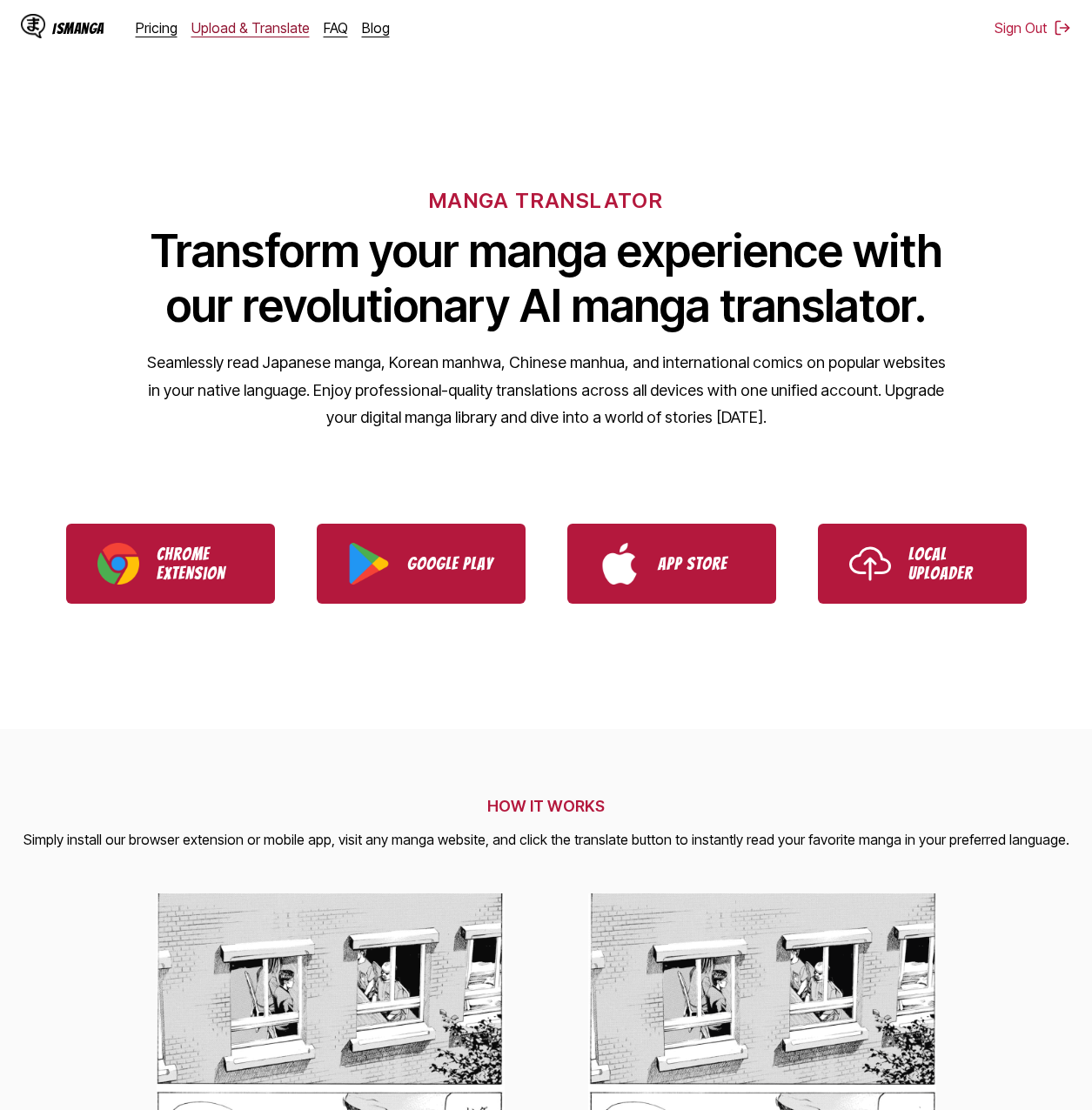
click at [270, 24] on link "Upload & Translate" at bounding box center [251, 28] width 118 height 17
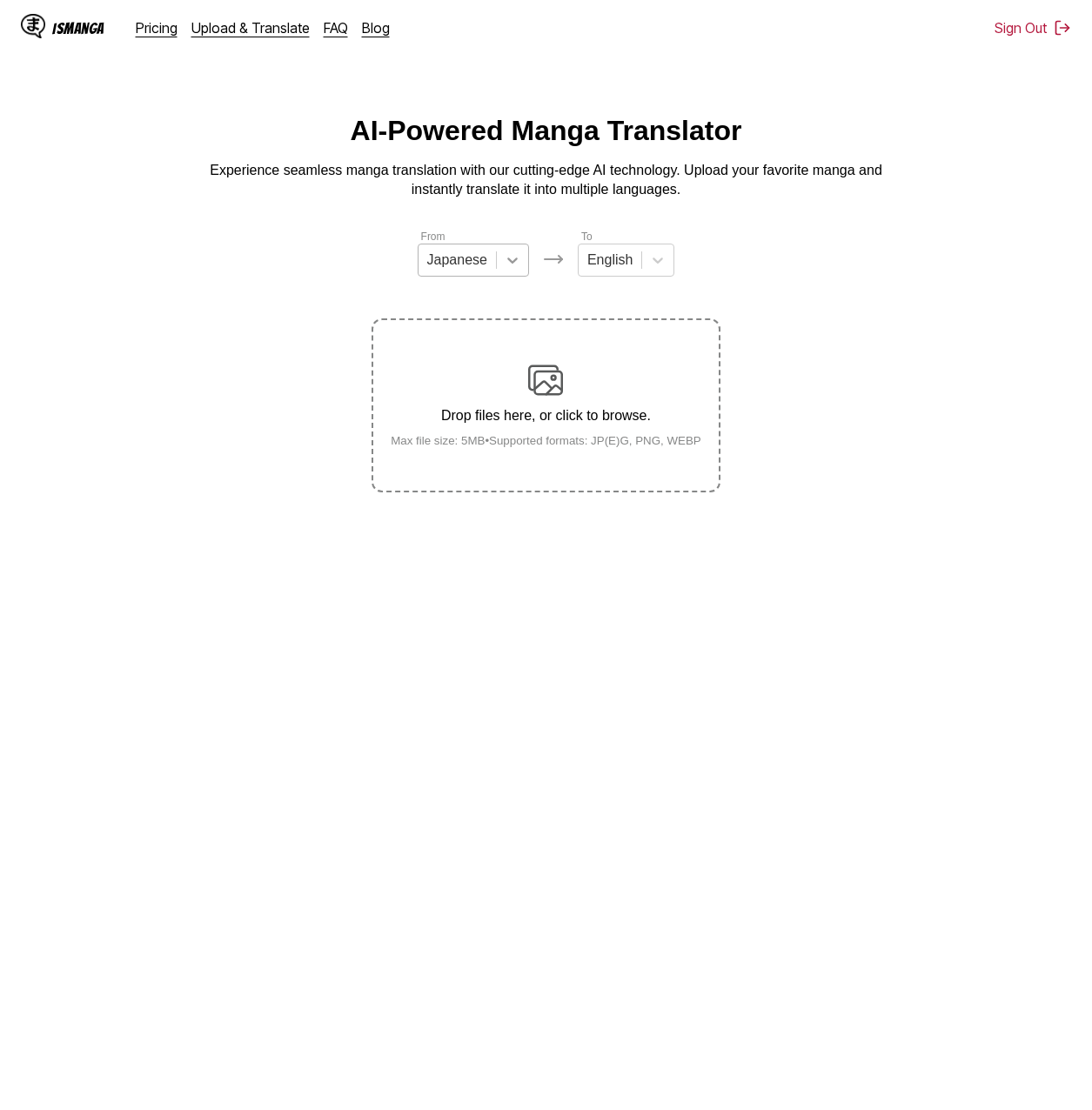
click at [504, 269] on icon at bounding box center [513, 260] width 17 height 17
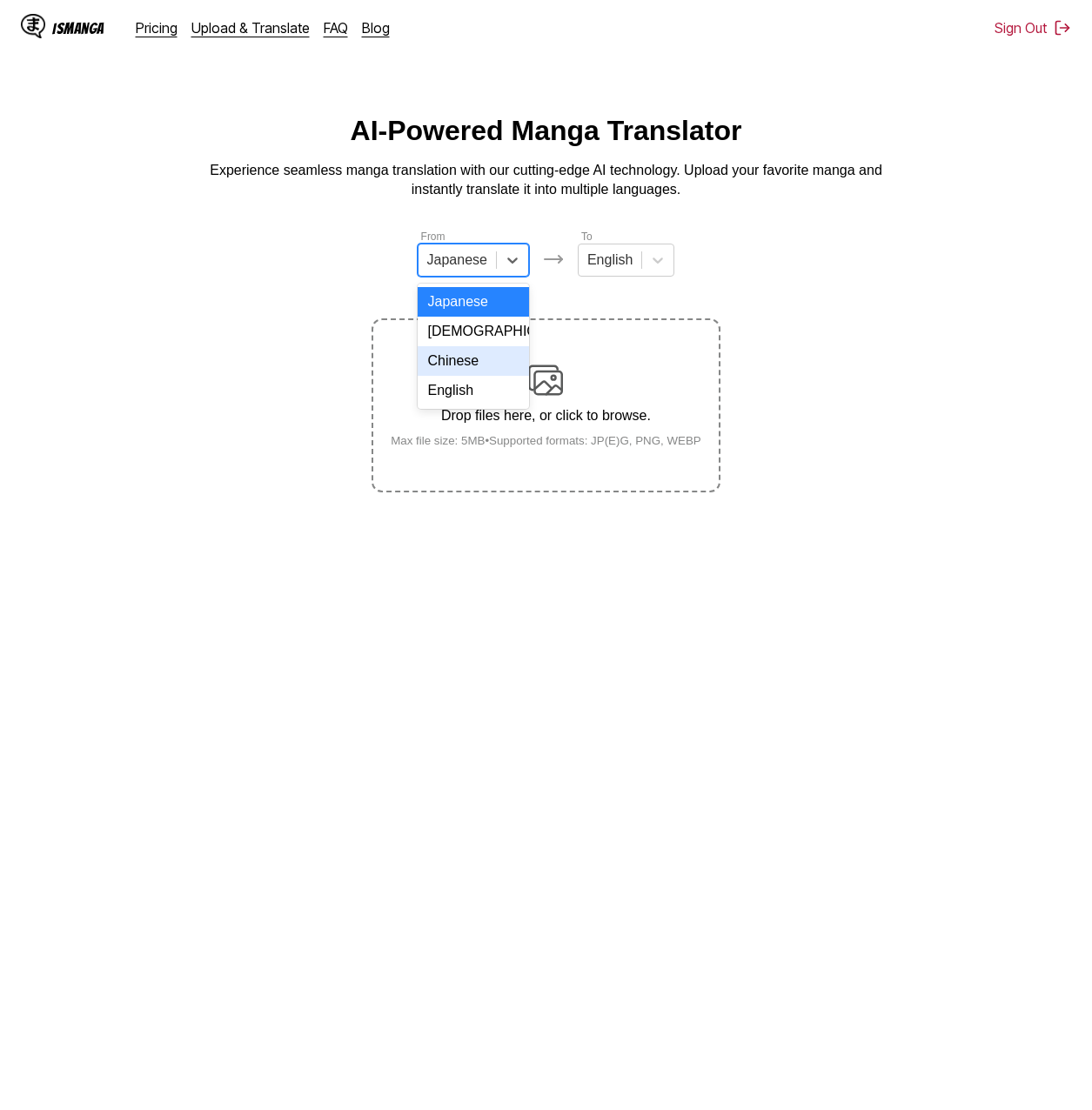
click at [496, 366] on div "Chinese" at bounding box center [473, 361] width 111 height 30
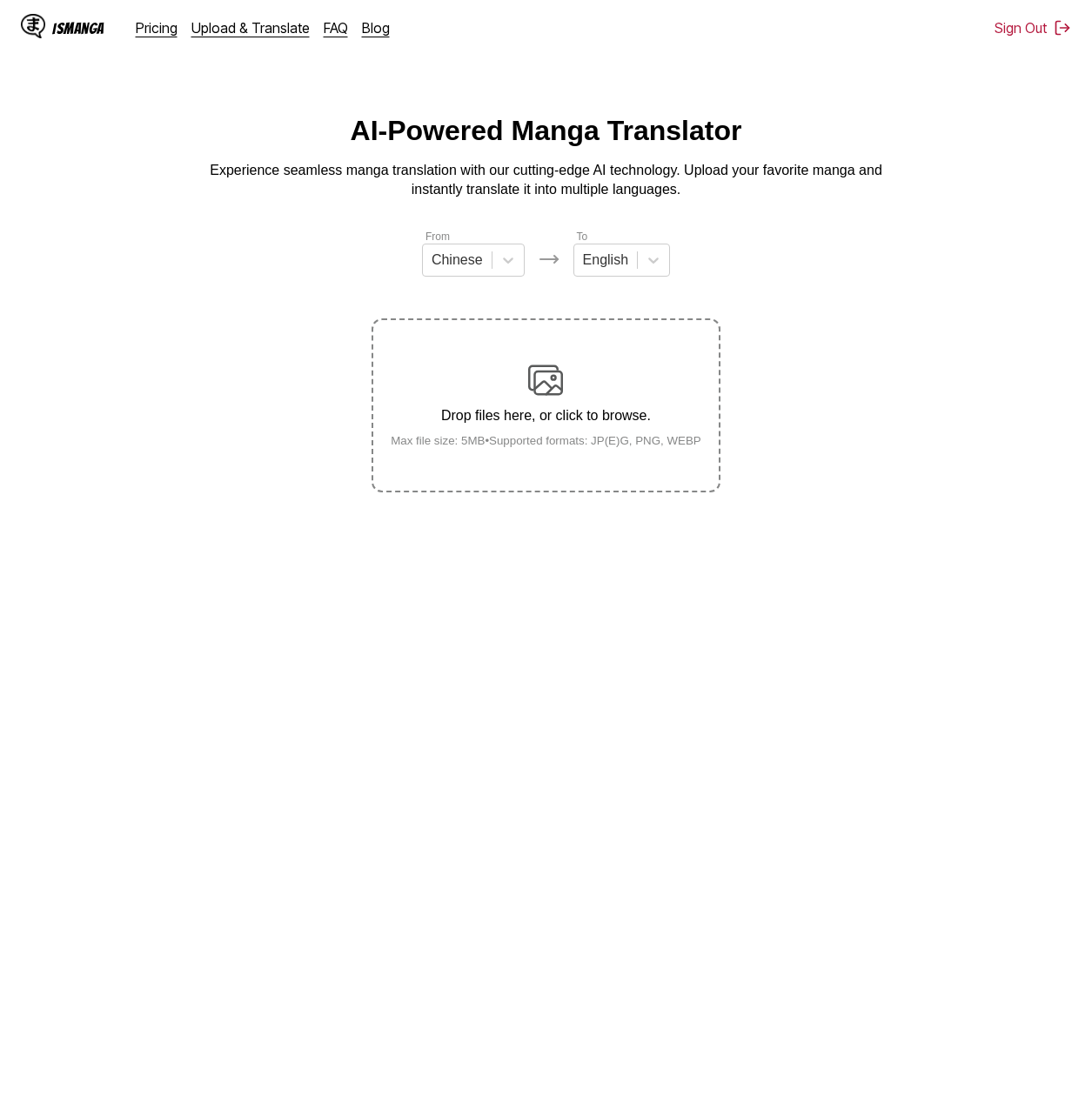
click at [532, 408] on div "Drop files here, or click to browse. Max file size: 5MB • Supported formats: JP…" at bounding box center [546, 404] width 339 height 84
click at [0, 0] on input "Drop files here, or click to browse. Max file size: 5MB • Supported formats: JP…" at bounding box center [0, 0] width 0 height 0
click at [521, 402] on div "Drop files here, or click to browse. Max file size: 5MB • Supported formats: JP…" at bounding box center [546, 404] width 339 height 84
click at [0, 0] on input "Drop files here, or click to browse. Max file size: 5MB • Supported formats: JP…" at bounding box center [0, 0] width 0 height 0
click at [755, 354] on section "From Chinese To English Uploading..." at bounding box center [546, 360] width 1064 height 264
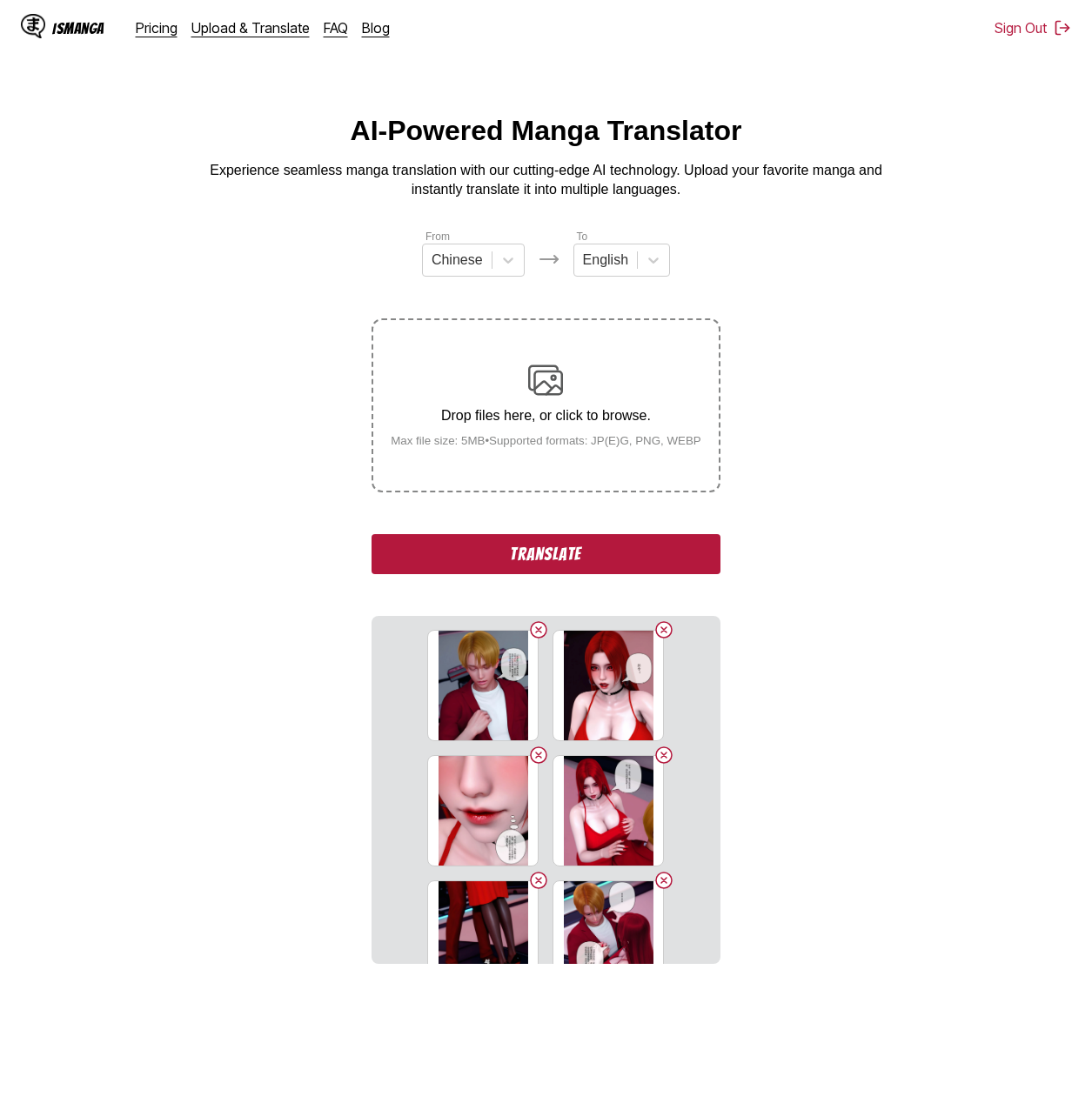
click at [595, 557] on button "Translate" at bounding box center [546, 553] width 348 height 40
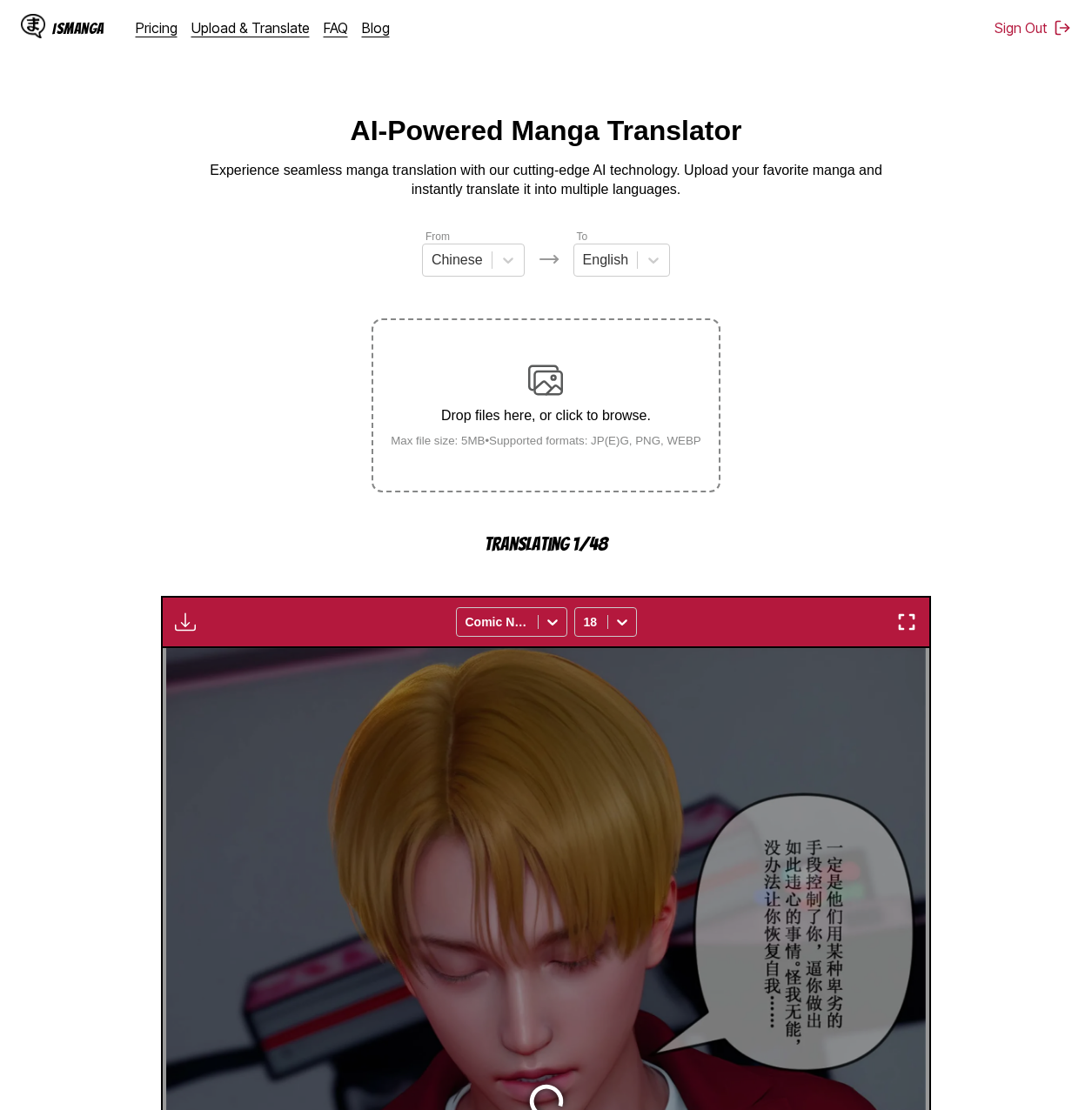
drag, startPoint x: 954, startPoint y: 438, endPoint x: 955, endPoint y: 317, distance: 121.0
click at [755, 317] on section "From Chinese To English Drop files here, or click to browse. Max file size: 5MB…" at bounding box center [546, 925] width 1064 height 1394
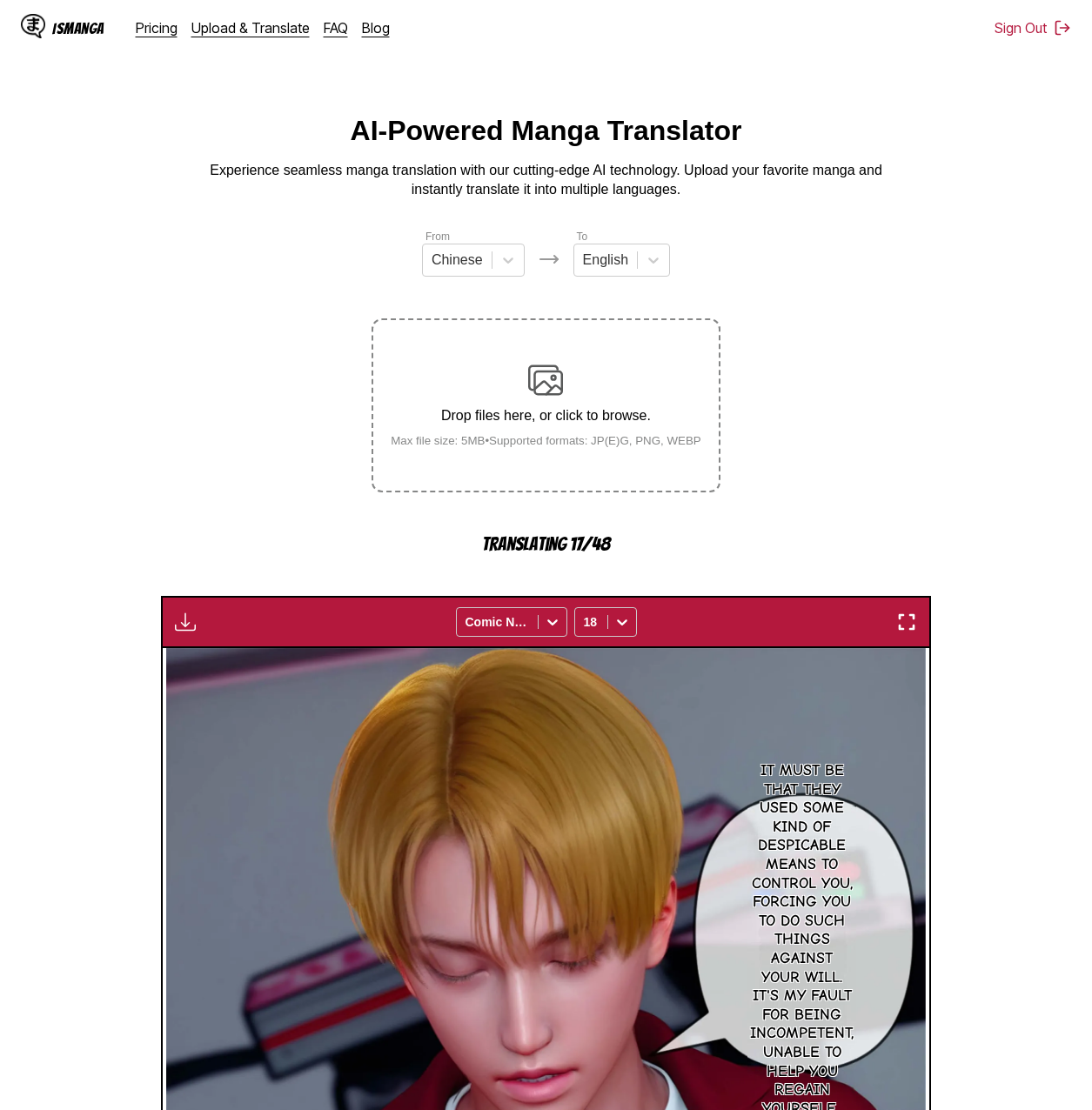
drag, startPoint x: 47, startPoint y: 441, endPoint x: 53, endPoint y: 399, distance: 42.4
click at [53, 399] on section "From Chinese To English Drop files here, or click to browse. Max file size: 5MB…" at bounding box center [546, 925] width 1064 height 1394
drag, startPoint x: 825, startPoint y: 316, endPoint x: 816, endPoint y: 229, distance: 87.5
click at [755, 229] on main "AI-Powered Manga Translator Experience seamless manga translation with our cutt…" at bounding box center [546, 868] width 1092 height 1507
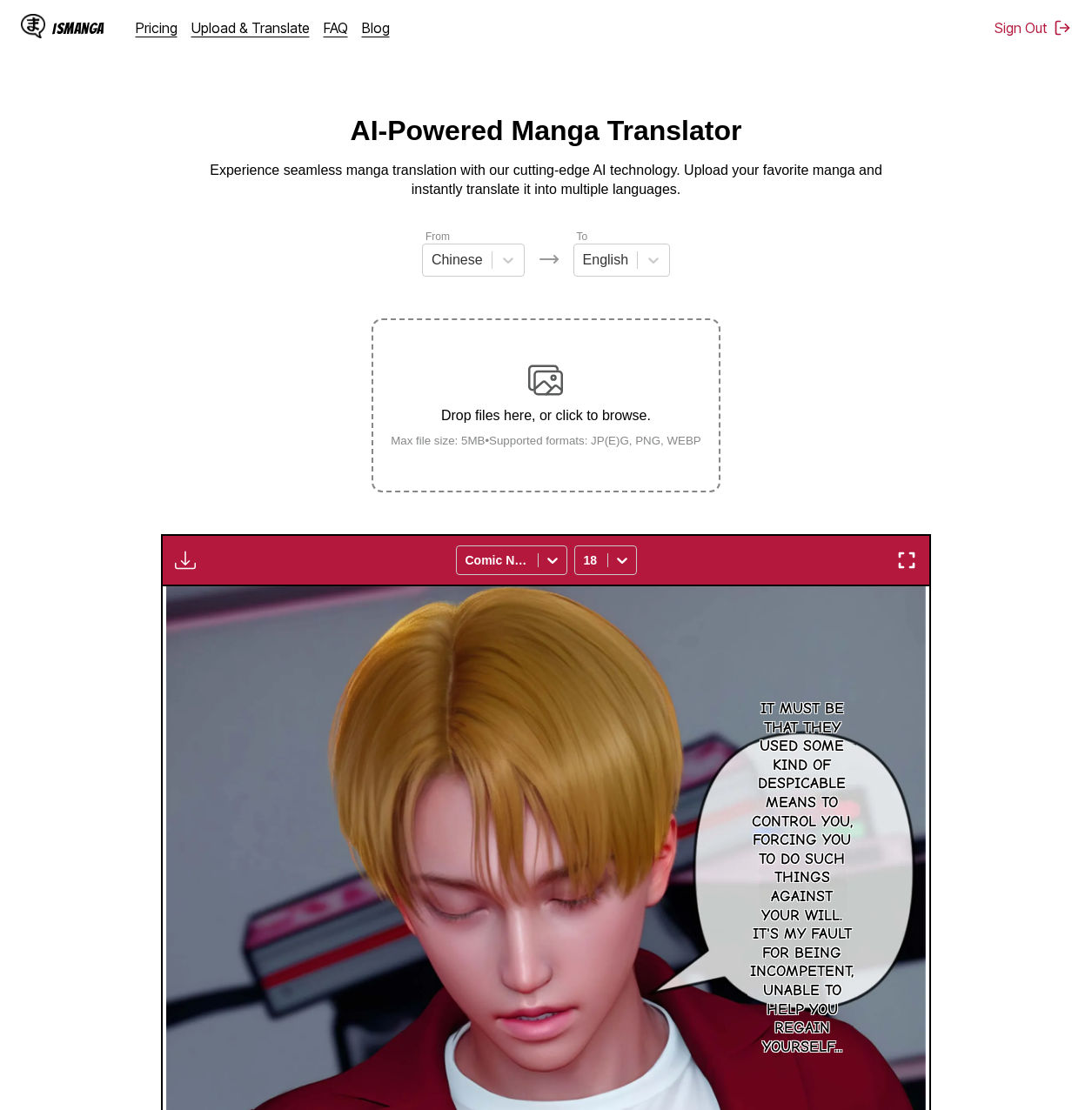
click at [174, 562] on button "button" at bounding box center [185, 560] width 31 height 22
click at [220, 617] on button "Download All" at bounding box center [232, 618] width 111 height 42
drag, startPoint x: 284, startPoint y: 323, endPoint x: 226, endPoint y: 324, distance: 58.0
click at [226, 324] on section "From Chinese To English Drop files here, or click to browse. Max file size: 5MB…" at bounding box center [546, 894] width 1064 height 1332
drag, startPoint x: 176, startPoint y: 359, endPoint x: 134, endPoint y: 332, distance: 49.9
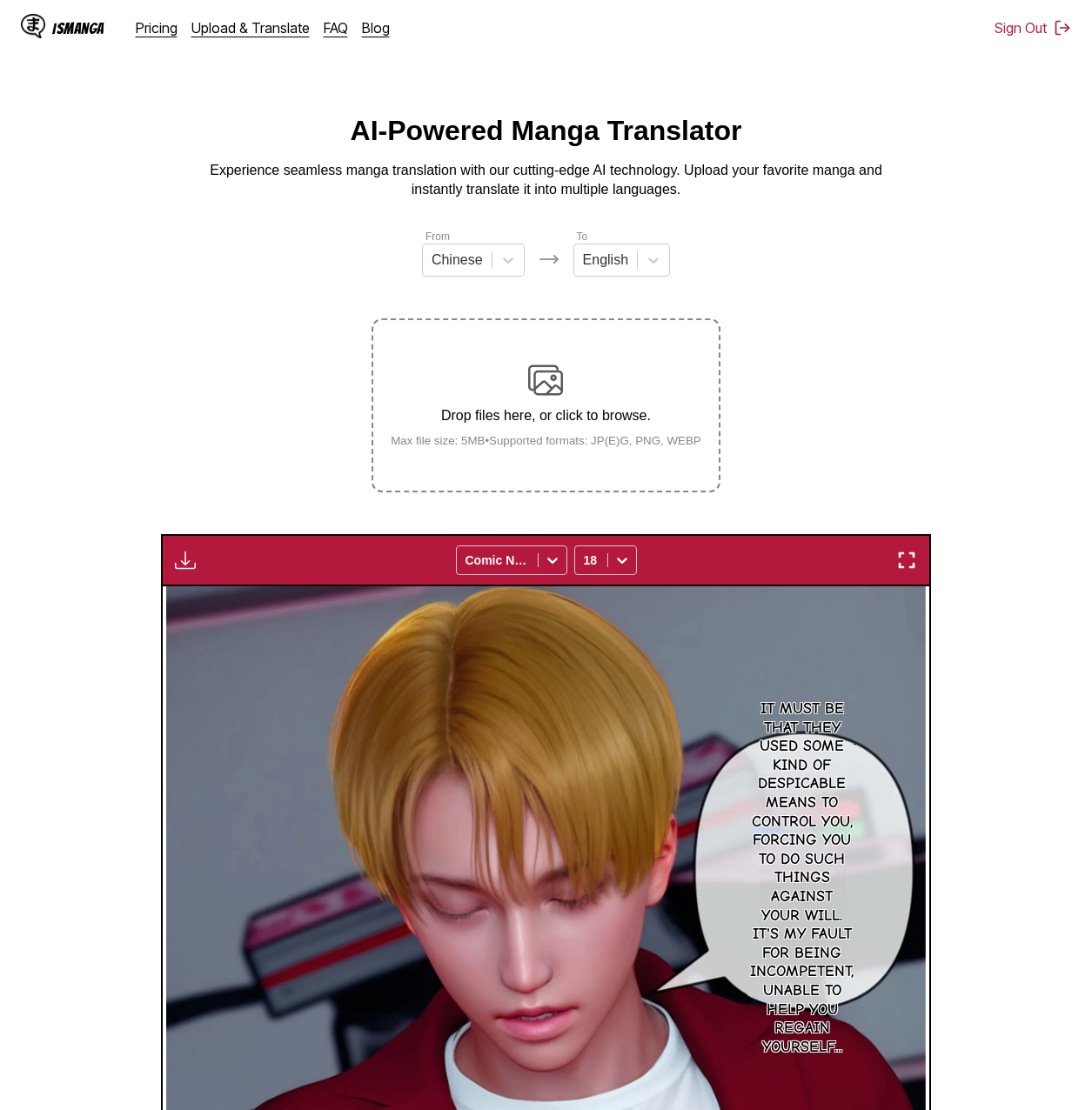
click at [134, 332] on section "From Chinese To English Drop files here, or click to browse. Max file size: 5MB…" at bounding box center [546, 894] width 1064 height 1332
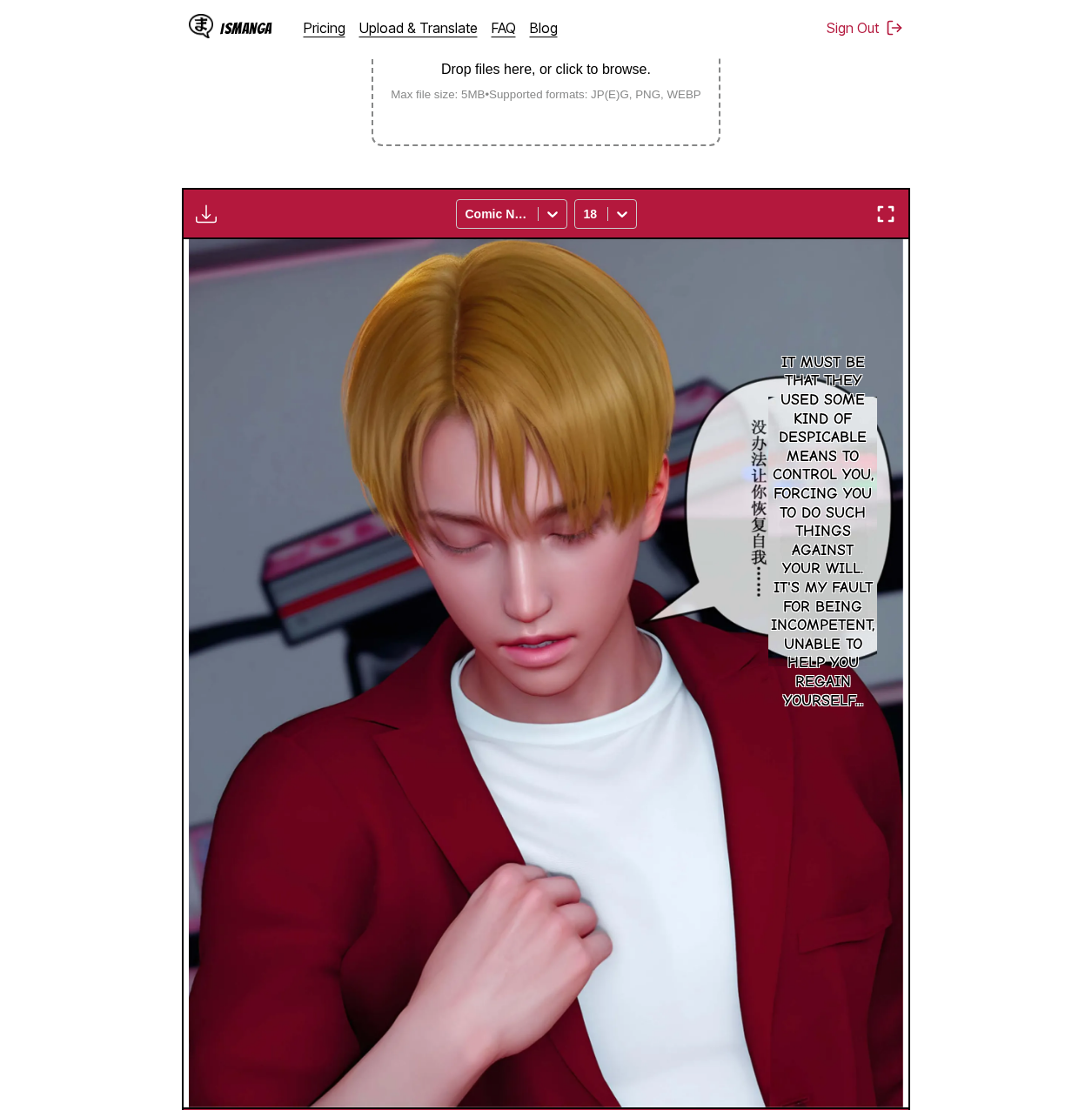
scroll to position [401, 0]
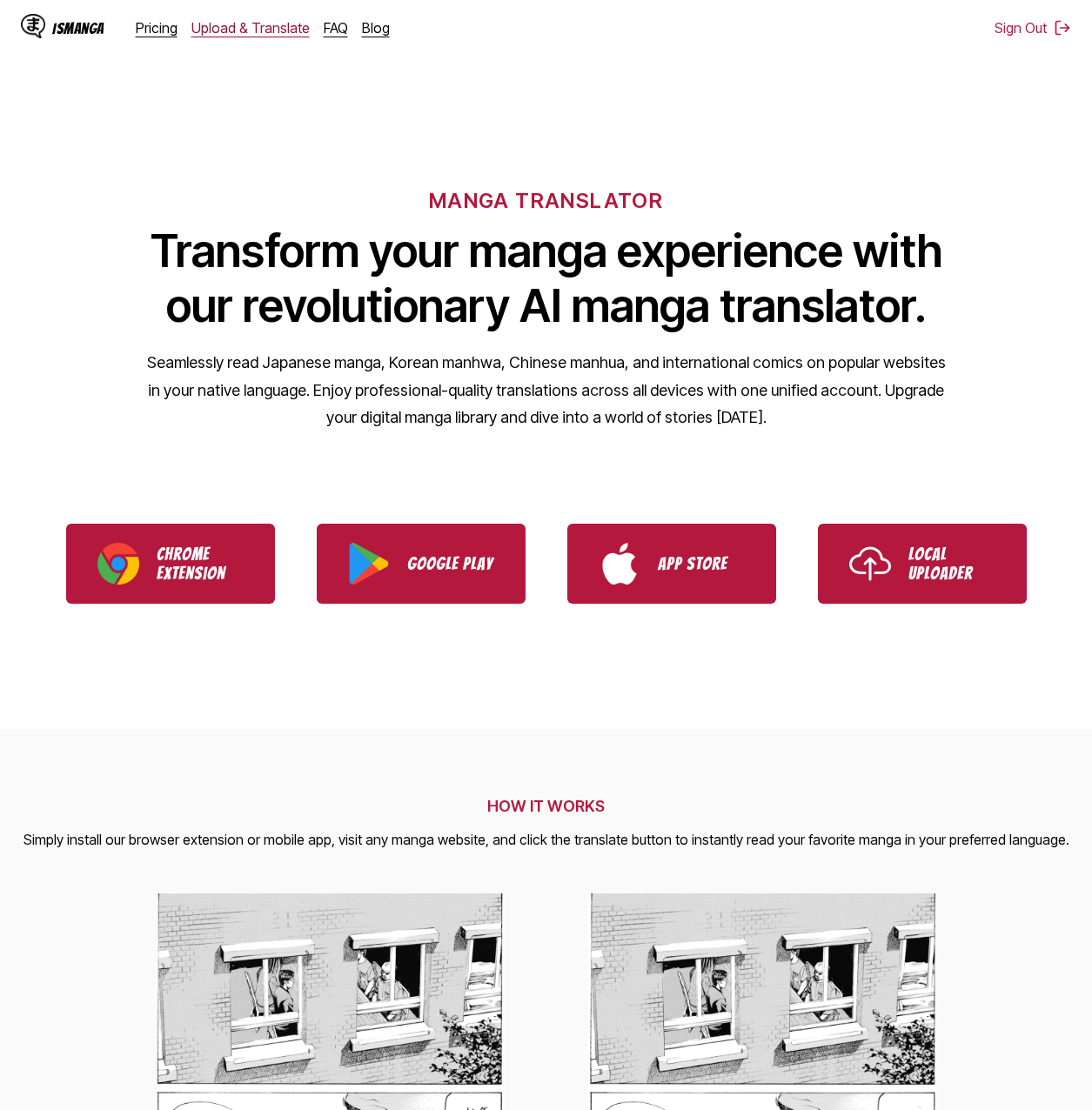
click at [217, 28] on link "Upload & Translate" at bounding box center [251, 28] width 118 height 17
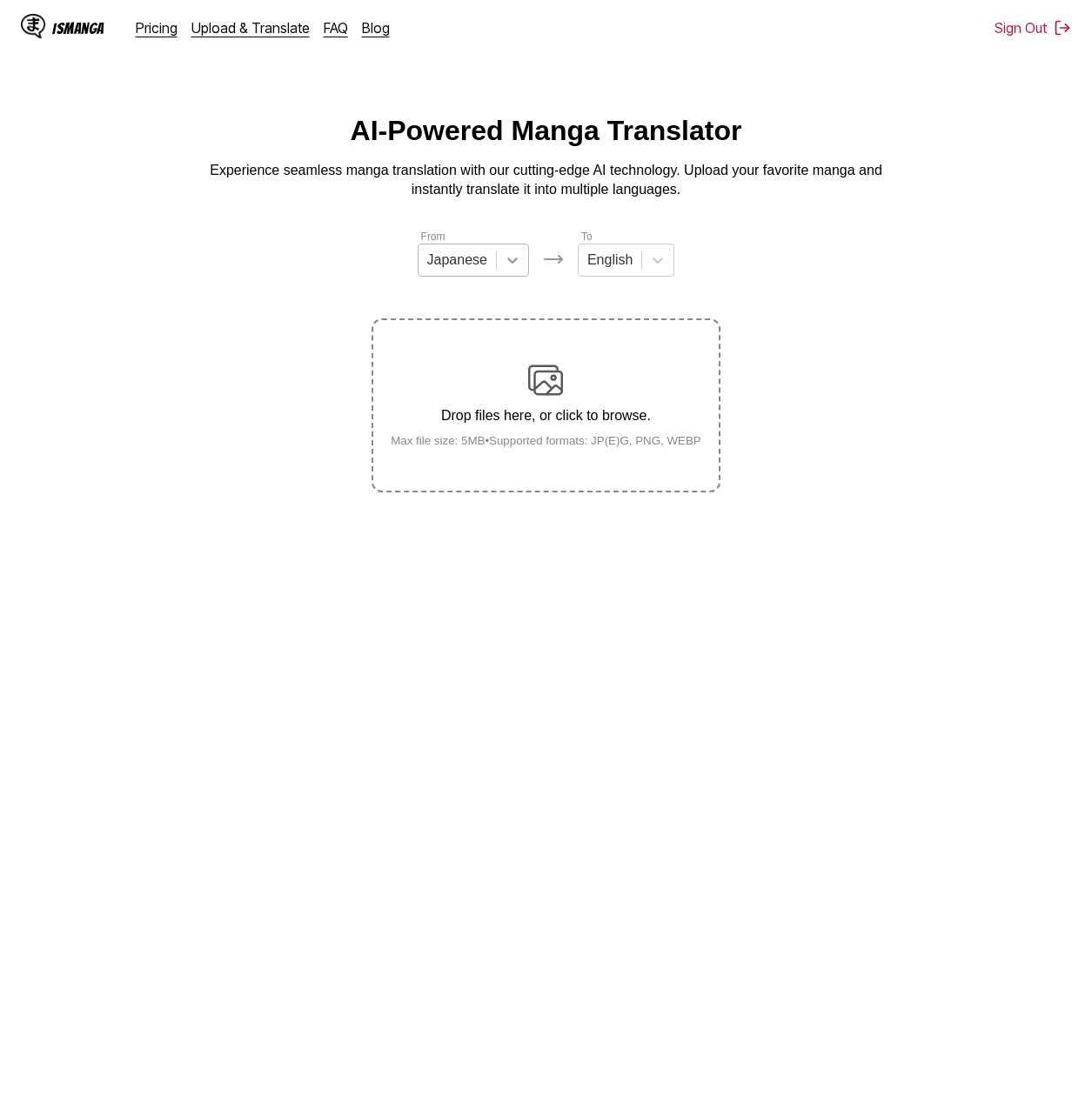
click at [506, 269] on icon at bounding box center [513, 260] width 17 height 17
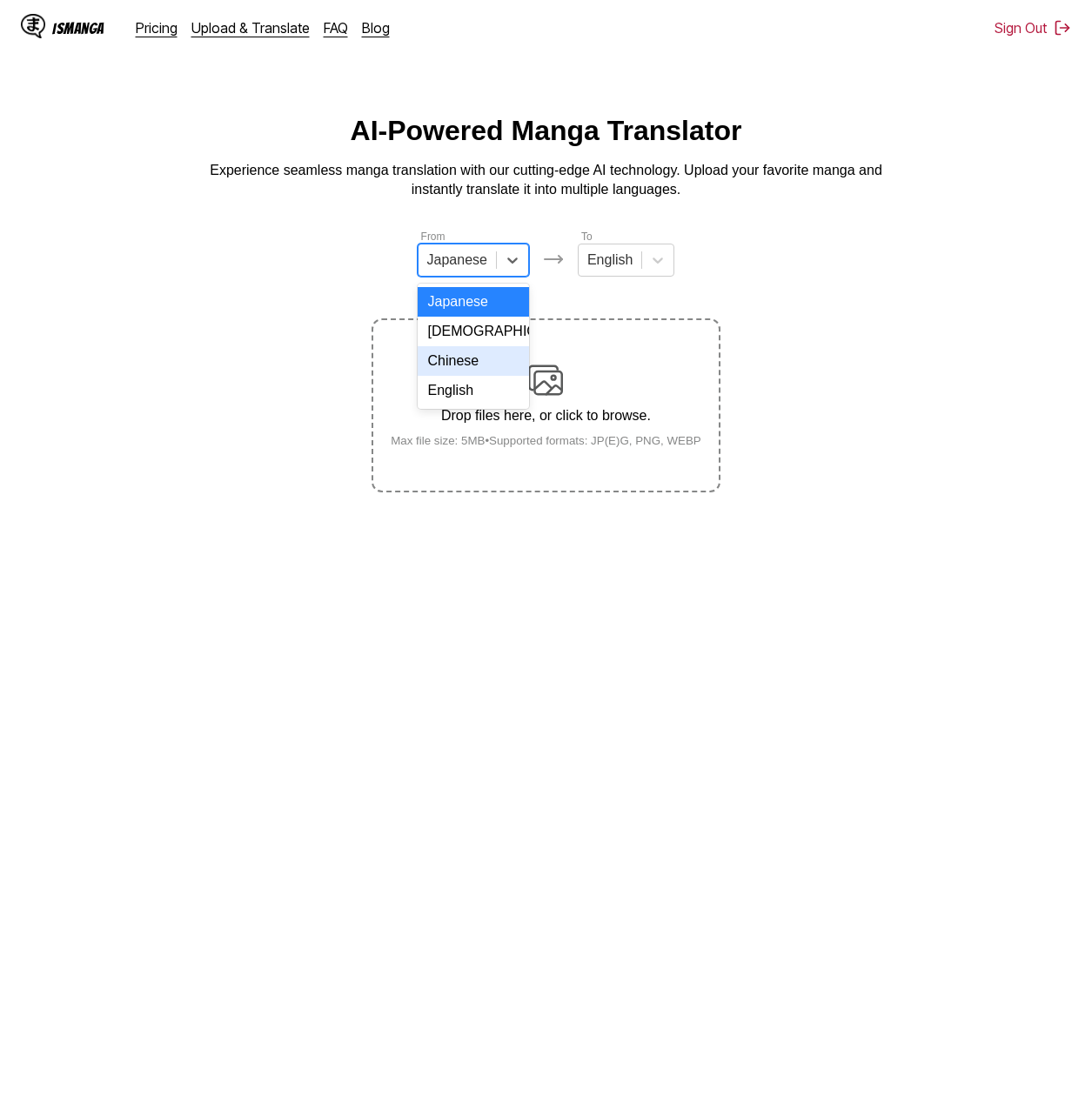
click at [480, 367] on div "Chinese" at bounding box center [473, 361] width 111 height 30
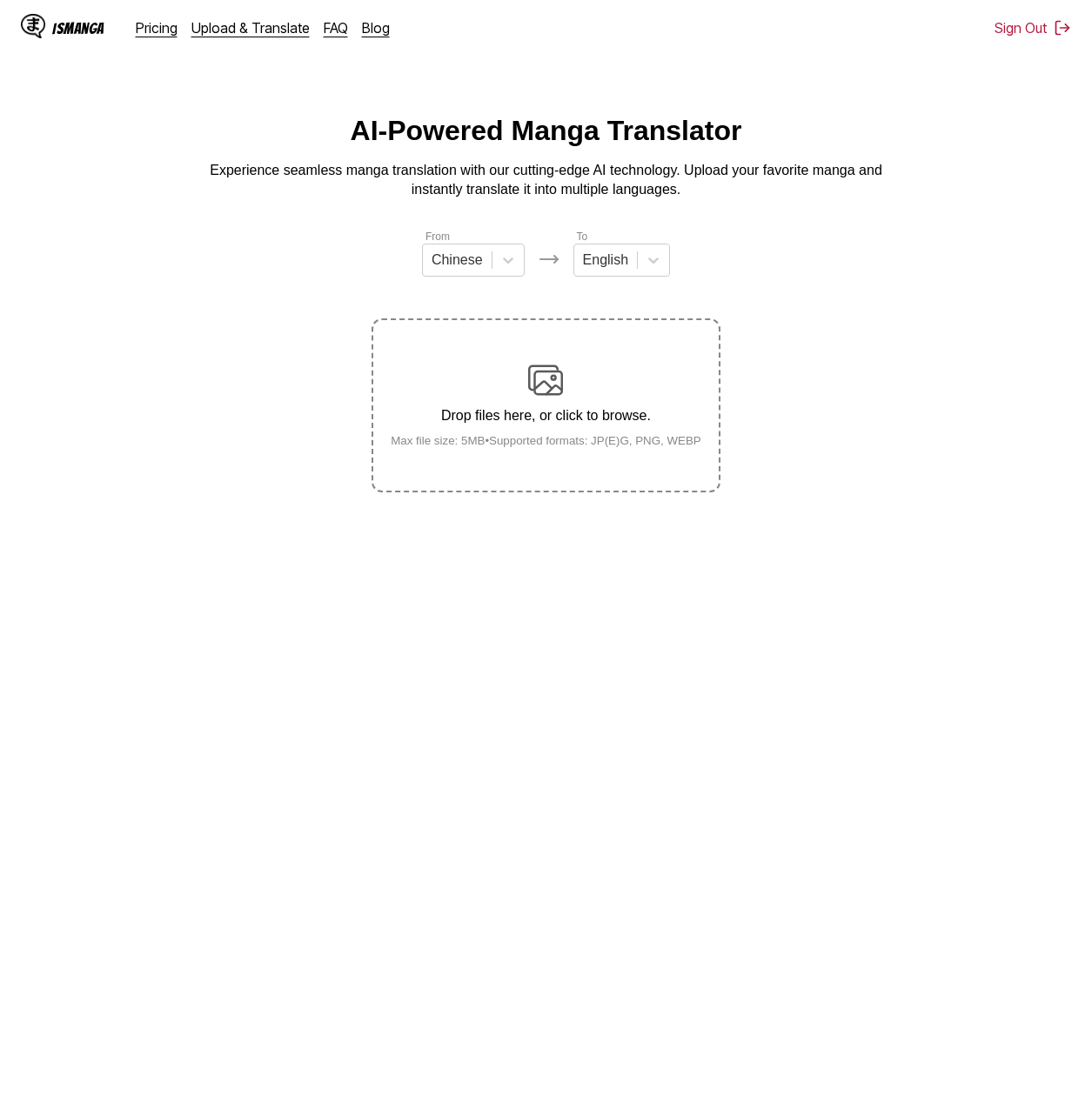
click at [567, 399] on div "Drop files here, or click to browse. Max file size: 5MB • Supported formats: JP…" at bounding box center [546, 404] width 339 height 84
click at [0, 0] on input "Drop files here, or click to browse. Max file size: 5MB • Supported formats: JP…" at bounding box center [0, 0] width 0 height 0
click at [289, 662] on main "AI-Powered Manga Translator Experience seamless manga translation with our cutt…" at bounding box center [546, 614] width 1092 height 999
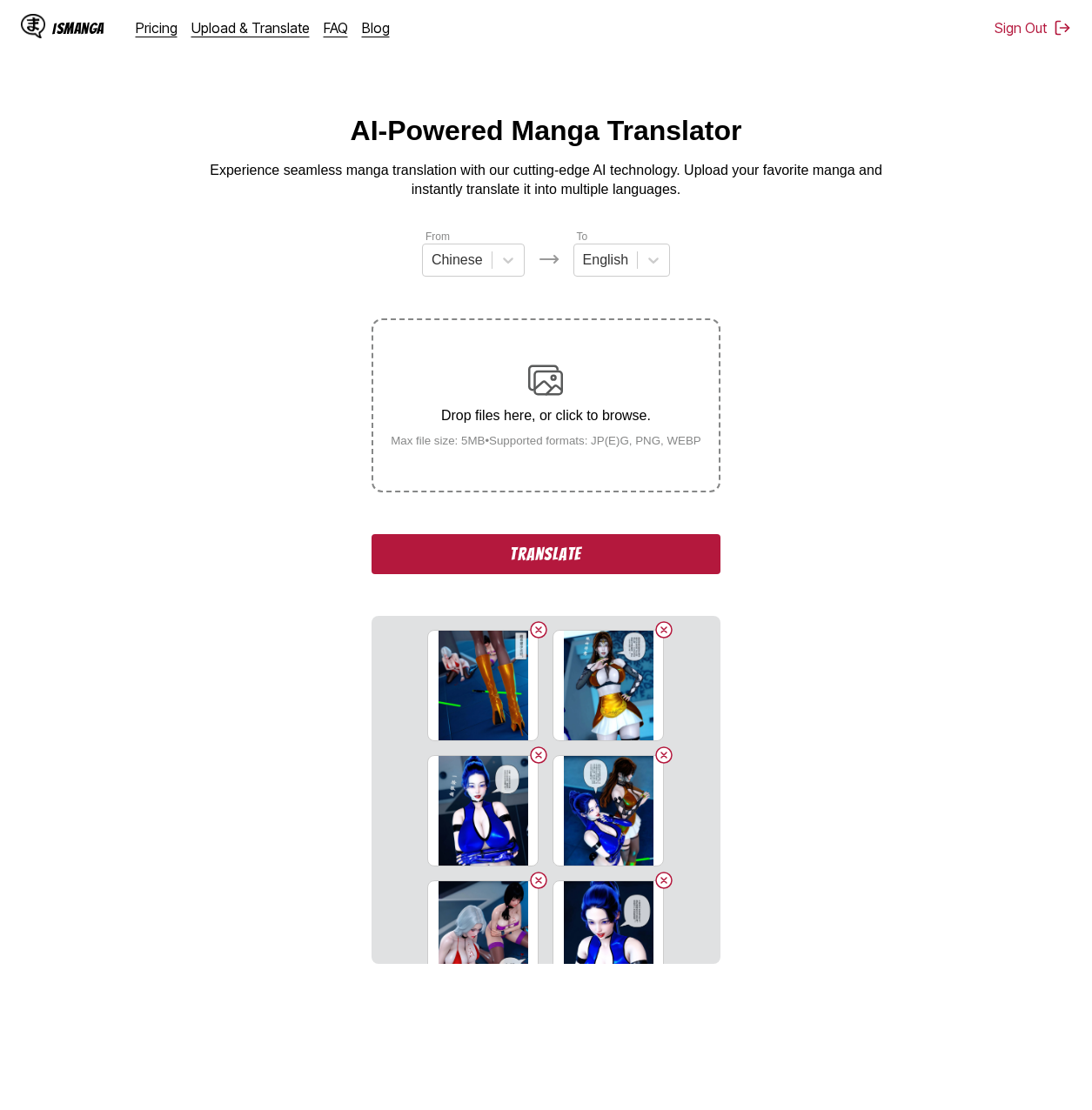
click at [506, 547] on button "Translate" at bounding box center [546, 553] width 348 height 40
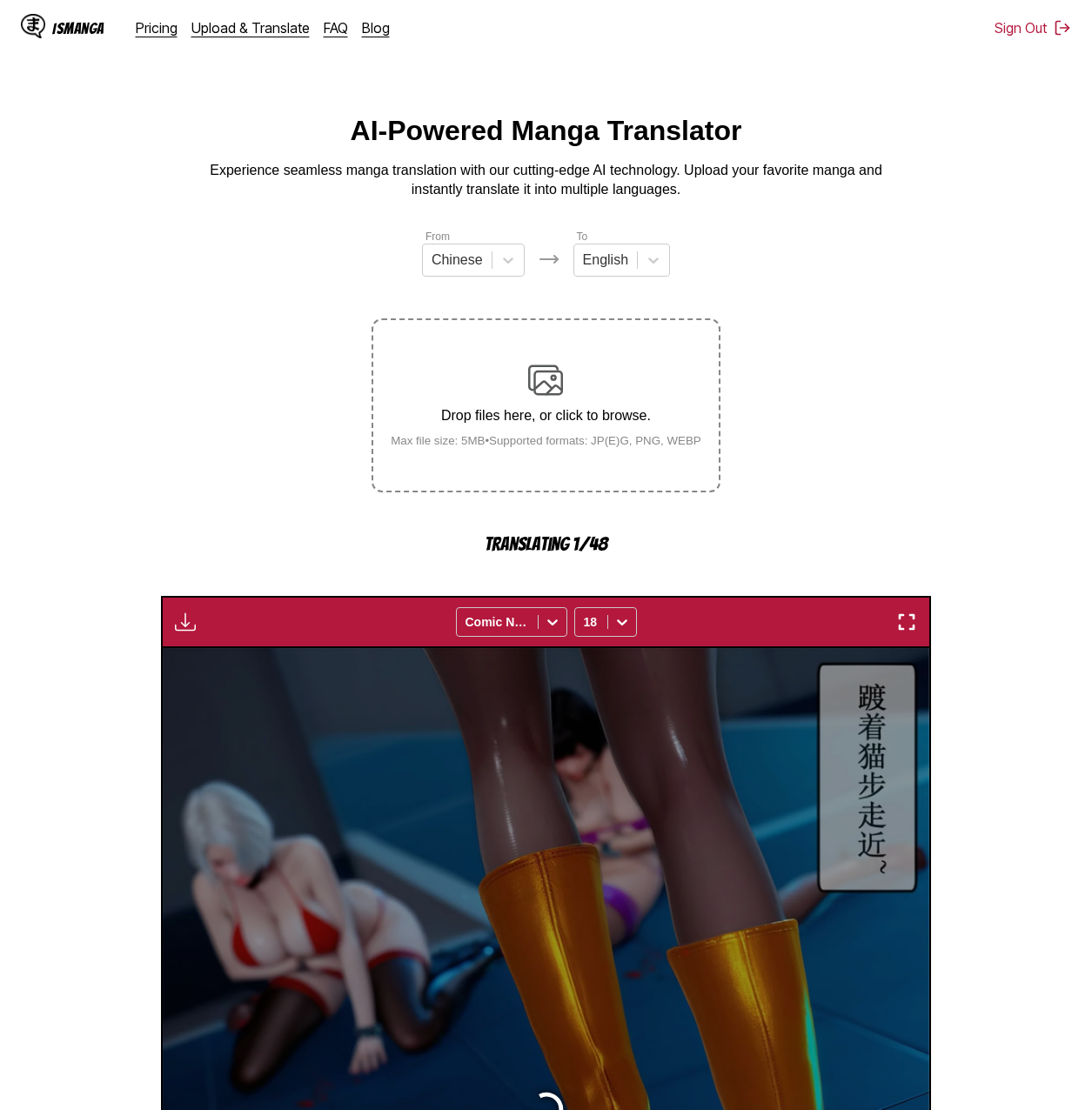
scroll to position [462, 0]
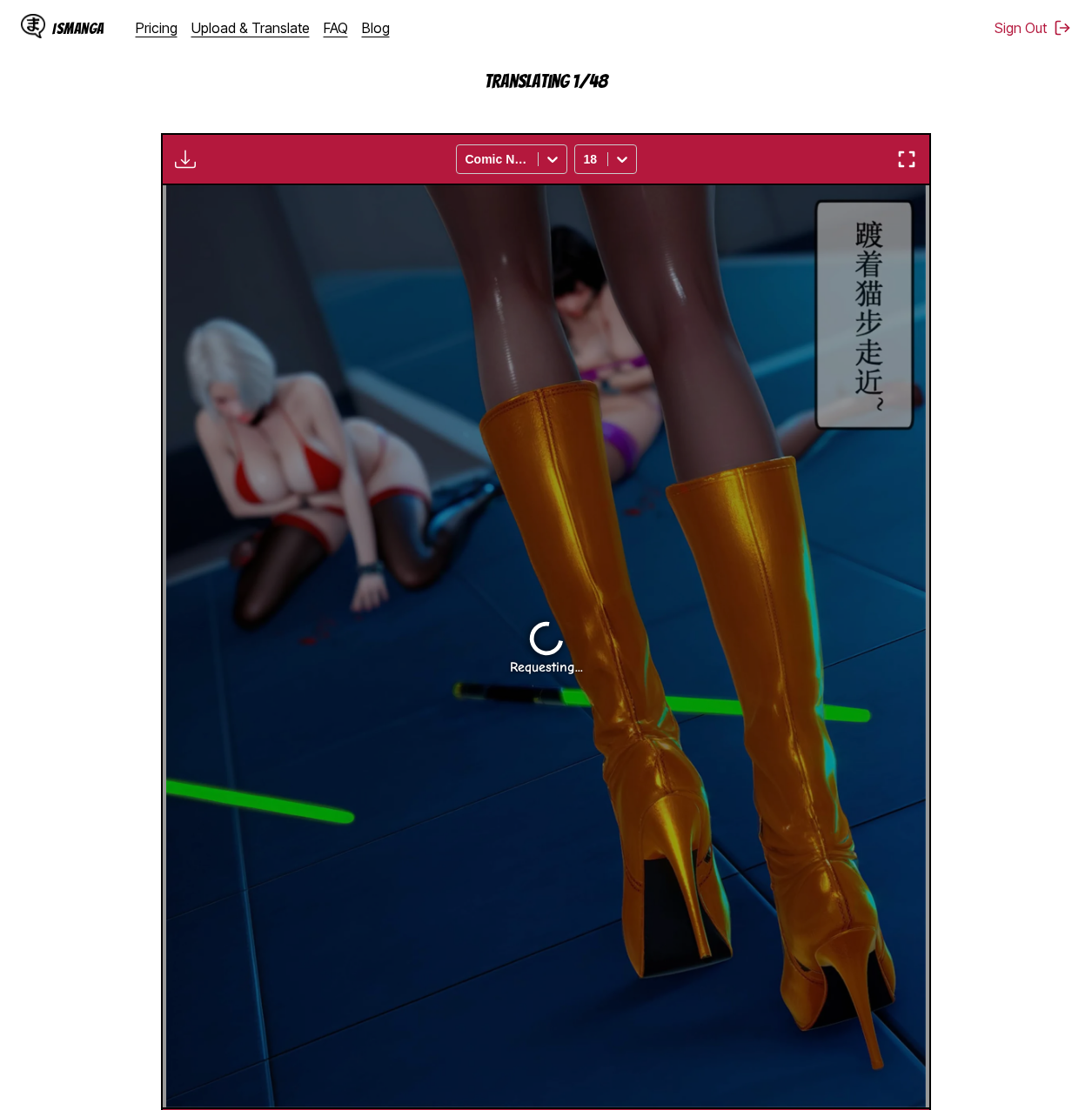
drag, startPoint x: 281, startPoint y: 523, endPoint x: 142, endPoint y: 475, distance: 147.1
drag, startPoint x: 142, startPoint y: 475, endPoint x: 101, endPoint y: 424, distance: 65.4
click at [101, 424] on section "From Chinese To English Drop files here, or click to browse. Max file size: 5MB…" at bounding box center [546, 462] width 1064 height 1394
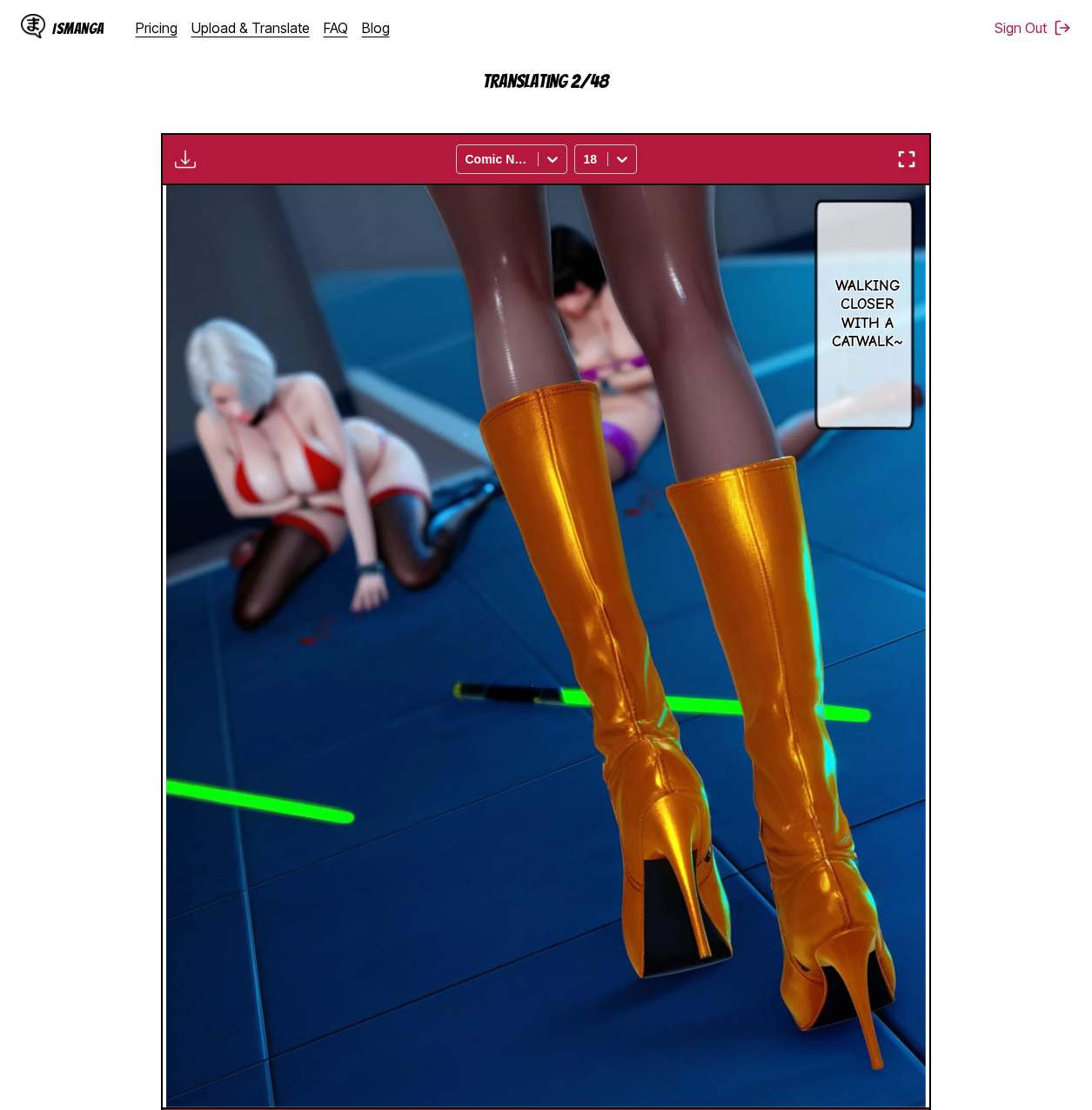
drag, startPoint x: 103, startPoint y: 411, endPoint x: 97, endPoint y: 373, distance: 38.5
click at [97, 373] on section "From Chinese To English Drop files here, or click to browse. Max file size: 5MB…" at bounding box center [546, 462] width 1064 height 1394
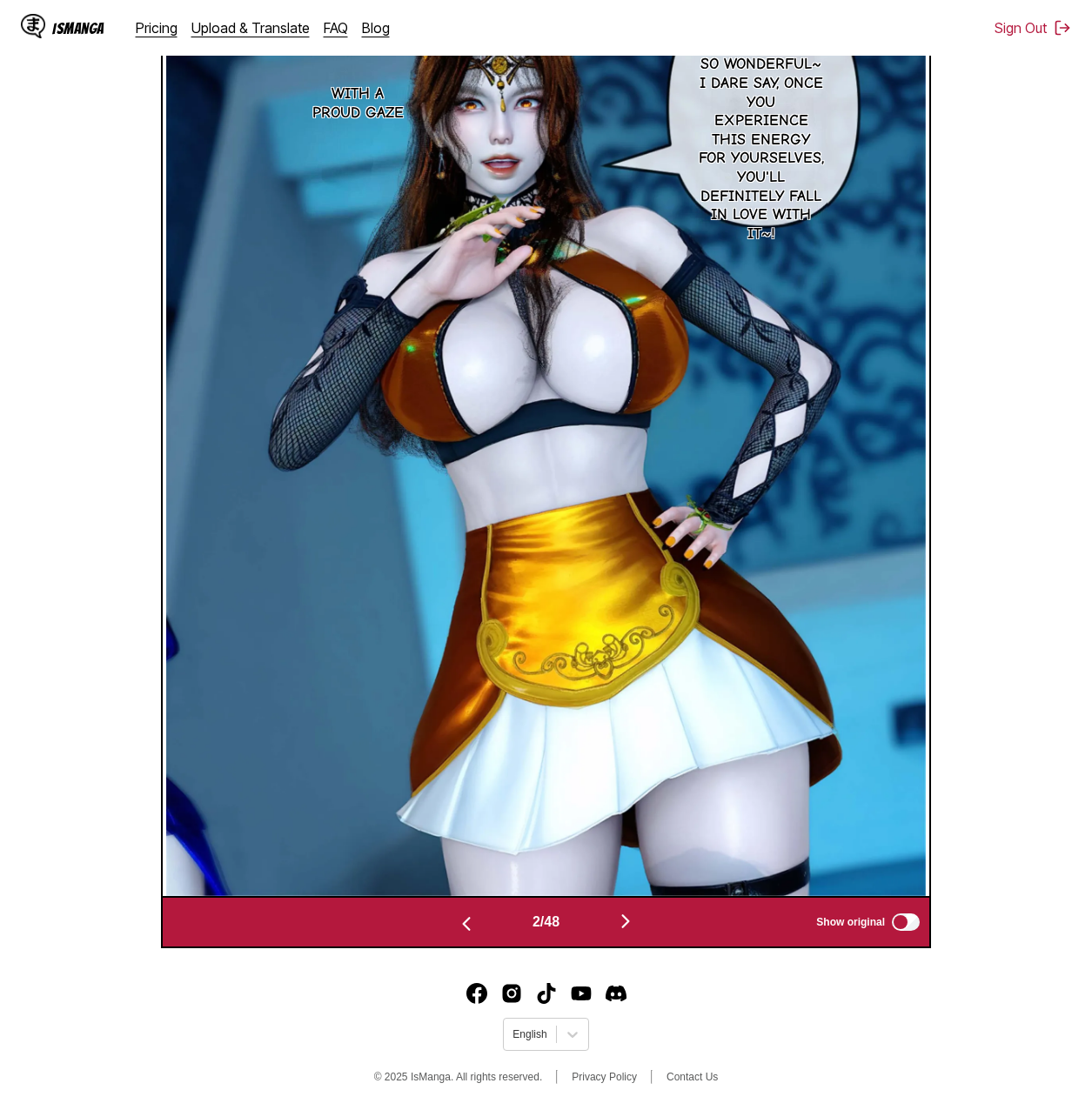
scroll to position [503, 0]
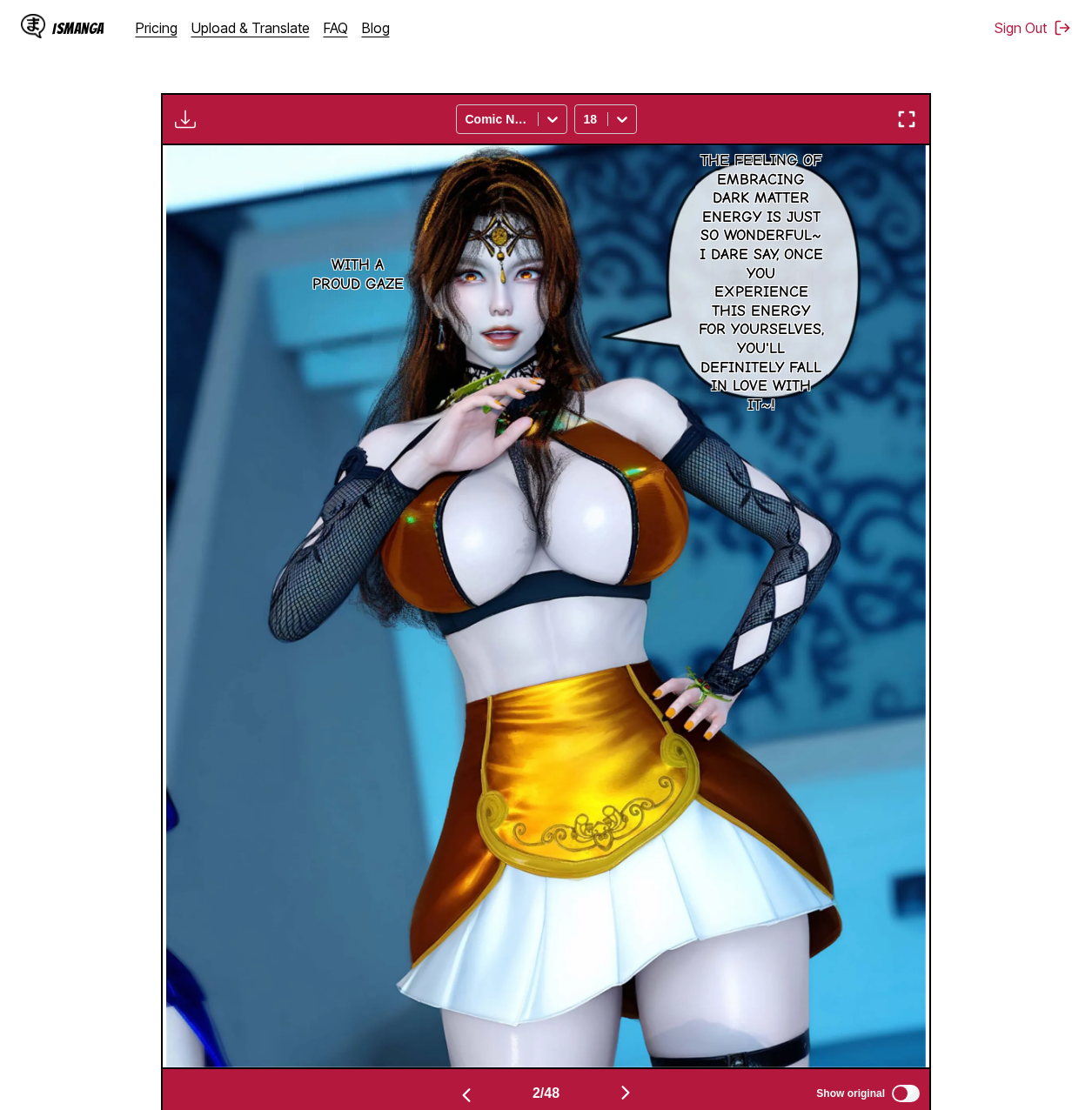
drag, startPoint x: 101, startPoint y: 369, endPoint x: 90, endPoint y: 323, distance: 47.3
click at [85, 323] on section "From Chinese To English Drop files here, or click to browse. Max file size: 5MB…" at bounding box center [546, 423] width 1064 height 1394
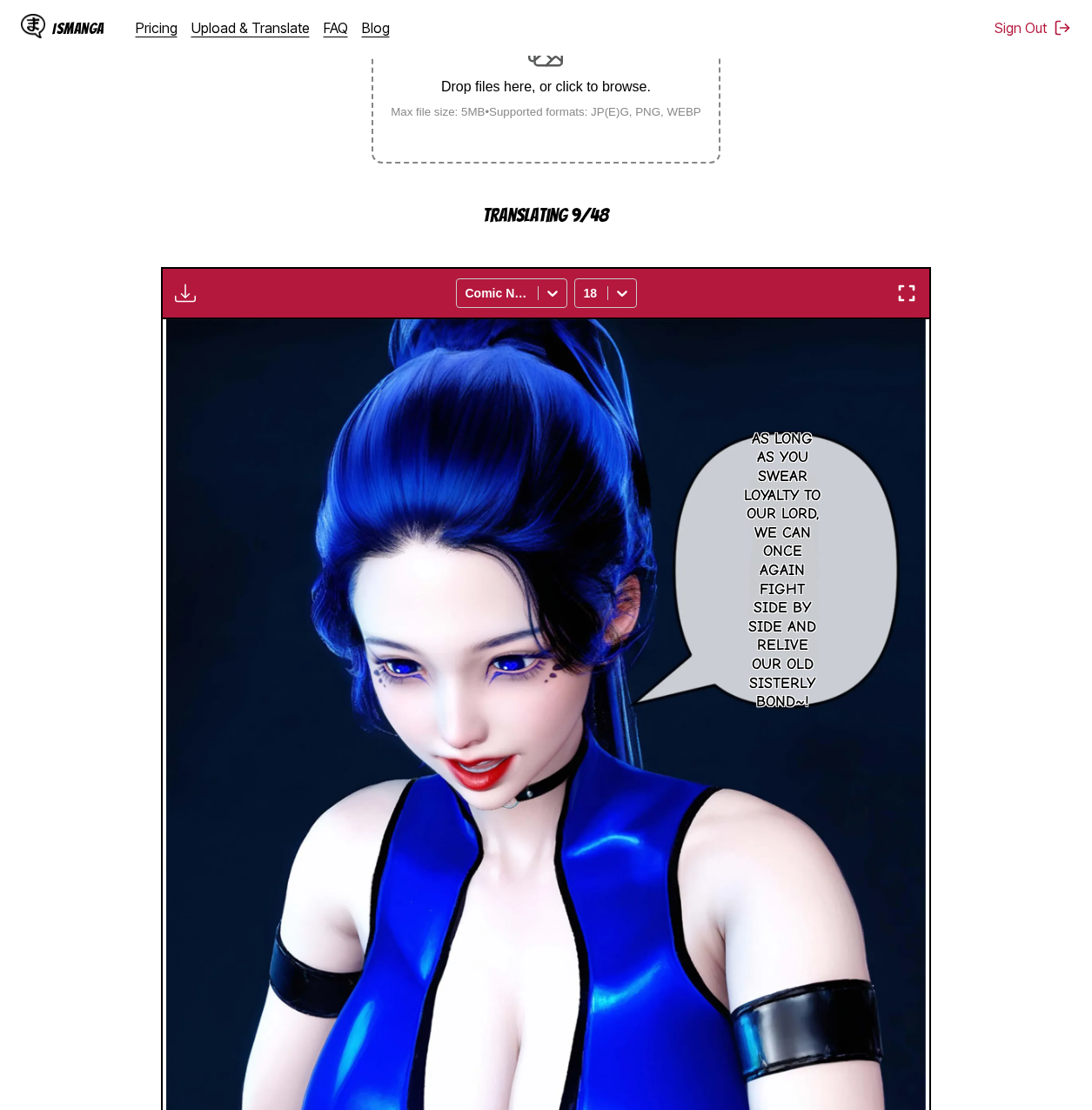
scroll to position [0, 0]
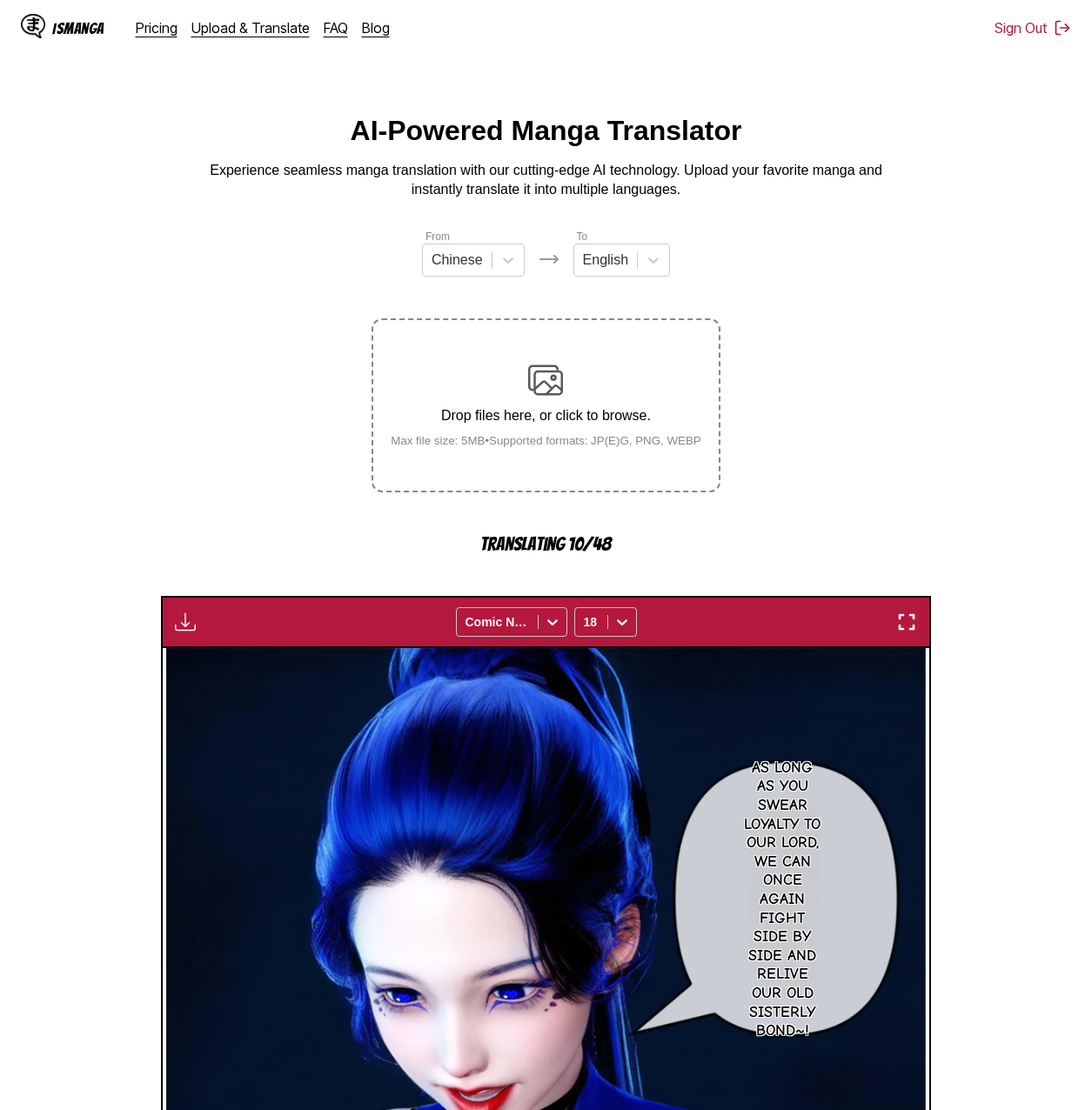
click at [122, 302] on section "From Chinese To English Drop files here, or click to browse. Max file size: 5MB…" at bounding box center [546, 925] width 1064 height 1394
click at [182, 622] on img "button" at bounding box center [186, 622] width 21 height 21
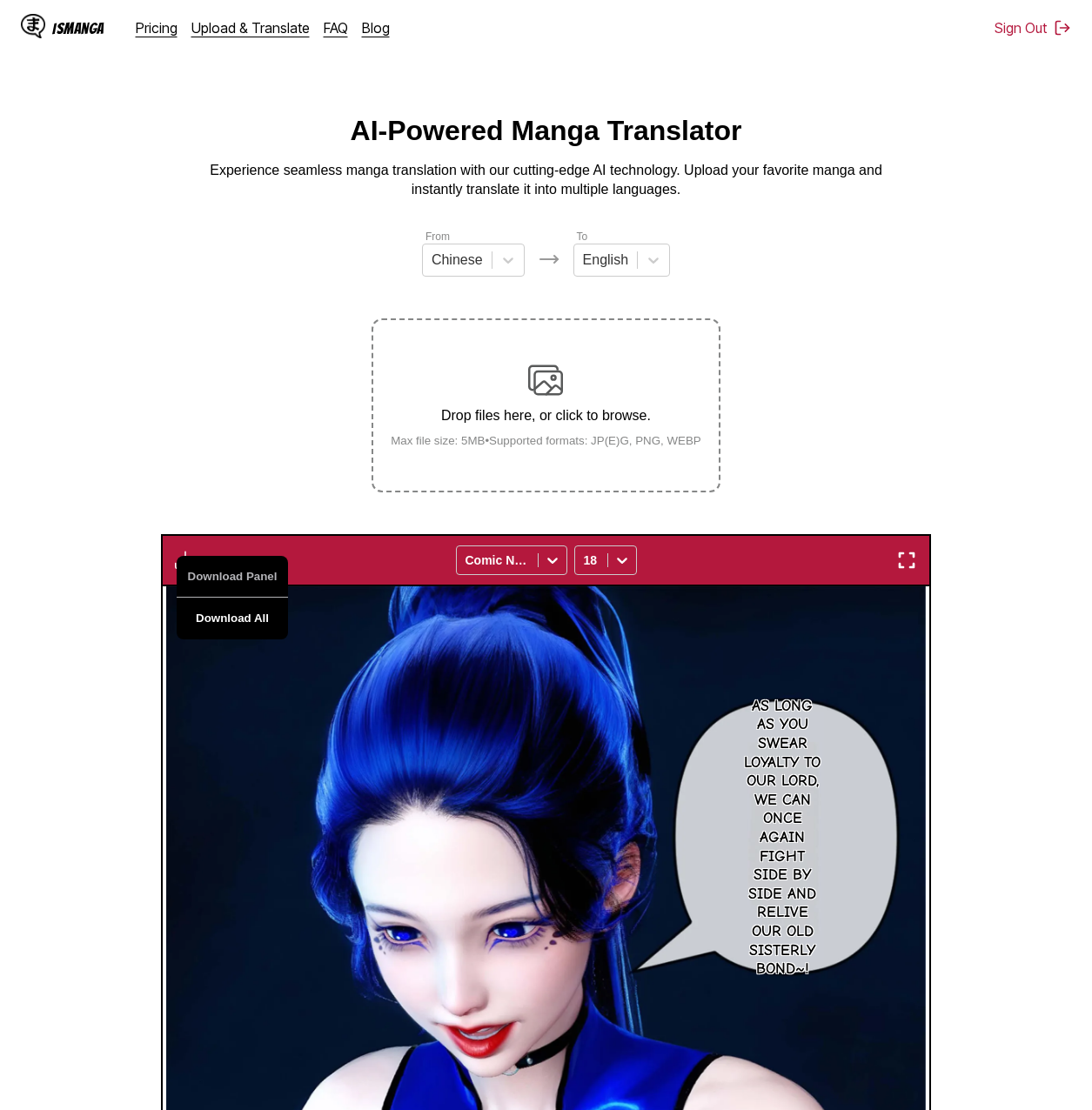
click at [226, 618] on button "Download All" at bounding box center [232, 618] width 111 height 42
drag, startPoint x: 221, startPoint y: 442, endPoint x: 193, endPoint y: 386, distance: 62.6
click at [193, 386] on section "From Chinese To English Drop files here, or click to browse. Max file size: 5MB…" at bounding box center [546, 894] width 1064 height 1332
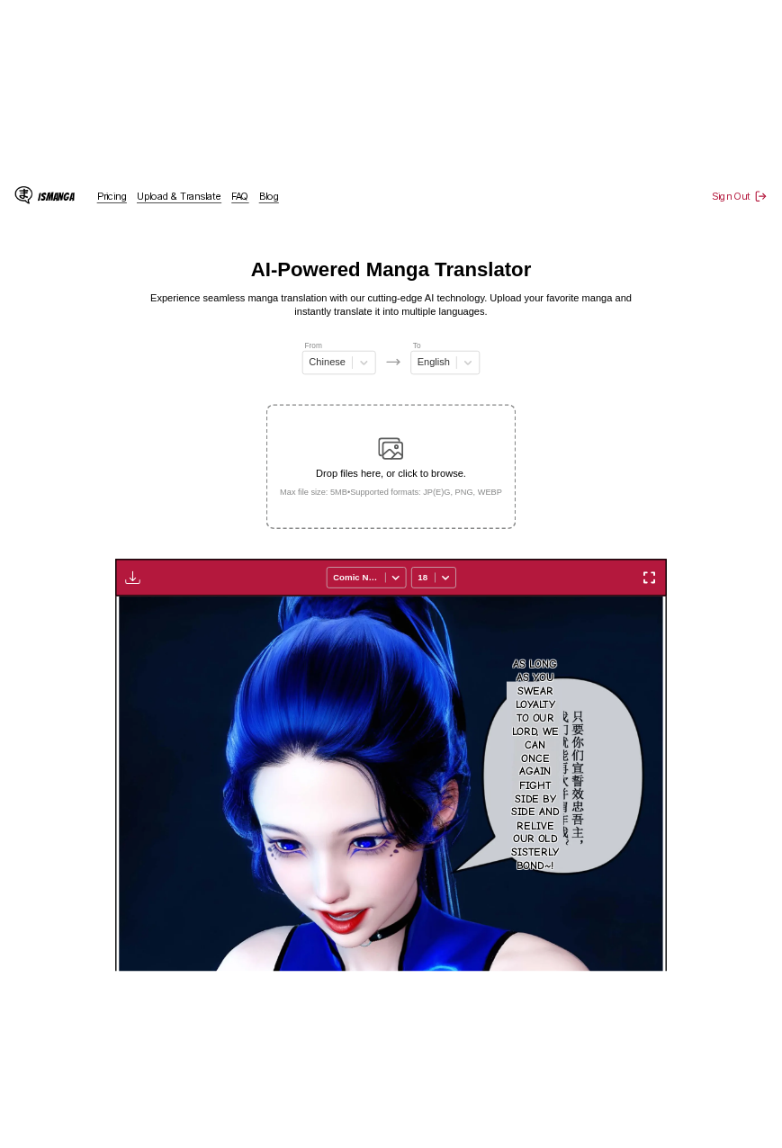
scroll to position [0, 3746]
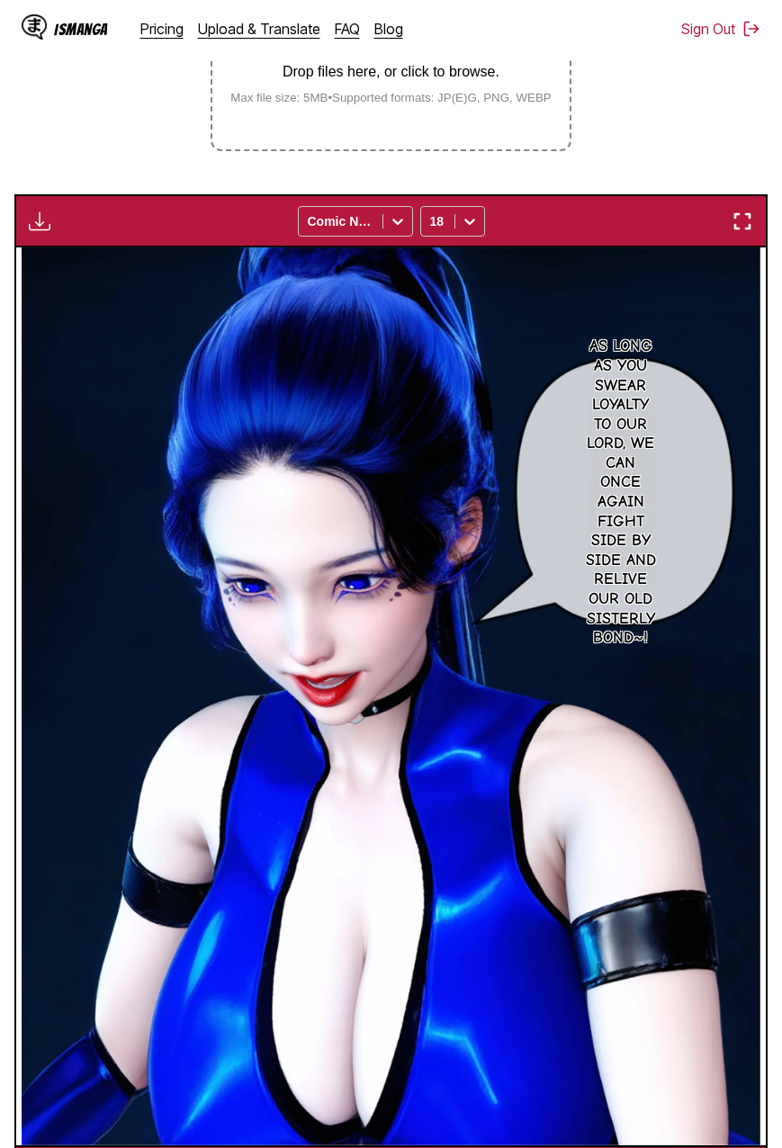
drag, startPoint x: 894, startPoint y: 1, endPoint x: 731, endPoint y: 138, distance: 212.6
click at [731, 138] on section "From Chinese To English Drop files here, or click to browse. Max file size: 5MB…" at bounding box center [390, 538] width 753 height 1320
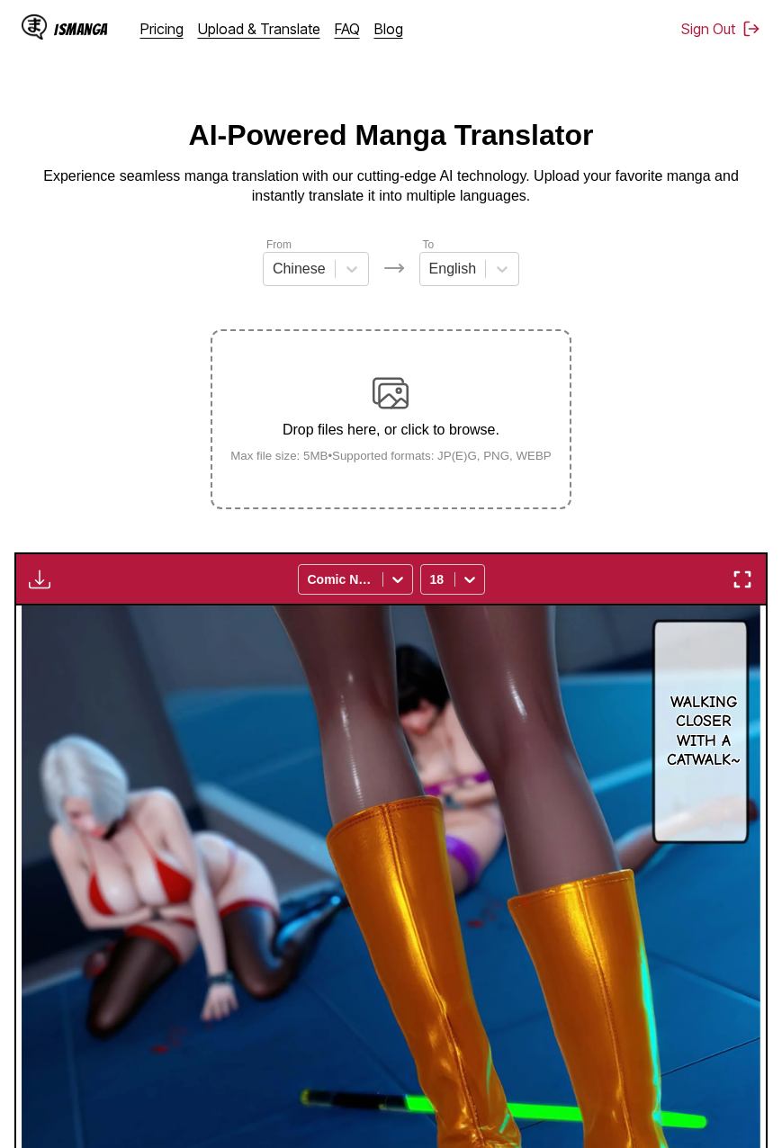
scroll to position [415, 0]
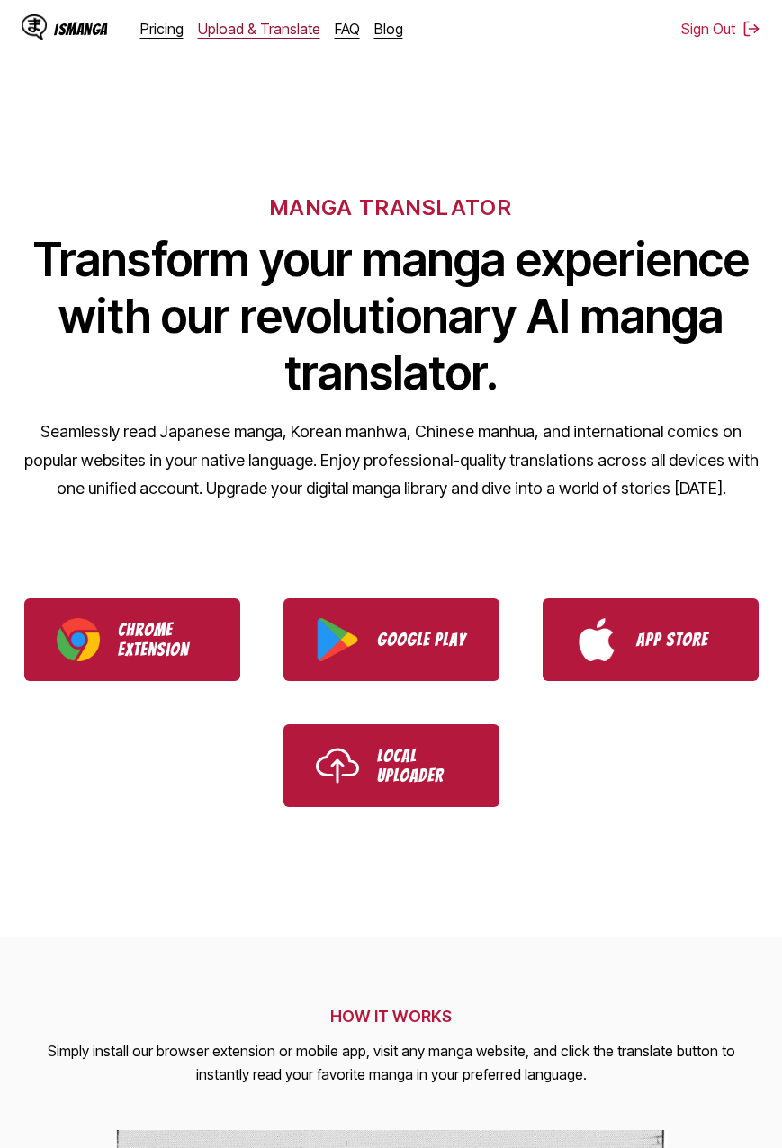
click at [220, 31] on link "Upload & Translate" at bounding box center [259, 29] width 122 height 18
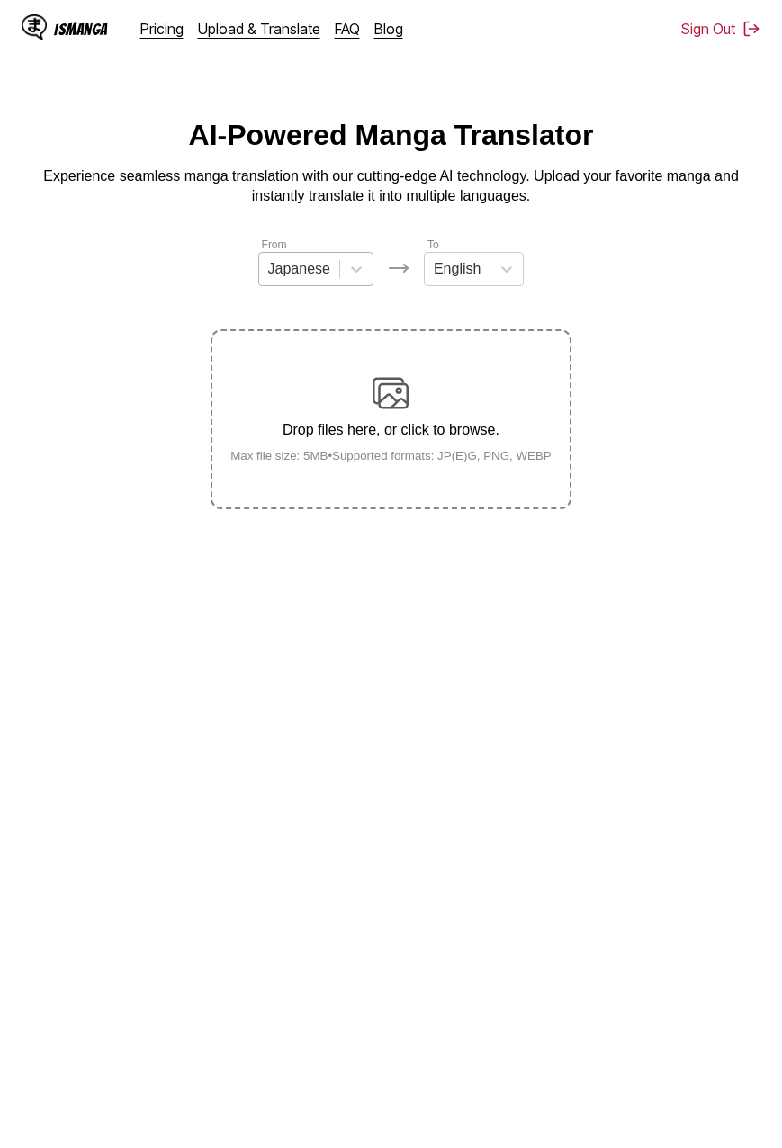
click at [328, 279] on div at bounding box center [299, 269] width 62 height 20
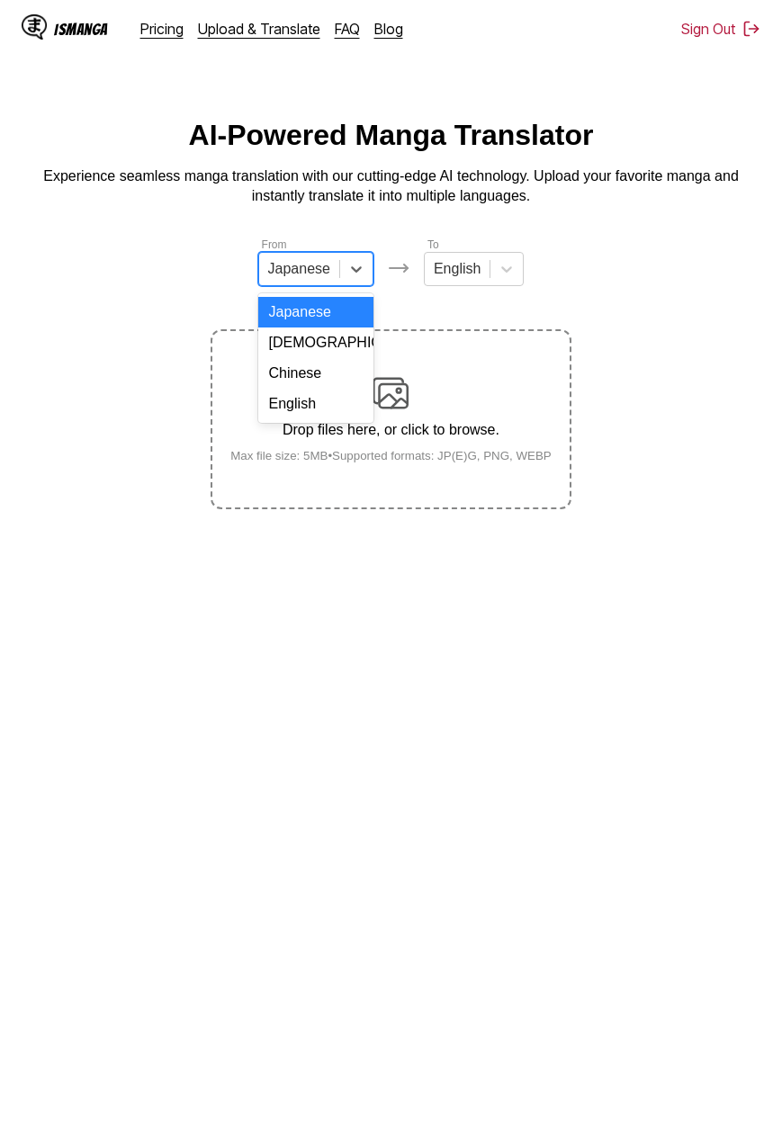
click at [583, 323] on section "From 4 results available. Use Up and Down to choose options, press Enter to sel…" at bounding box center [390, 372] width 753 height 273
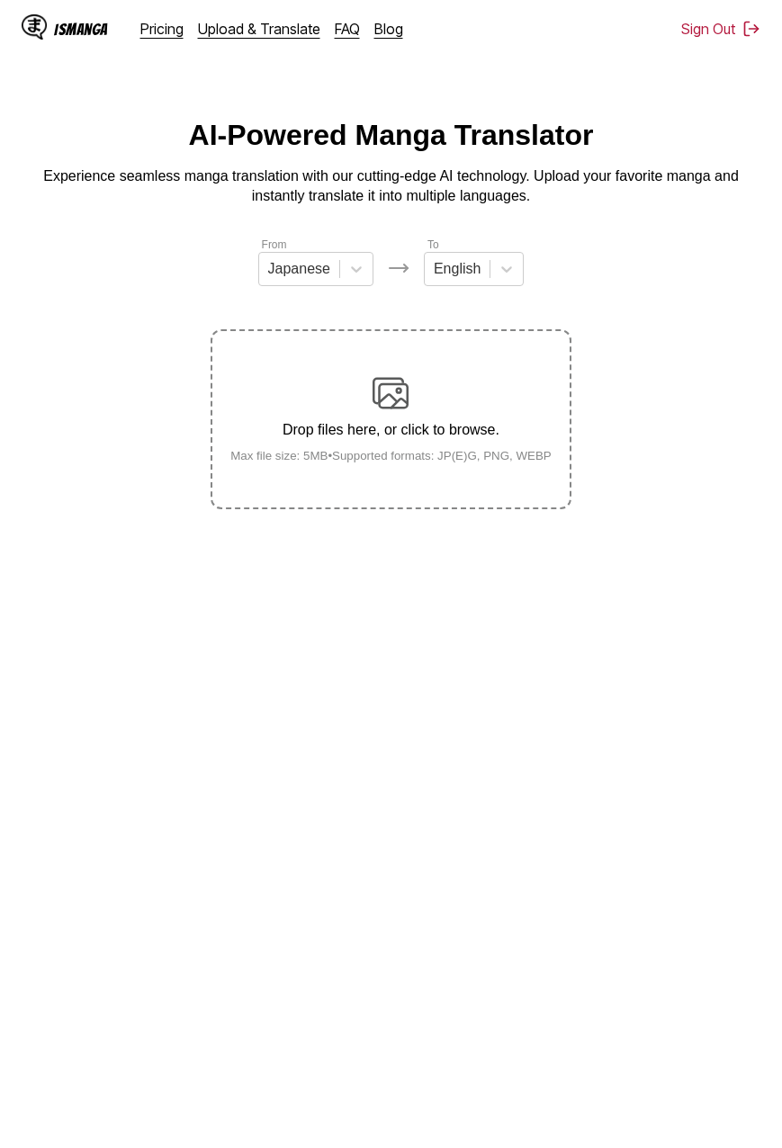
click at [386, 409] on img at bounding box center [390, 393] width 36 height 36
click at [0, 0] on input "Drop files here, or click to browse. Max file size: 5MB • Supported formats: JP…" at bounding box center [0, 0] width 0 height 0
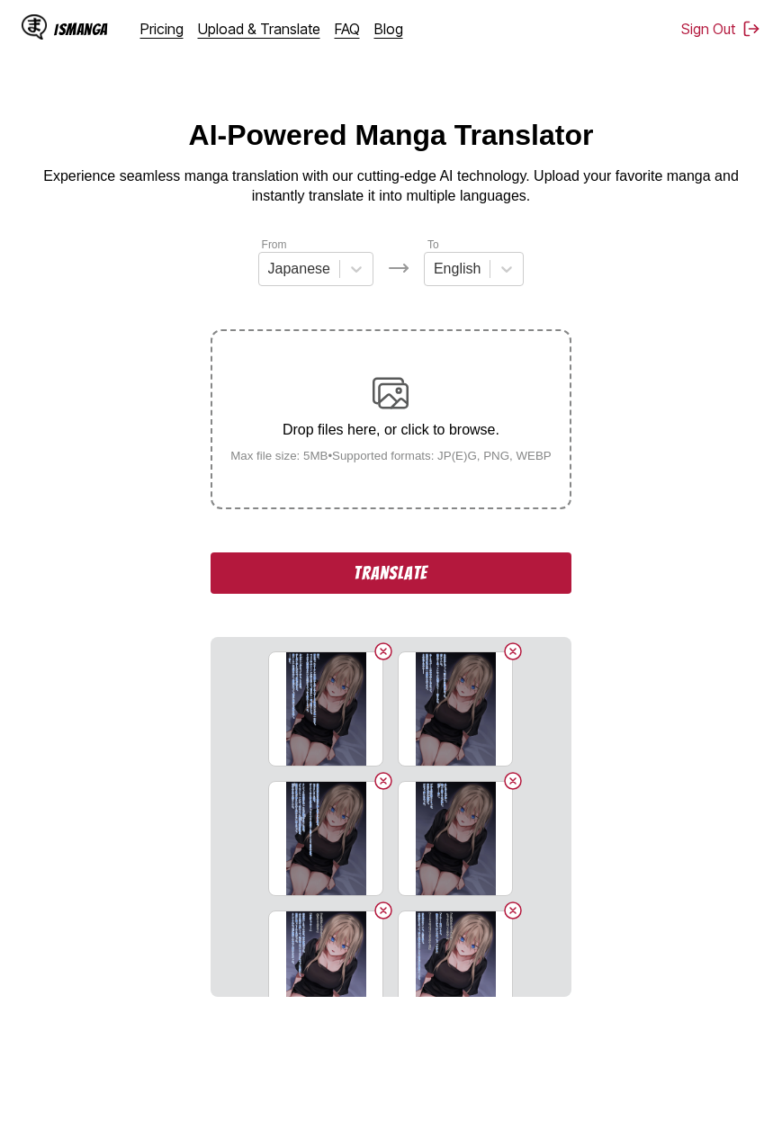
click at [427, 576] on button "Translate" at bounding box center [390, 572] width 360 height 41
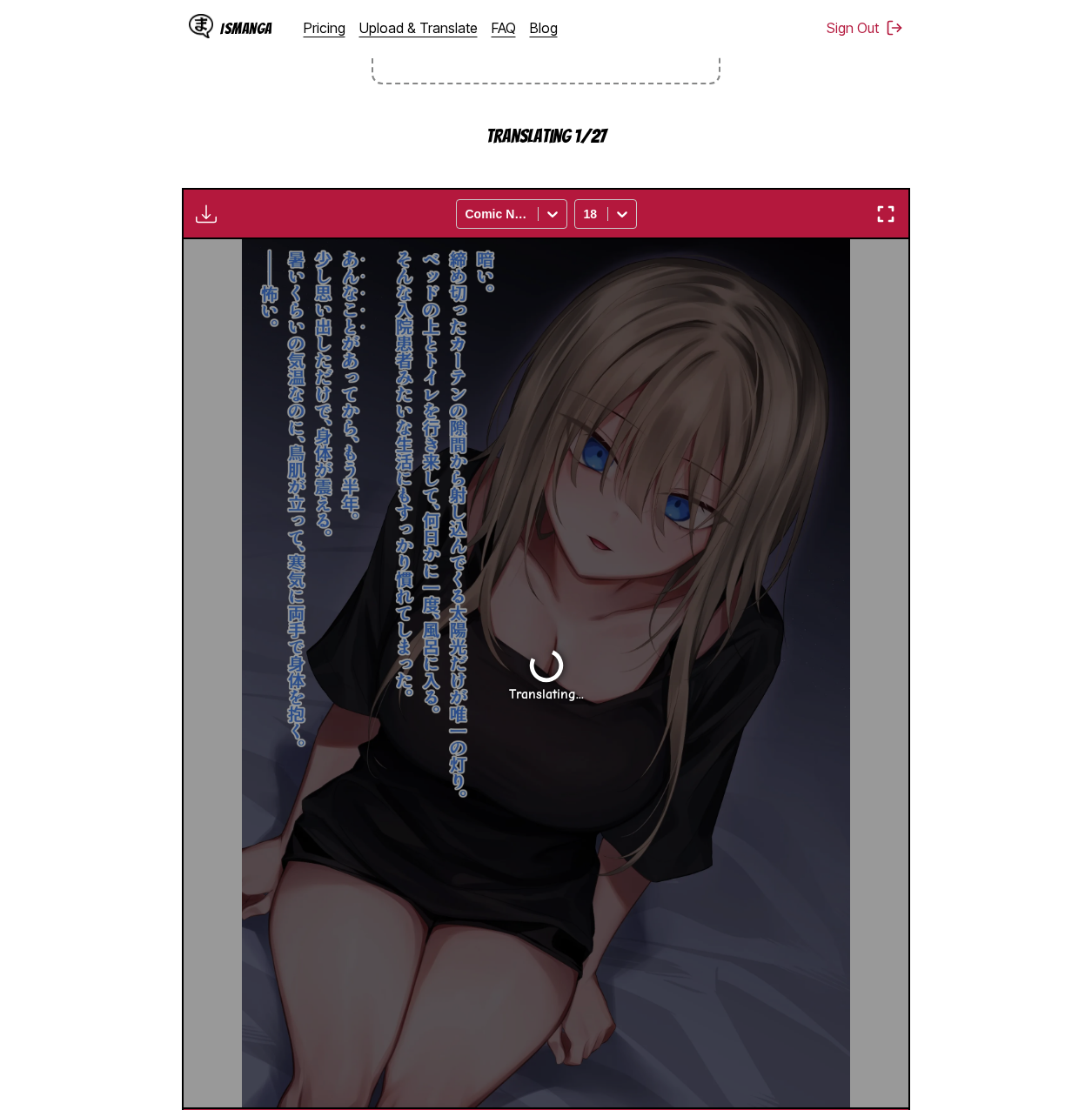
scroll to position [462, 0]
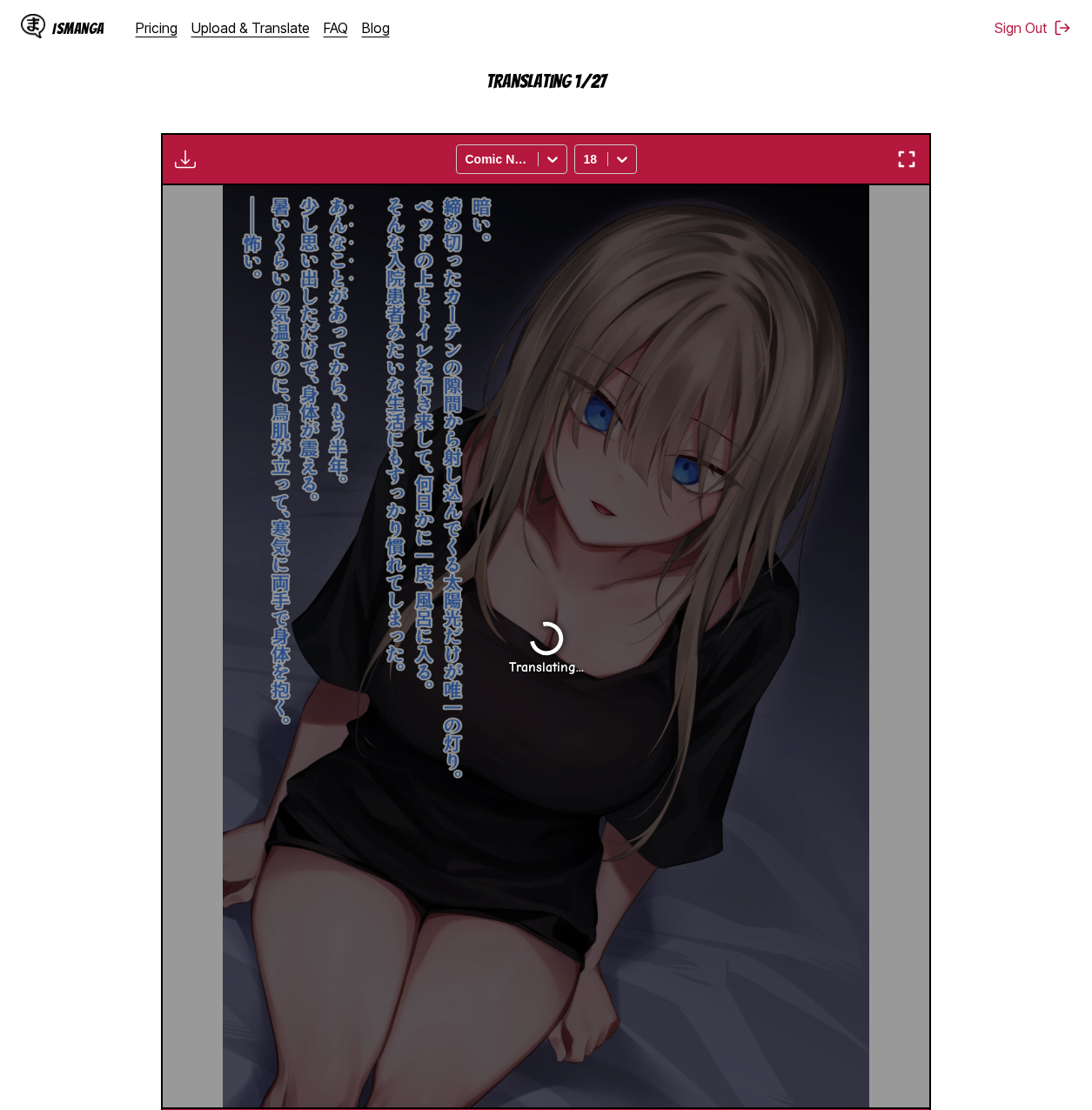
drag, startPoint x: 1014, startPoint y: 188, endPoint x: 818, endPoint y: 100, distance: 214.8
click at [755, 100] on section "From Japanese To English Drop files here, or click to browse. Max file size: 5M…" at bounding box center [546, 462] width 1064 height 1394
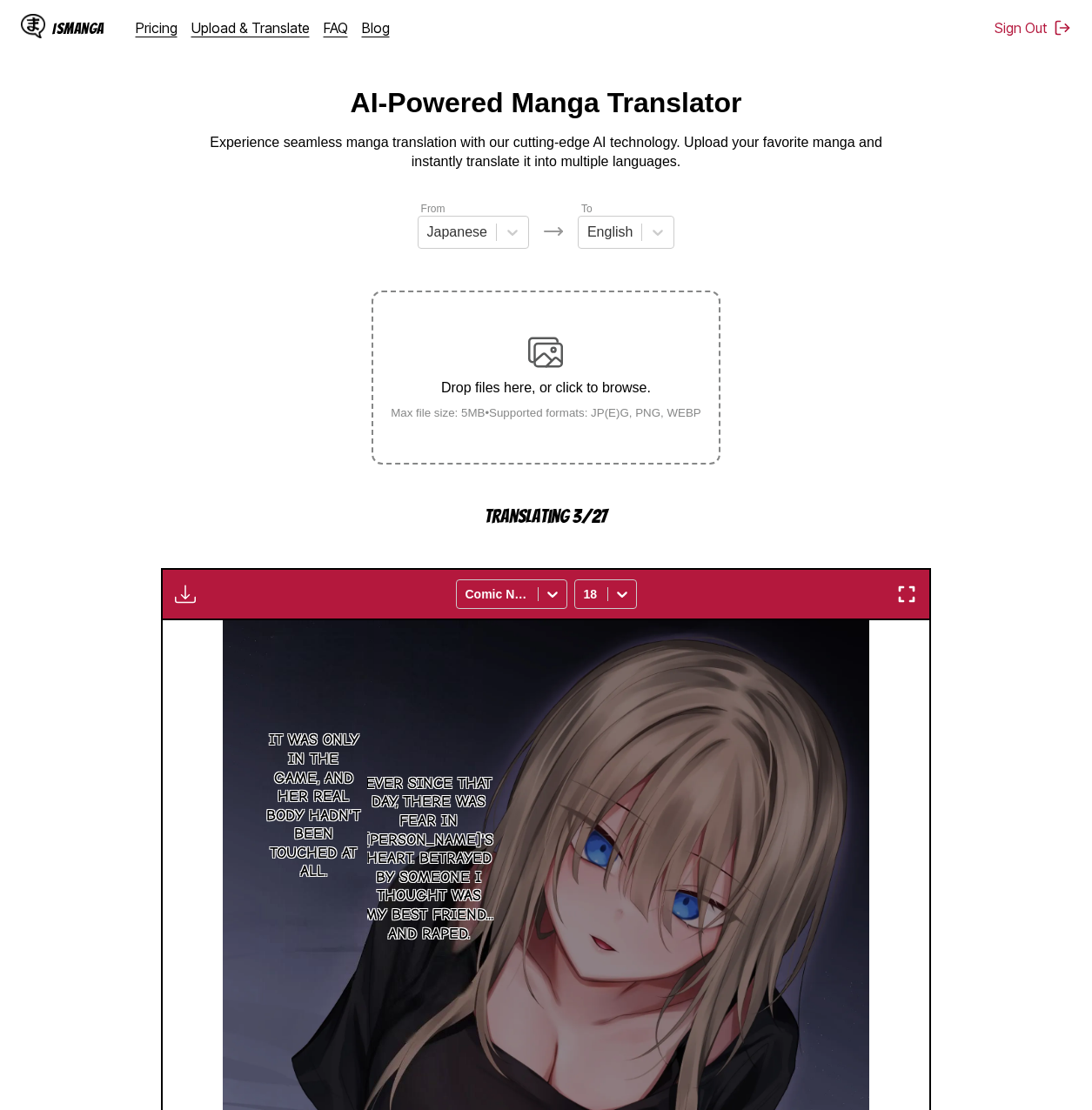
scroll to position [0, 0]
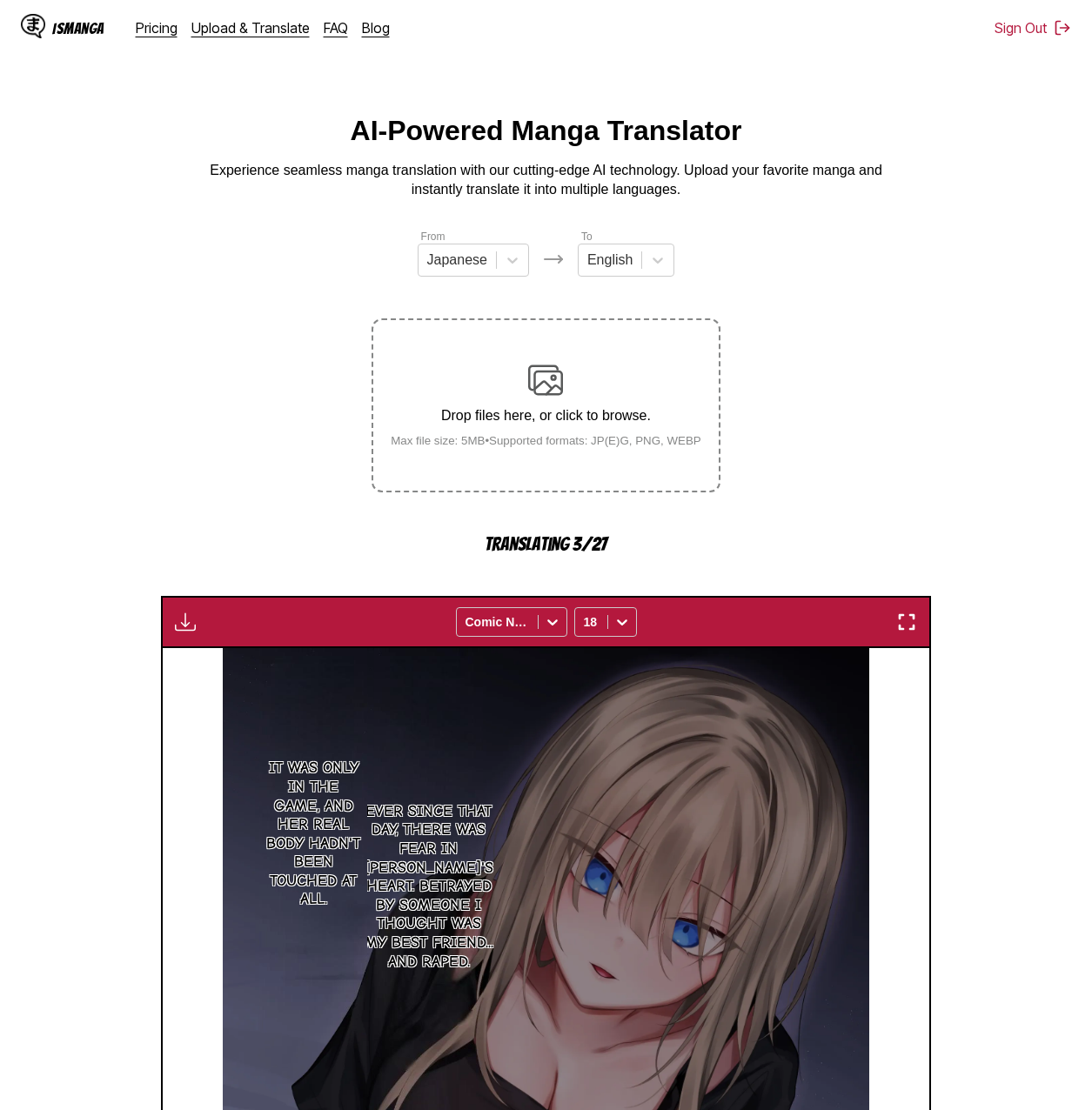
drag, startPoint x: 809, startPoint y: 307, endPoint x: 808, endPoint y: 245, distance: 62.0
click at [755, 245] on section "From Japanese To English Drop files here, or click to browse. Max file size: 5M…" at bounding box center [546, 925] width 1064 height 1394
drag, startPoint x: 958, startPoint y: 376, endPoint x: 904, endPoint y: 258, distance: 129.8
click at [755, 258] on section "From Japanese To English Drop files here, or click to browse. Max file size: 5M…" at bounding box center [546, 925] width 1064 height 1394
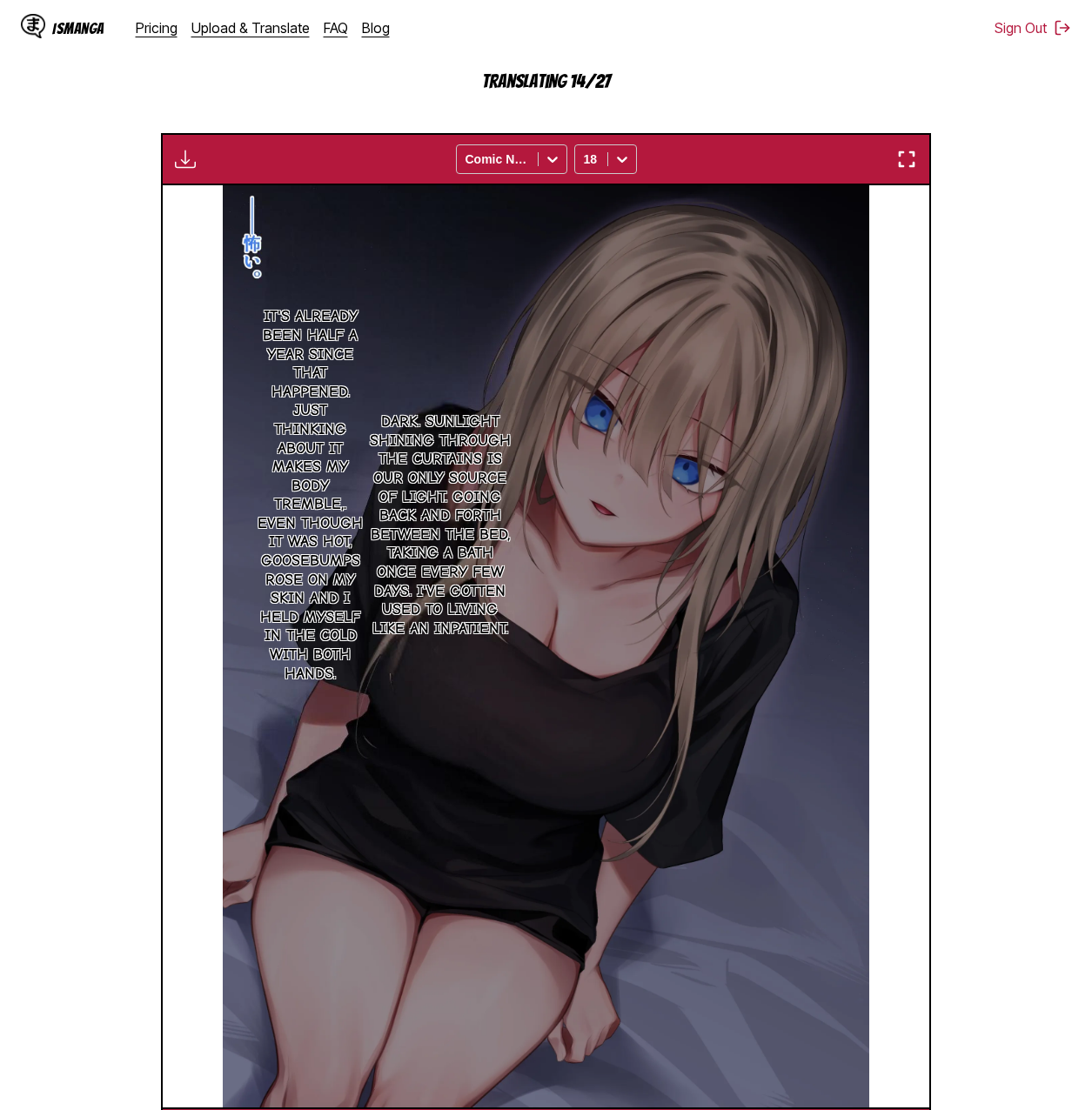
scroll to position [0, 766]
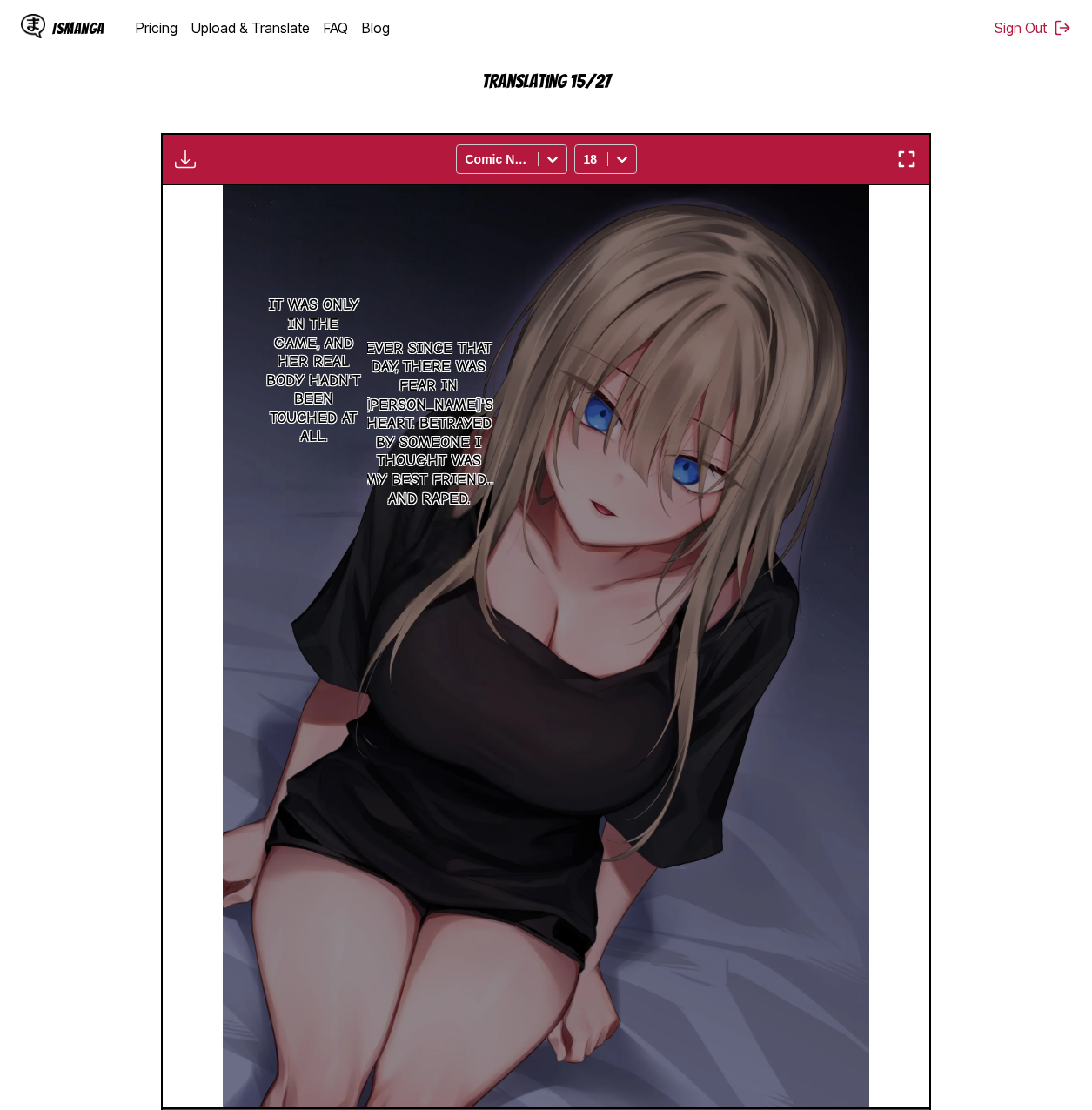
click at [755, 402] on section "From Japanese To English Drop files here, or click to browse. Max file size: 5M…" at bounding box center [546, 462] width 1064 height 1394
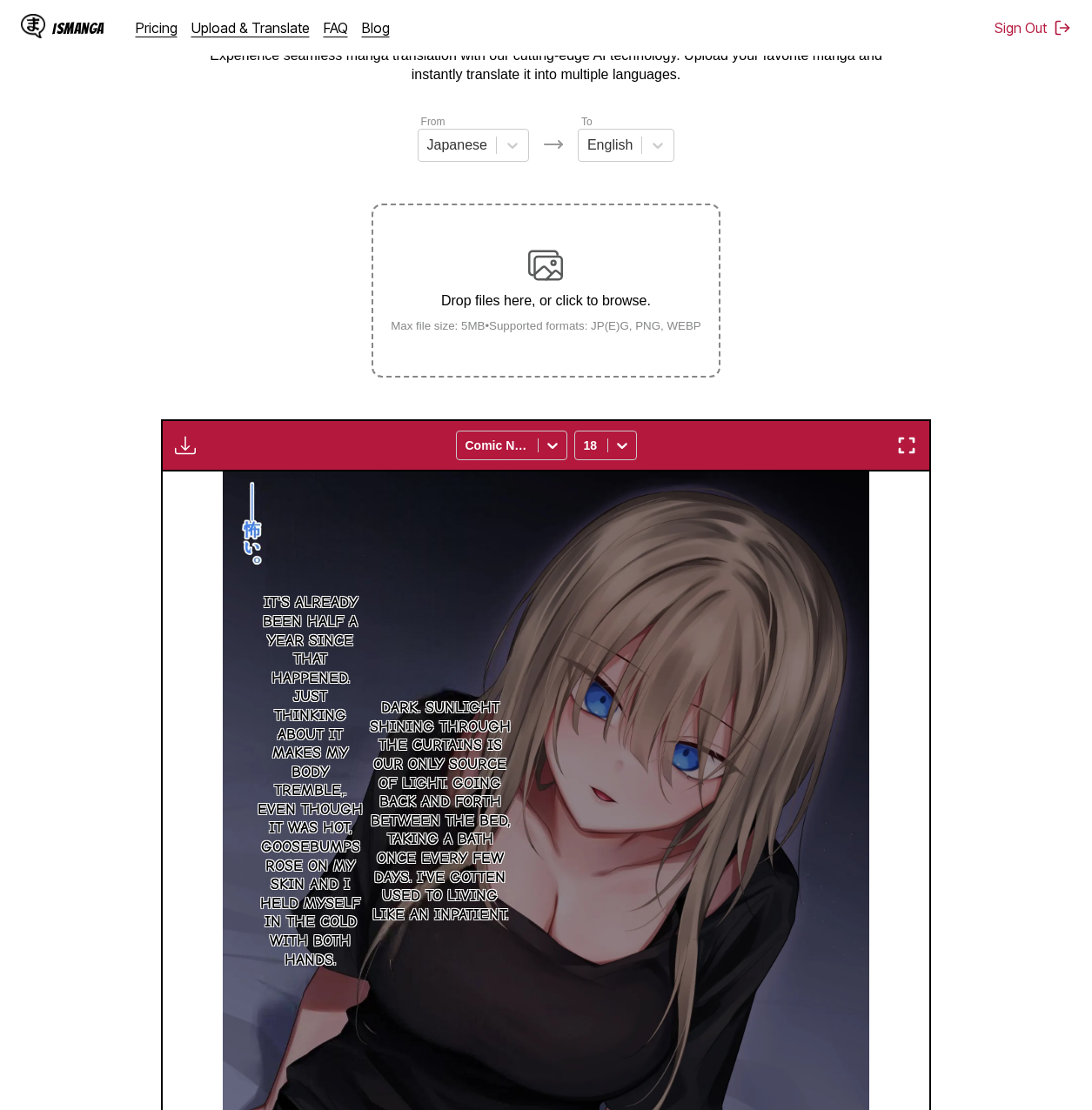
scroll to position [0, 0]
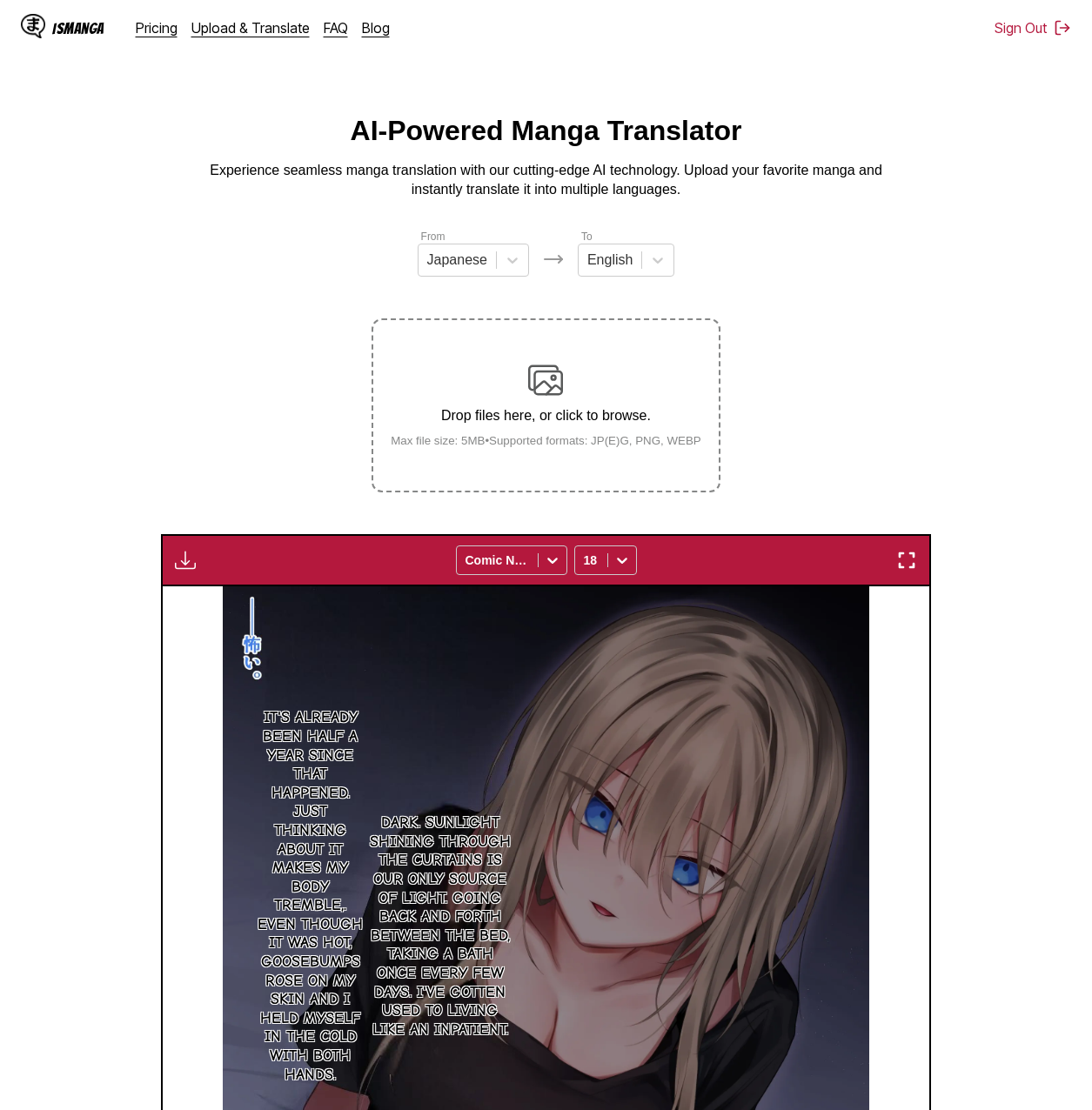
click at [190, 562] on img "button" at bounding box center [186, 560] width 21 height 21
click at [260, 619] on button "Download All" at bounding box center [232, 618] width 111 height 42
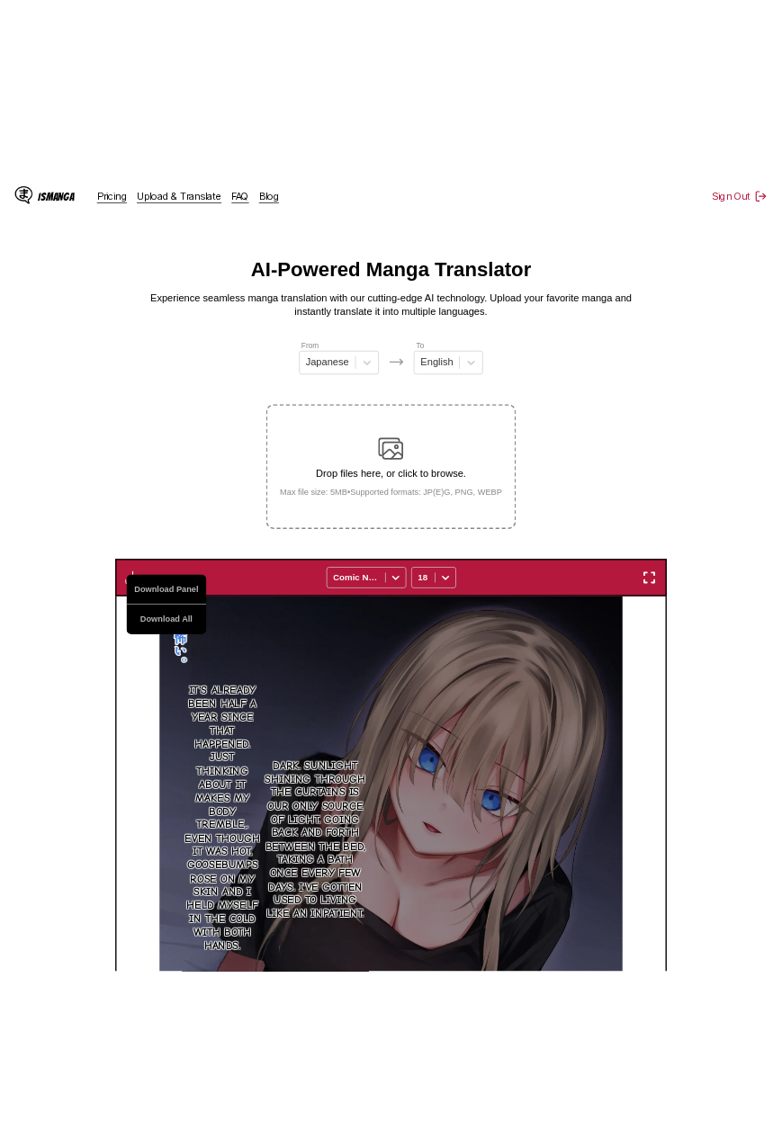
scroll to position [358, 0]
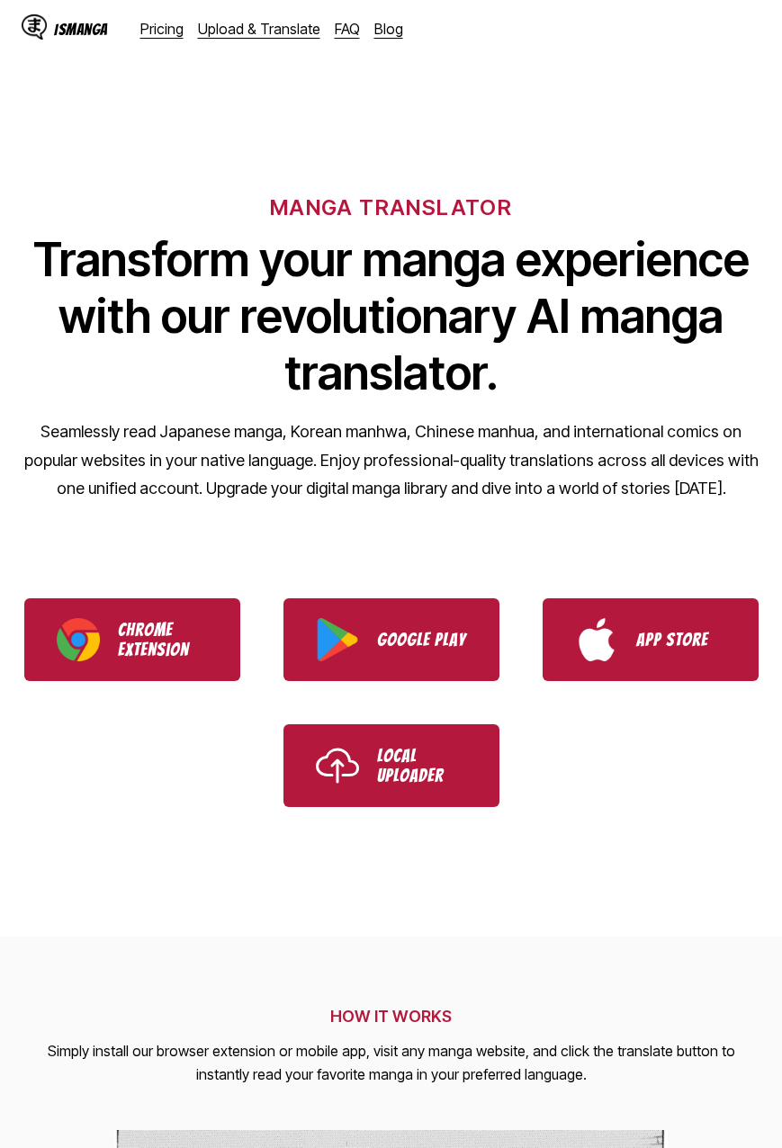
click at [255, 39] on div "IsManga Pricing Upload & Translate FAQ Blog" at bounding box center [220, 29] width 396 height 58
click at [260, 23] on link "Upload & Translate" at bounding box center [259, 29] width 122 height 18
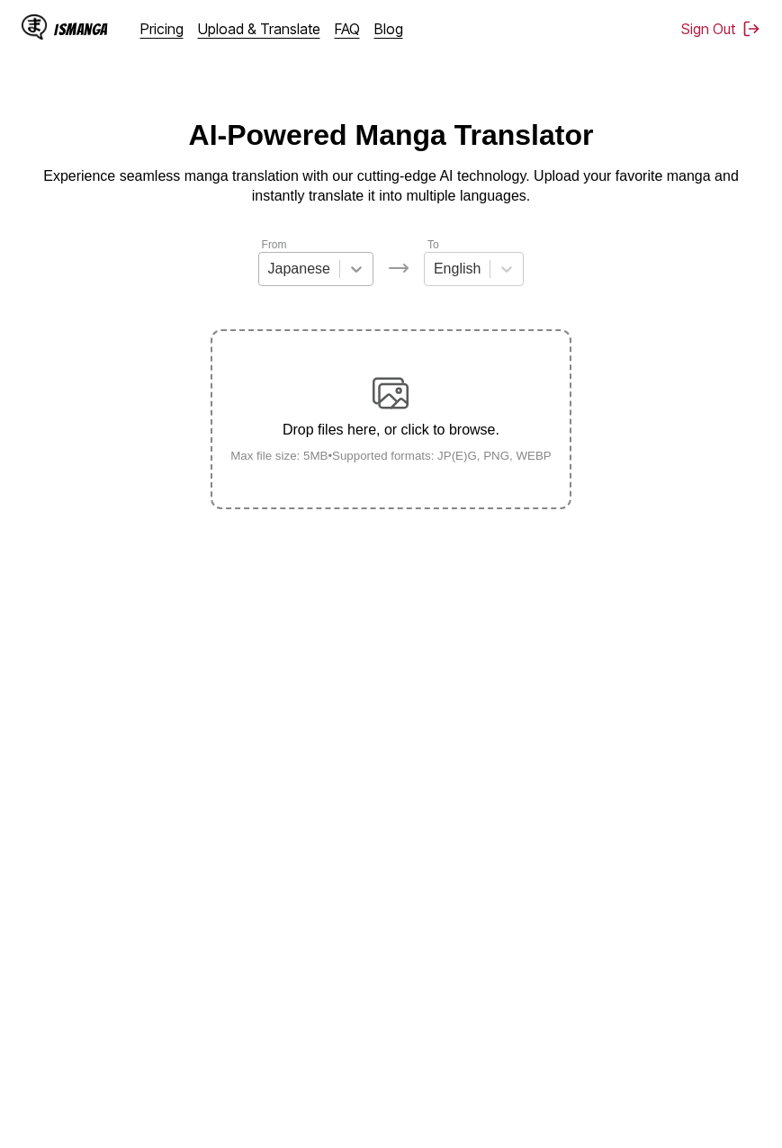
click at [349, 278] on icon at bounding box center [356, 269] width 18 height 18
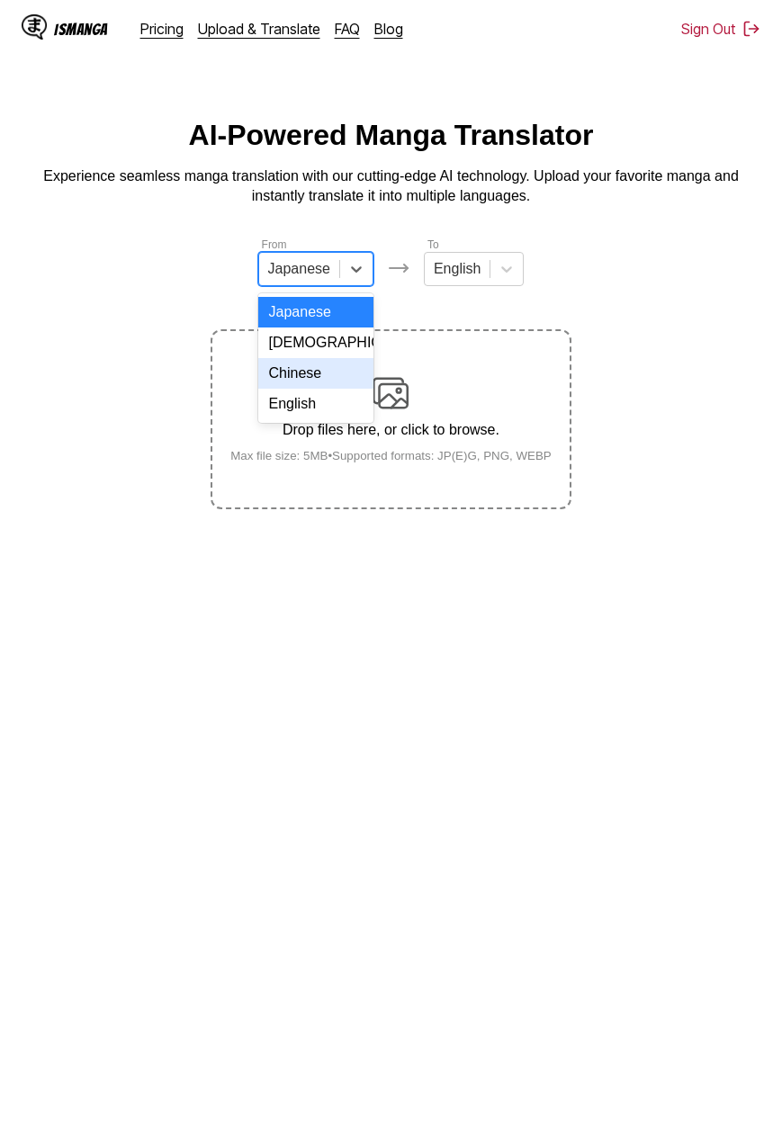
click at [313, 387] on div "Chinese" at bounding box center [315, 373] width 115 height 31
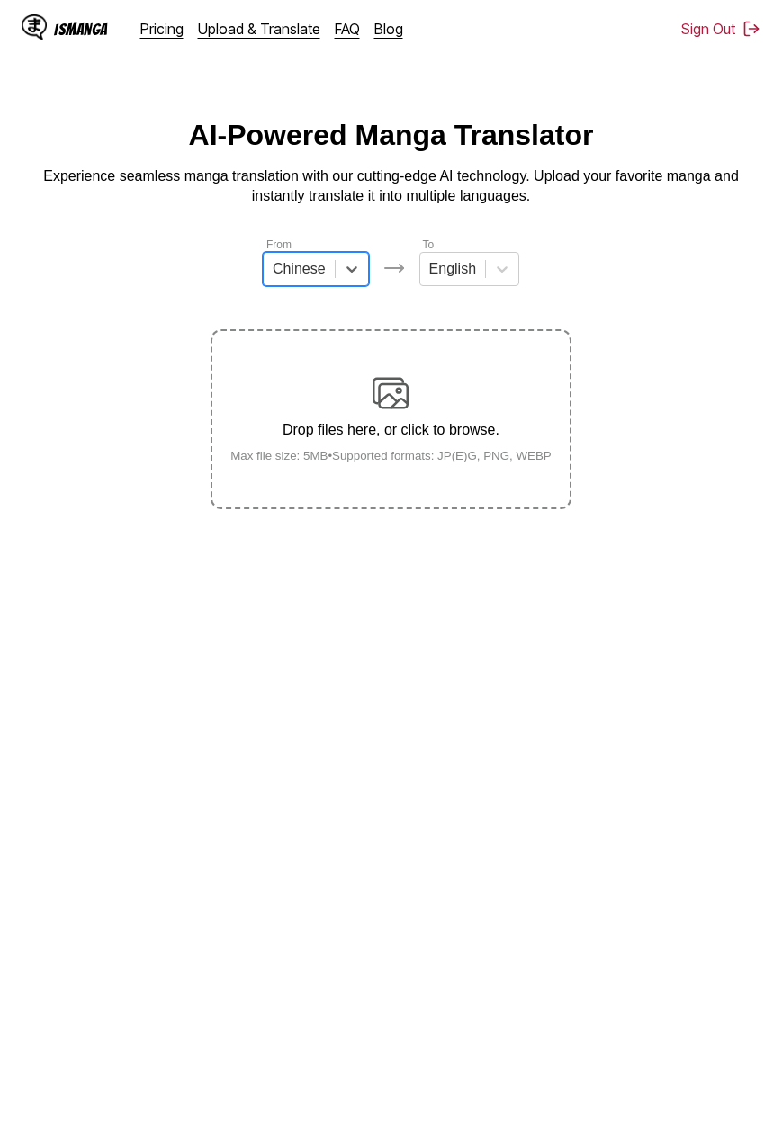
click at [395, 411] on img at bounding box center [390, 393] width 36 height 36
click at [0, 0] on input "Drop files here, or click to browse. Max file size: 5MB • Supported formats: JP…" at bounding box center [0, 0] width 0 height 0
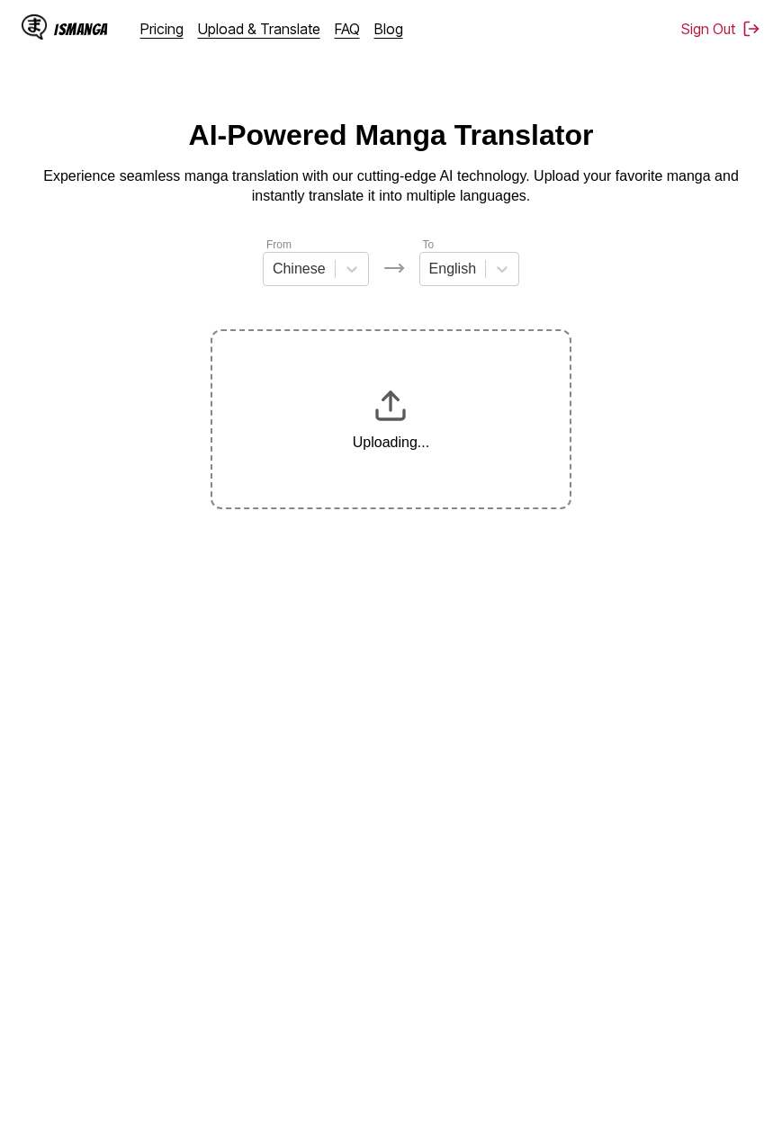
drag, startPoint x: 309, startPoint y: 711, endPoint x: 209, endPoint y: 651, distance: 116.9
click at [209, 651] on main "AI-Powered Manga Translator Experience seamless manga translation with our cutt…" at bounding box center [391, 635] width 782 height 1033
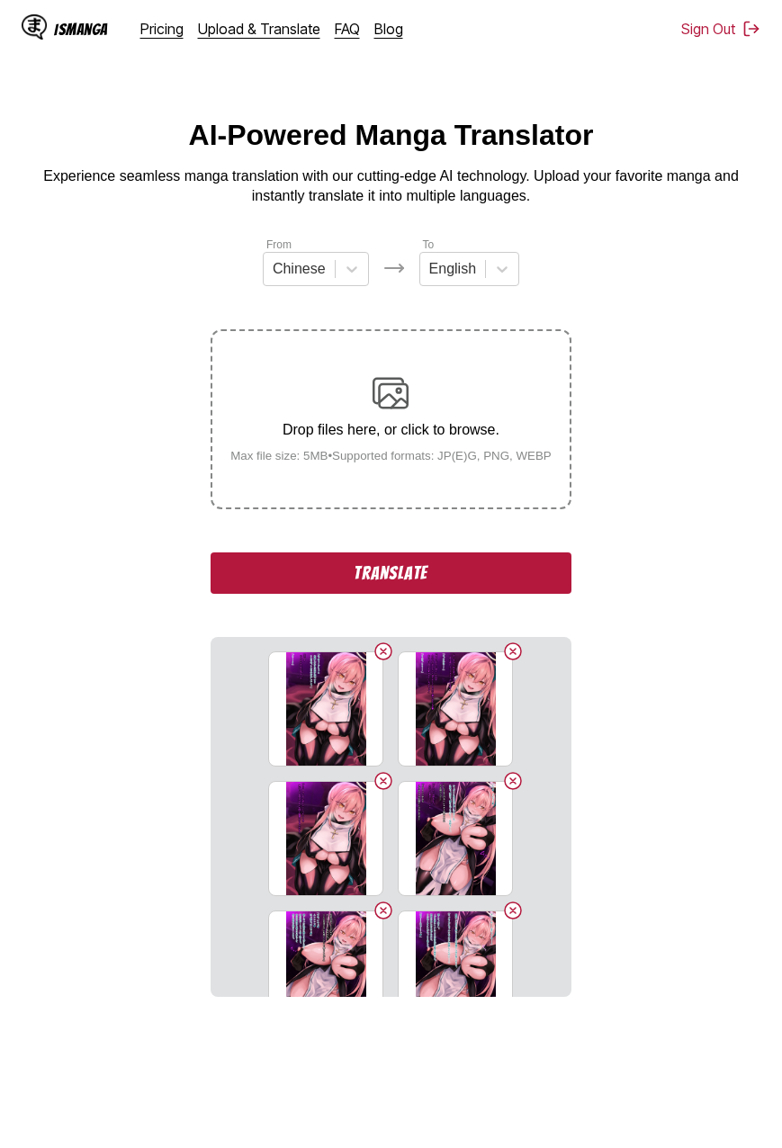
click at [458, 572] on button "Translate" at bounding box center [390, 572] width 360 height 41
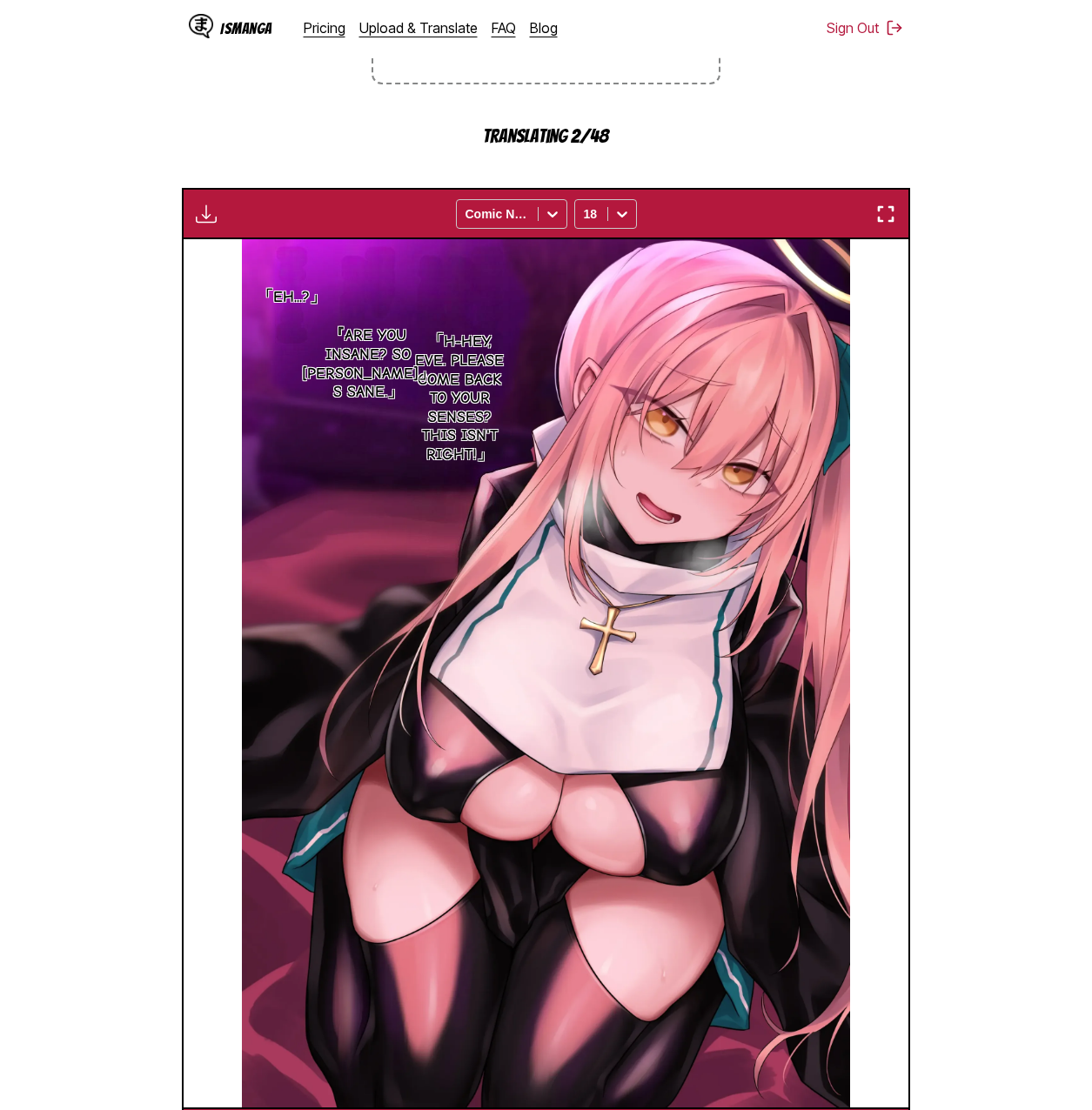
scroll to position [462, 0]
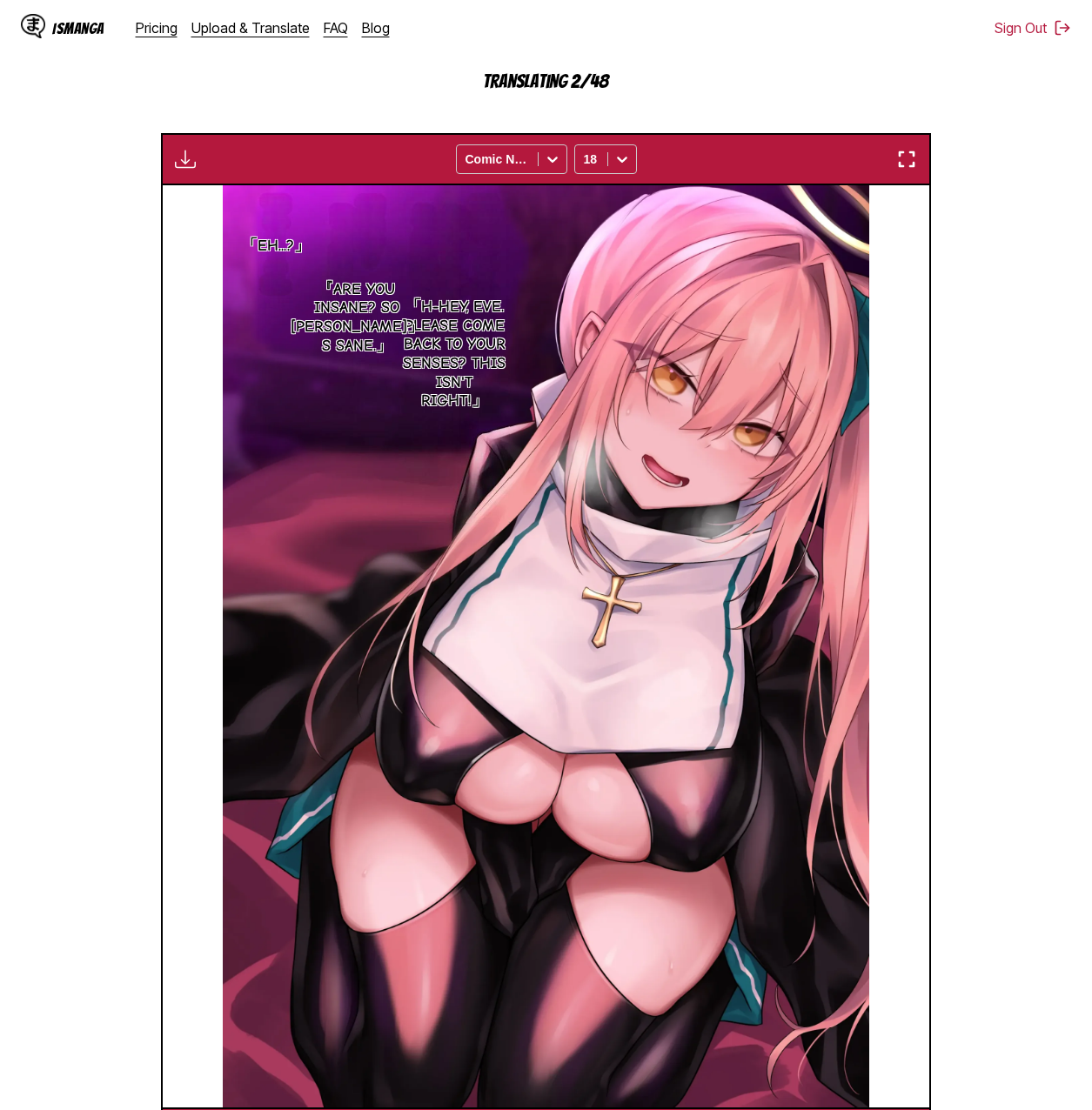
drag, startPoint x: 992, startPoint y: 136, endPoint x: 970, endPoint y: 115, distance: 30.4
click at [755, 107] on section "From Chinese To English Drop files here, or click to browse. Max file size: 5MB…" at bounding box center [546, 462] width 1064 height 1394
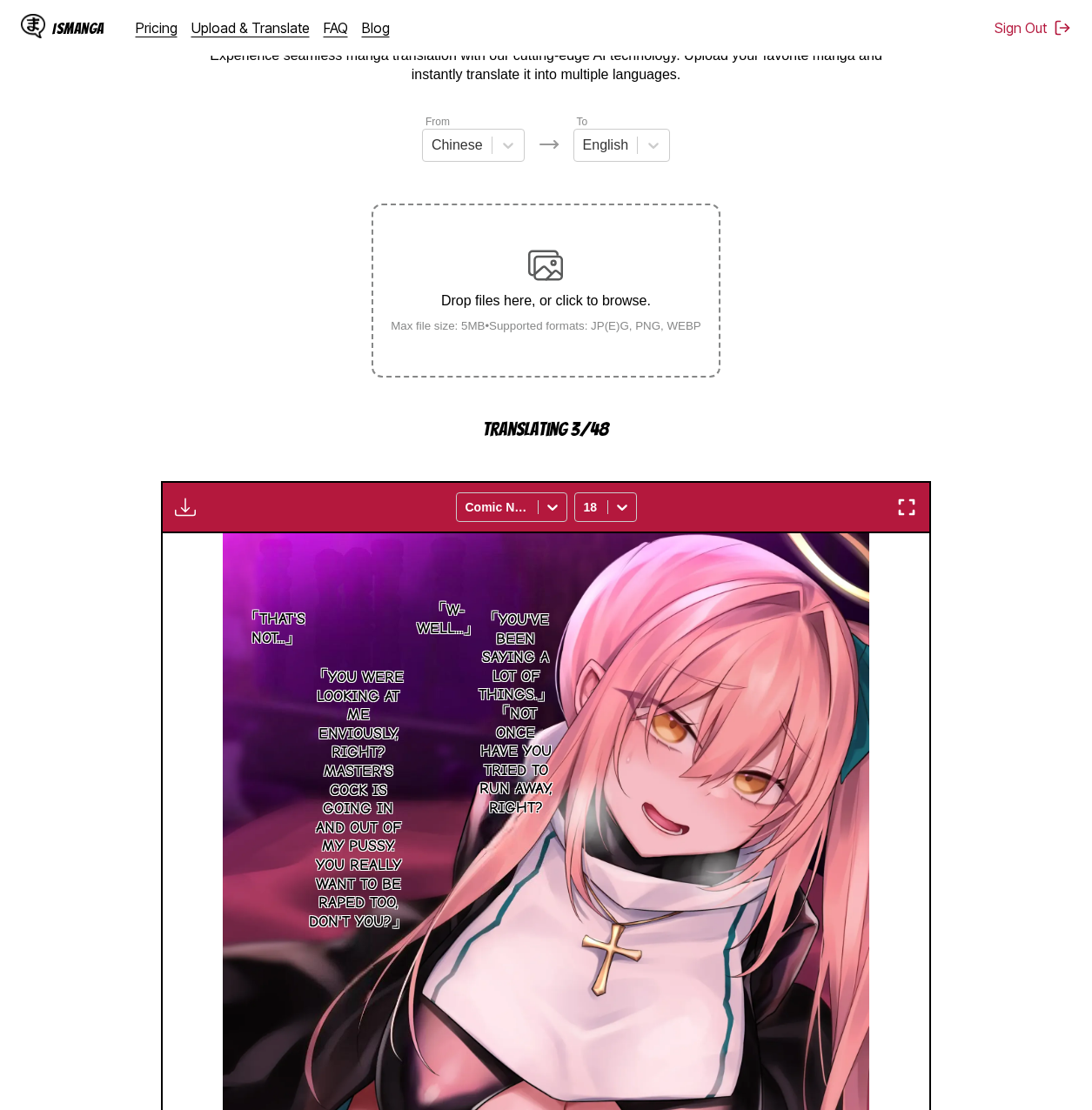
scroll to position [0, 0]
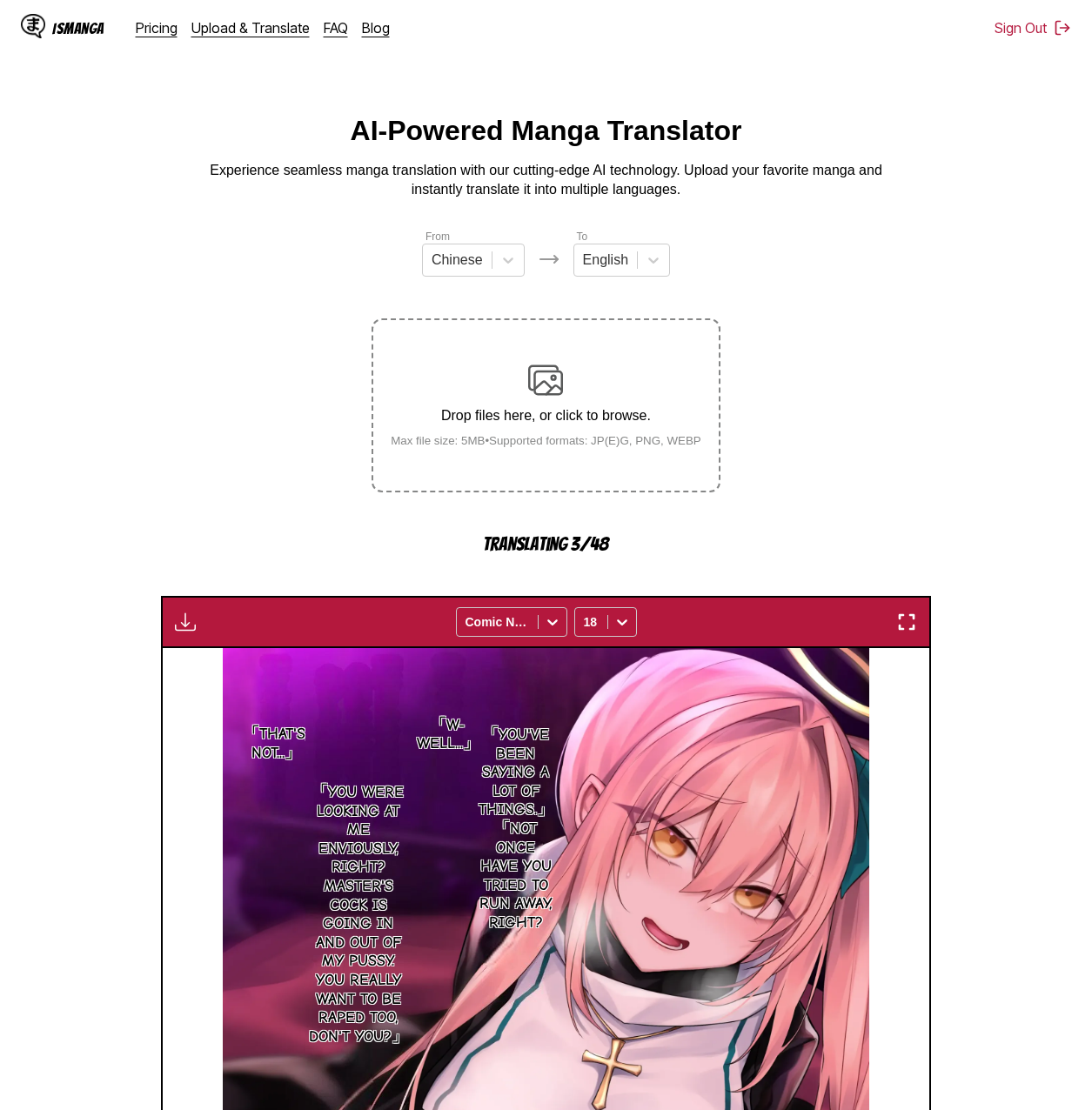
drag, startPoint x: 947, startPoint y: 329, endPoint x: 849, endPoint y: 165, distance: 191.0
click at [755, 165] on div "AI-Powered Manga Translator Experience seamless manga translation with our cutt…" at bounding box center [546, 158] width 1064 height 85
click at [179, 413] on section "From Chinese To English Drop files here, or click to browse. Max file size: 5MB…" at bounding box center [546, 925] width 1064 height 1394
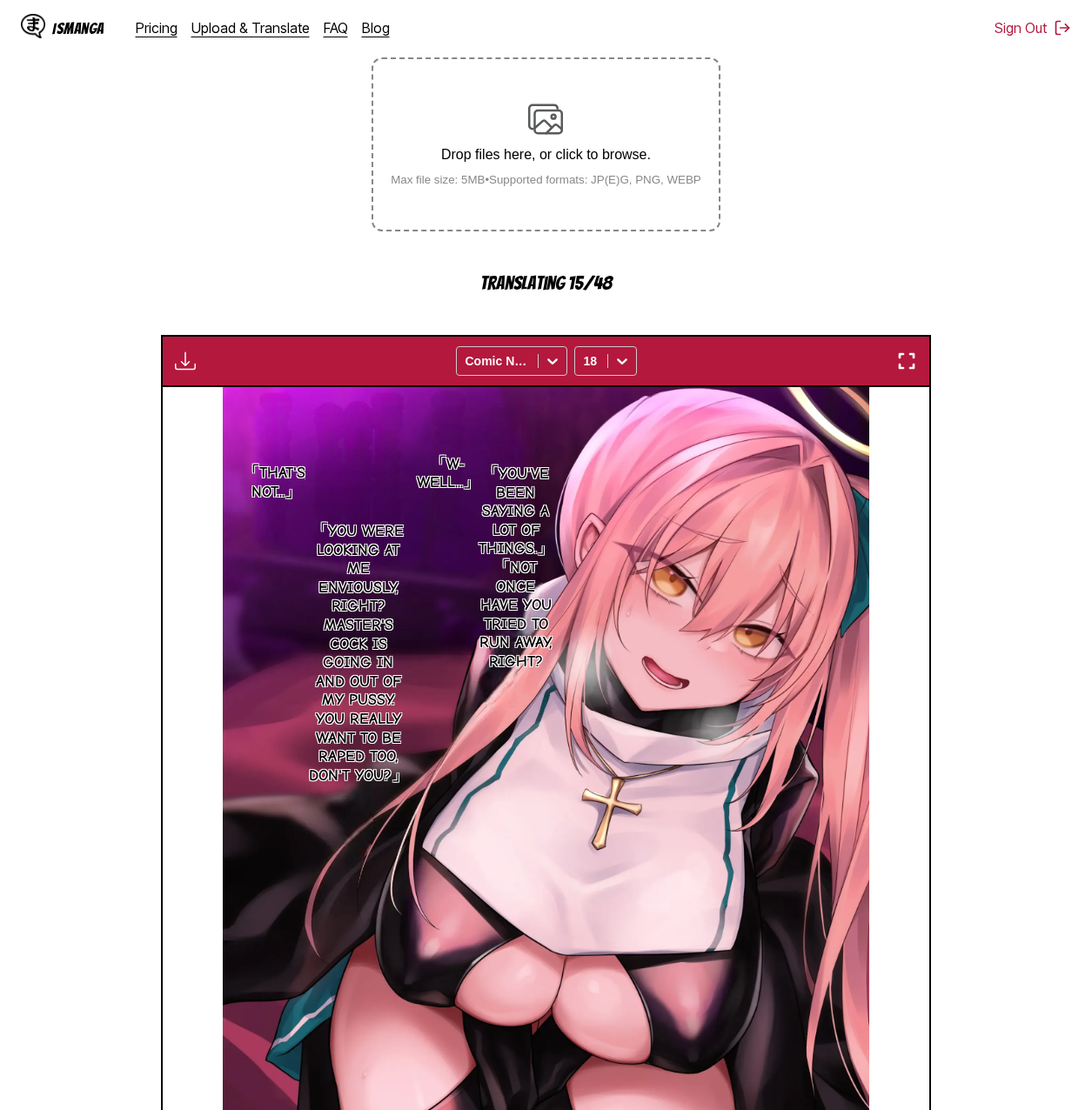
scroll to position [348, 0]
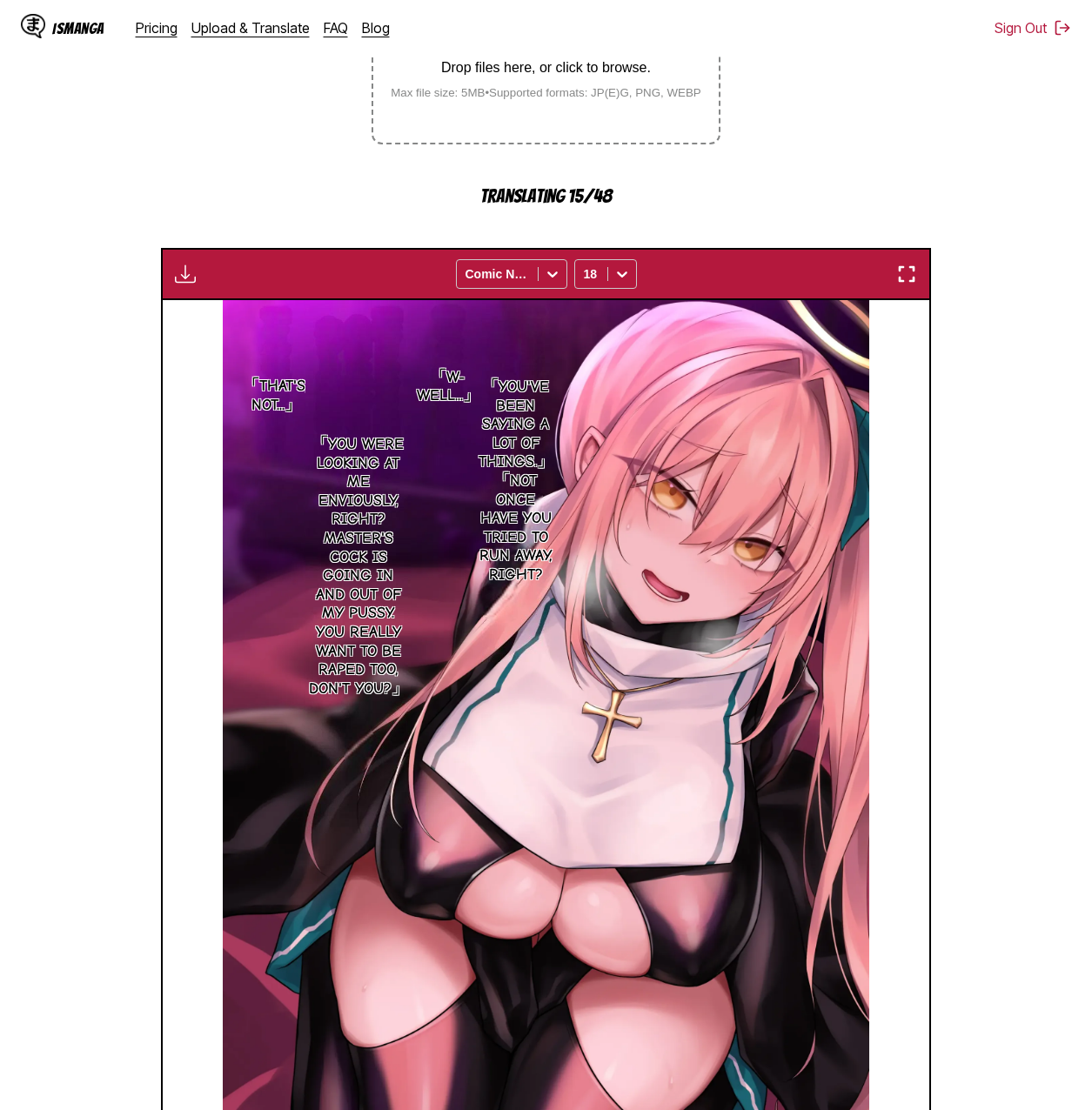
click at [755, 510] on section "From Chinese To English Drop files here, or click to browse. Max file size: 5MB…" at bounding box center [546, 577] width 1064 height 1394
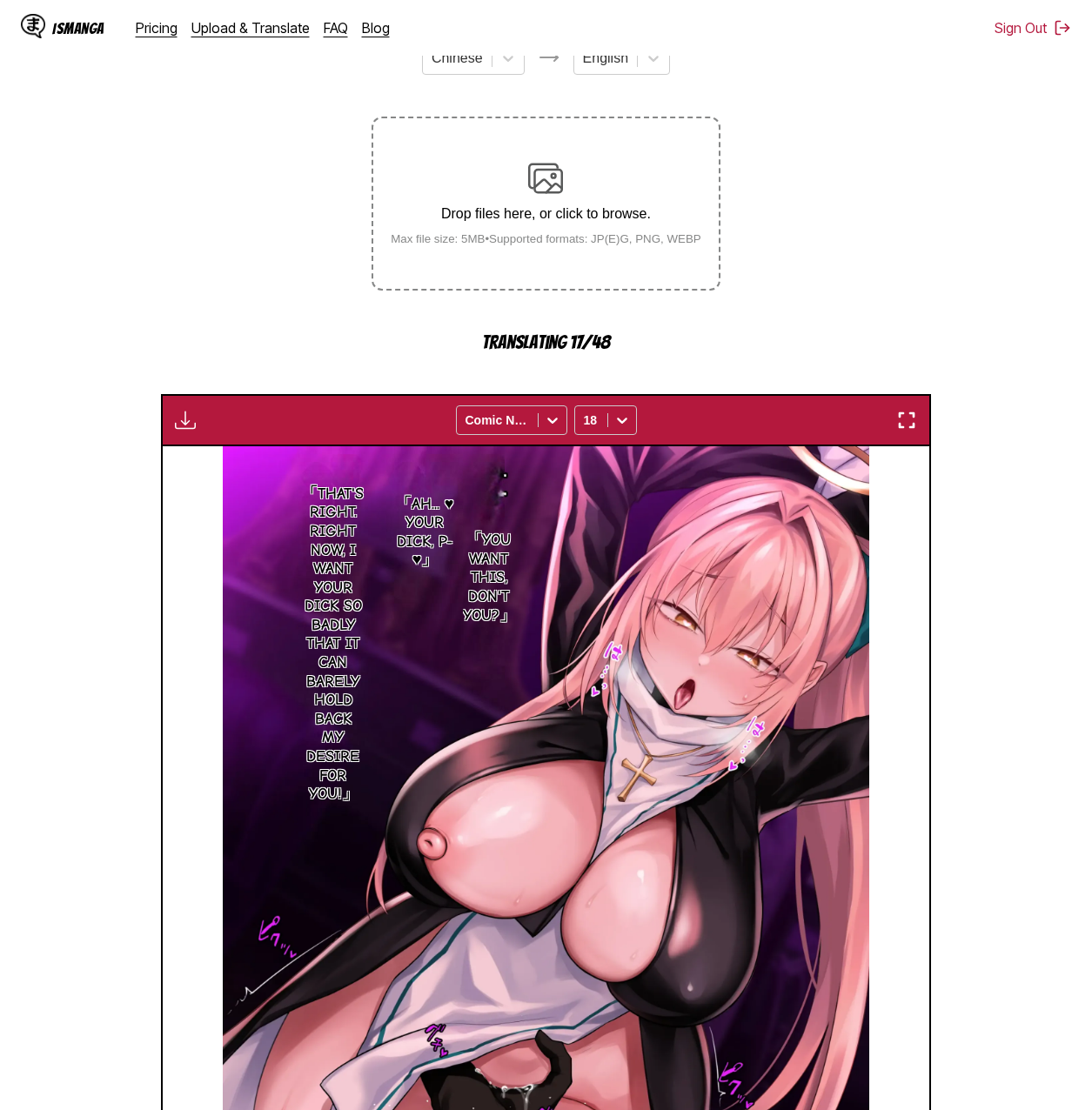
scroll to position [0, 0]
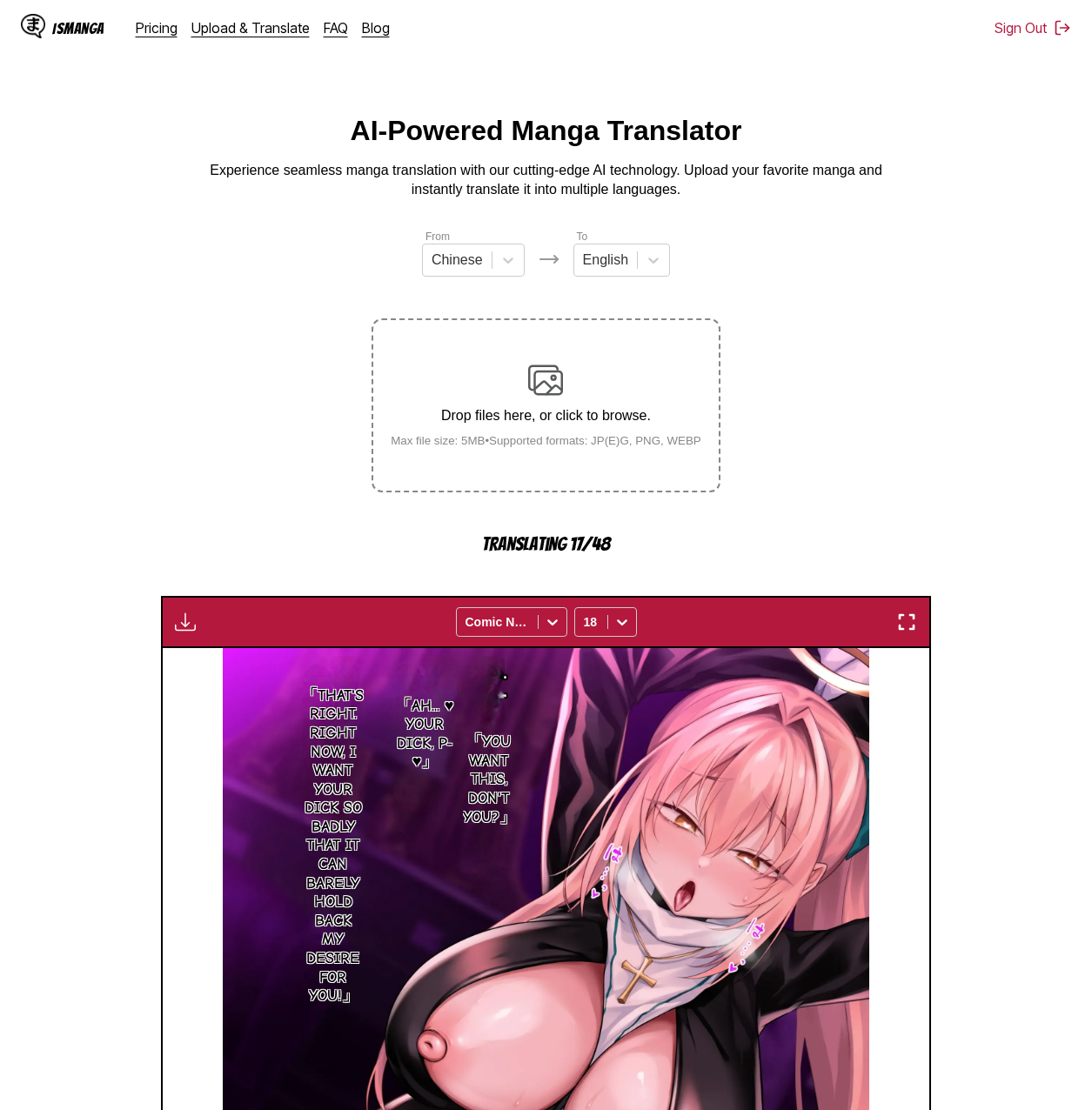
click at [755, 350] on section "From Chinese To English Drop files here, or click to browse. Max file size: 5MB…" at bounding box center [546, 925] width 1064 height 1394
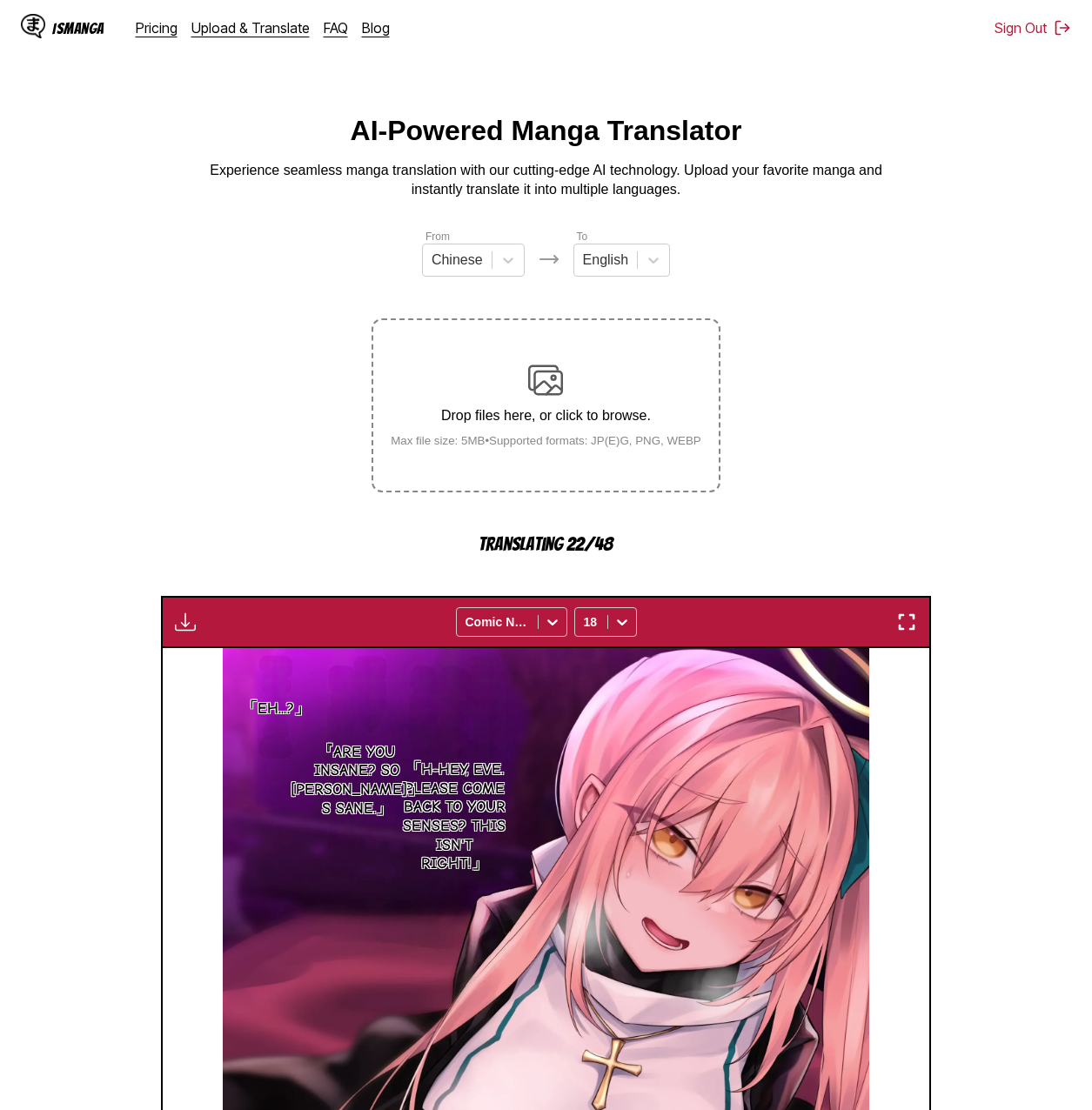
drag, startPoint x: 871, startPoint y: 376, endPoint x: 827, endPoint y: 247, distance: 136.3
click at [755, 247] on section "From Chinese To English Drop files here, or click to browse. Max file size: 5MB…" at bounding box center [546, 925] width 1064 height 1394
drag, startPoint x: 826, startPoint y: 246, endPoint x: 823, endPoint y: 197, distance: 49.1
click at [755, 196] on p "Experience seamless manga translation with our cutting-edge AI technology. Uplo…" at bounding box center [546, 180] width 696 height 39
drag, startPoint x: 742, startPoint y: 380, endPoint x: 799, endPoint y: 284, distance: 111.6
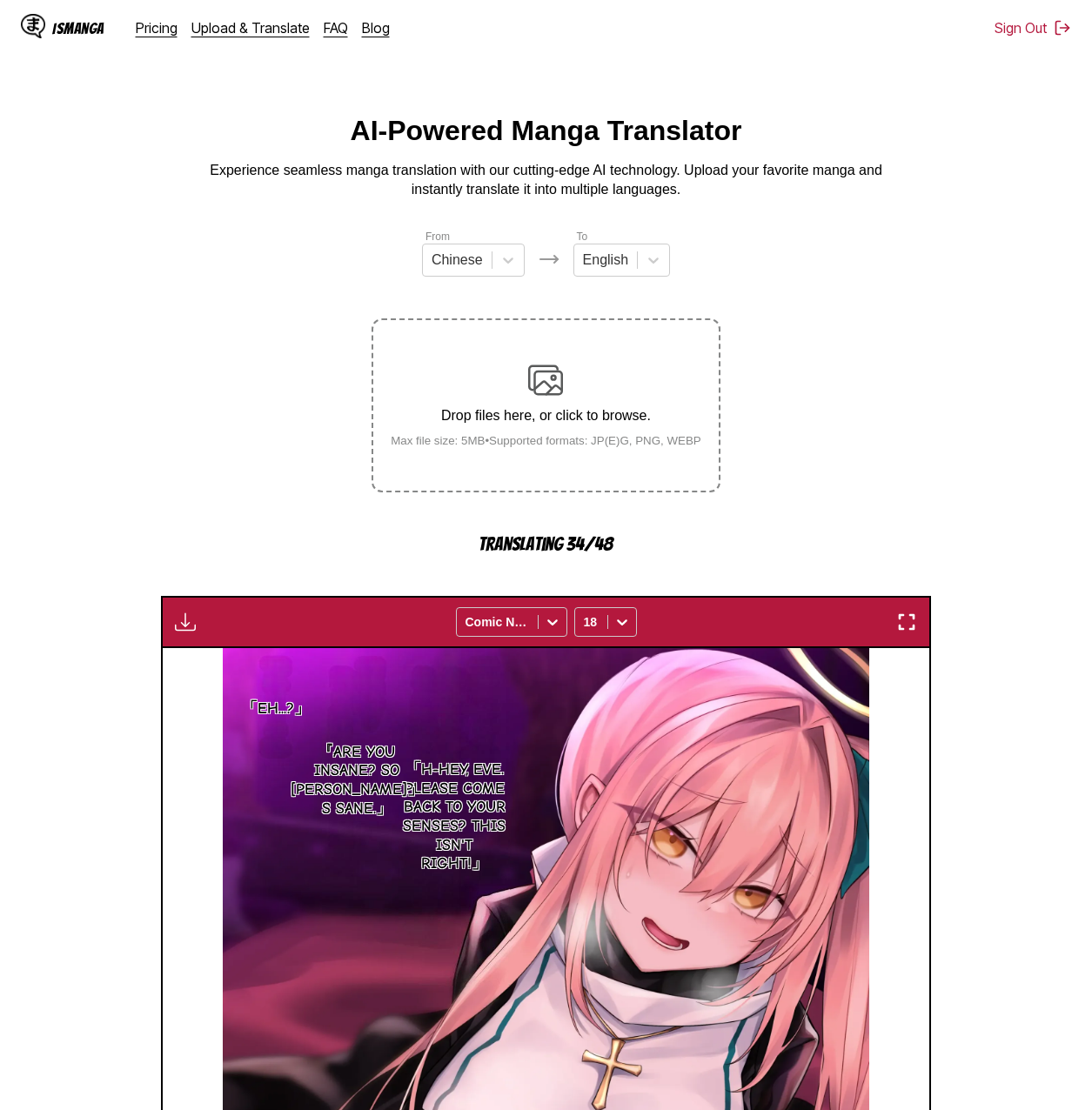
click at [755, 284] on section "From Chinese To English Drop files here, or click to browse. Max file size: 5MB…" at bounding box center [546, 925] width 1064 height 1394
drag, startPoint x: 860, startPoint y: 310, endPoint x: 802, endPoint y: 178, distance: 144.2
click at [755, 178] on p "Experience seamless manga translation with our cutting-edge AI technology. Uplo…" at bounding box center [546, 180] width 696 height 39
drag, startPoint x: 793, startPoint y: 254, endPoint x: 866, endPoint y: 223, distance: 79.3
click at [755, 224] on main "AI-Powered Manga Translator Experience seamless manga translation with our cutt…" at bounding box center [546, 868] width 1092 height 1507
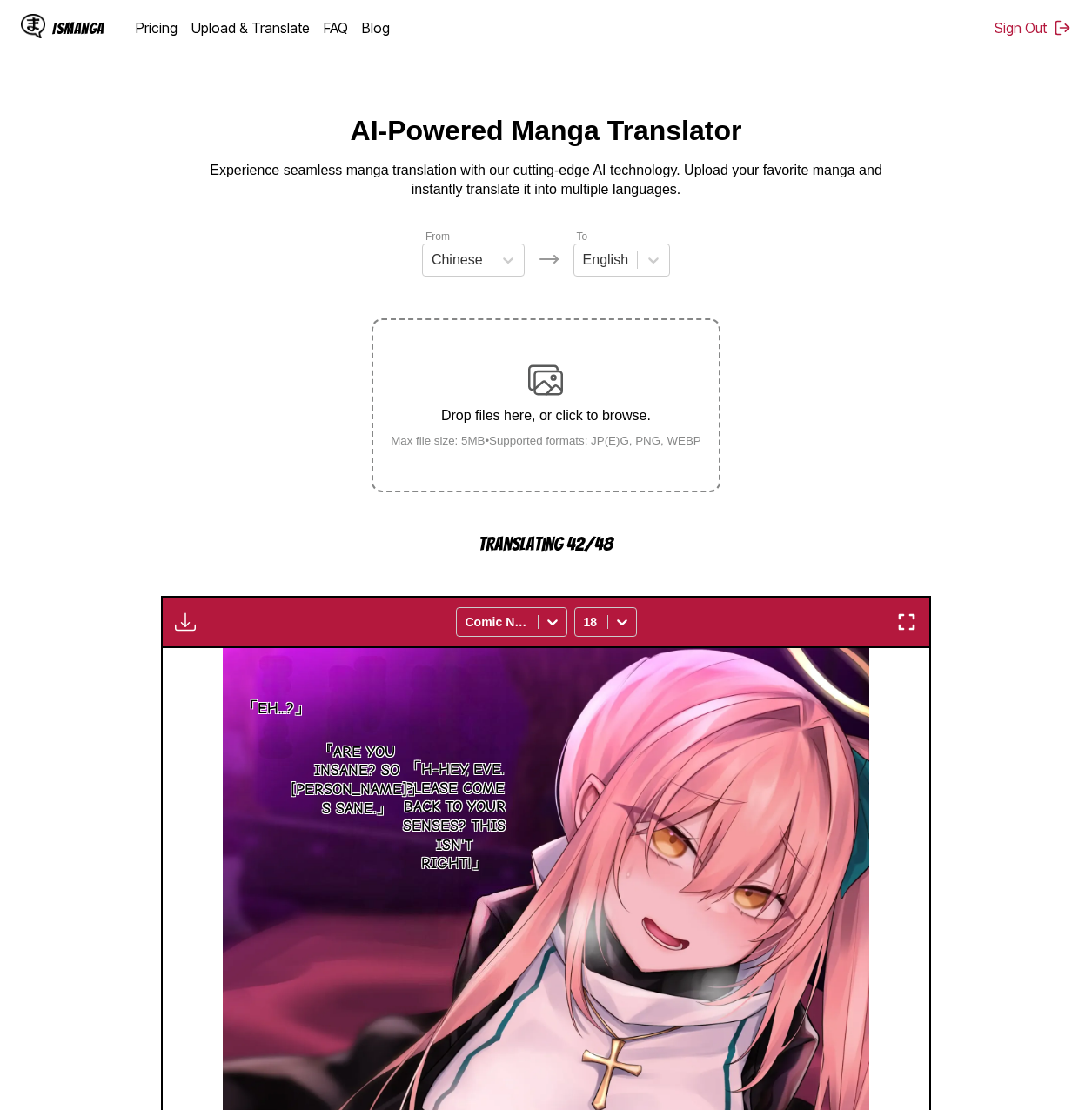
drag, startPoint x: 855, startPoint y: 278, endPoint x: 858, endPoint y: 198, distance: 80.1
click at [755, 198] on p "Experience seamless manga translation with our cutting-edge AI technology. Uplo…" at bounding box center [546, 180] width 696 height 39
click at [755, 196] on p "Experience seamless manga translation with our cutting-edge AI technology. Uplo…" at bounding box center [546, 180] width 696 height 39
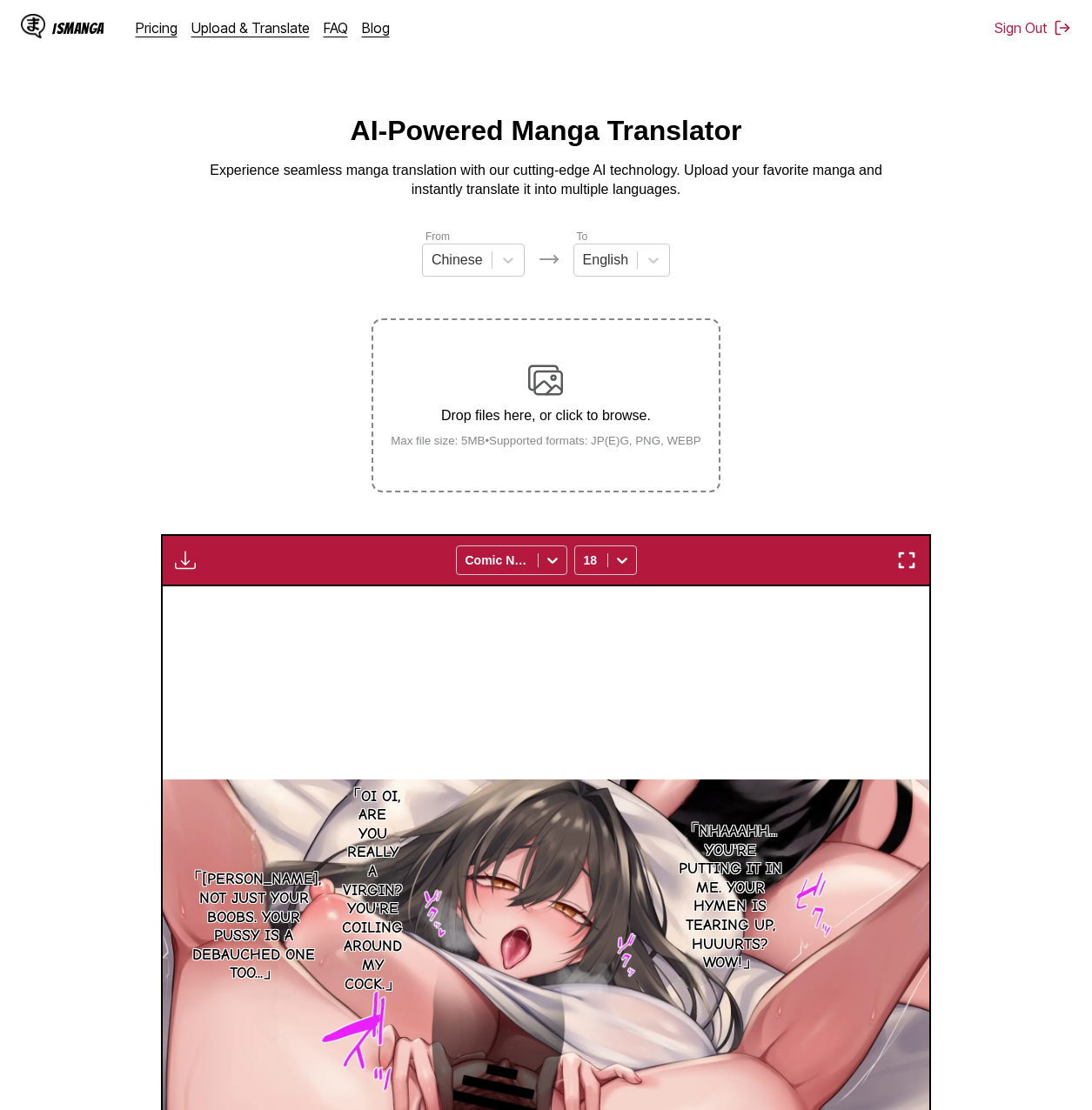
click at [193, 556] on img "button" at bounding box center [186, 560] width 21 height 21
click at [229, 621] on button "Download All" at bounding box center [232, 618] width 111 height 42
click at [427, 254] on div "Chinese" at bounding box center [457, 259] width 69 height 26
click at [755, 193] on p "Experience seamless manga translation with our cutting-edge AI technology. Uplo…" at bounding box center [546, 180] width 696 height 39
